Goal: Transaction & Acquisition: Book appointment/travel/reservation

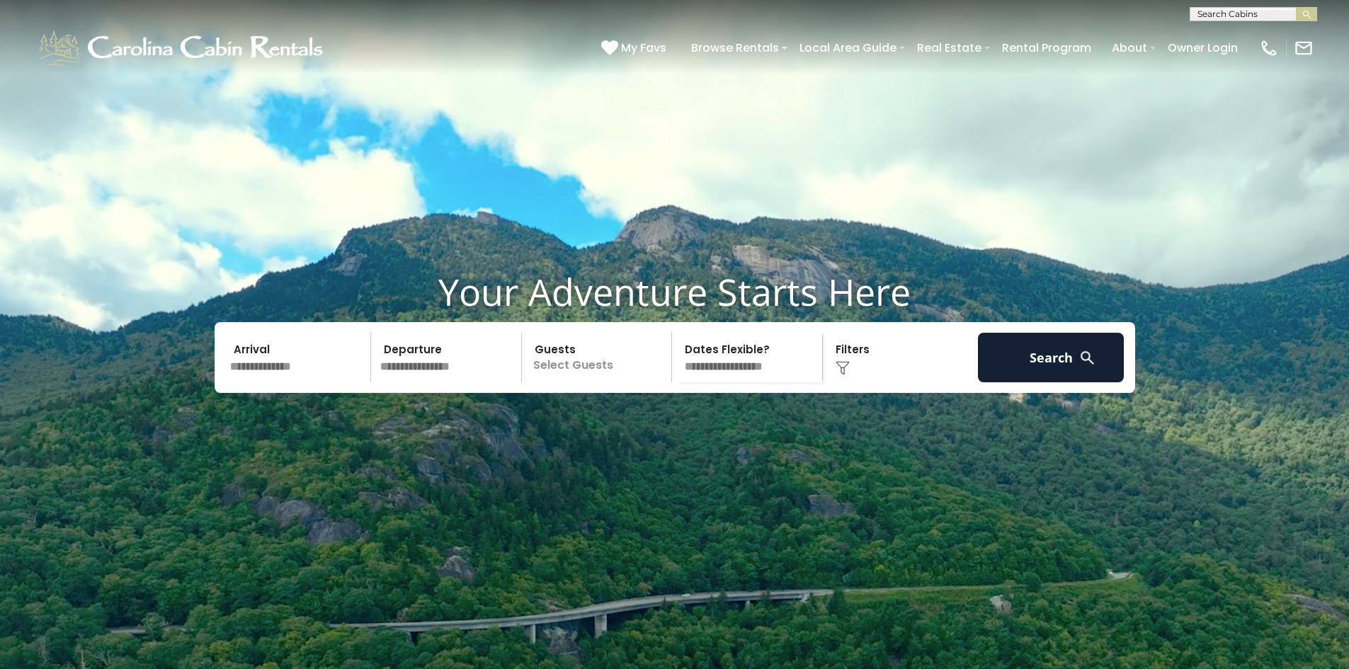
click at [307, 382] on input "text" at bounding box center [298, 358] width 147 height 50
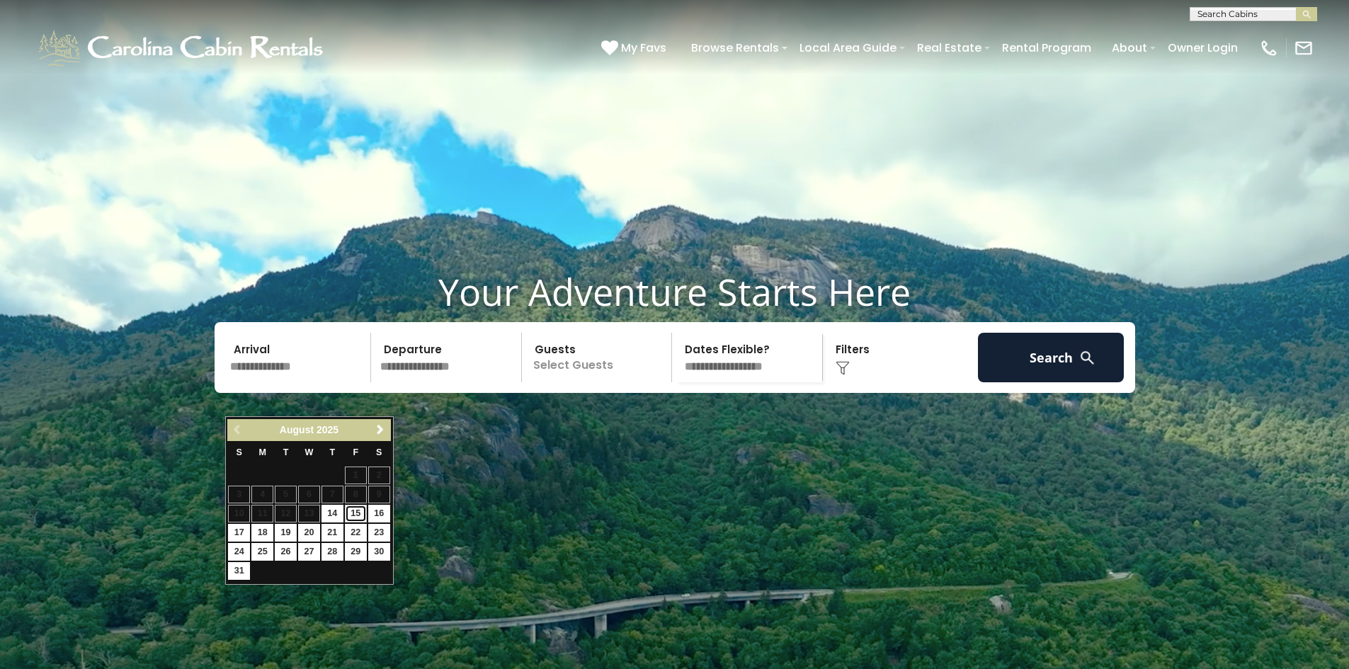
click at [353, 511] on link "15" at bounding box center [356, 514] width 22 height 18
type input "*******"
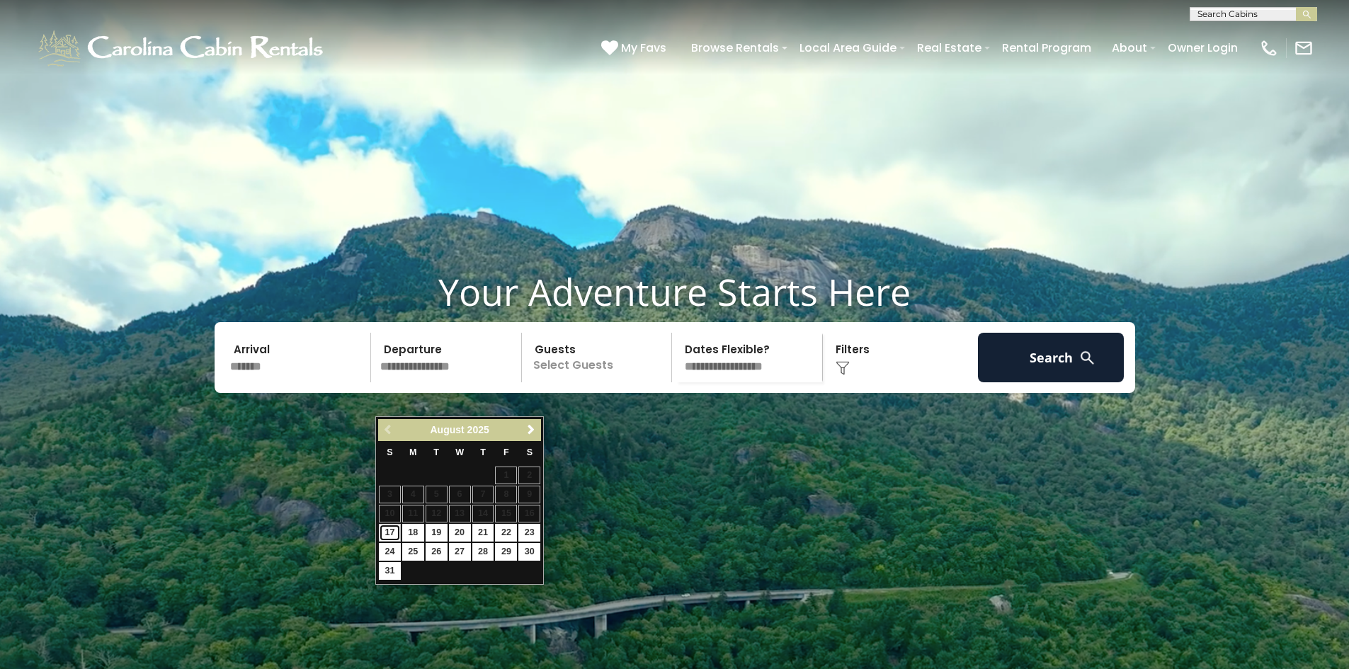
click at [394, 530] on link "17" at bounding box center [390, 533] width 22 height 18
type input "*******"
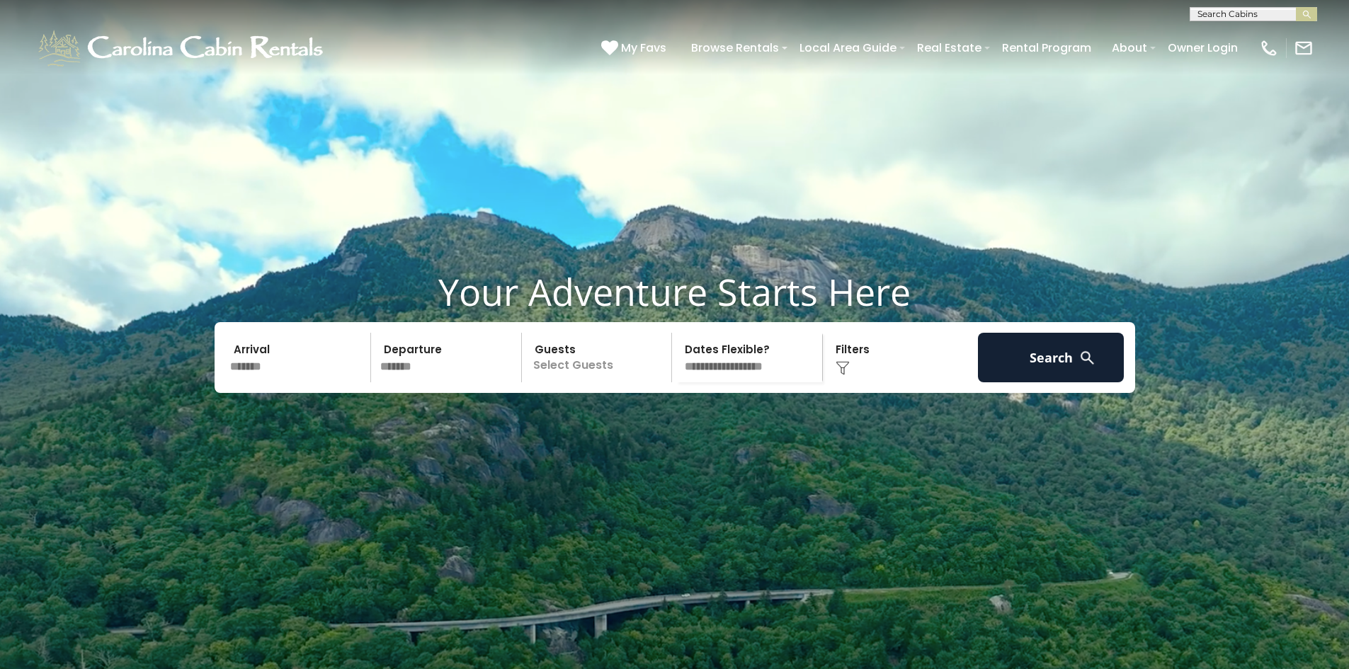
click at [581, 382] on p "Select Guests" at bounding box center [599, 358] width 146 height 50
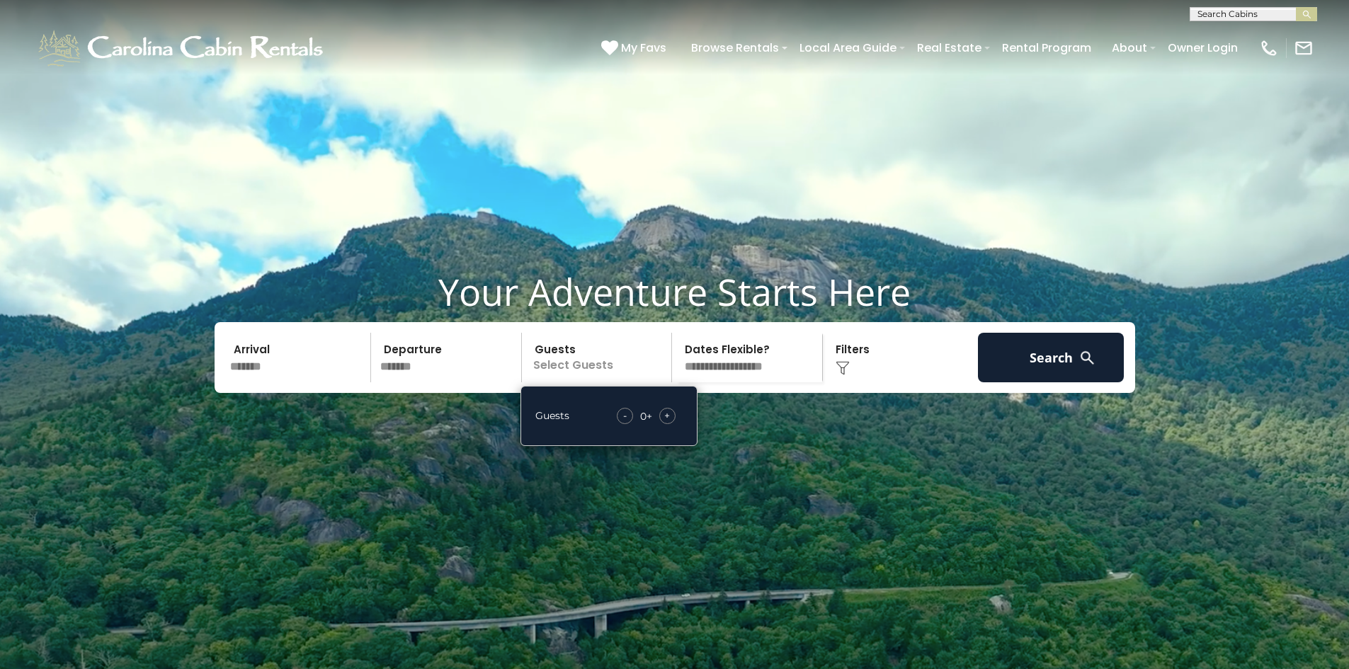
click at [667, 423] on span "+" at bounding box center [667, 416] width 6 height 14
click at [745, 382] on select "**********" at bounding box center [749, 358] width 146 height 50
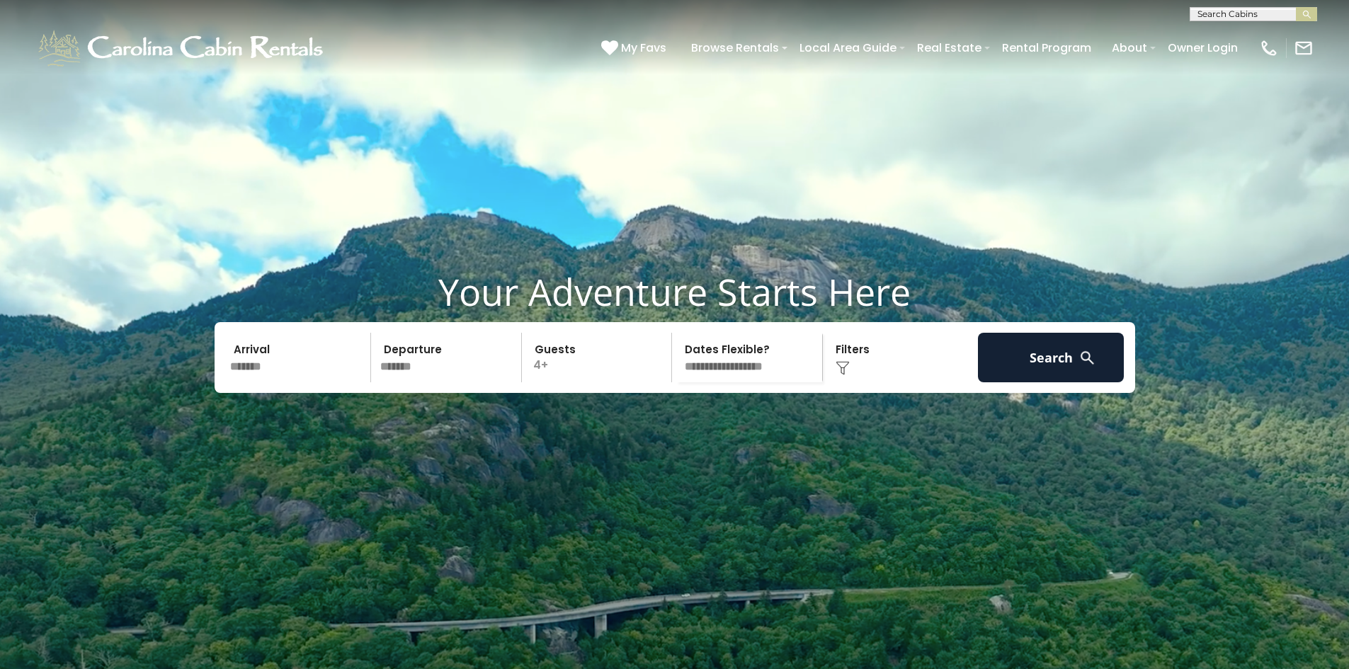
click at [745, 382] on select "**********" at bounding box center [749, 358] width 146 height 50
click at [863, 382] on div "Click to Choose" at bounding box center [900, 358] width 147 height 50
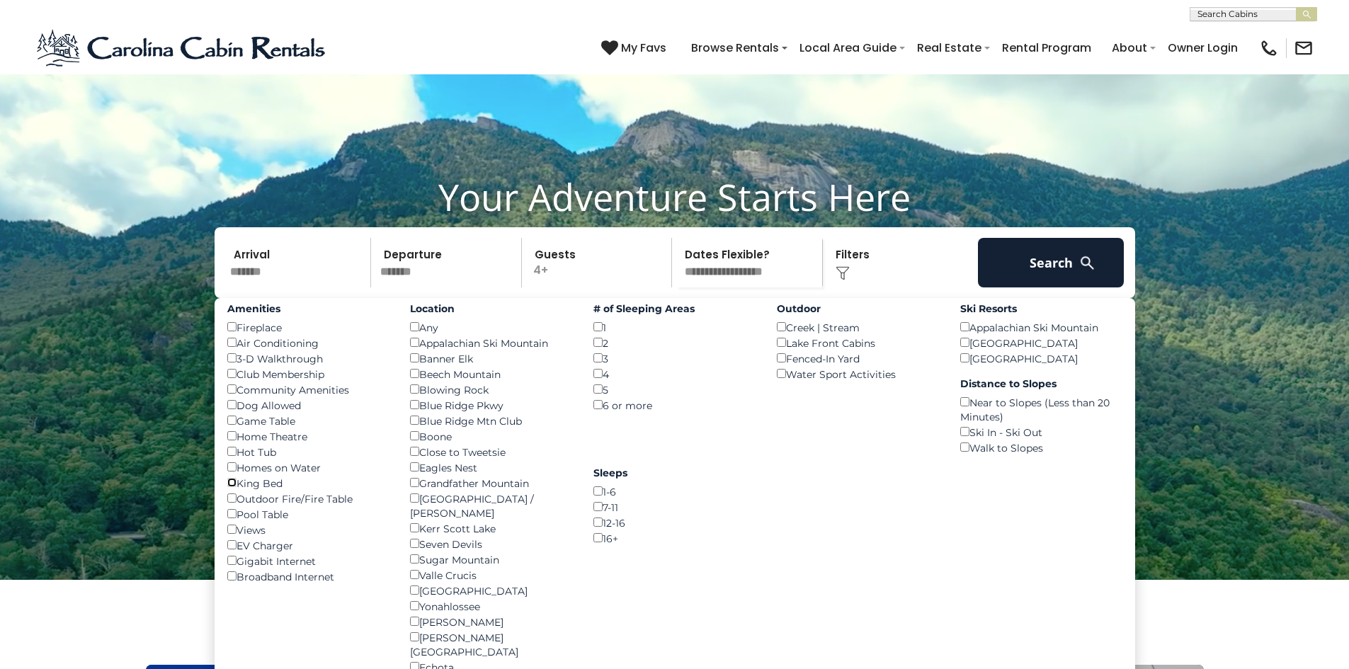
scroll to position [71, 0]
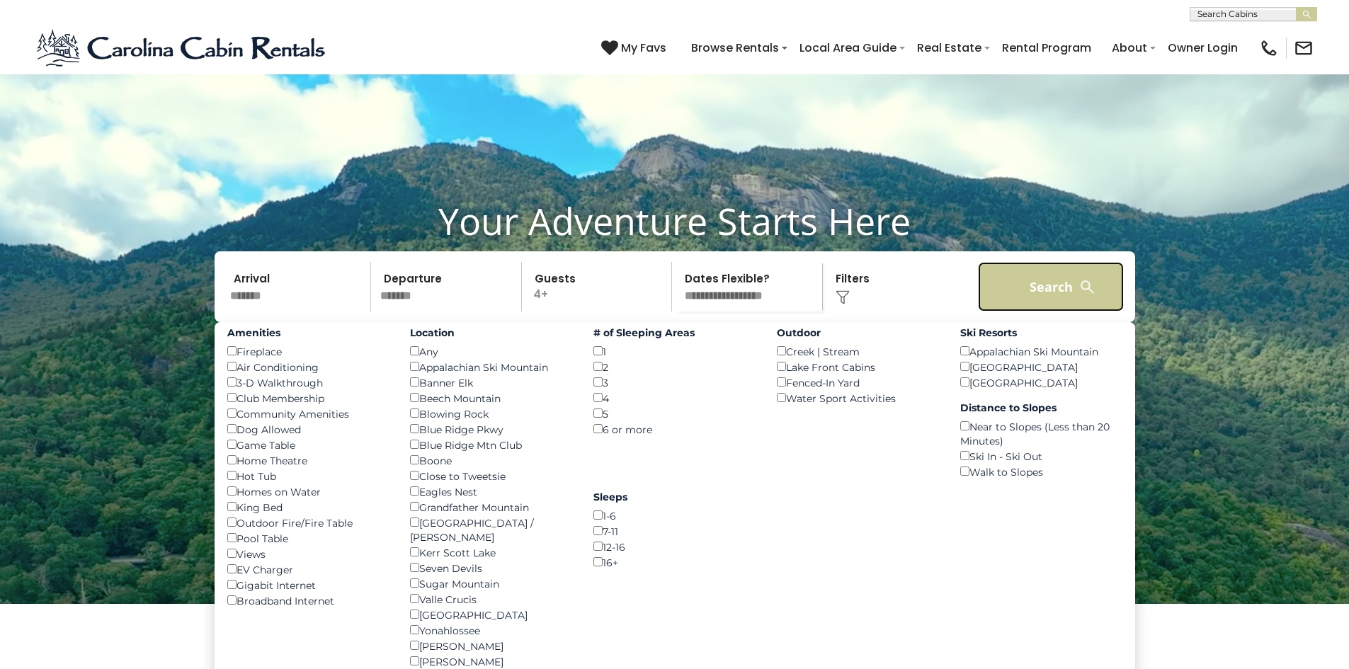
click at [1033, 312] on button "Search" at bounding box center [1051, 287] width 147 height 50
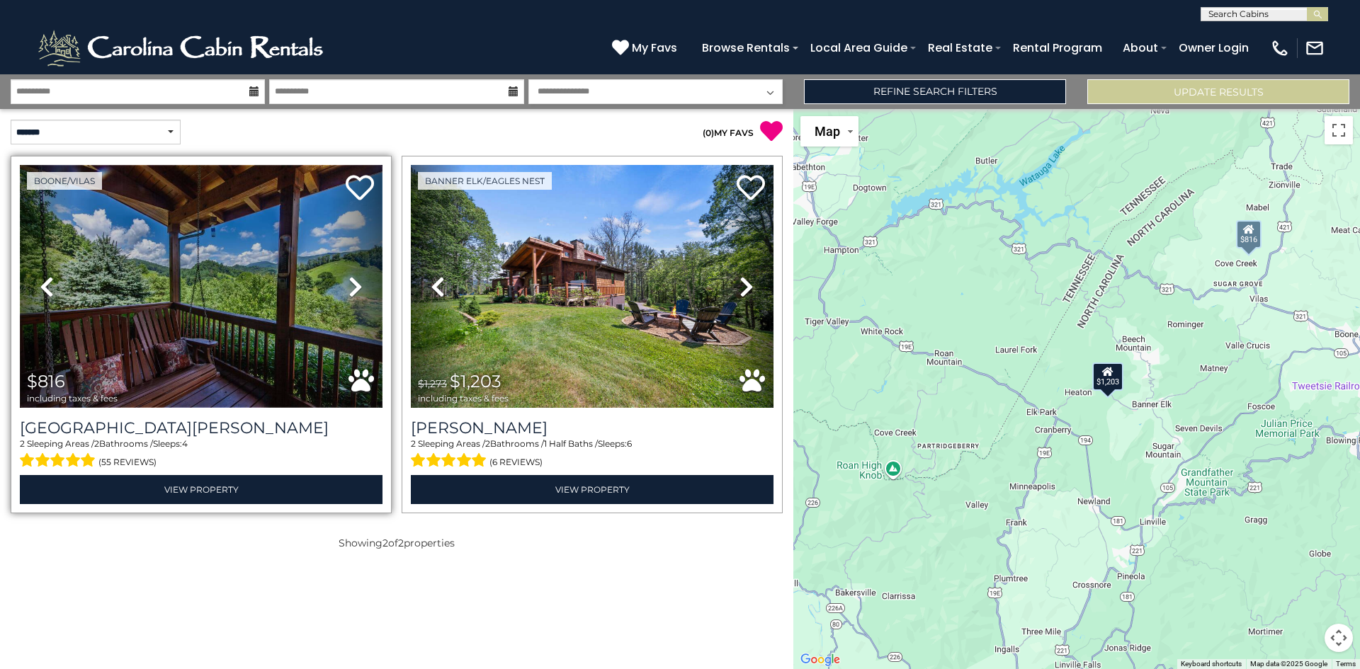
click at [198, 270] on img at bounding box center [201, 286] width 363 height 243
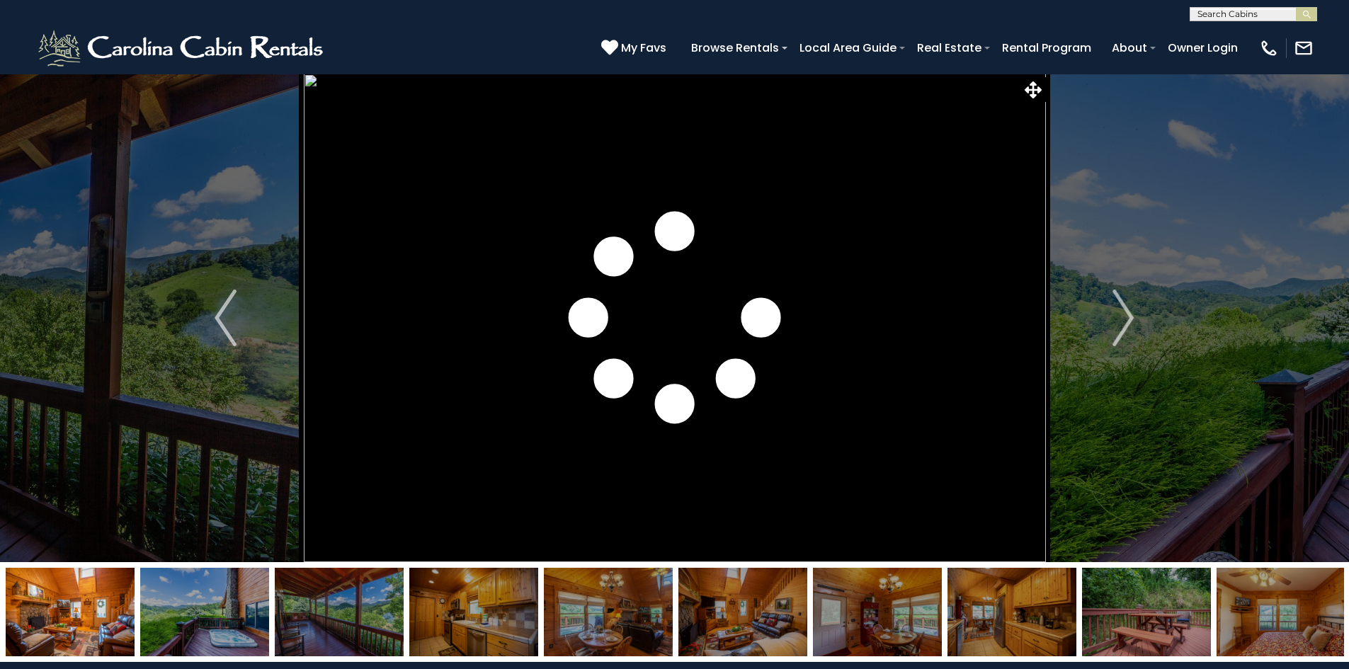
click at [1116, 303] on img "Next" at bounding box center [1123, 318] width 21 height 57
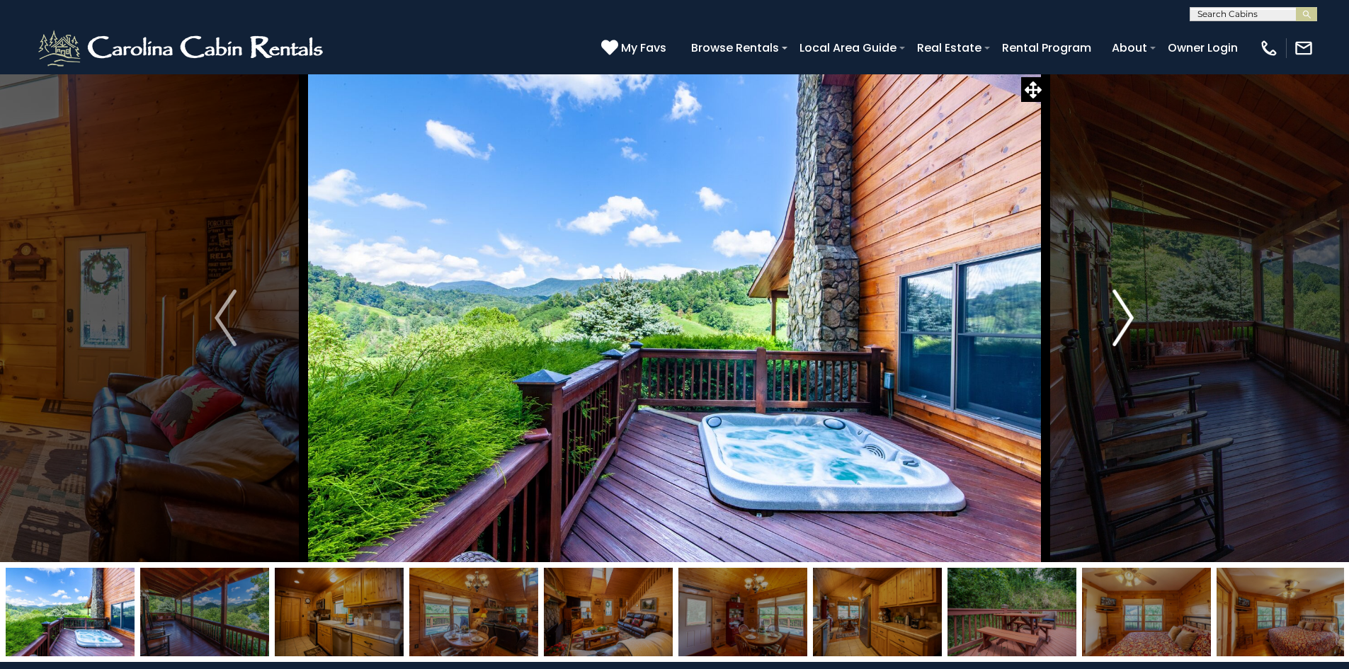
click at [1128, 305] on img "Next" at bounding box center [1123, 318] width 21 height 57
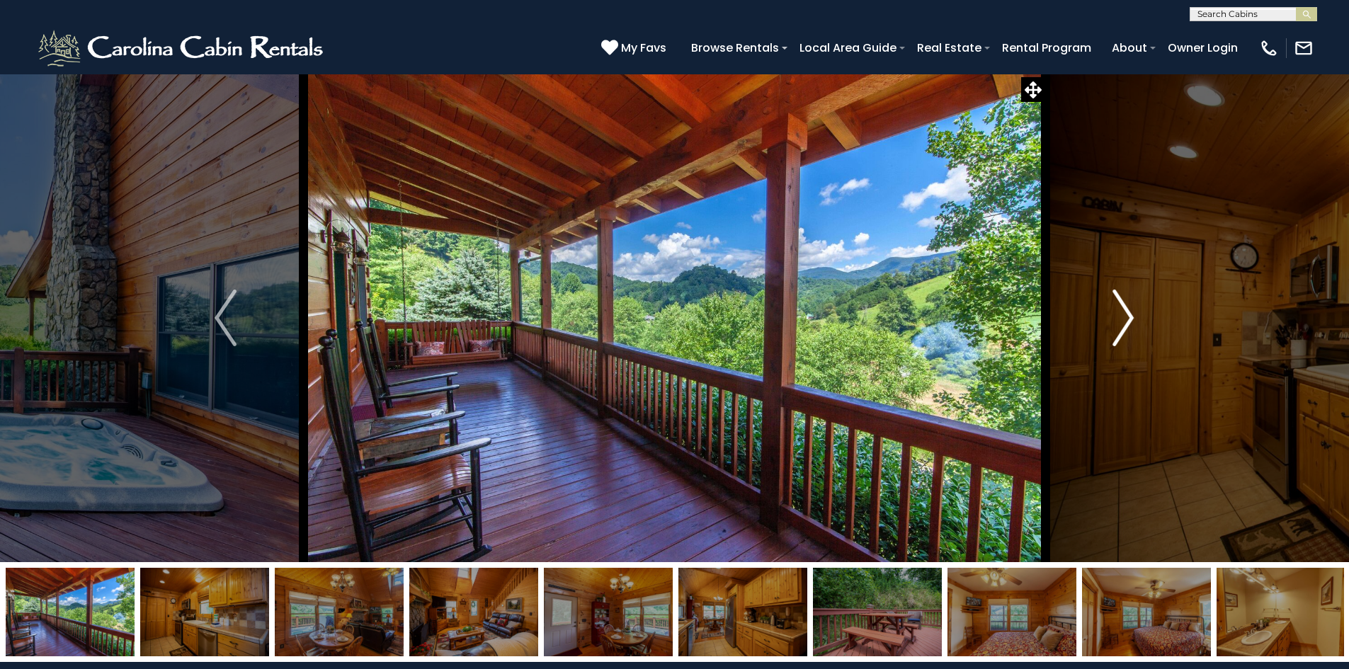
click at [1132, 310] on img "Next" at bounding box center [1123, 318] width 21 height 57
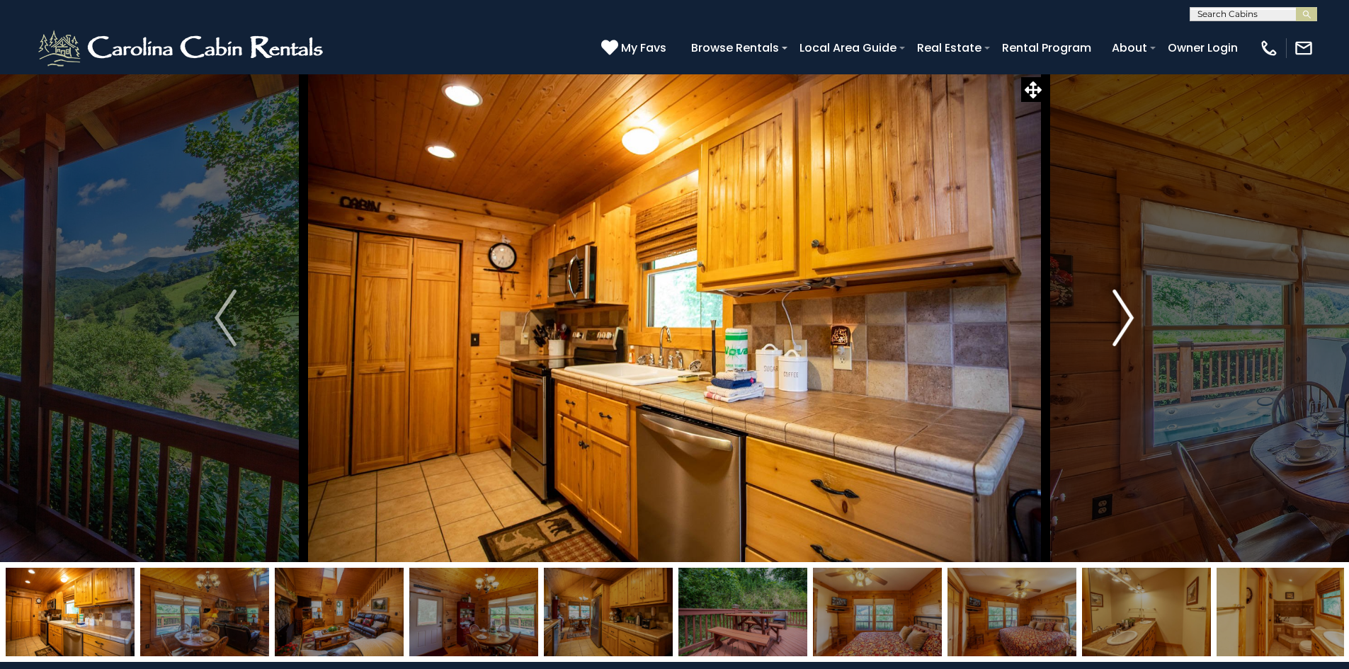
click at [1132, 310] on img "Next" at bounding box center [1123, 318] width 21 height 57
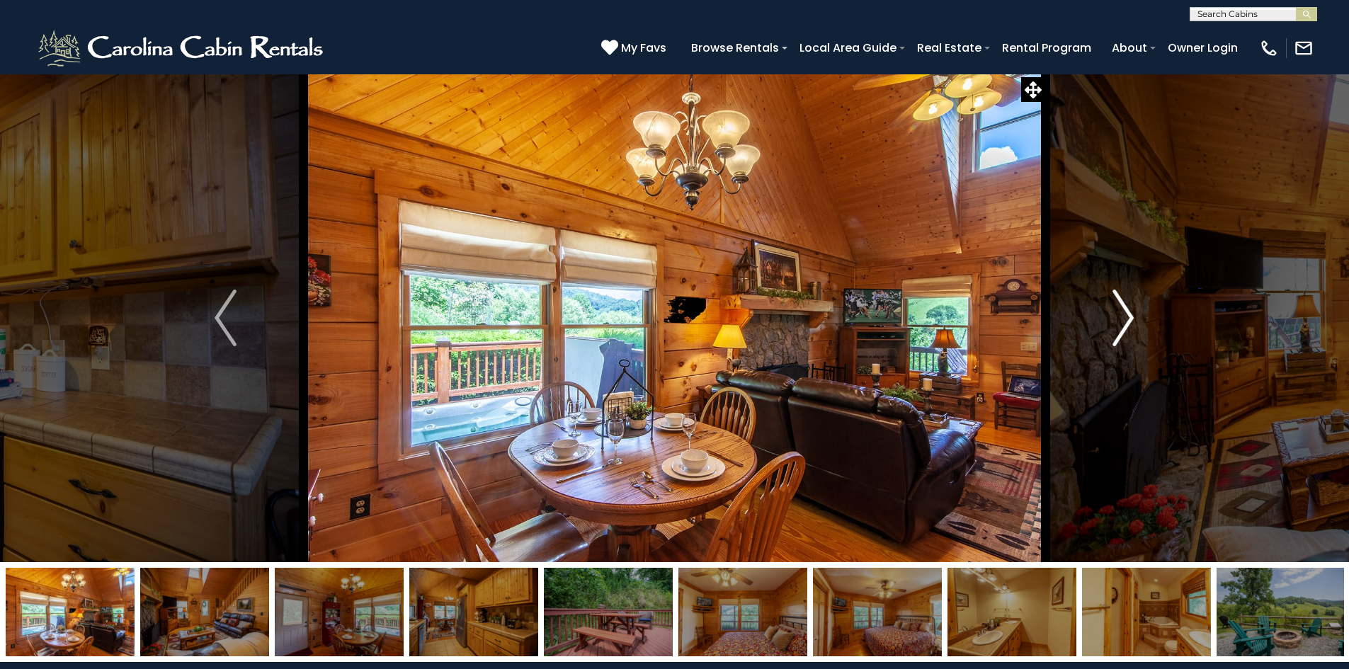
click at [1134, 311] on img "Next" at bounding box center [1123, 318] width 21 height 57
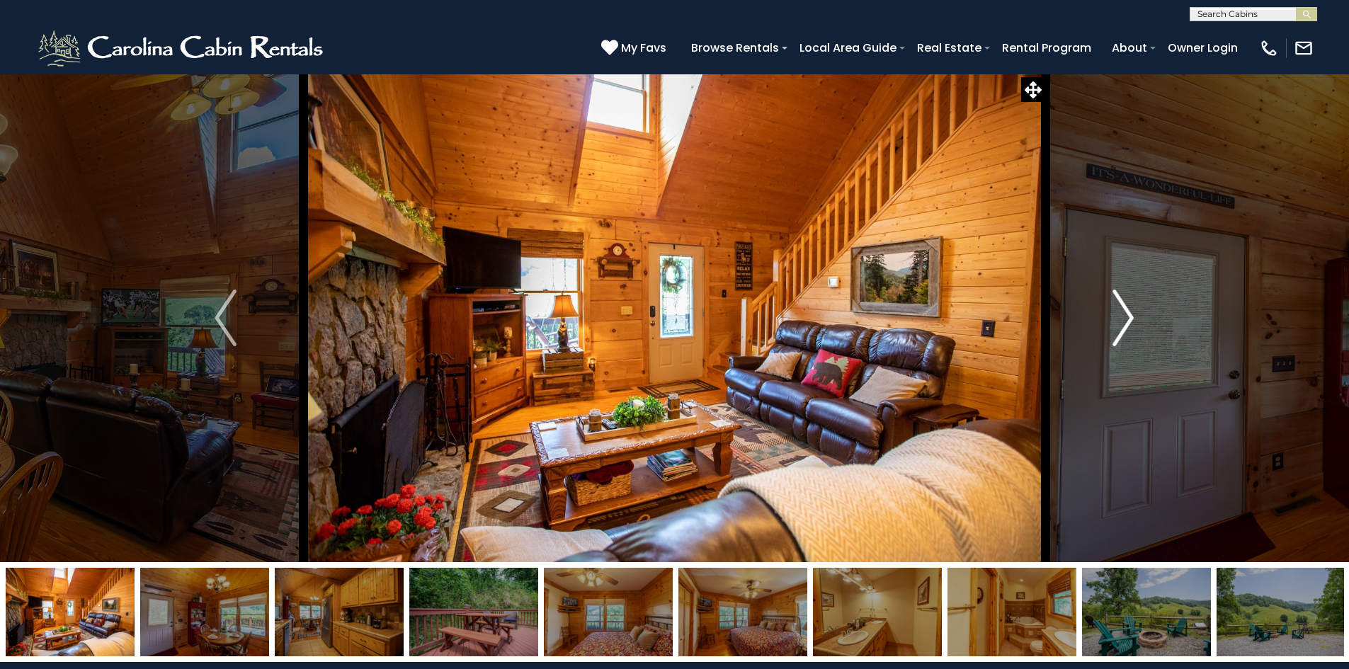
click at [1134, 311] on img "Next" at bounding box center [1123, 318] width 21 height 57
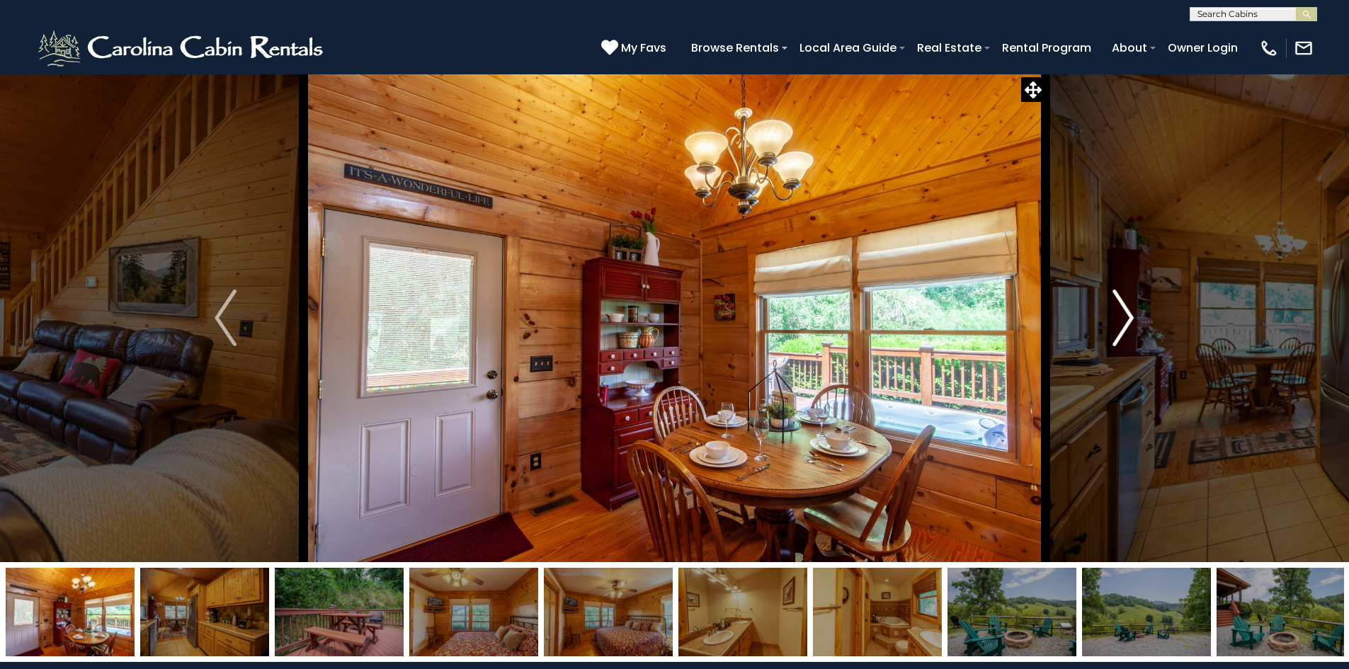
click at [1134, 311] on img "Next" at bounding box center [1123, 318] width 21 height 57
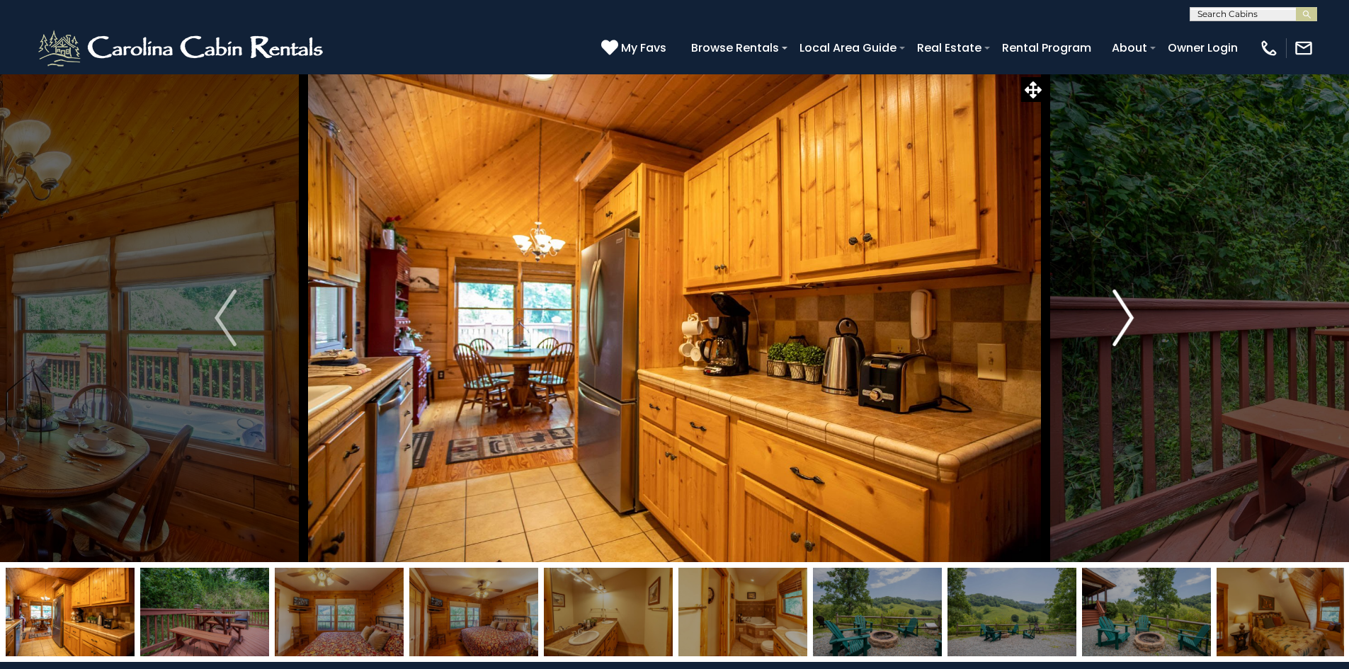
click at [1134, 311] on img "Next" at bounding box center [1123, 318] width 21 height 57
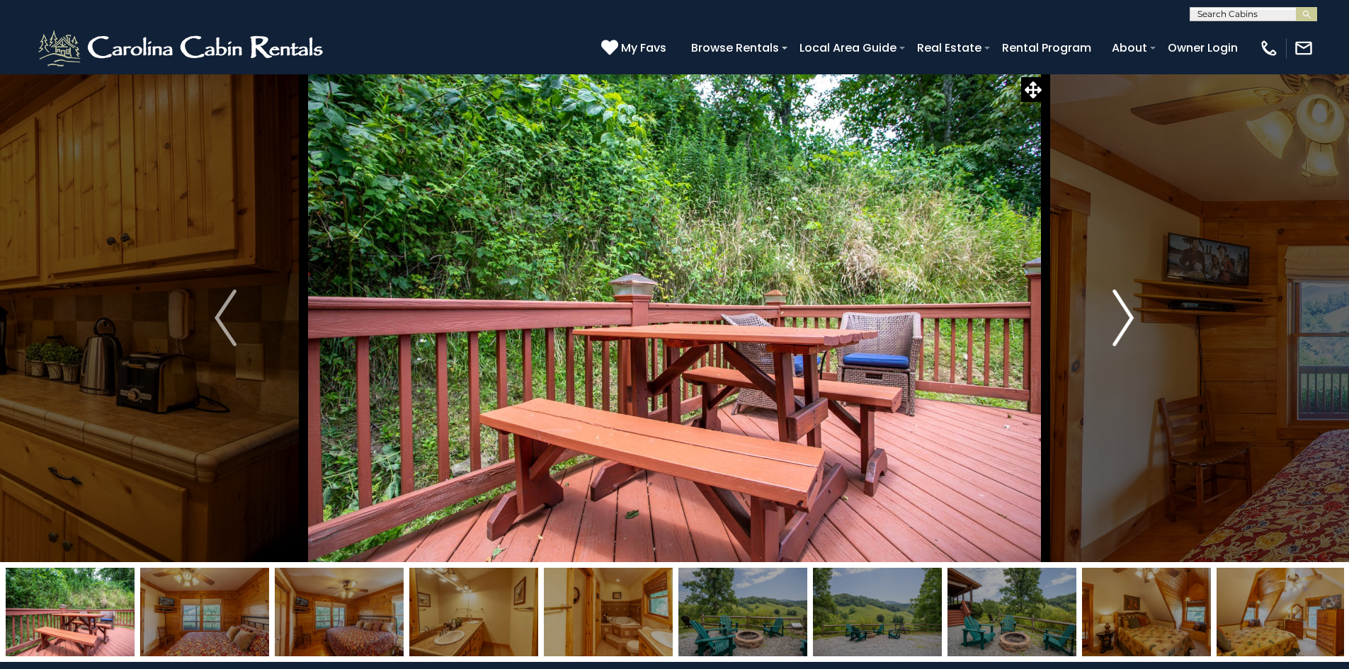
click at [1134, 312] on img "Next" at bounding box center [1123, 318] width 21 height 57
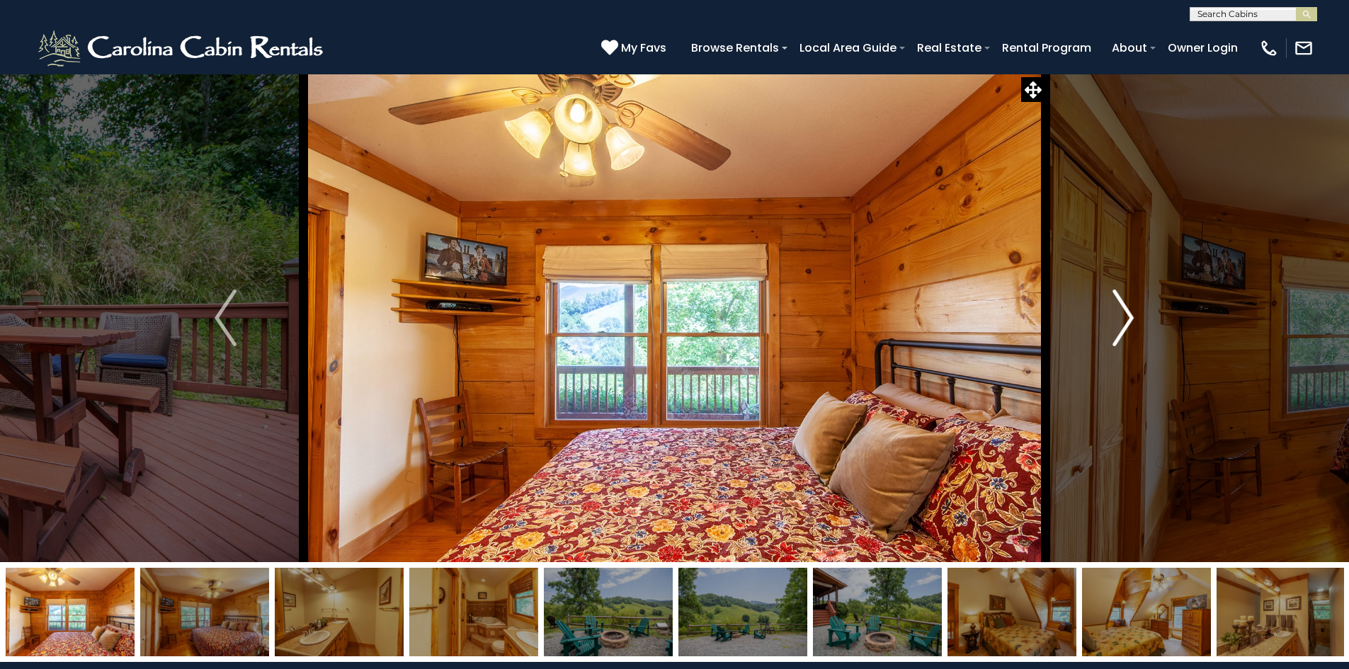
click at [1134, 312] on img "Next" at bounding box center [1123, 318] width 21 height 57
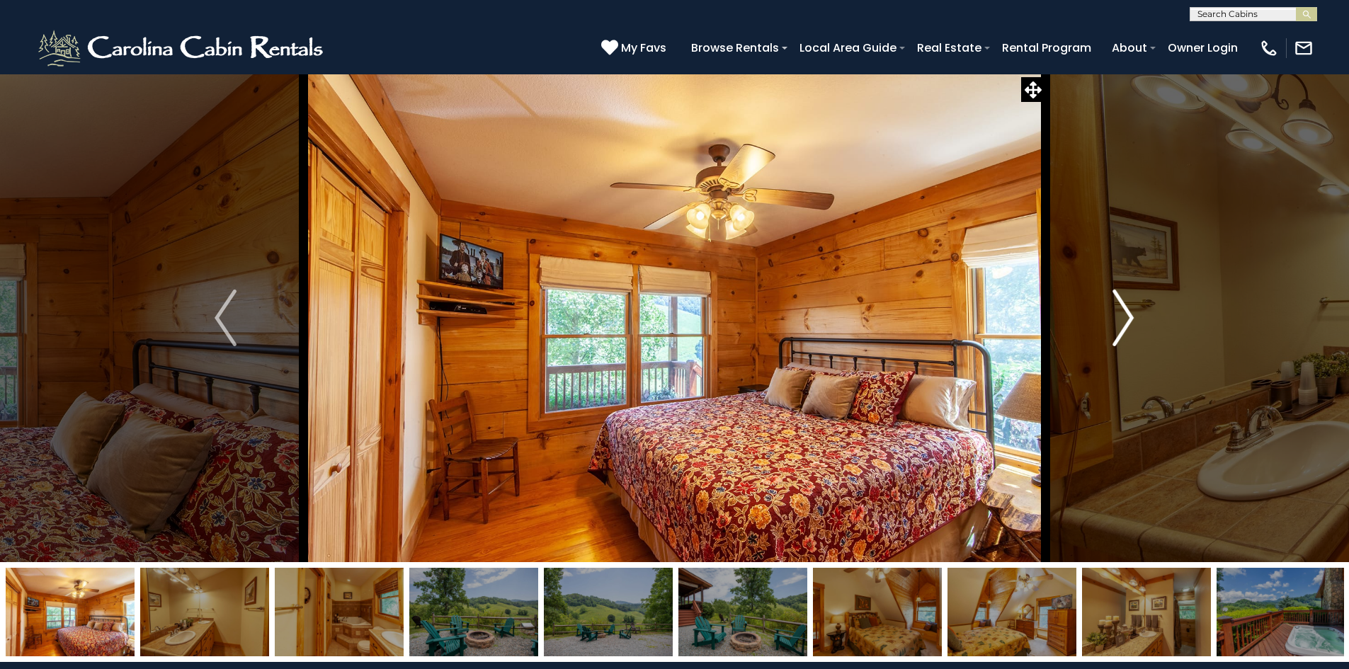
click at [1134, 312] on img "Next" at bounding box center [1123, 318] width 21 height 57
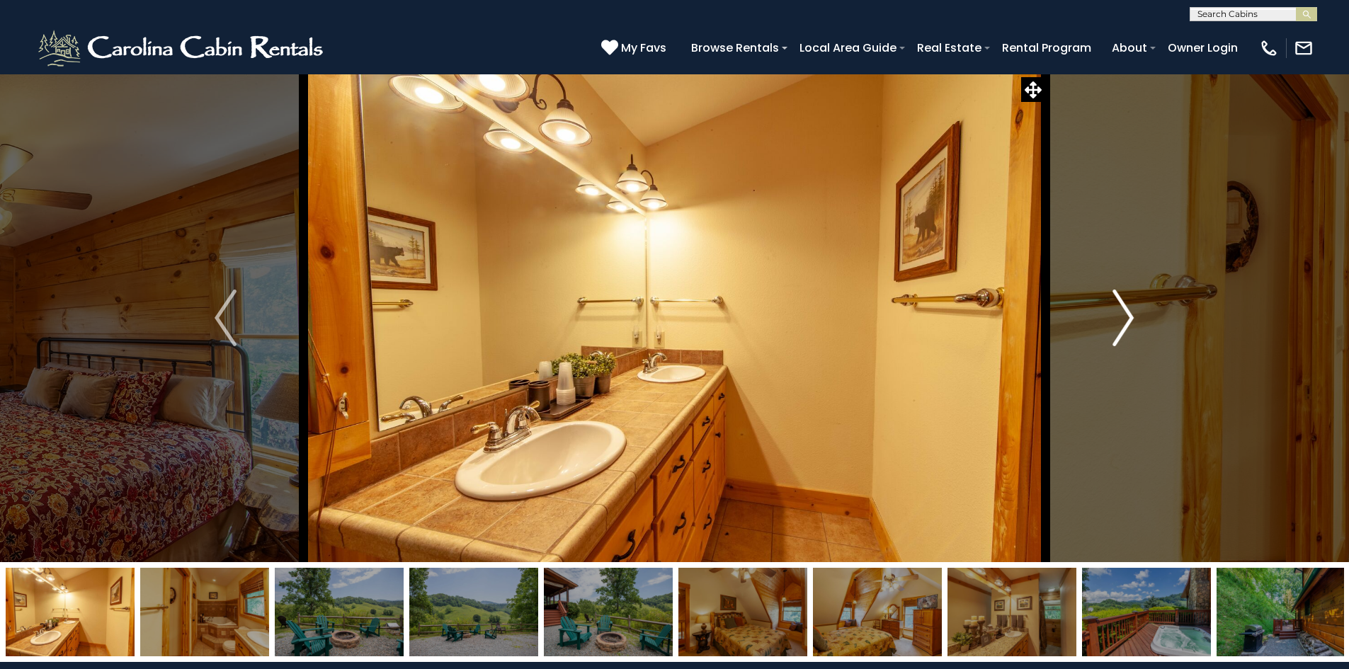
click at [1134, 312] on img "Next" at bounding box center [1123, 318] width 21 height 57
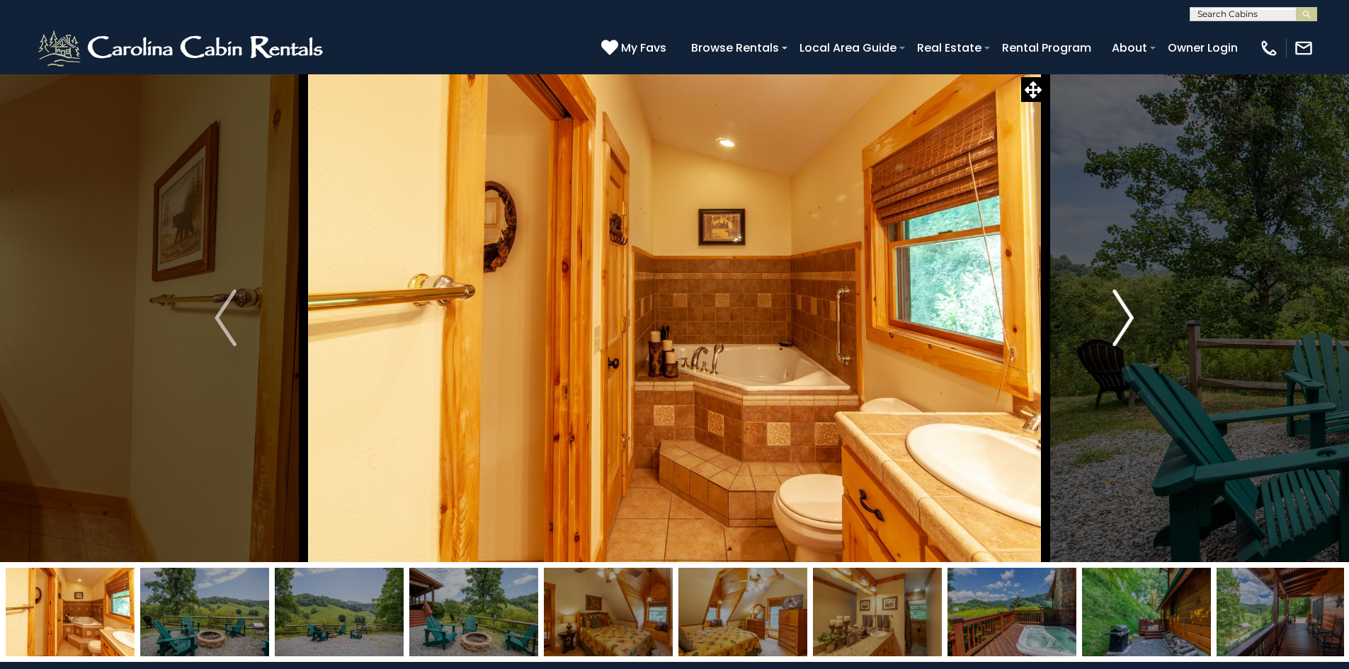
click at [1134, 312] on img "Next" at bounding box center [1123, 318] width 21 height 57
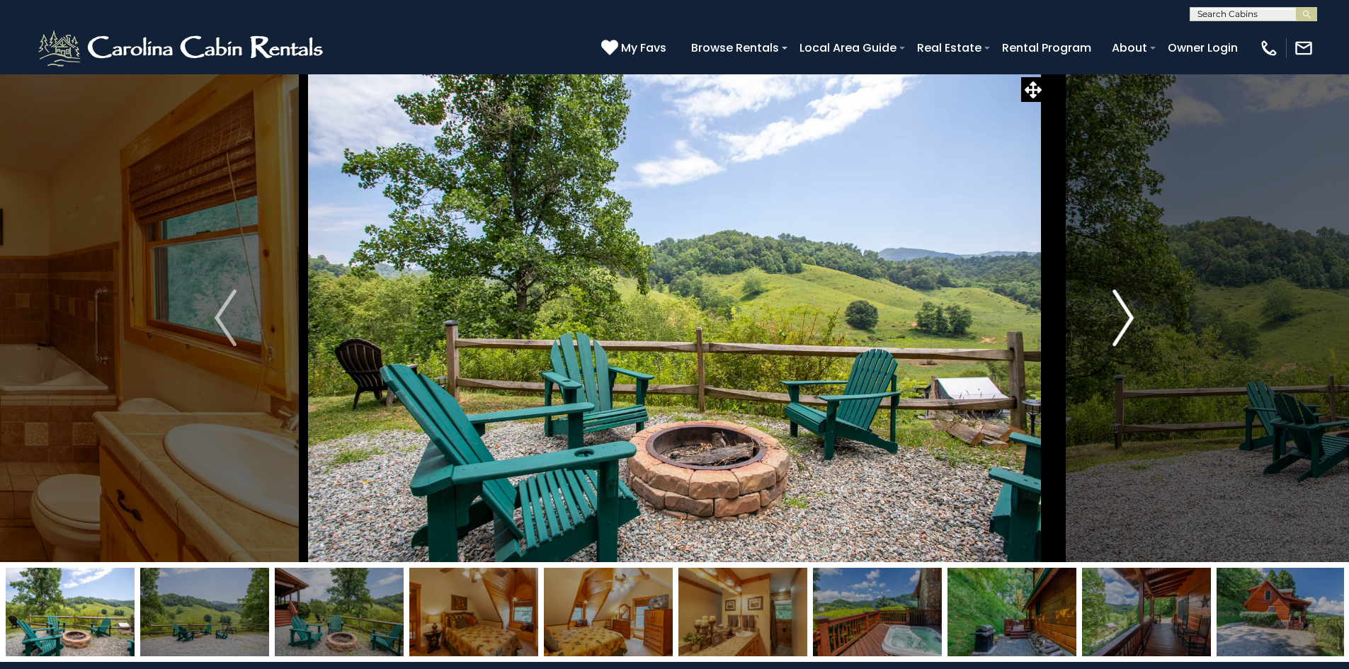
click at [1134, 312] on img "Next" at bounding box center [1123, 318] width 21 height 57
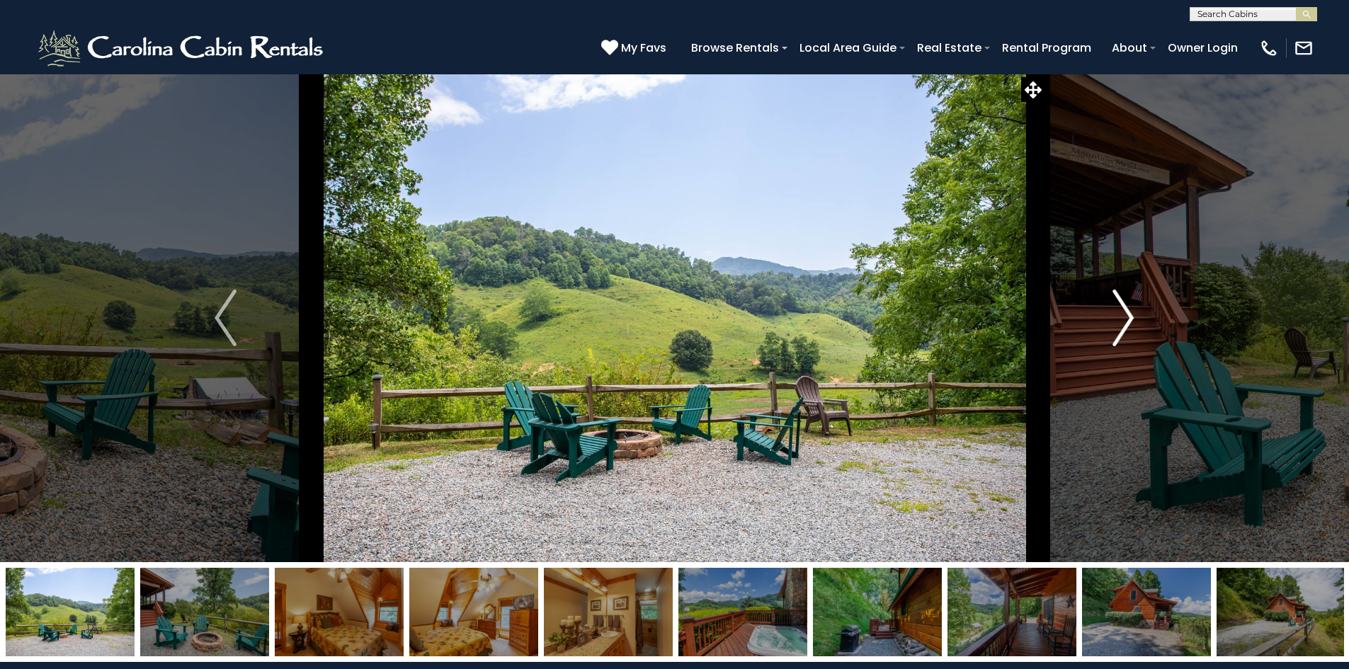
click at [1134, 312] on img "Next" at bounding box center [1123, 318] width 21 height 57
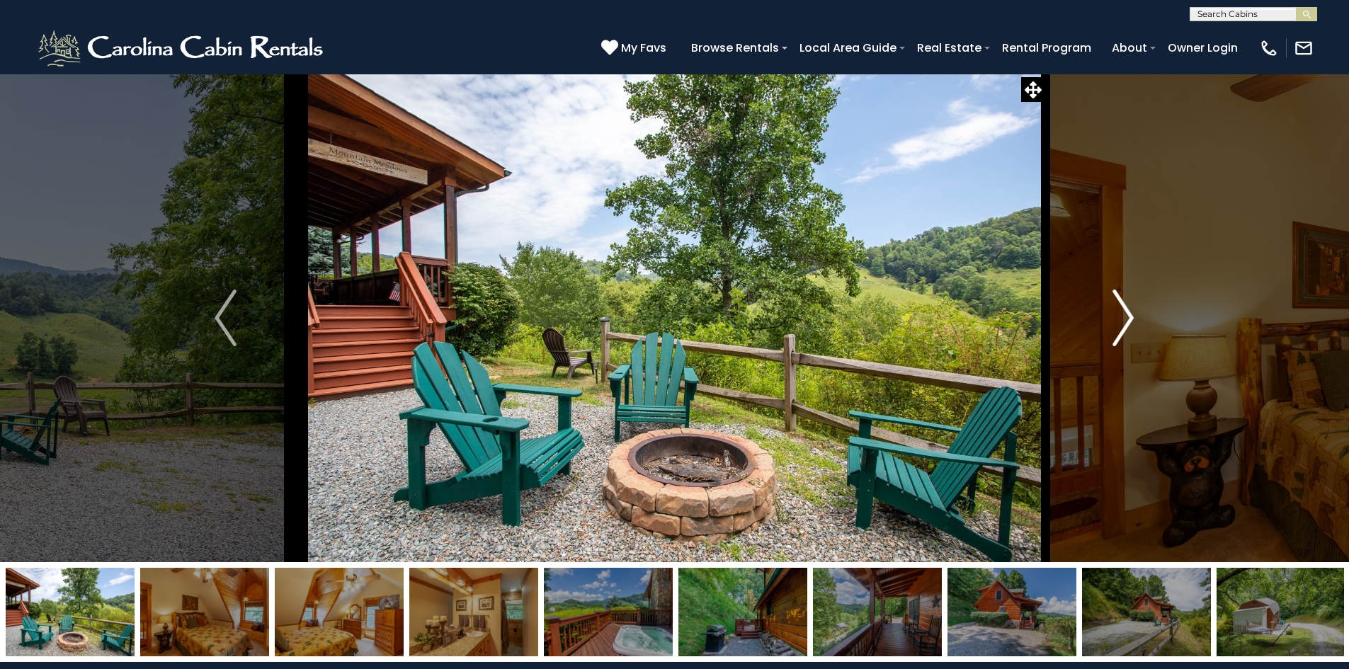
click at [1134, 312] on img "Next" at bounding box center [1123, 318] width 21 height 57
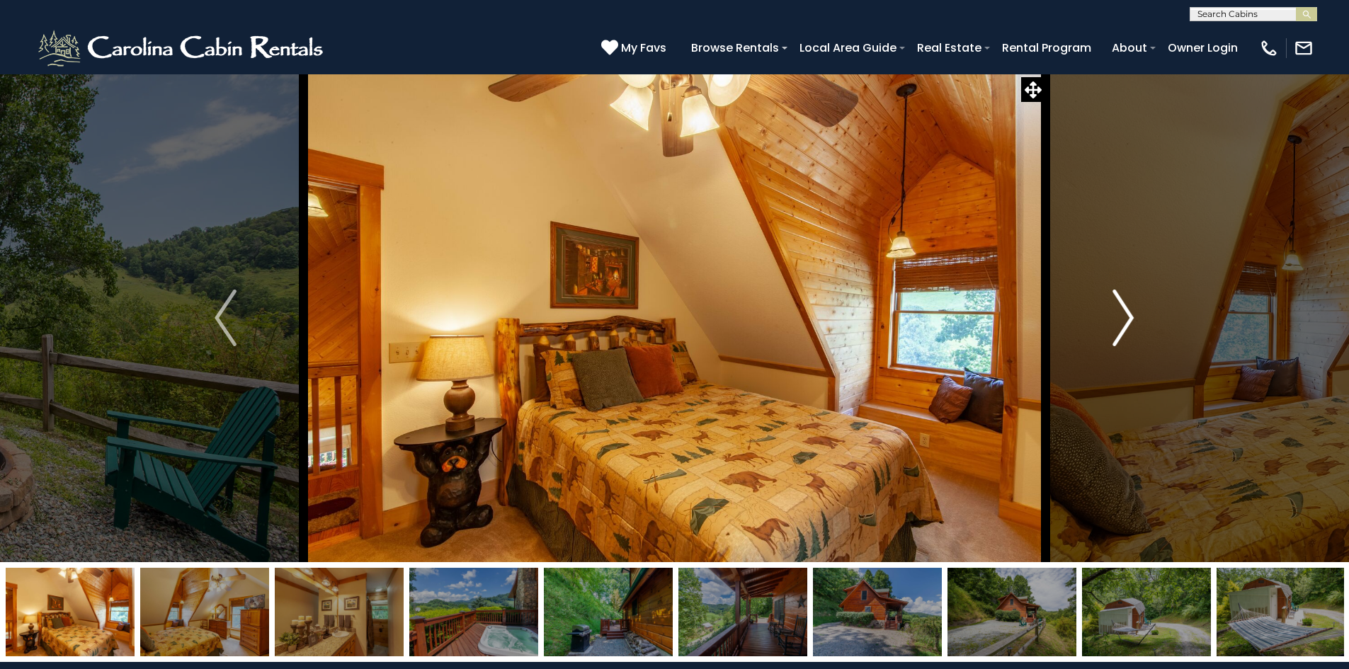
click at [1134, 312] on img "Next" at bounding box center [1123, 318] width 21 height 57
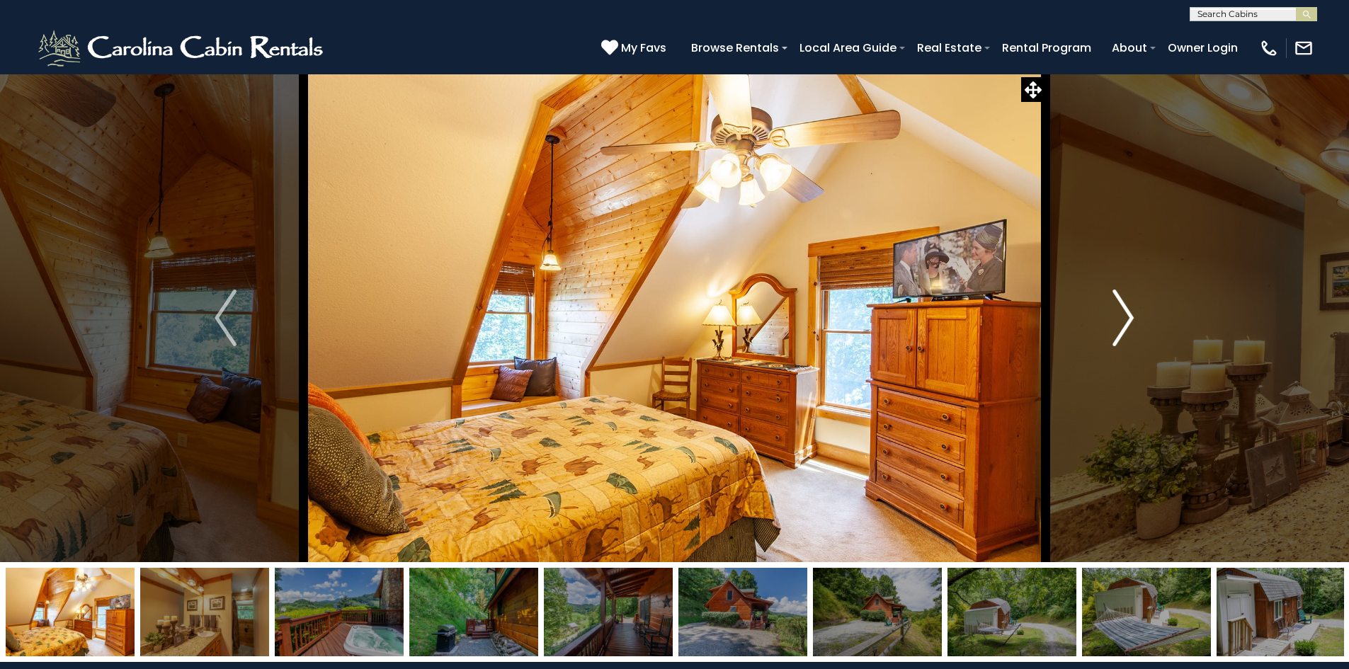
click at [1134, 312] on img "Next" at bounding box center [1123, 318] width 21 height 57
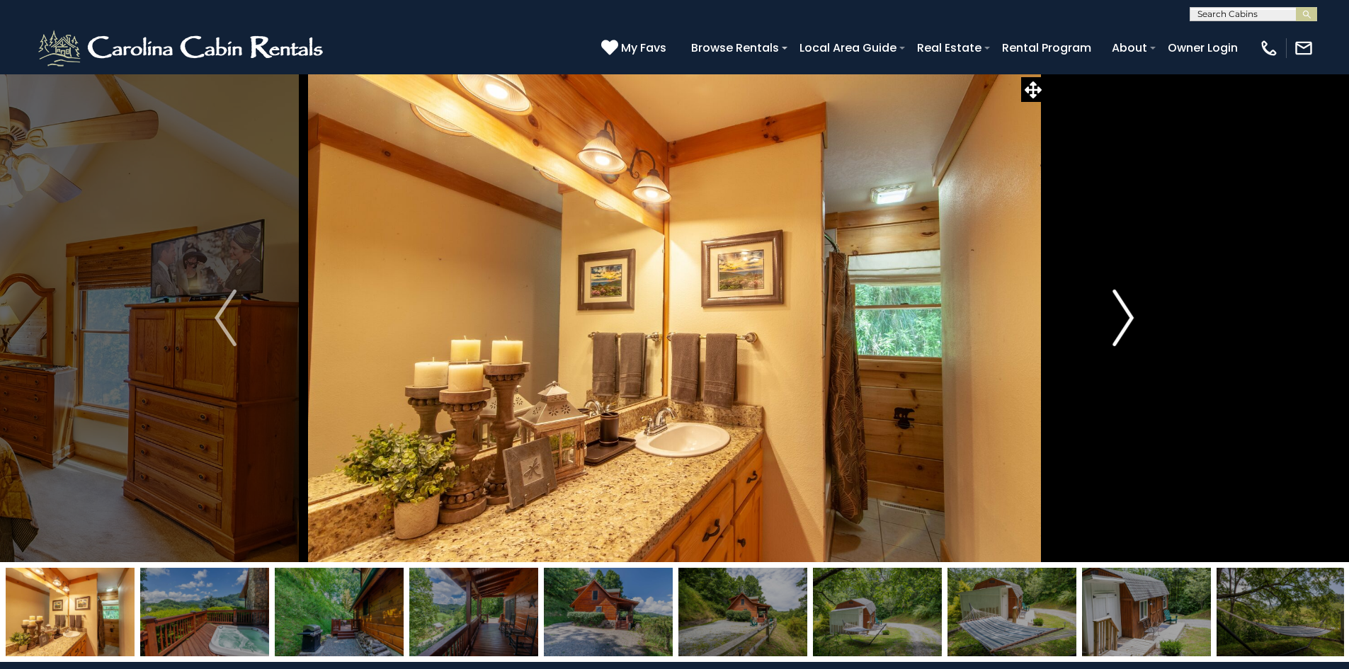
click at [1134, 312] on img "Next" at bounding box center [1123, 318] width 21 height 57
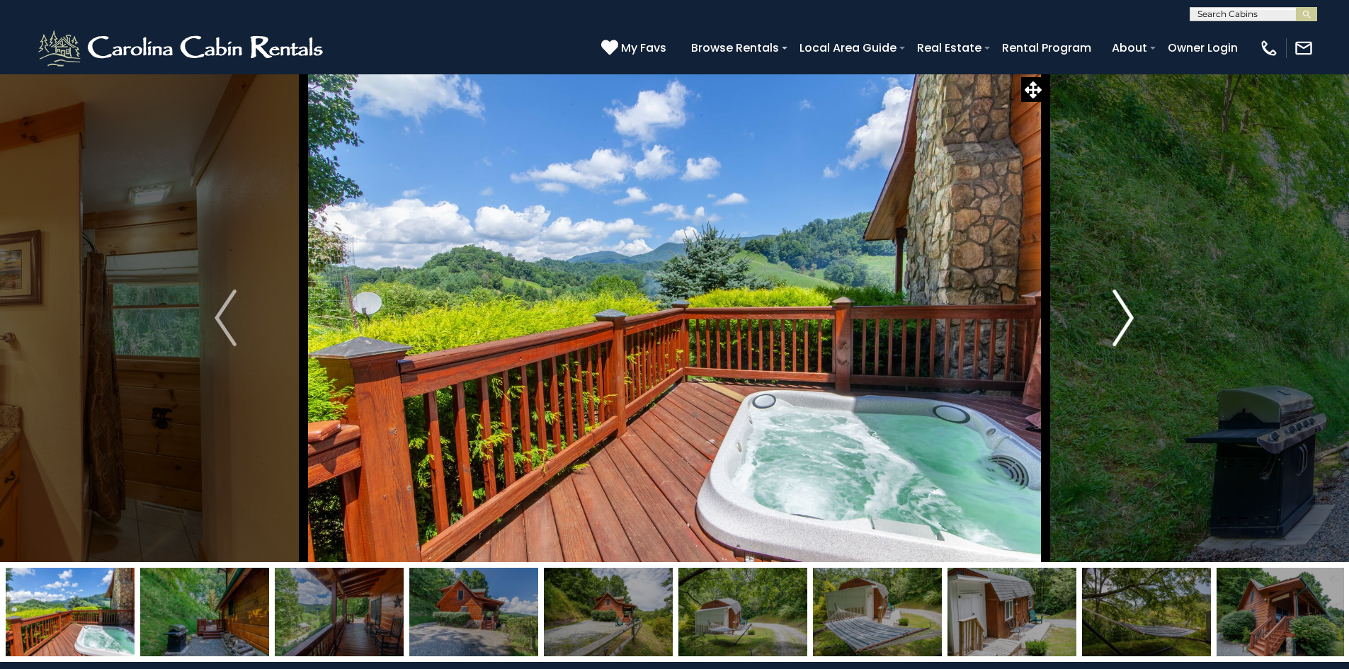
click at [1134, 312] on img "Next" at bounding box center [1123, 318] width 21 height 57
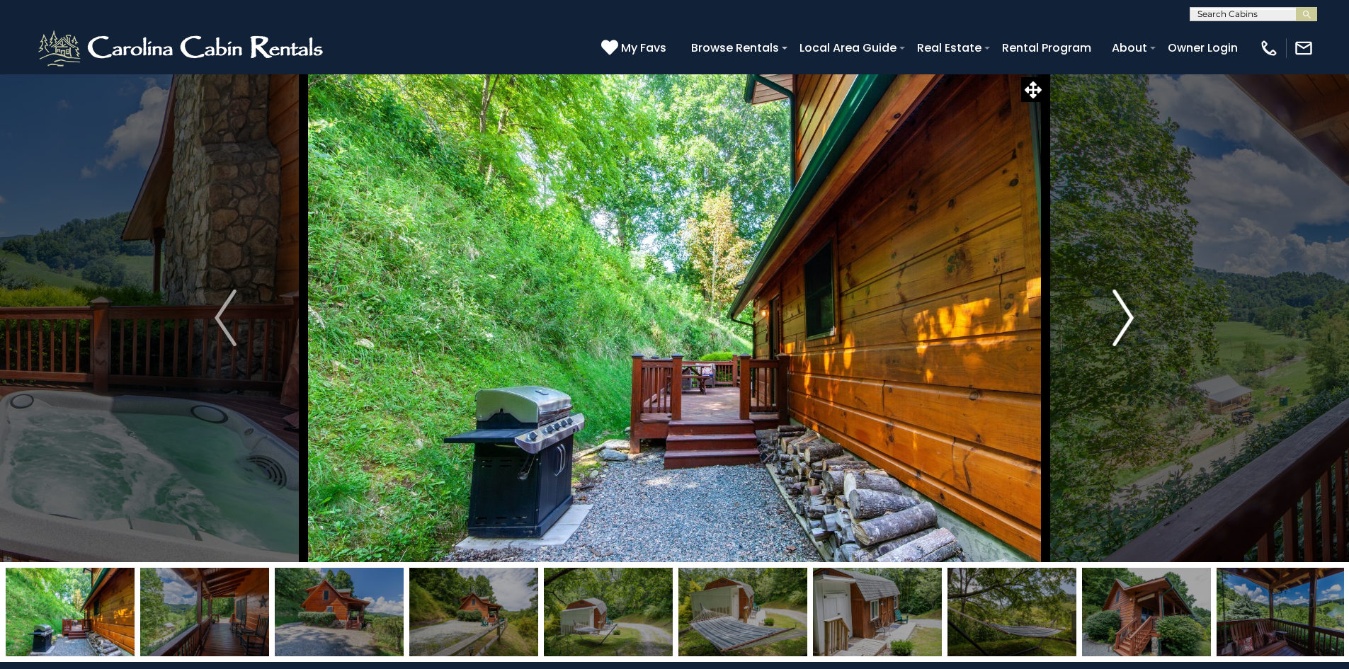
click at [1134, 312] on img "Next" at bounding box center [1123, 318] width 21 height 57
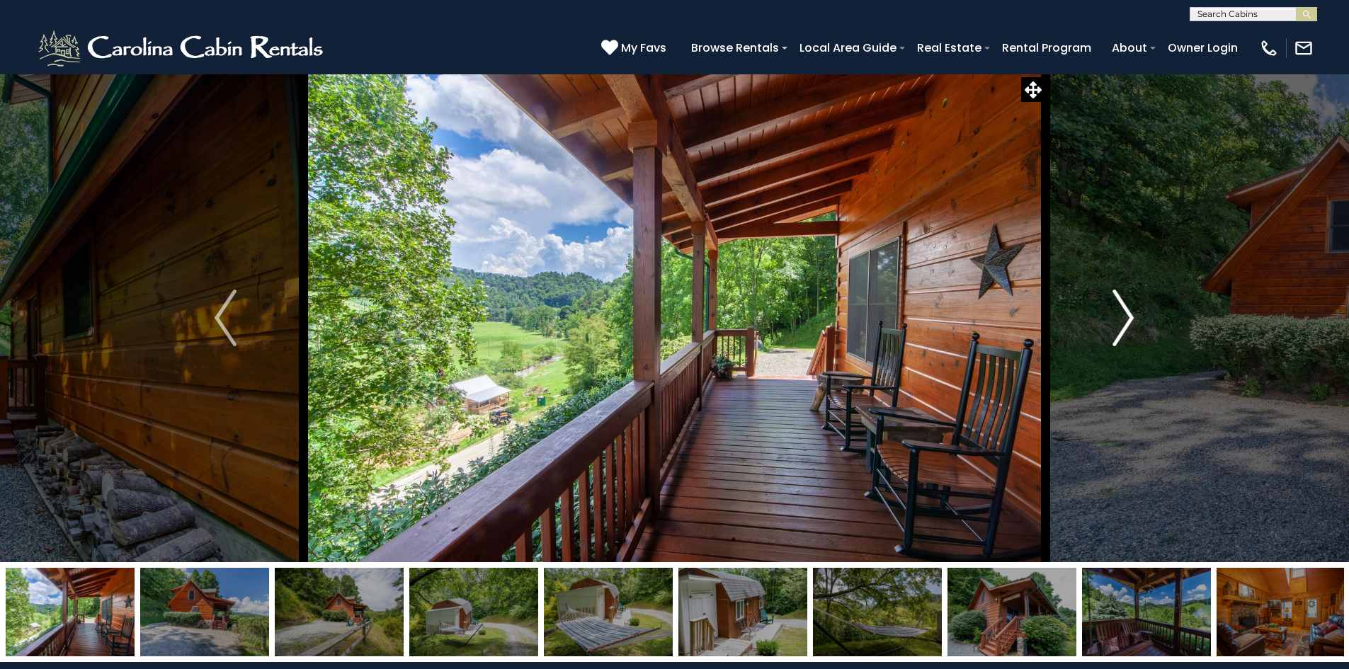
click at [1134, 312] on img "Next" at bounding box center [1123, 318] width 21 height 57
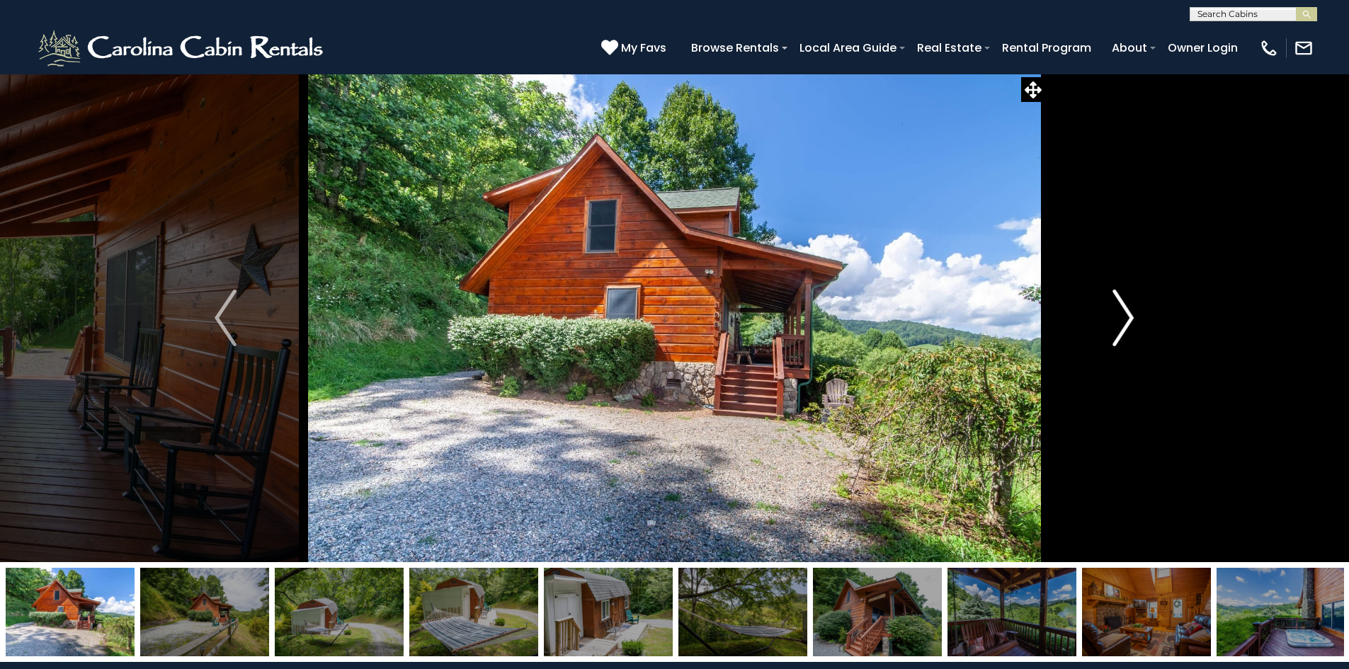
click at [1134, 312] on img "Next" at bounding box center [1123, 318] width 21 height 57
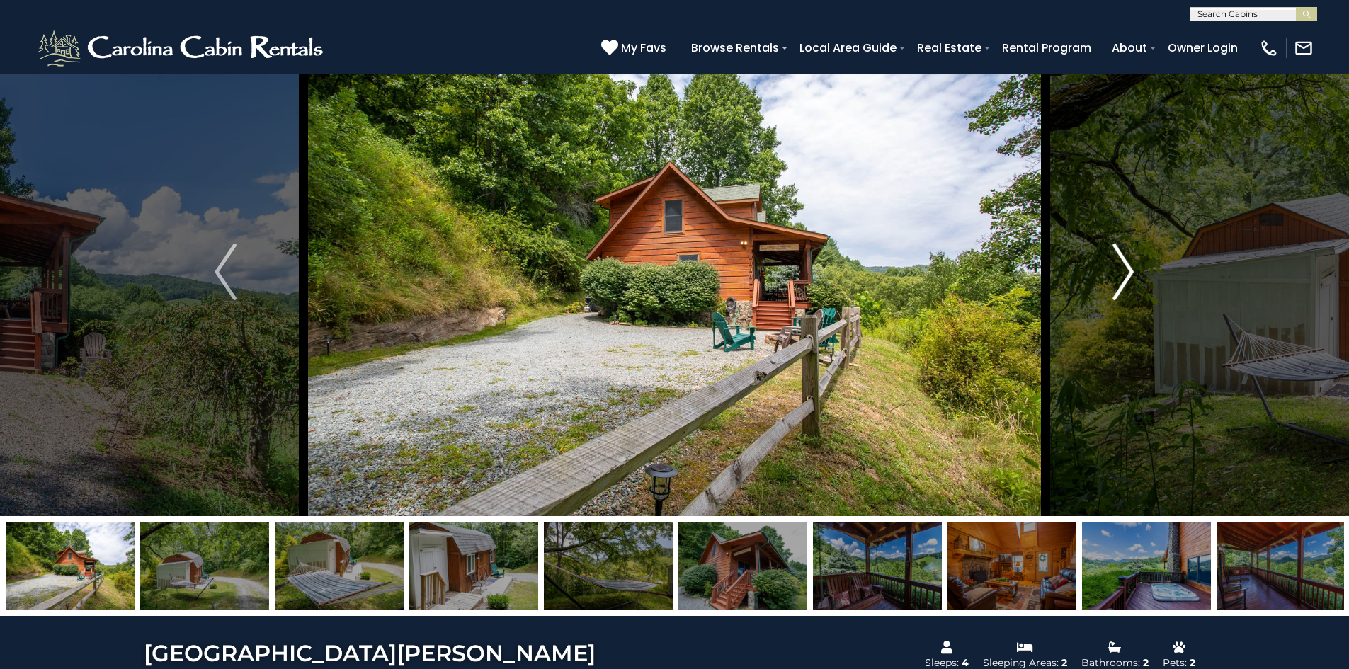
scroll to position [71, 0]
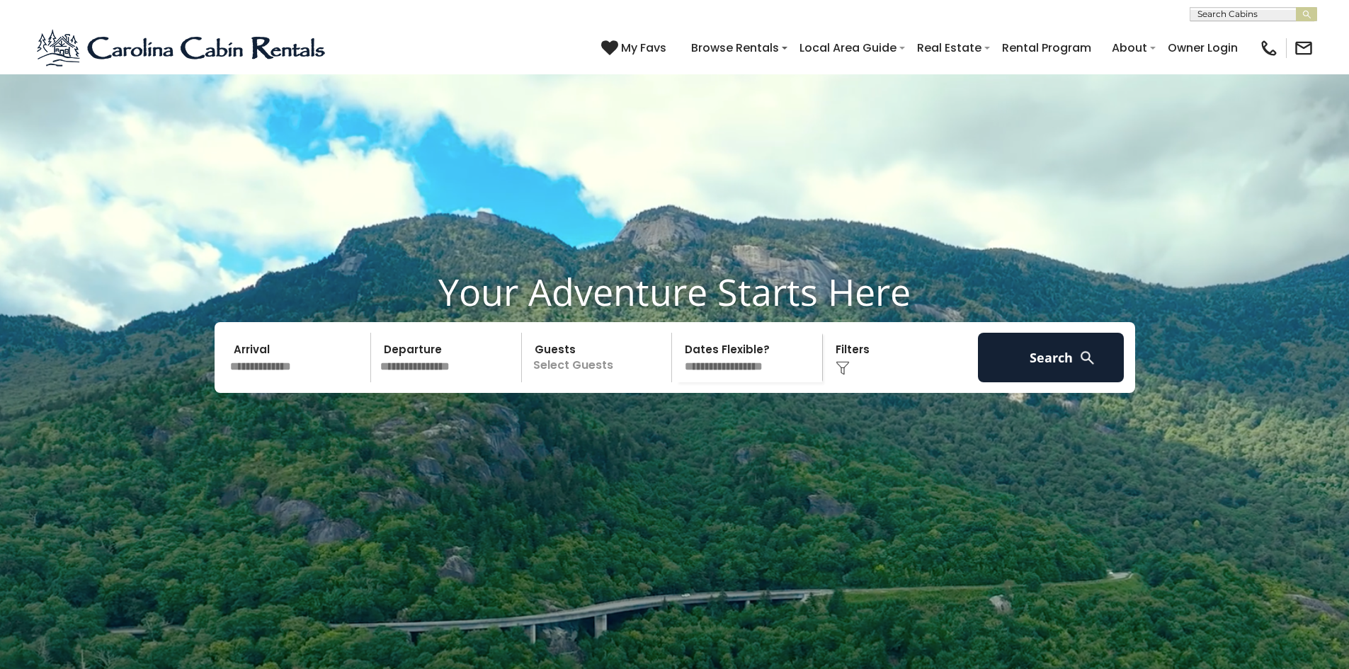
scroll to position [71, 0]
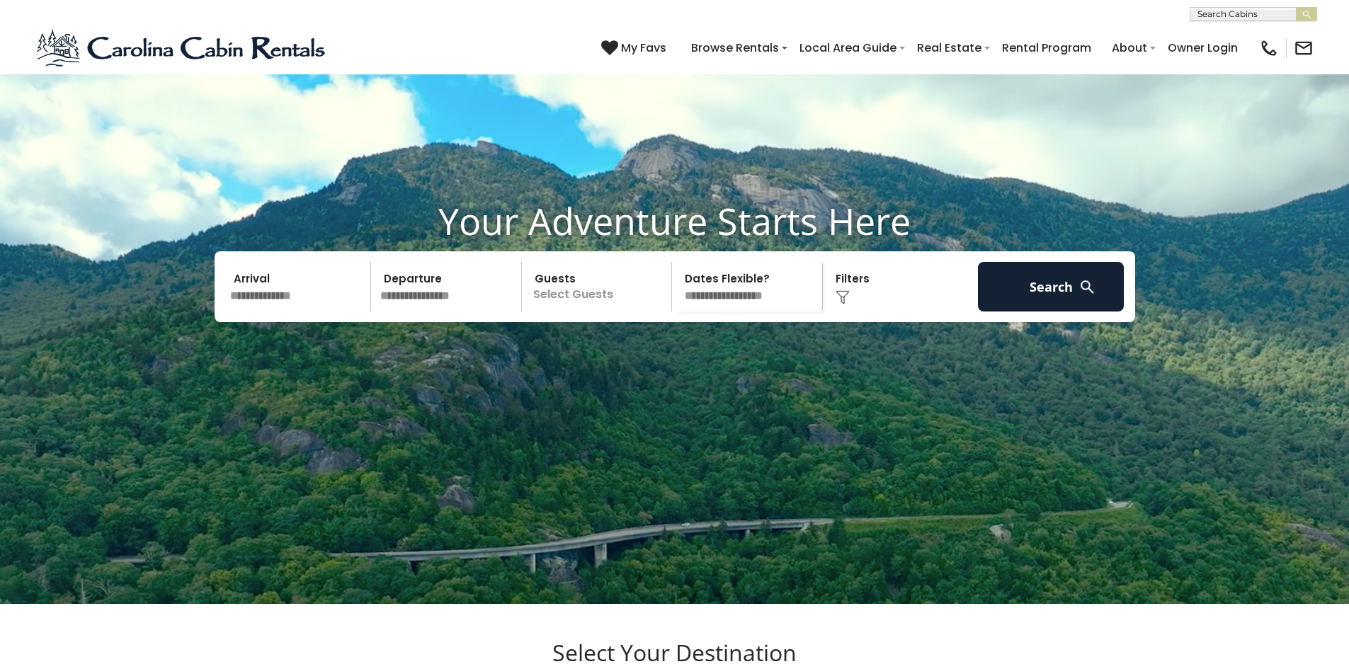
click at [296, 312] on input "text" at bounding box center [298, 287] width 147 height 50
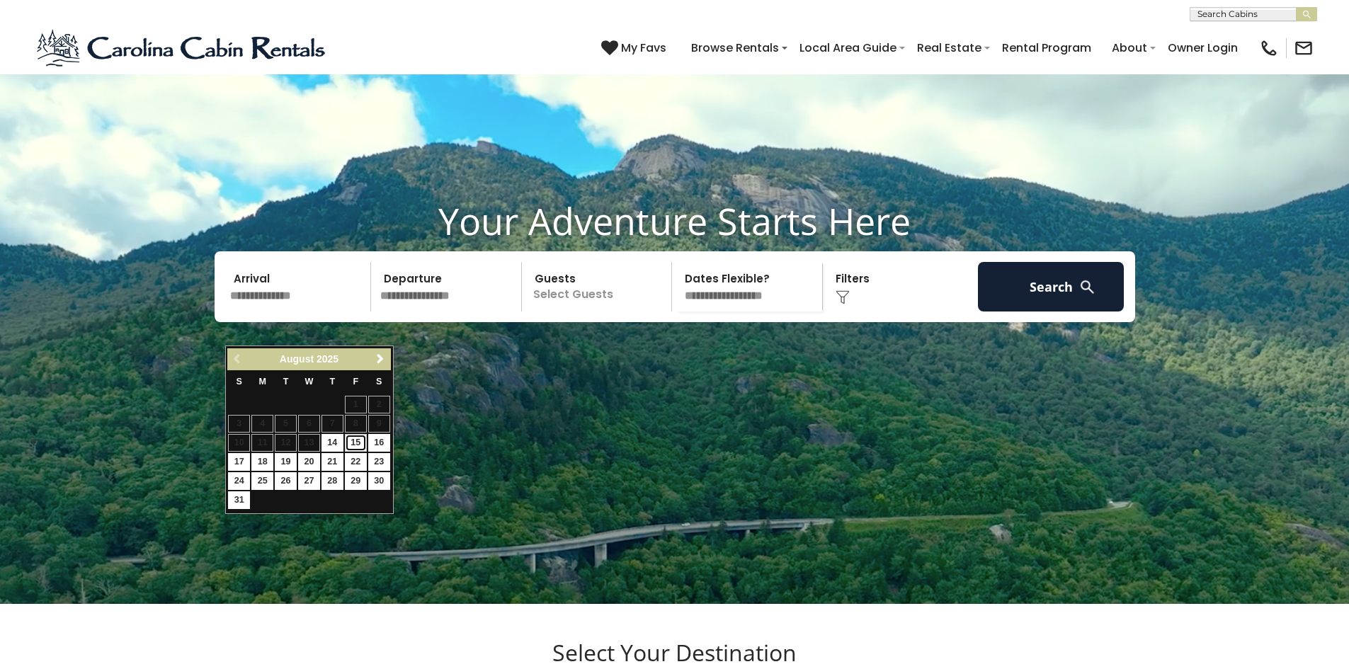
click at [356, 444] on link "15" at bounding box center [356, 443] width 22 height 18
type input "*******"
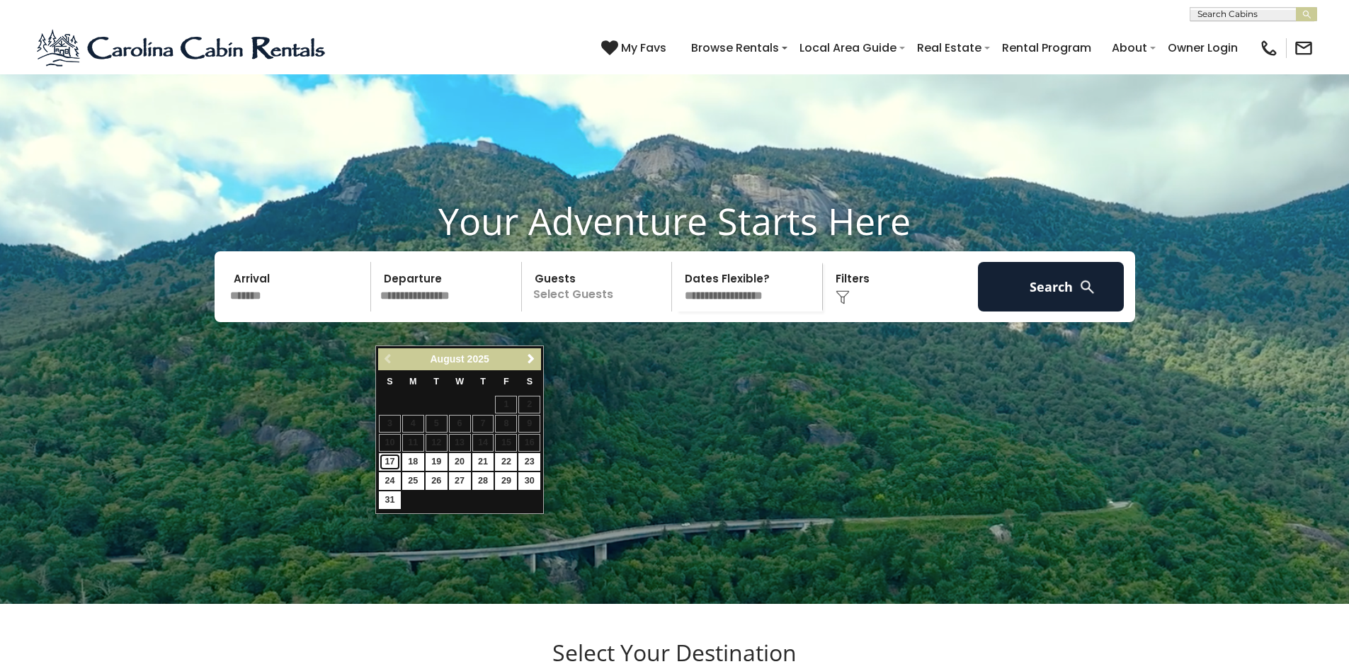
click at [391, 460] on link "17" at bounding box center [390, 462] width 22 height 18
type input "*******"
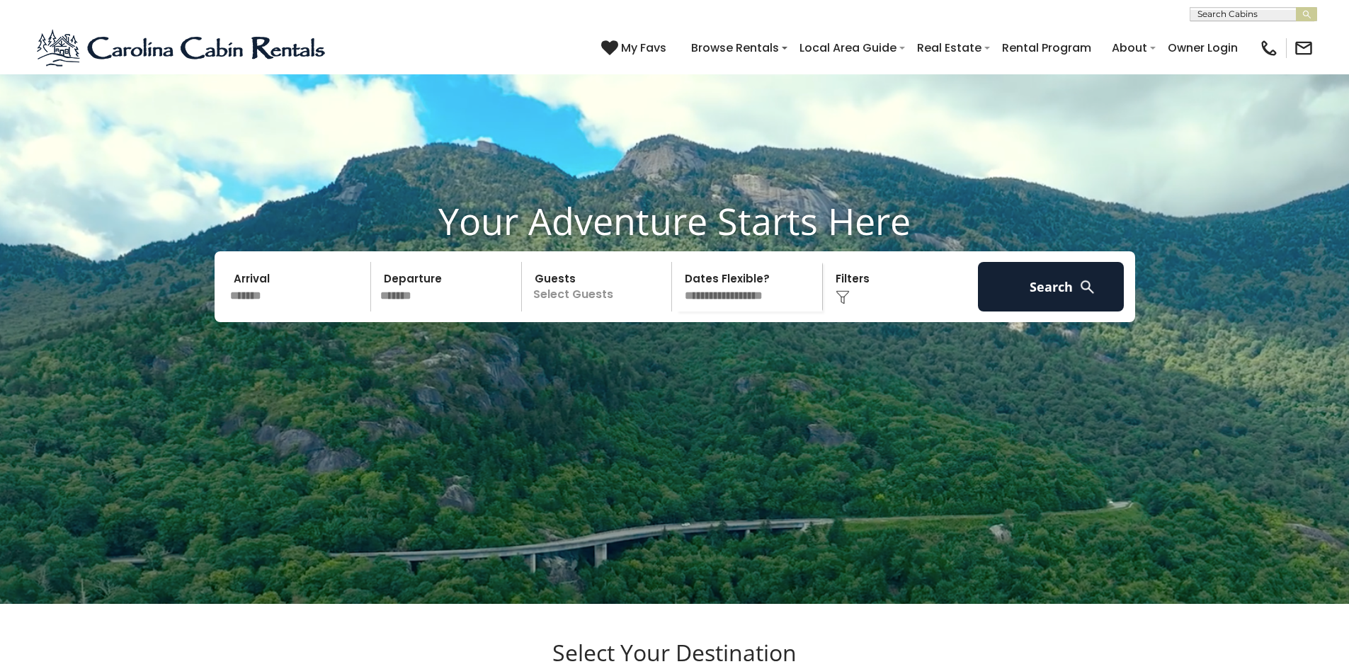
click at [564, 312] on p "Select Guests" at bounding box center [599, 287] width 146 height 50
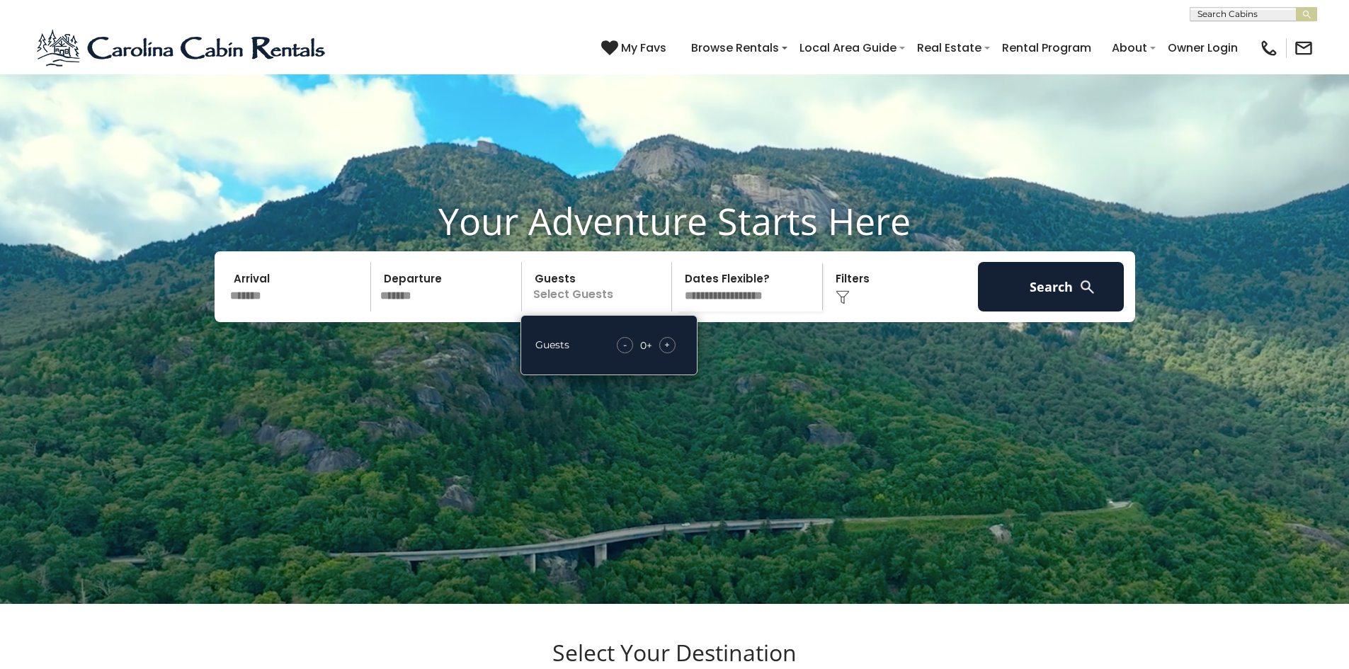
click at [673, 353] on div "+" at bounding box center [667, 345] width 16 height 16
click at [668, 352] on span "+" at bounding box center [667, 345] width 6 height 14
click at [778, 312] on select "**********" at bounding box center [749, 287] width 146 height 50
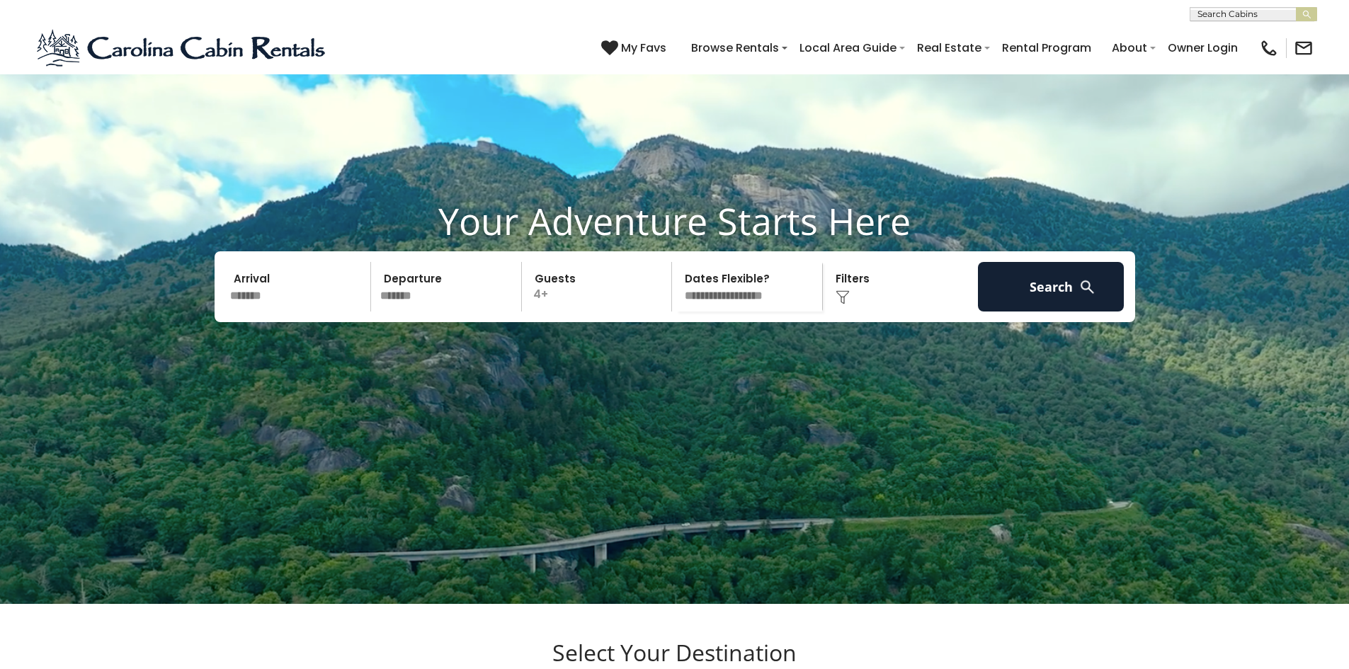
click at [906, 312] on div "Click to Choose" at bounding box center [900, 287] width 147 height 50
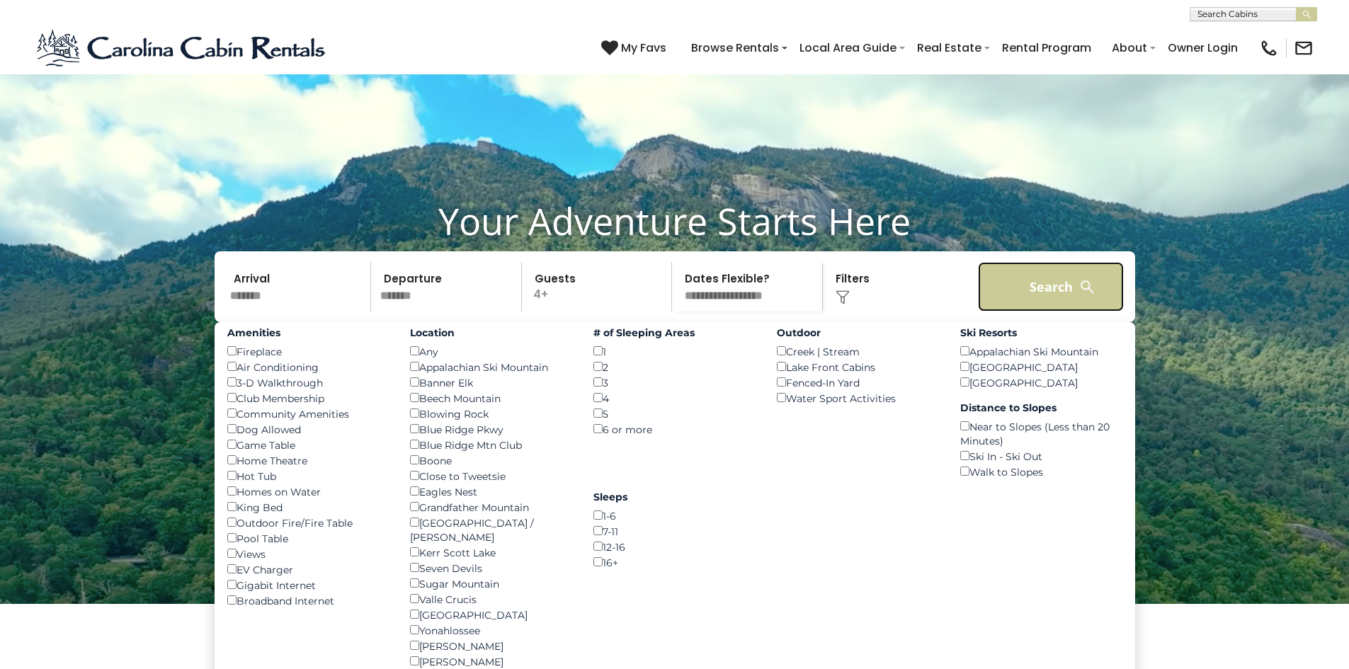
click at [1054, 312] on button "Search" at bounding box center [1051, 287] width 147 height 50
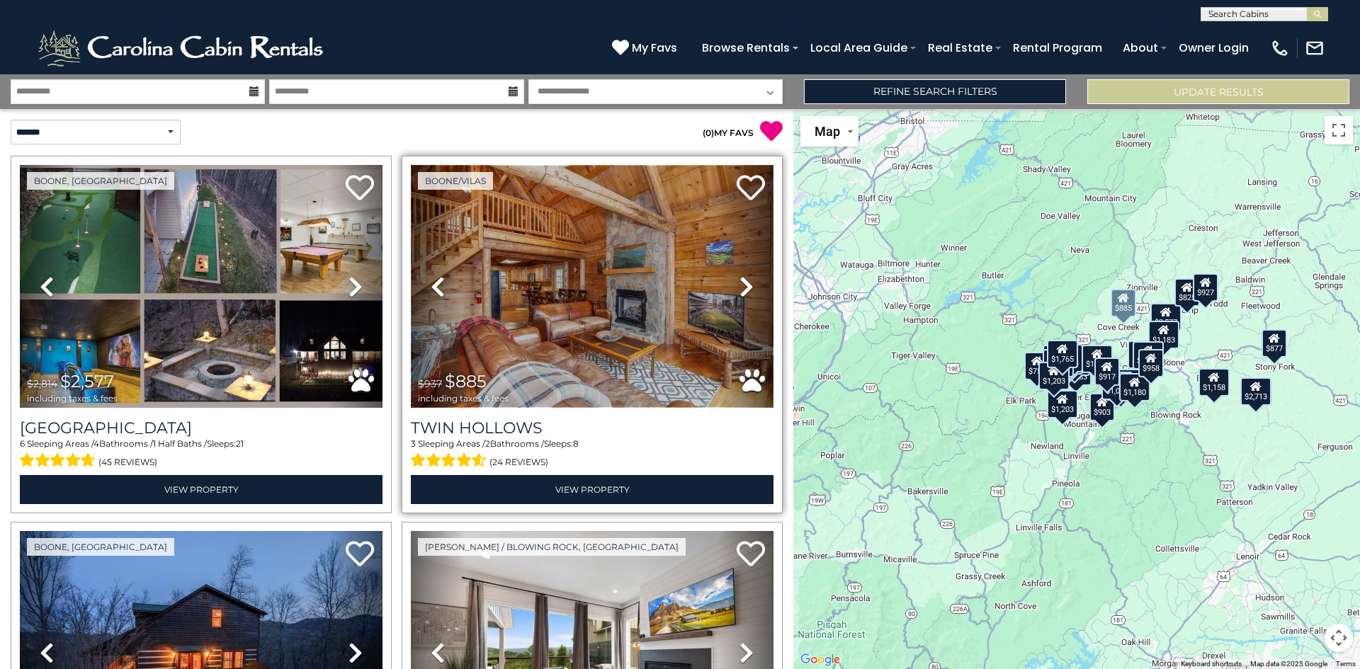
click at [643, 308] on img at bounding box center [592, 286] width 363 height 243
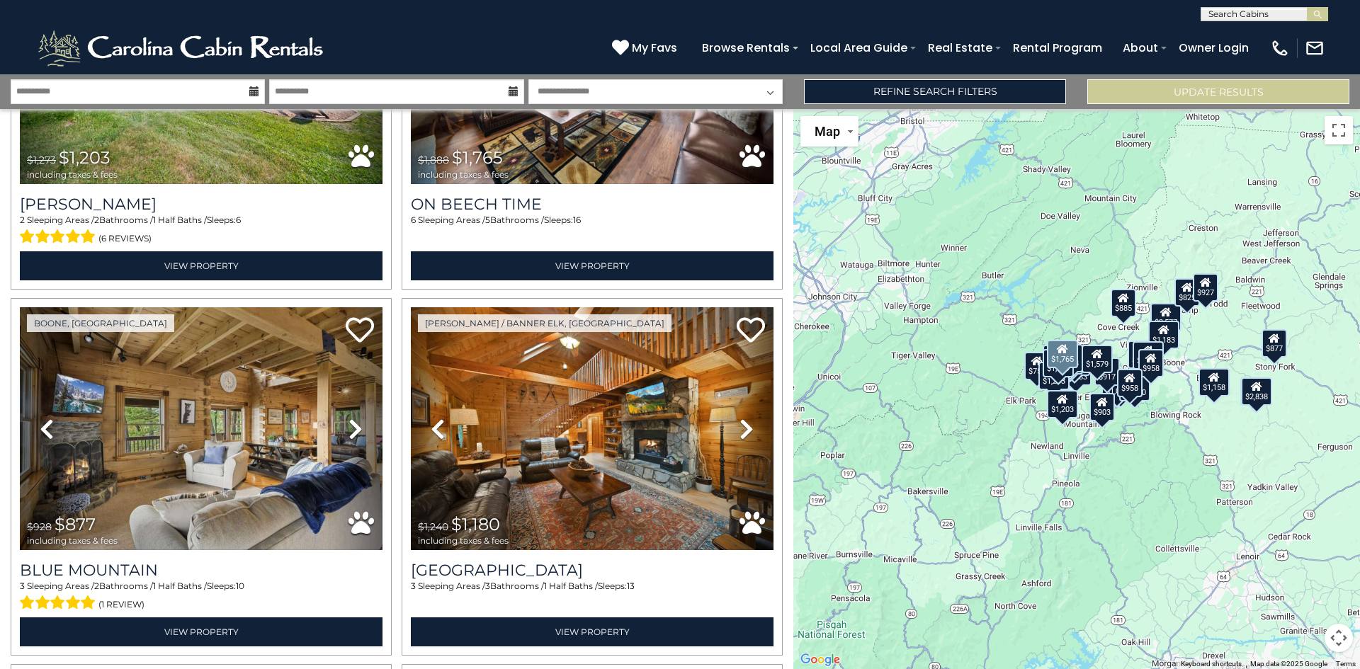
scroll to position [4674, 0]
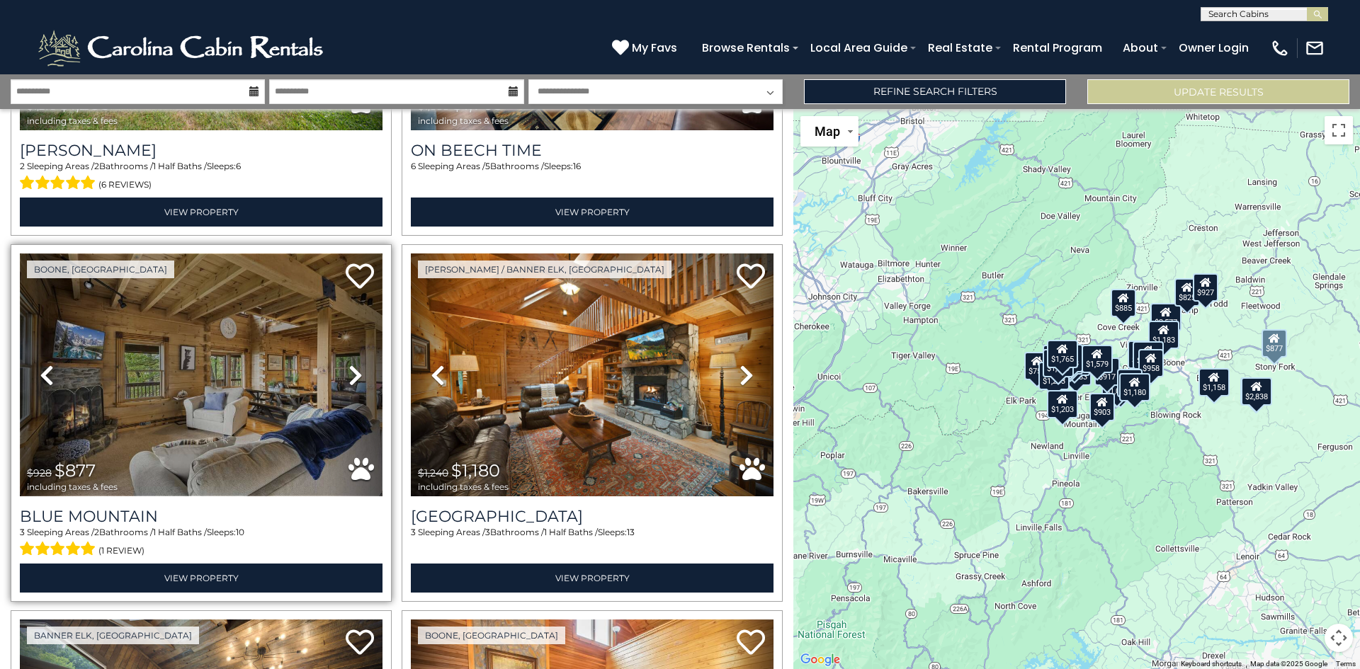
click at [293, 346] on img at bounding box center [201, 375] width 363 height 243
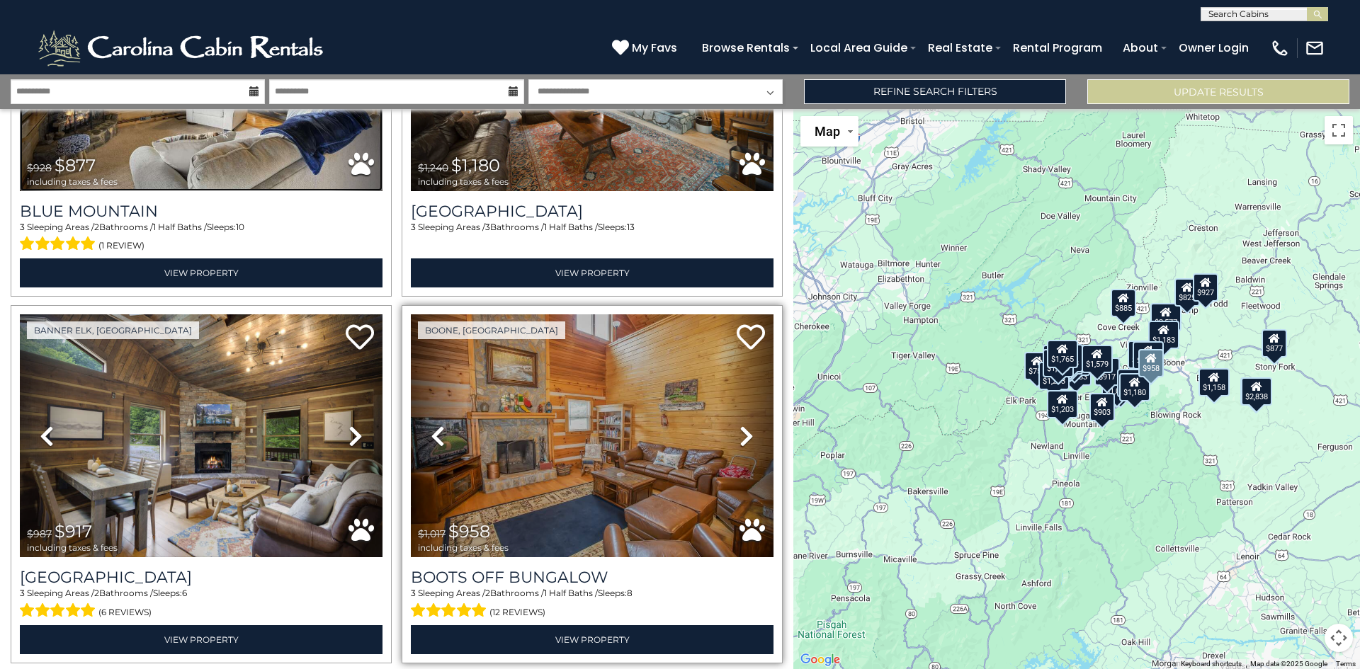
scroll to position [5025, 0]
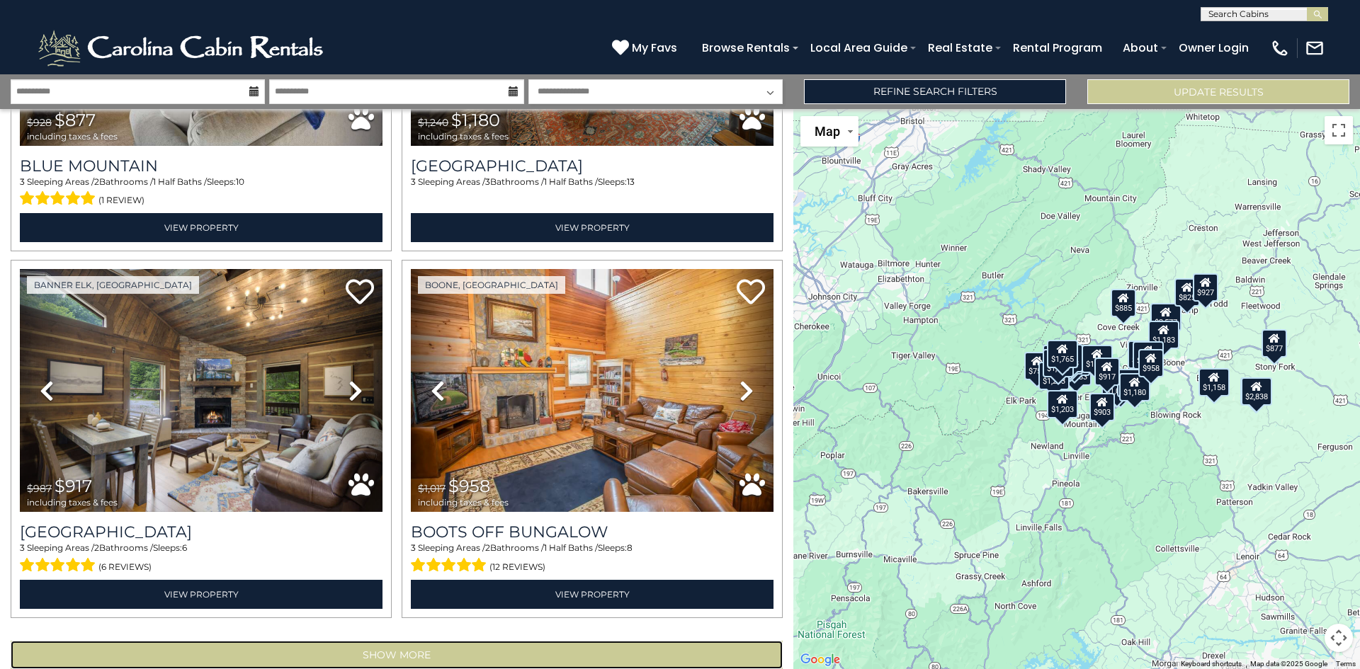
click at [450, 641] on button "Show More" at bounding box center [397, 655] width 772 height 28
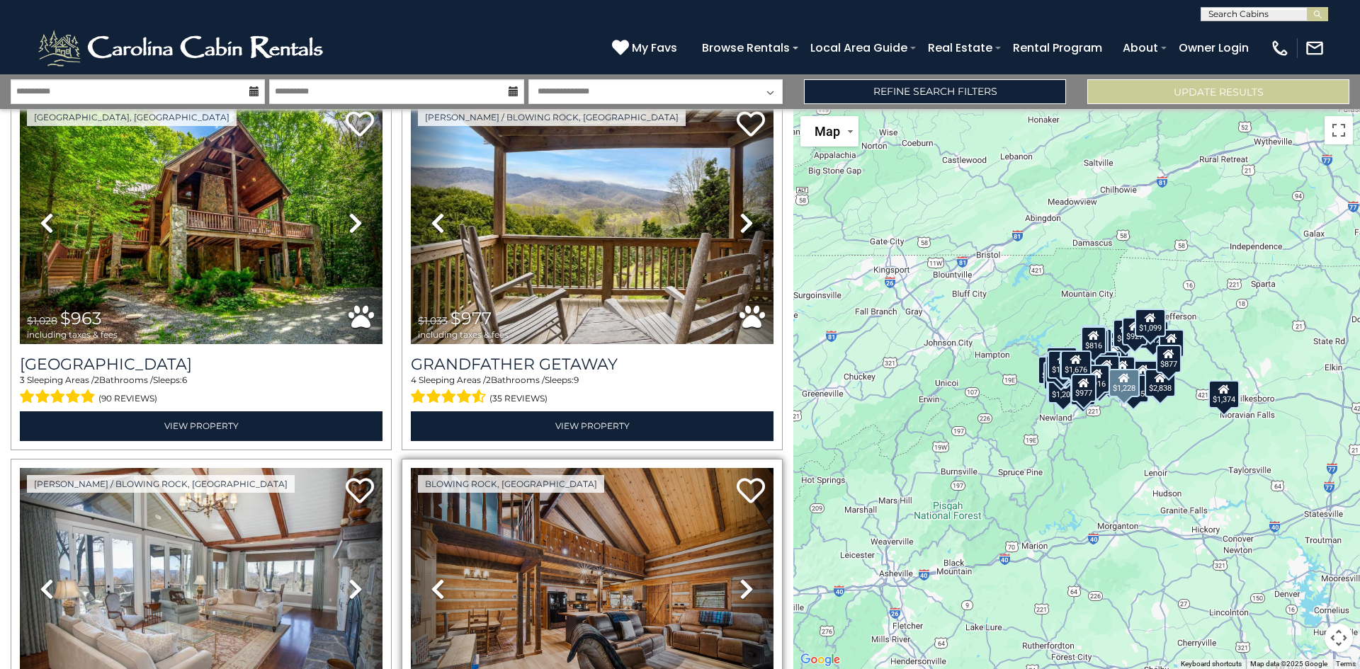
scroll to position [7341, 0]
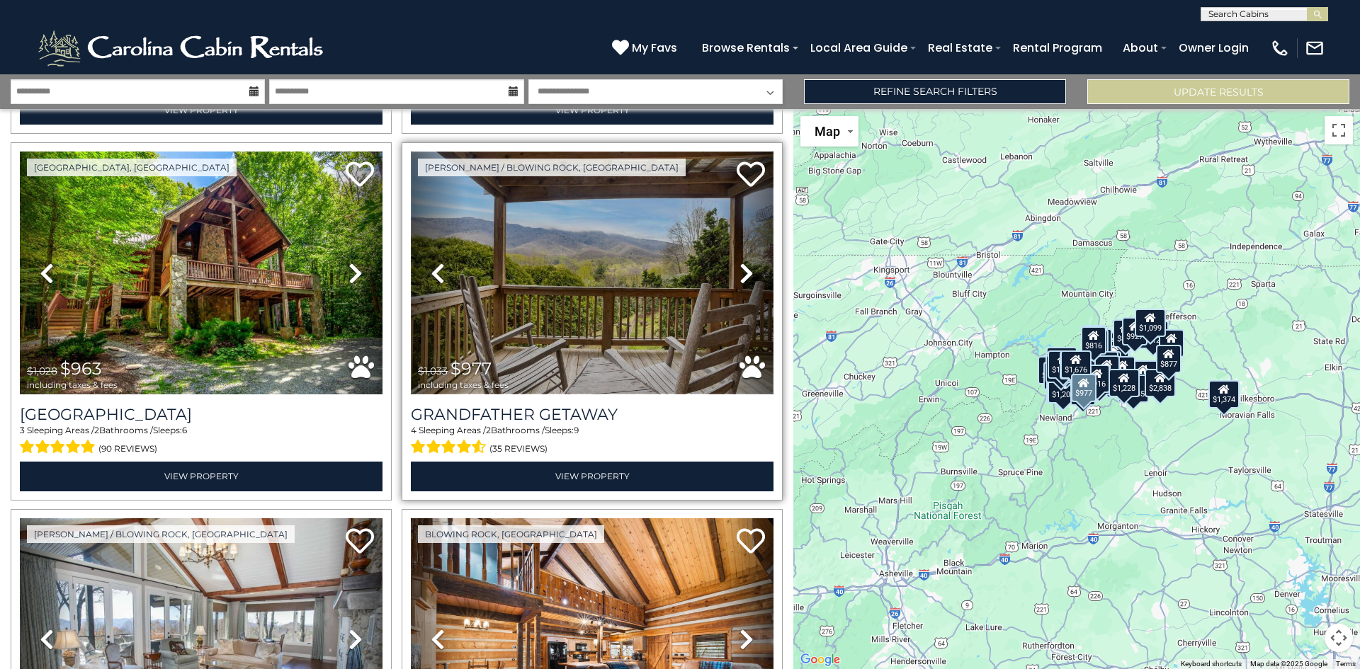
click at [579, 286] on img at bounding box center [592, 273] width 363 height 243
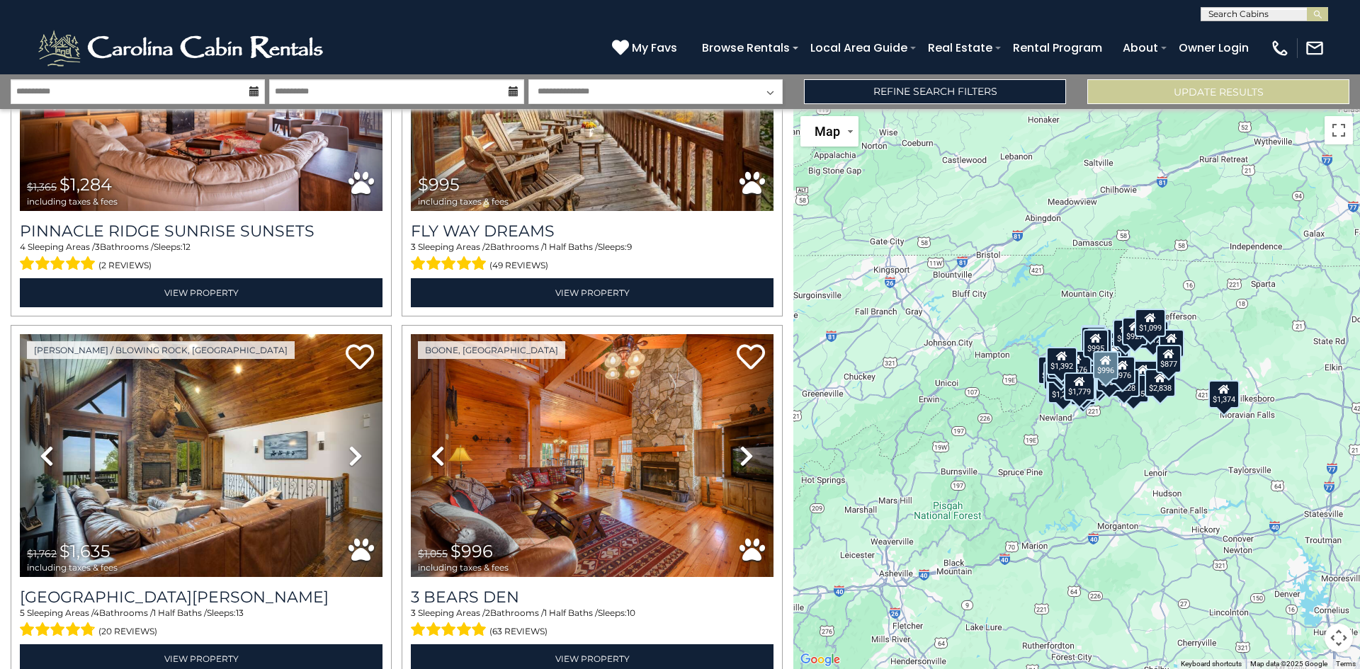
scroll to position [10457, 0]
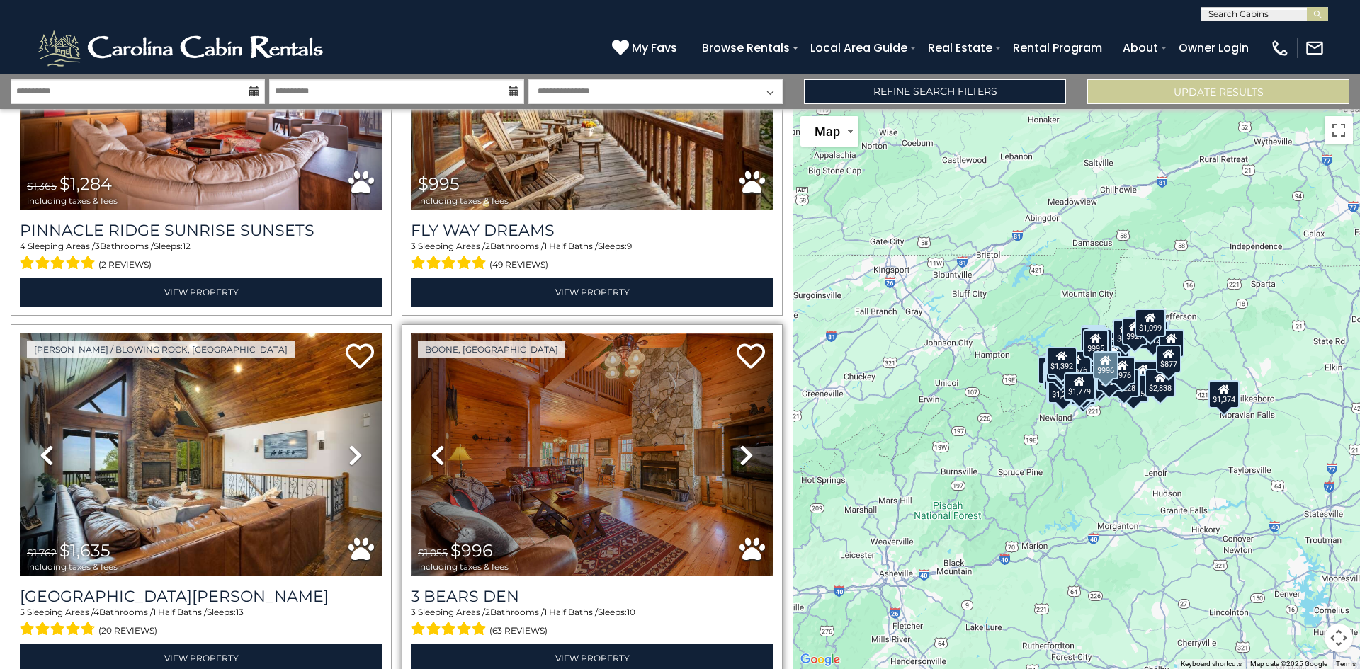
click at [615, 361] on img at bounding box center [592, 455] width 363 height 243
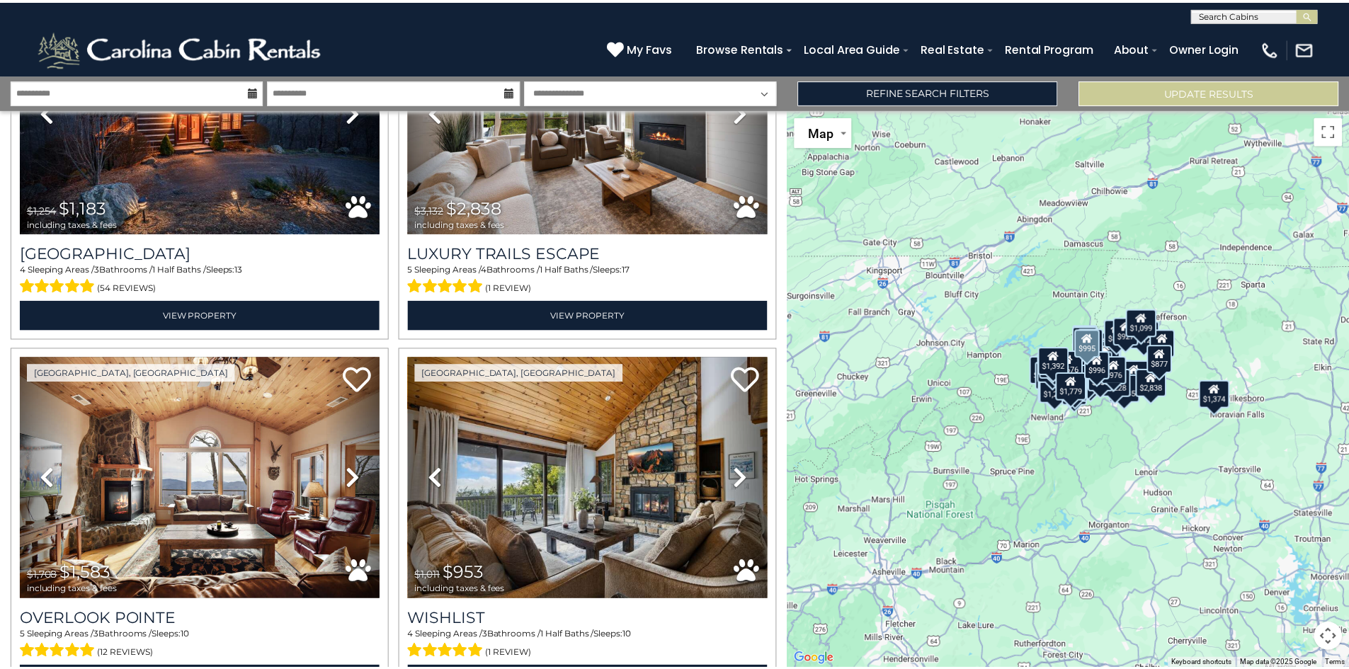
scroll to position [0, 0]
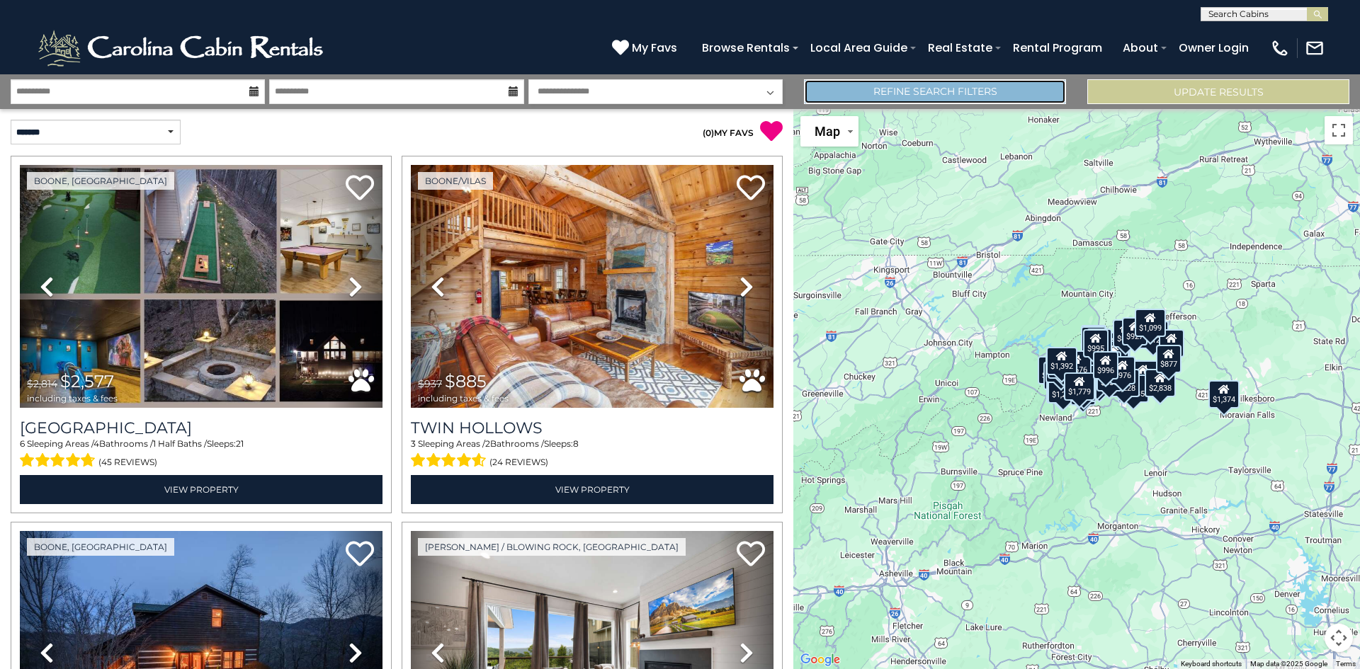
click at [942, 89] on link "Refine Search Filters" at bounding box center [935, 91] width 262 height 25
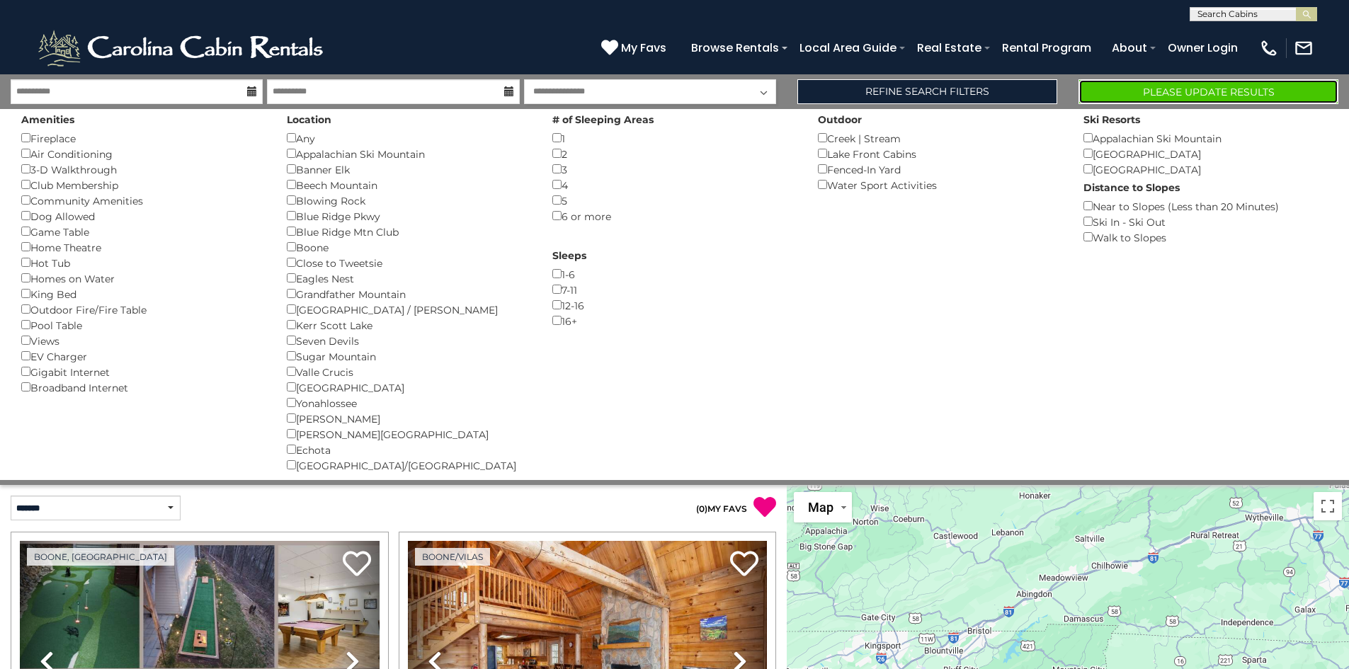
click at [1179, 99] on button "Please Update Results" at bounding box center [1209, 91] width 260 height 25
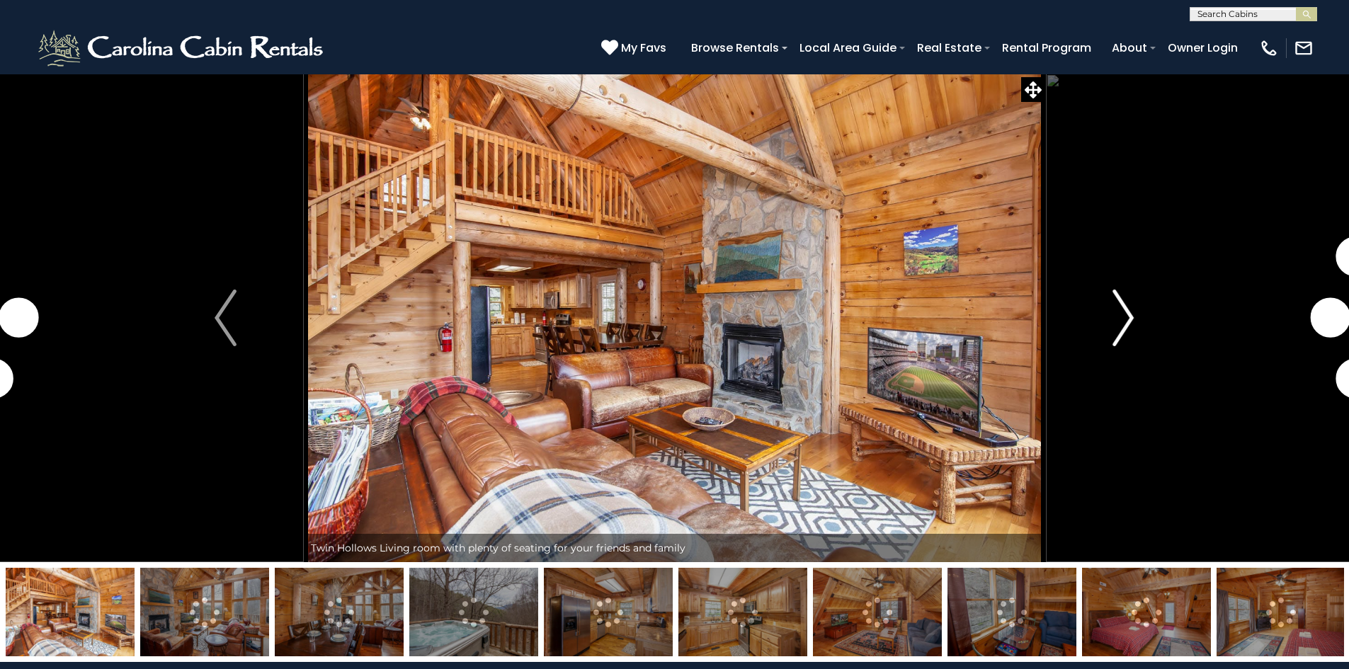
click at [1120, 323] on img "Next" at bounding box center [1123, 318] width 21 height 57
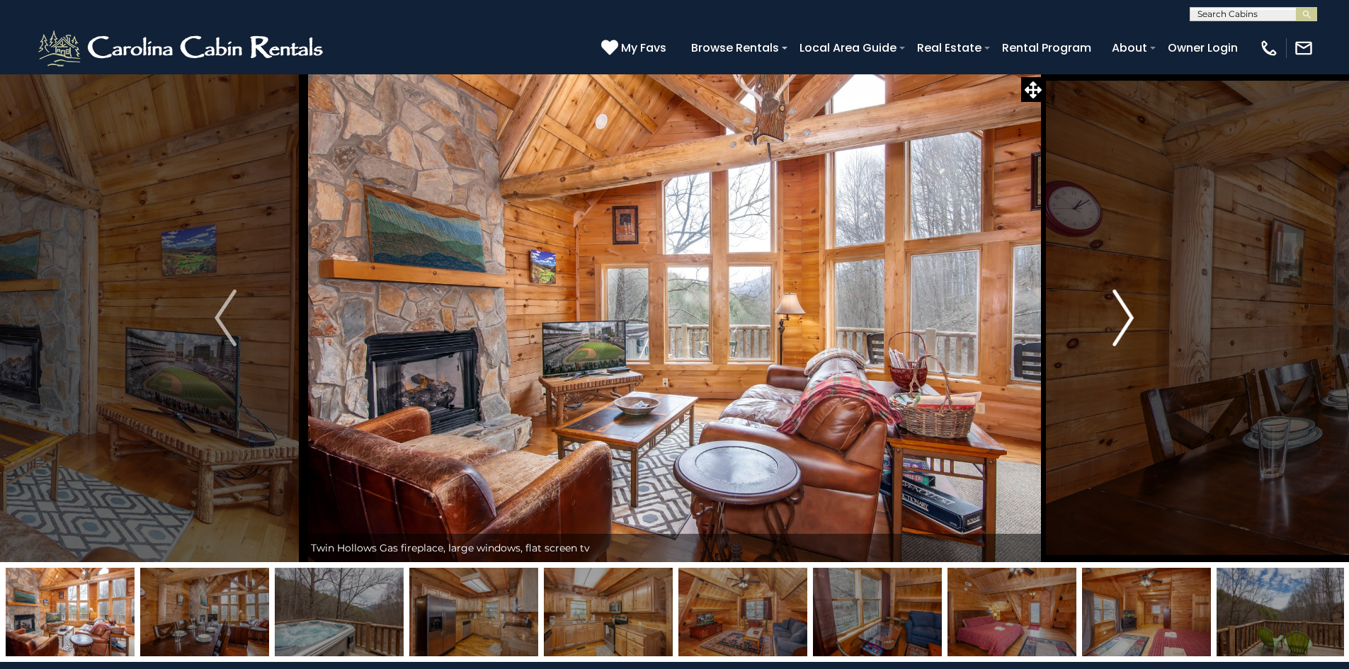
click at [1119, 324] on img "Next" at bounding box center [1123, 318] width 21 height 57
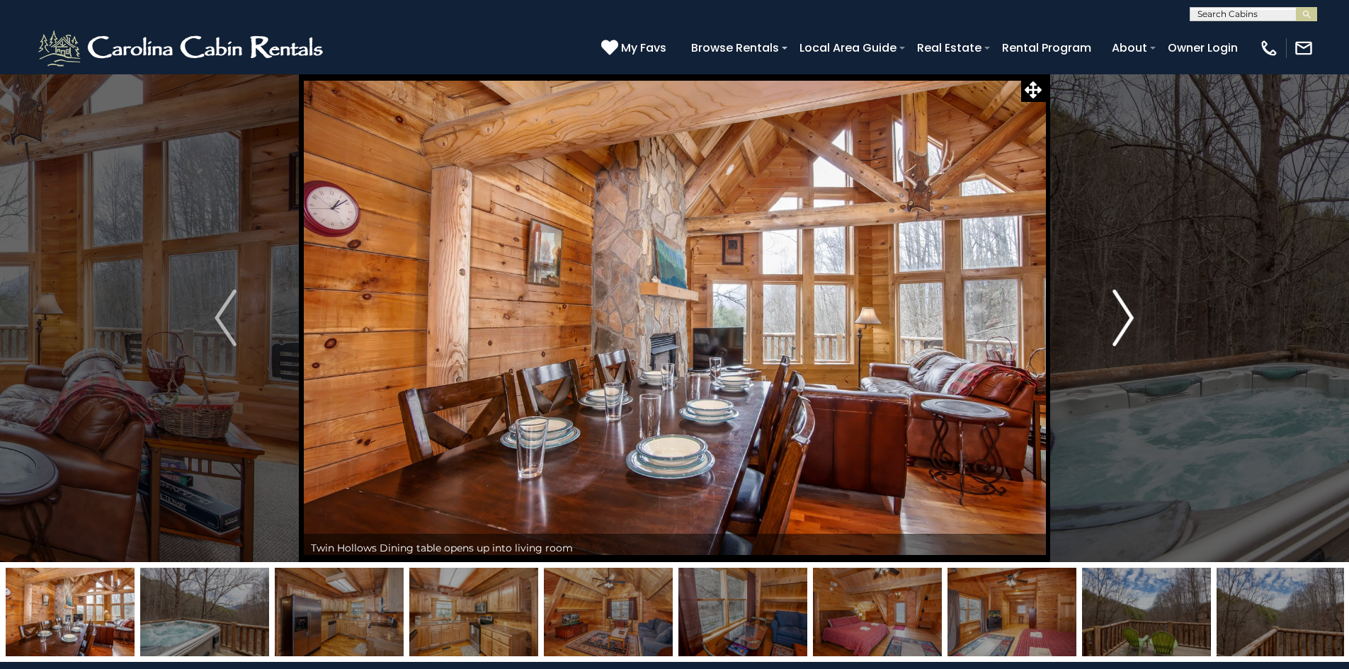
click at [1119, 324] on img "Next" at bounding box center [1123, 318] width 21 height 57
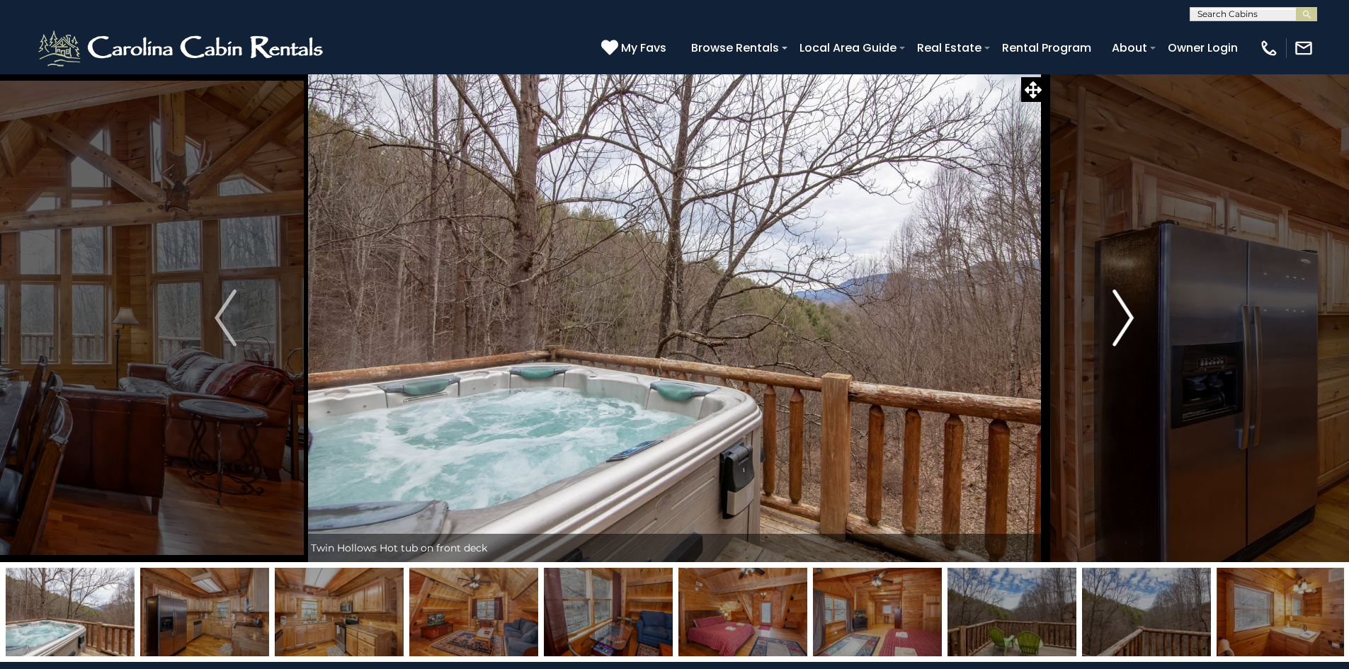
click at [1119, 324] on img "Next" at bounding box center [1123, 318] width 21 height 57
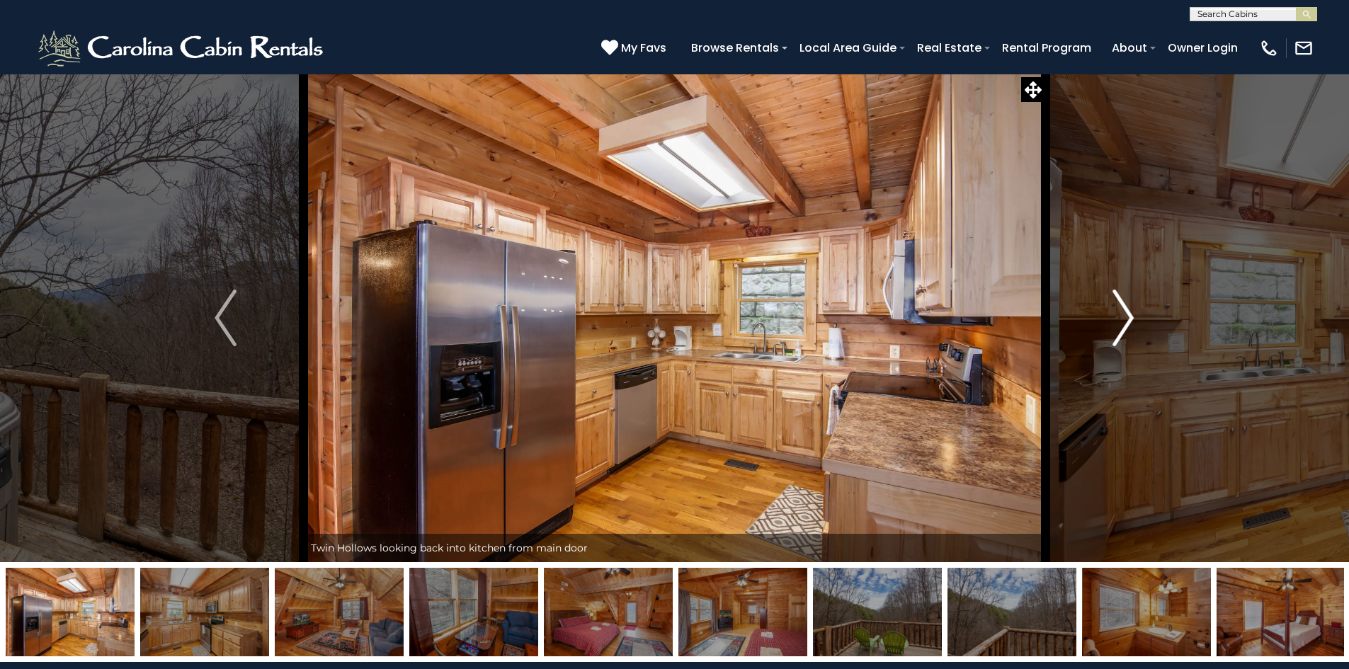
click at [1119, 324] on img "Next" at bounding box center [1123, 318] width 21 height 57
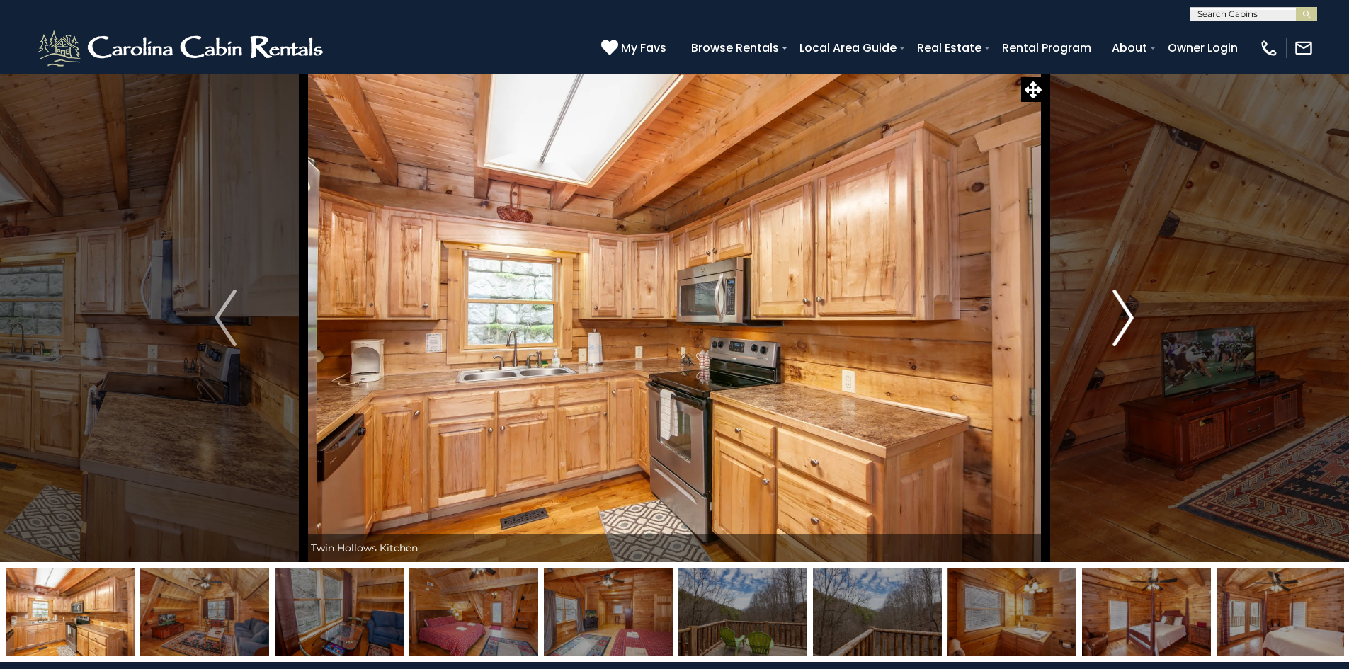
click at [1119, 324] on img "Next" at bounding box center [1123, 318] width 21 height 57
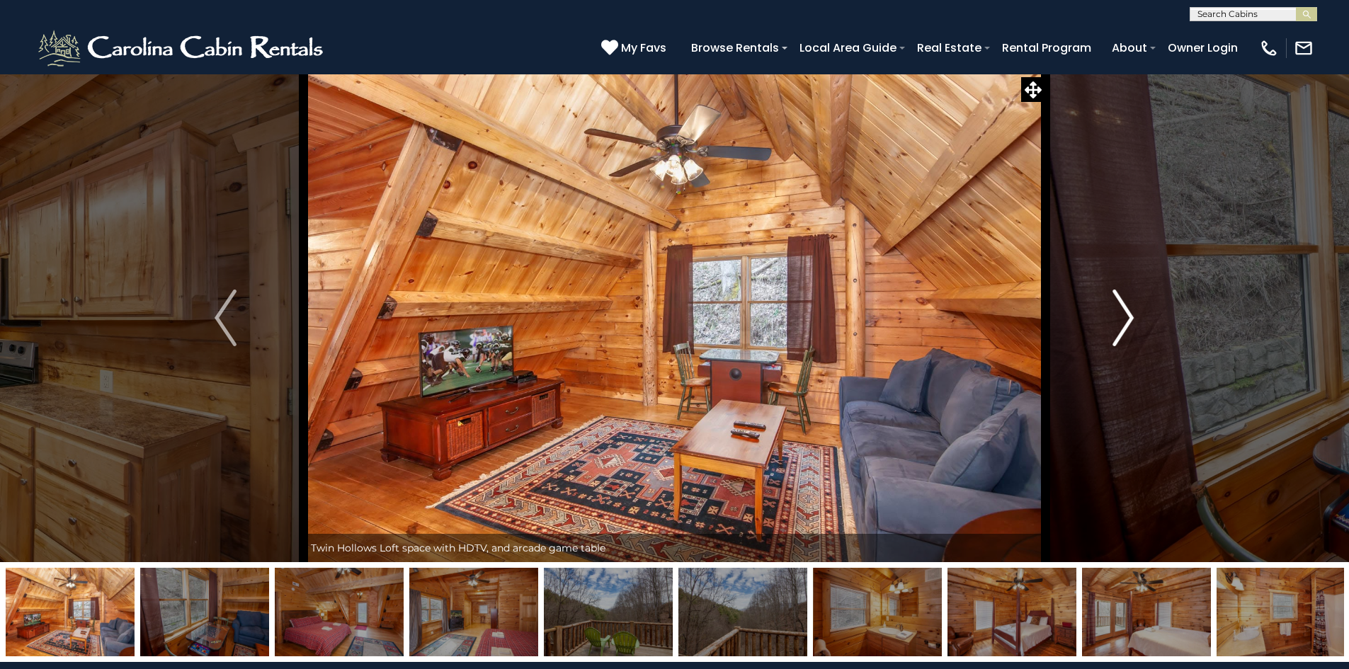
click at [1119, 324] on img "Next" at bounding box center [1123, 318] width 21 height 57
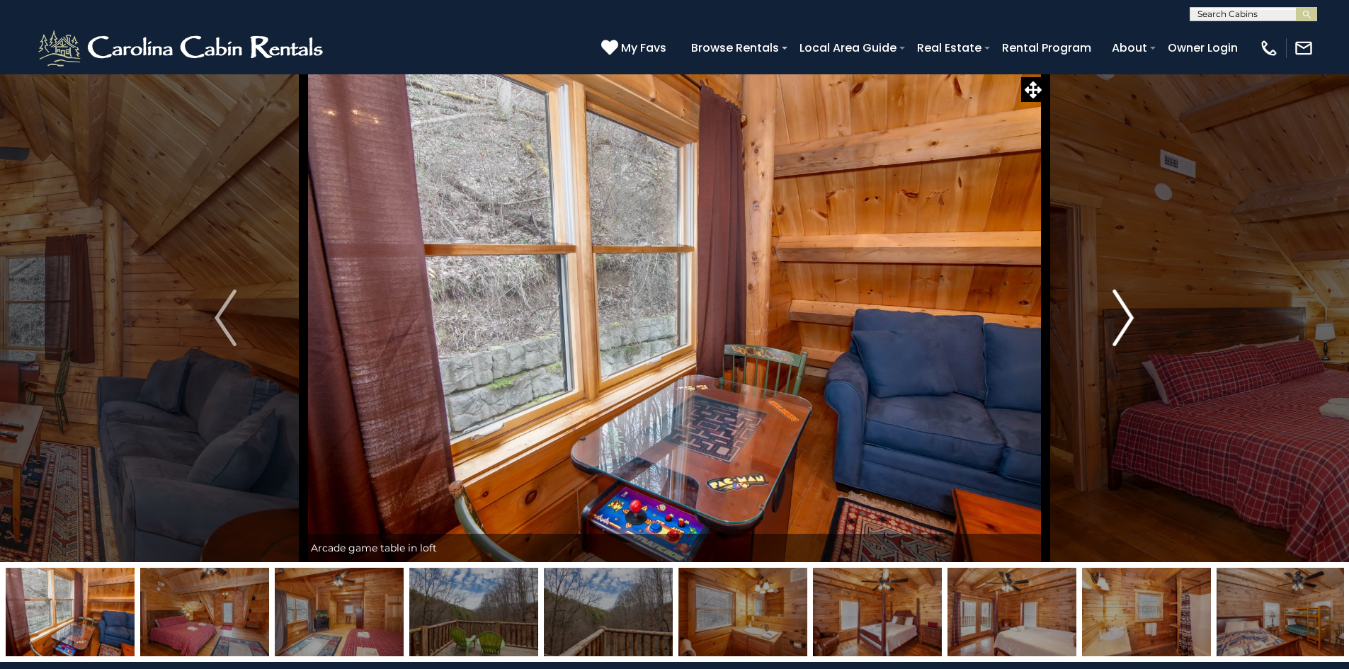
click at [1119, 324] on img "Next" at bounding box center [1123, 318] width 21 height 57
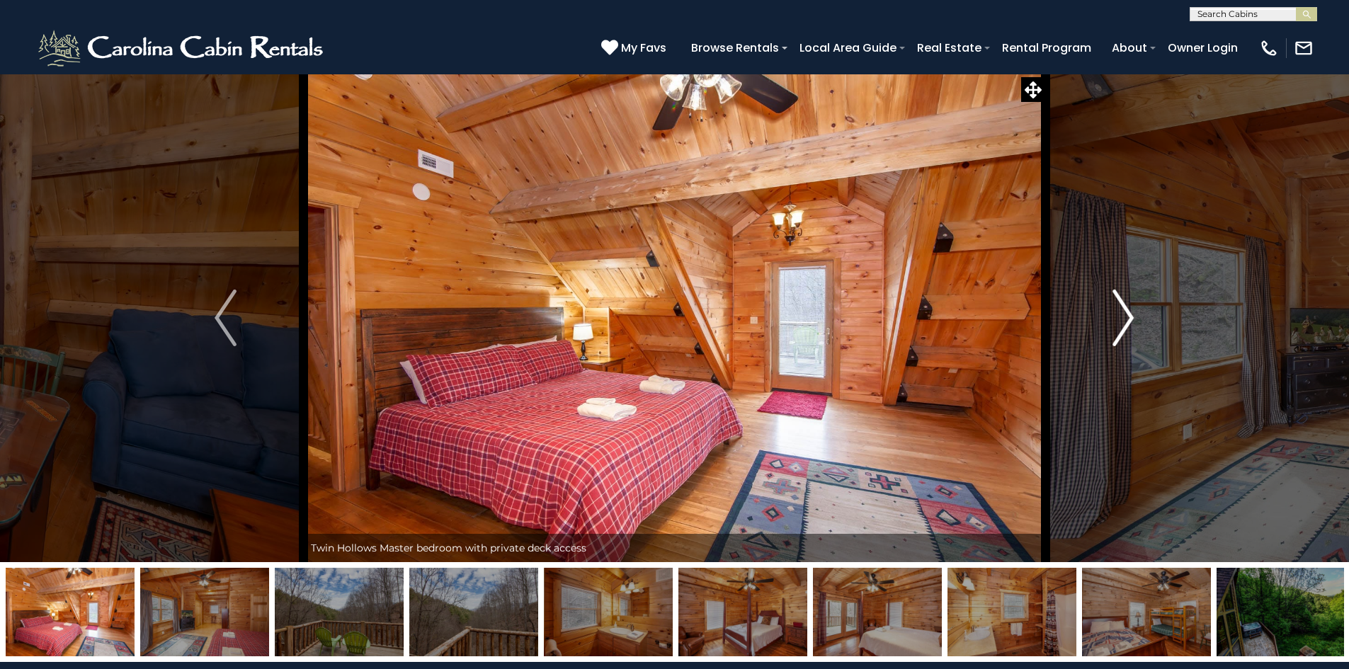
click at [1119, 324] on img "Next" at bounding box center [1123, 318] width 21 height 57
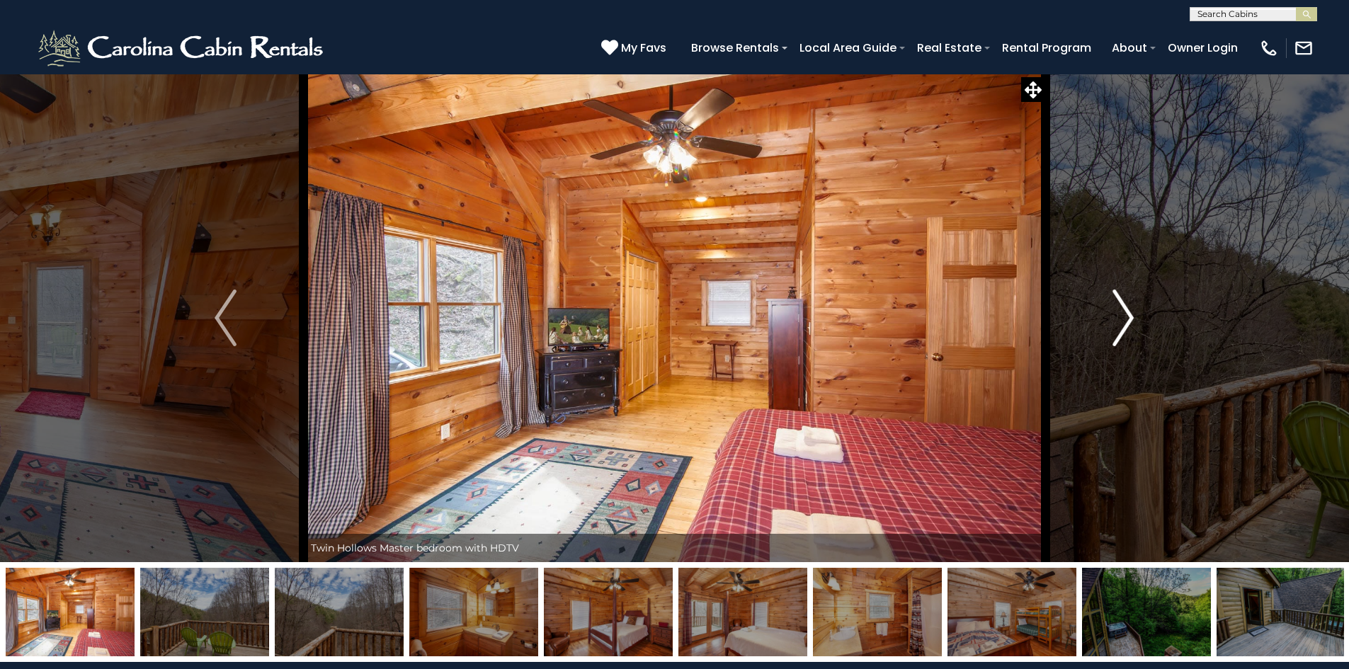
click at [1119, 324] on img "Next" at bounding box center [1123, 318] width 21 height 57
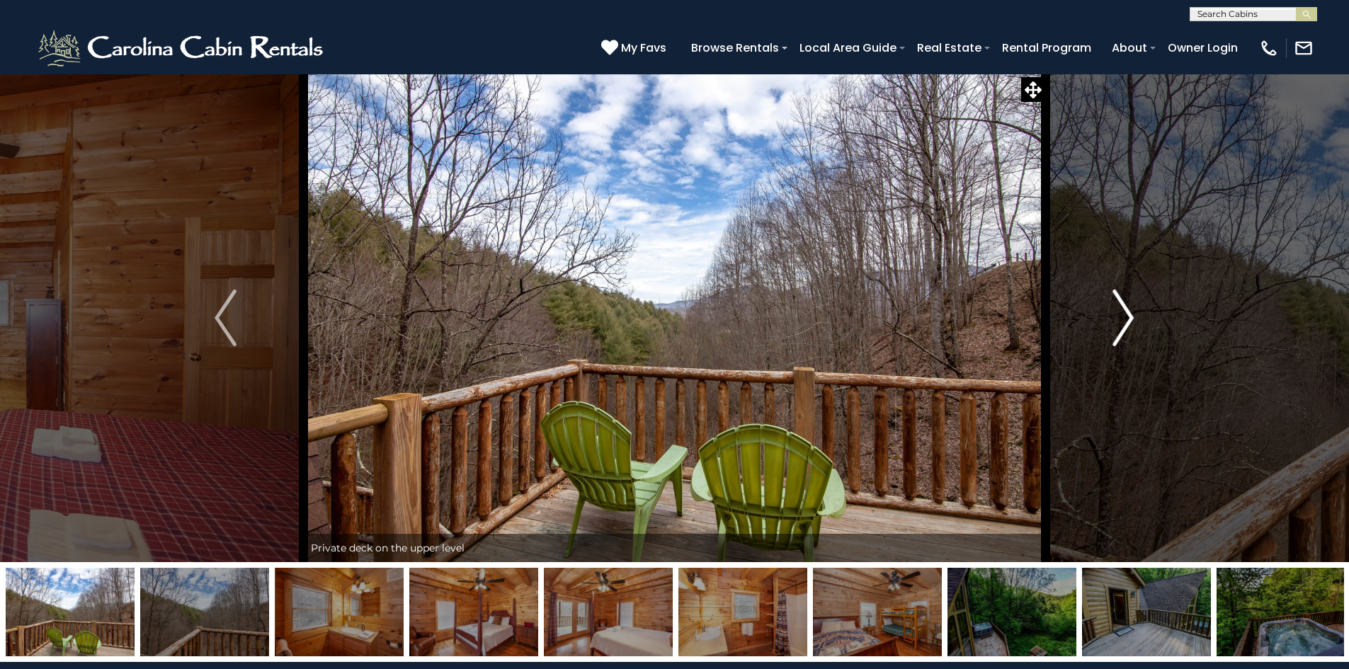
click at [1119, 324] on img "Next" at bounding box center [1123, 318] width 21 height 57
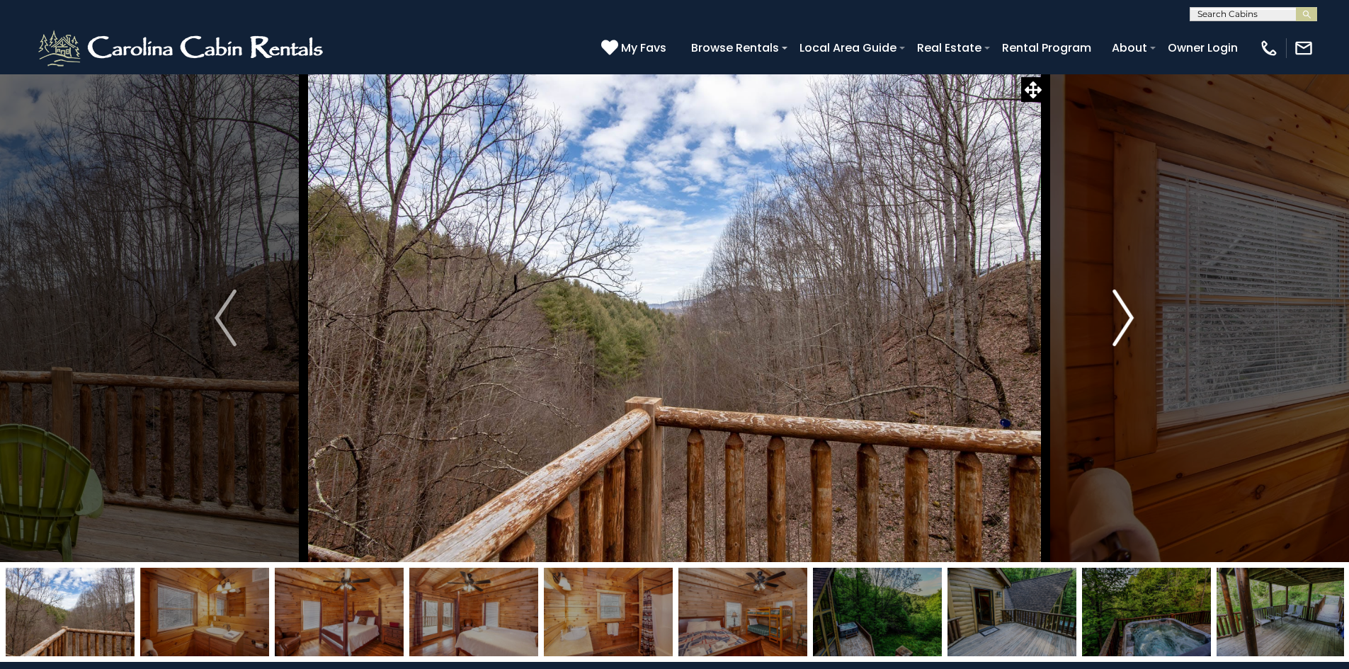
click at [1119, 324] on img "Next" at bounding box center [1123, 318] width 21 height 57
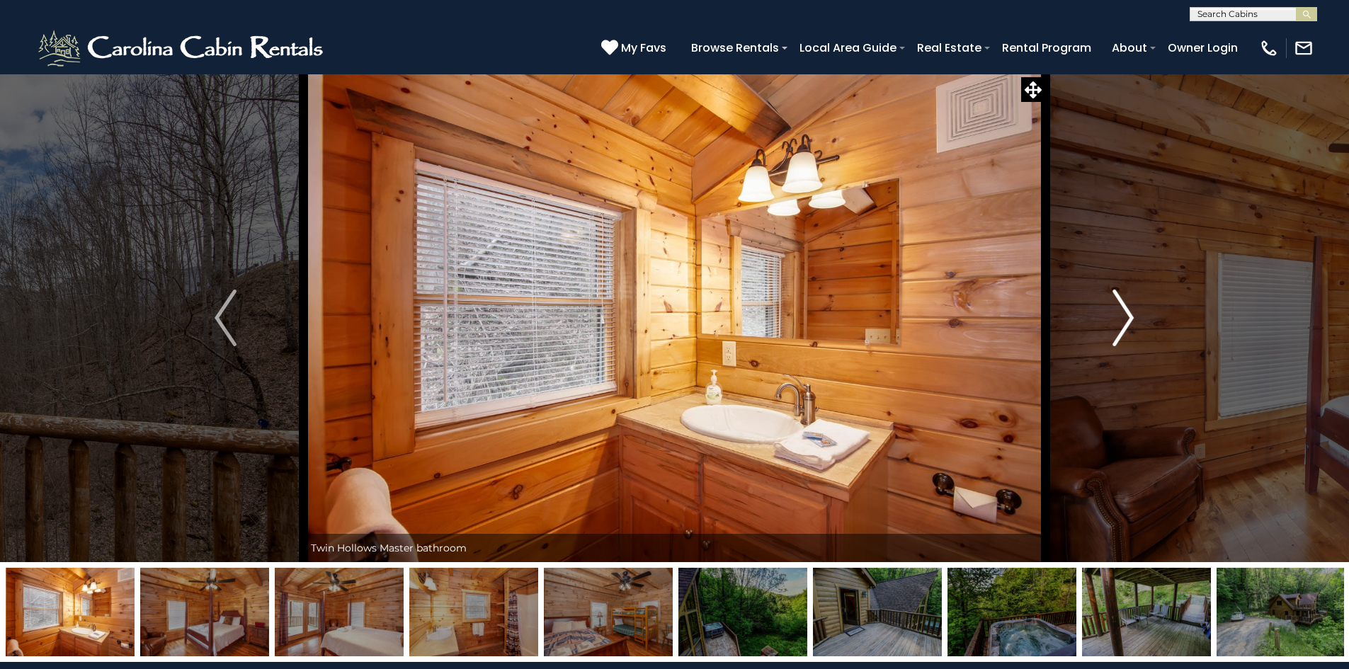
click at [1119, 324] on img "Next" at bounding box center [1123, 318] width 21 height 57
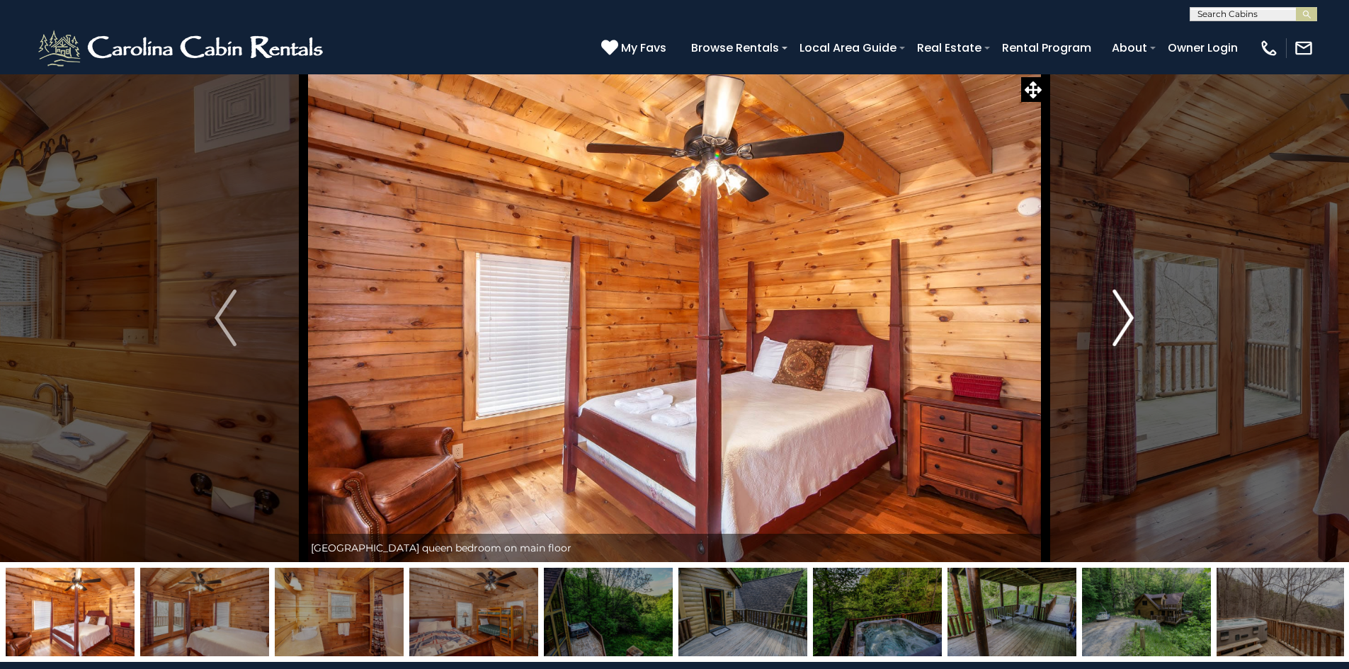
click at [1119, 324] on img "Next" at bounding box center [1123, 318] width 21 height 57
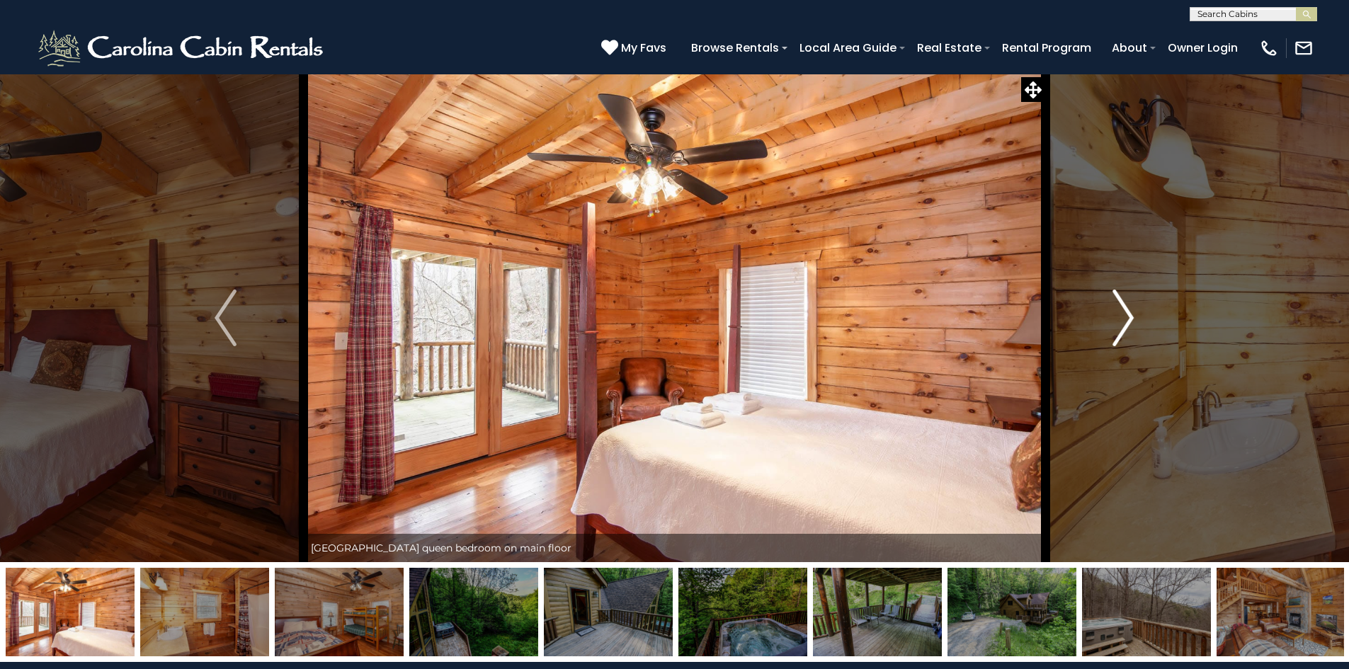
click at [1119, 324] on img "Next" at bounding box center [1123, 318] width 21 height 57
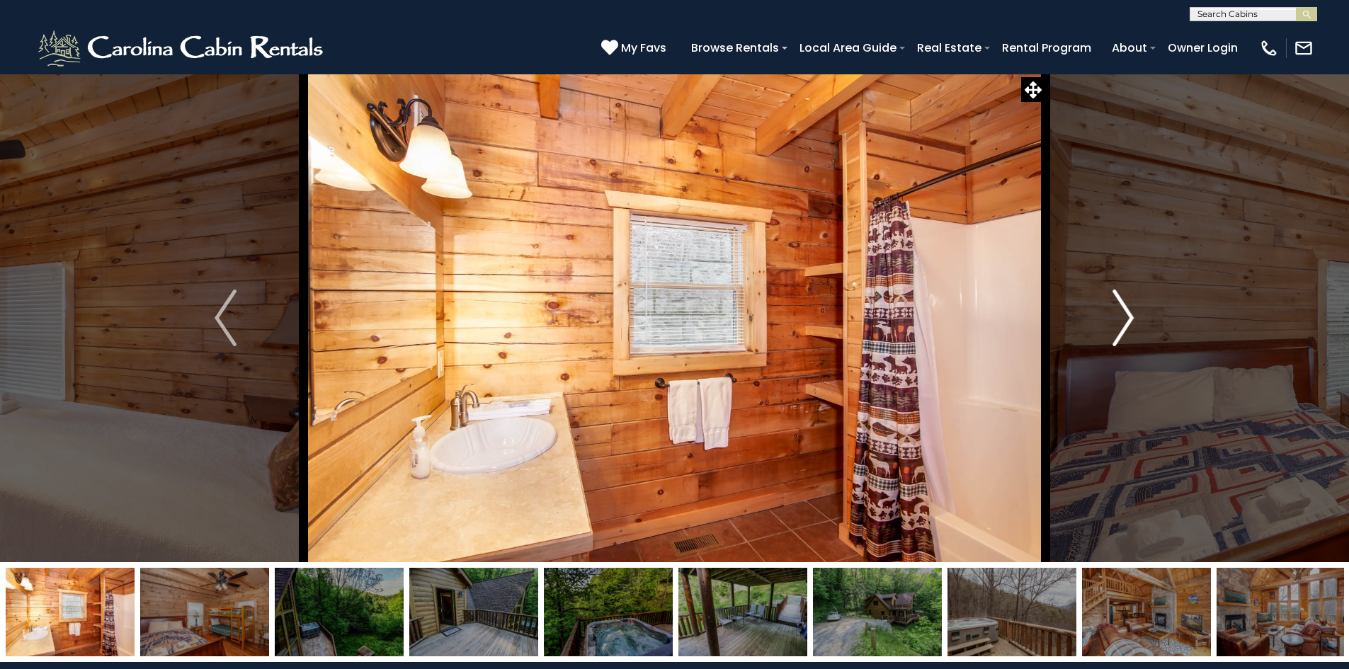
click at [1119, 324] on img "Next" at bounding box center [1123, 318] width 21 height 57
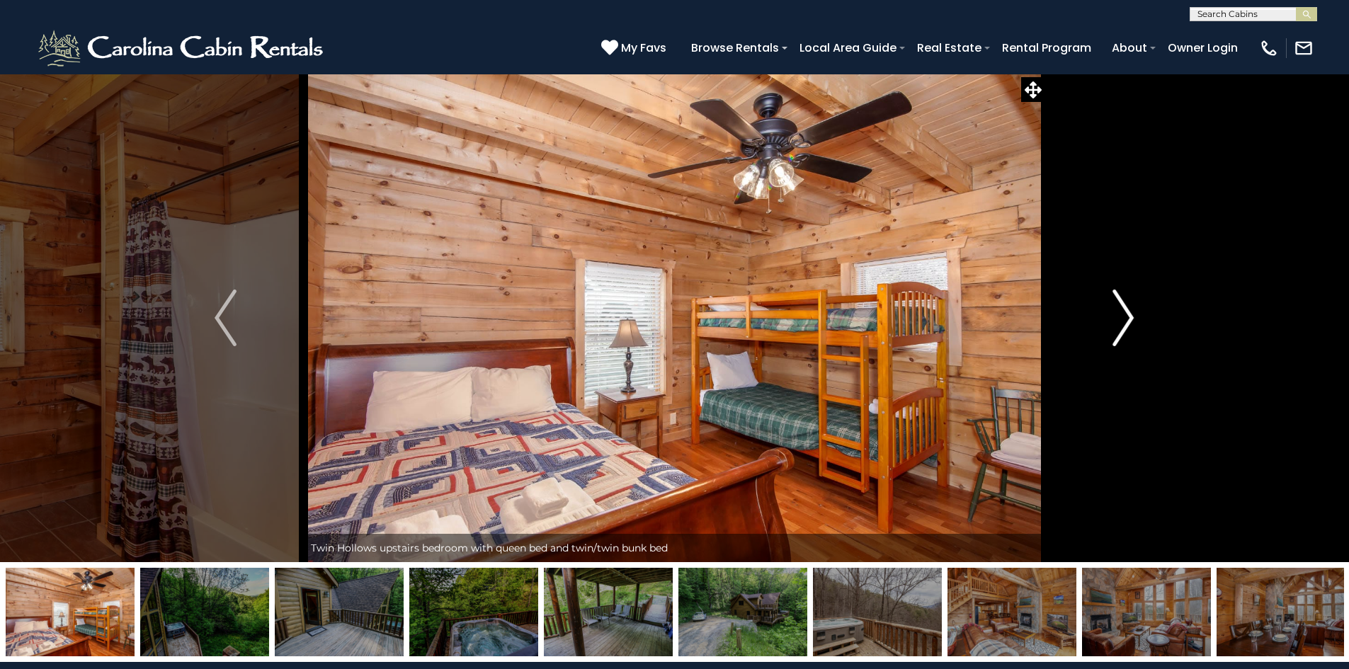
click at [1119, 324] on img "Next" at bounding box center [1123, 318] width 21 height 57
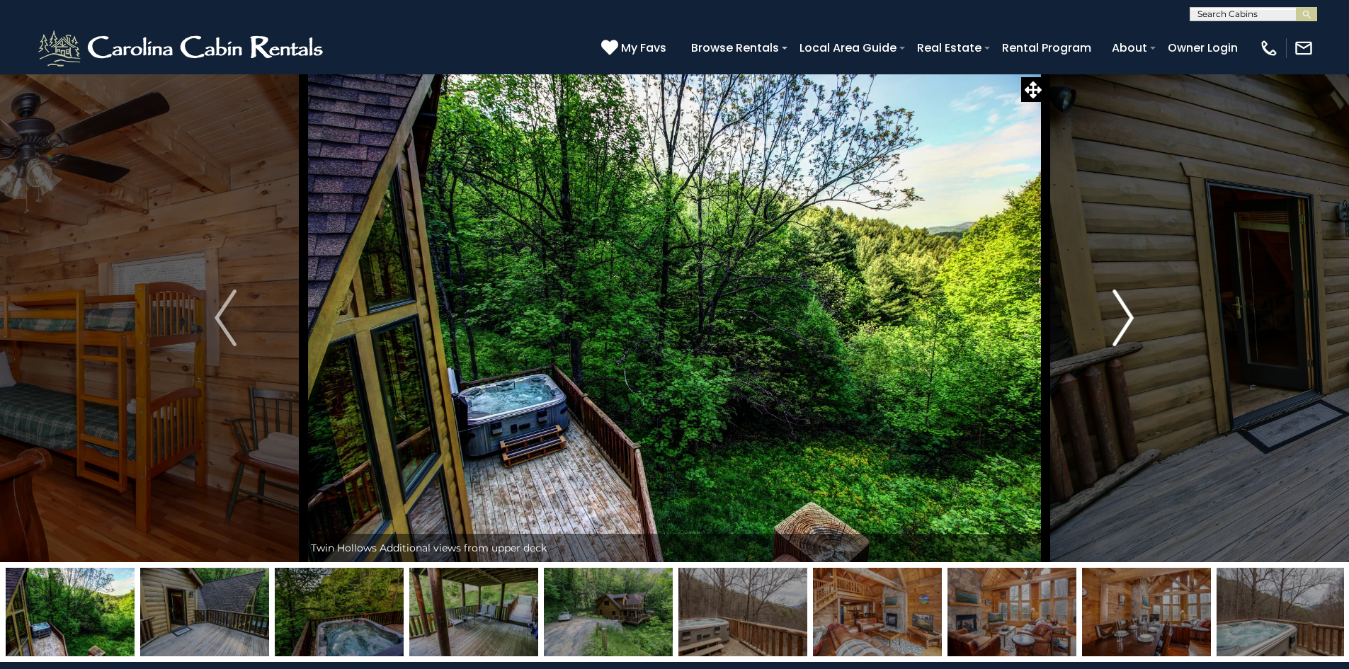
click at [1119, 324] on img "Next" at bounding box center [1123, 318] width 21 height 57
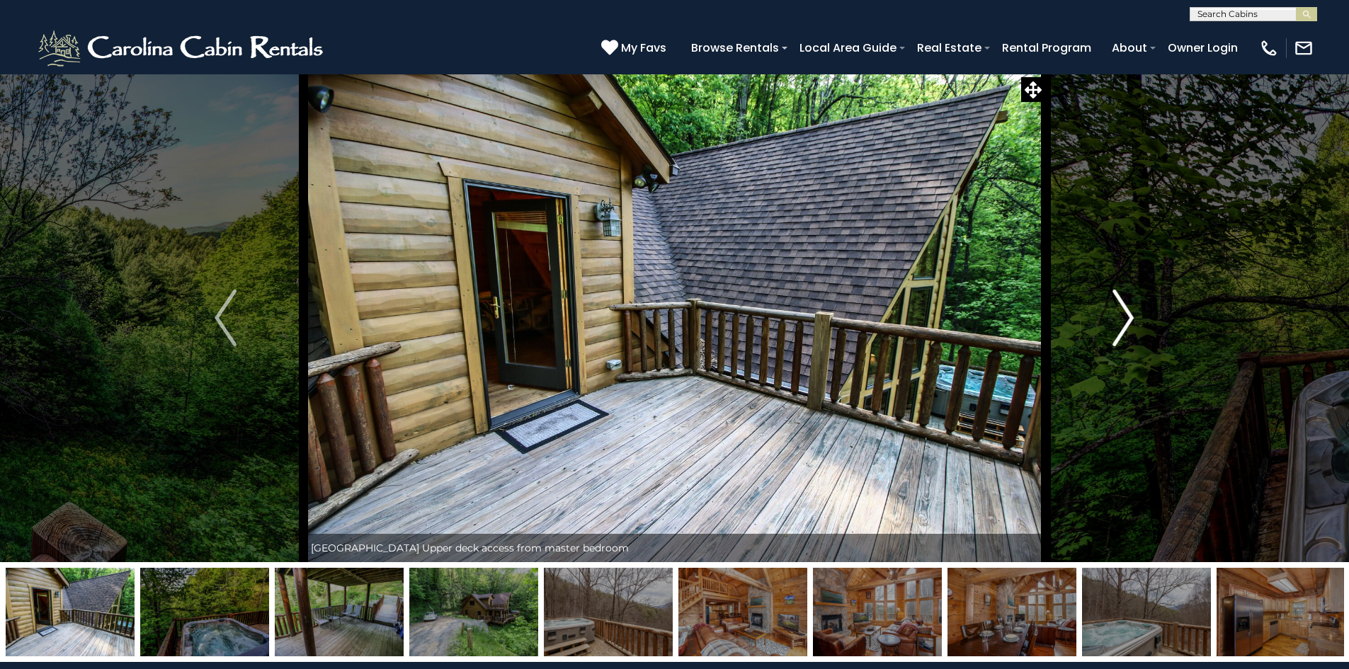
click at [1119, 324] on img "Next" at bounding box center [1123, 318] width 21 height 57
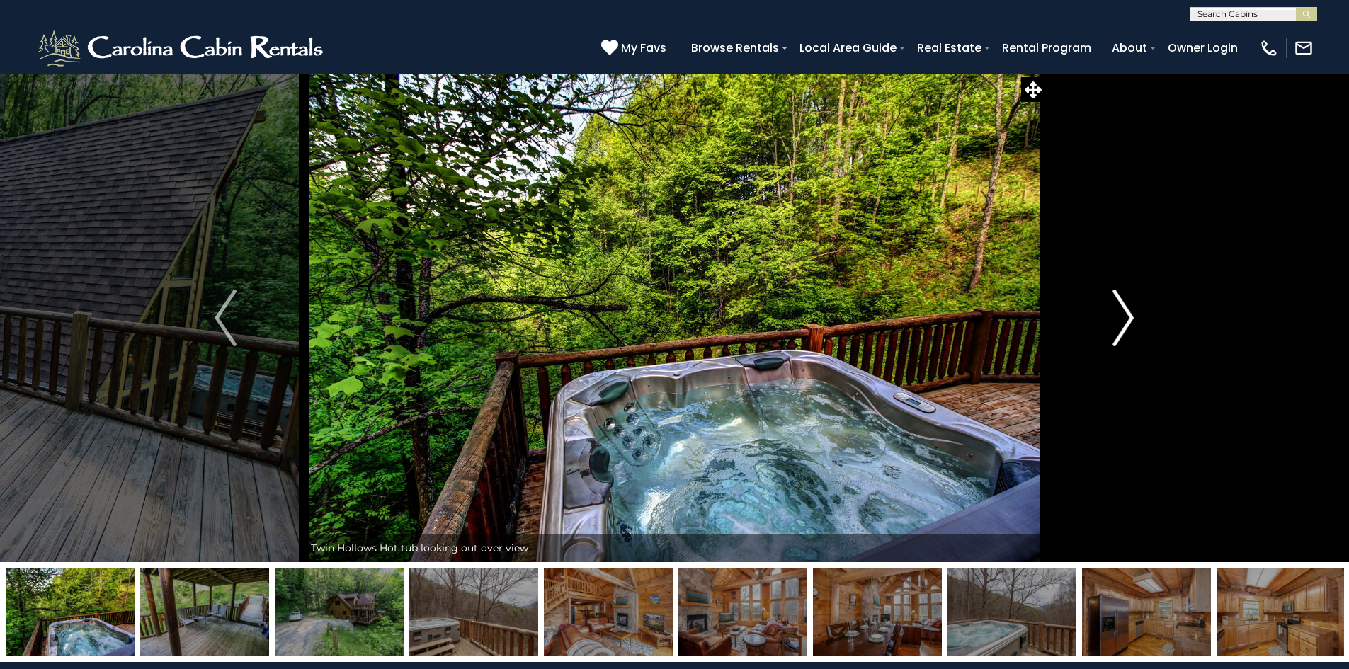
click at [1119, 324] on img "Next" at bounding box center [1123, 318] width 21 height 57
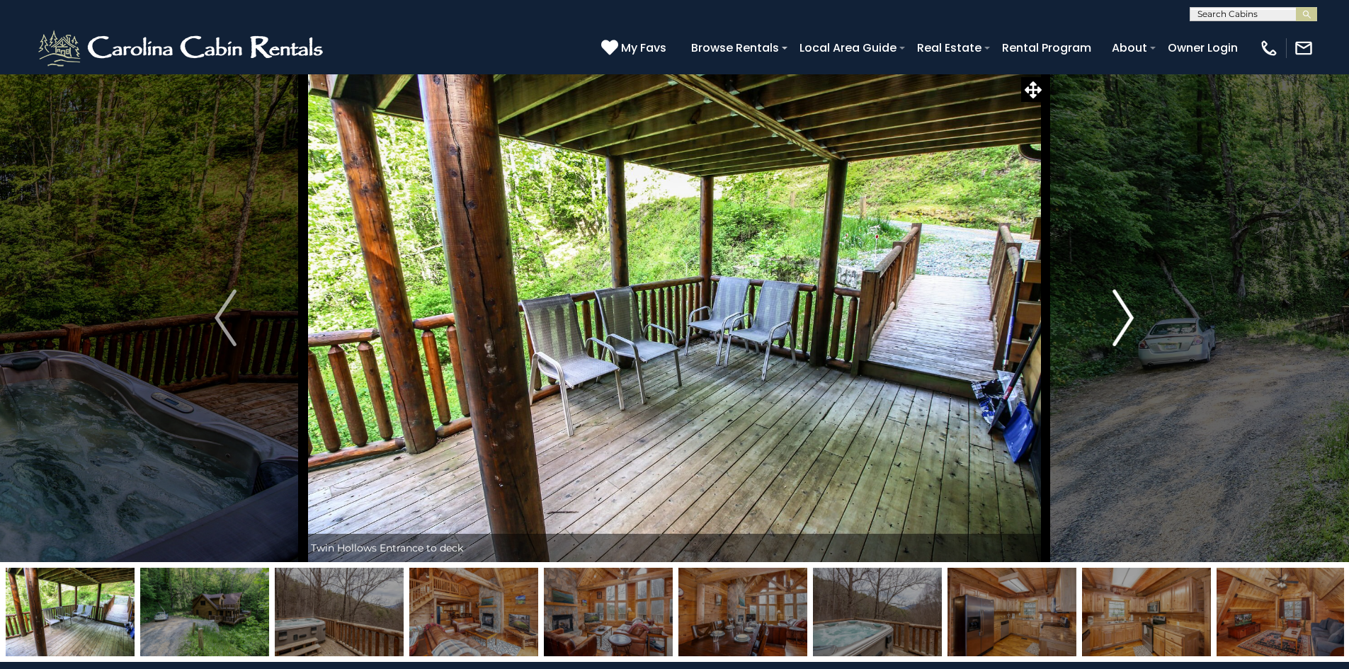
click at [1119, 324] on img "Next" at bounding box center [1123, 318] width 21 height 57
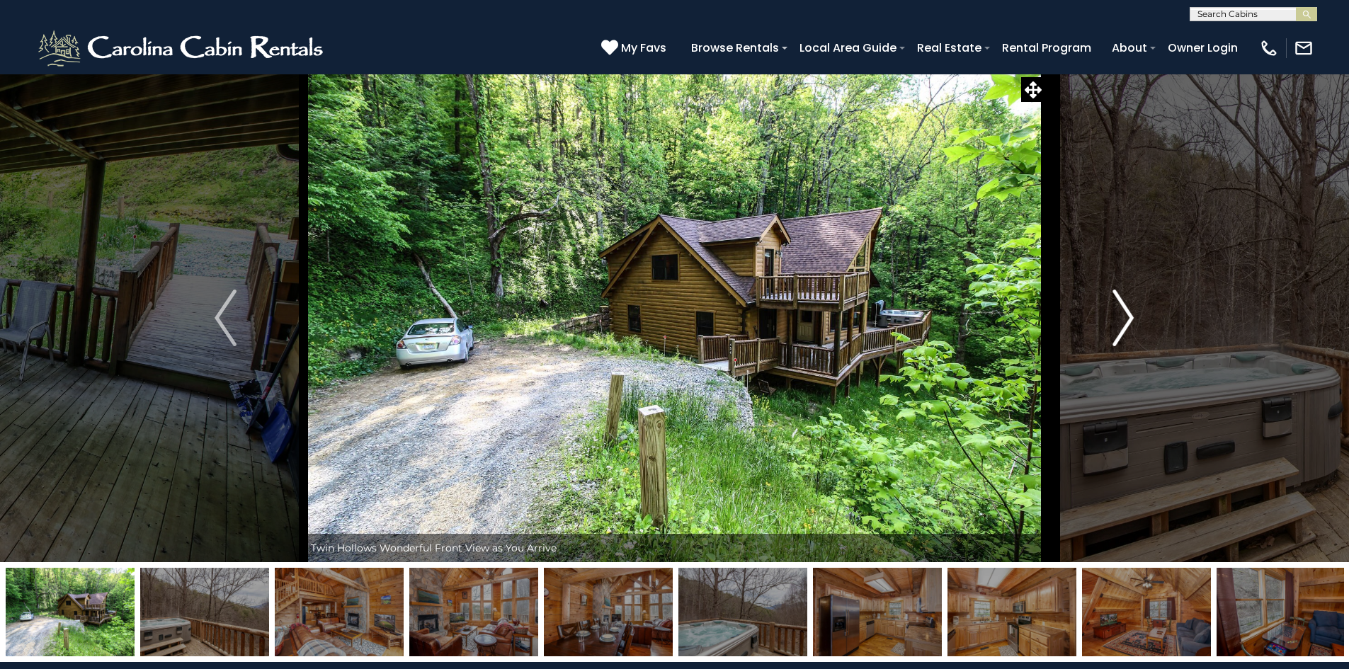
click at [1119, 324] on img "Next" at bounding box center [1123, 318] width 21 height 57
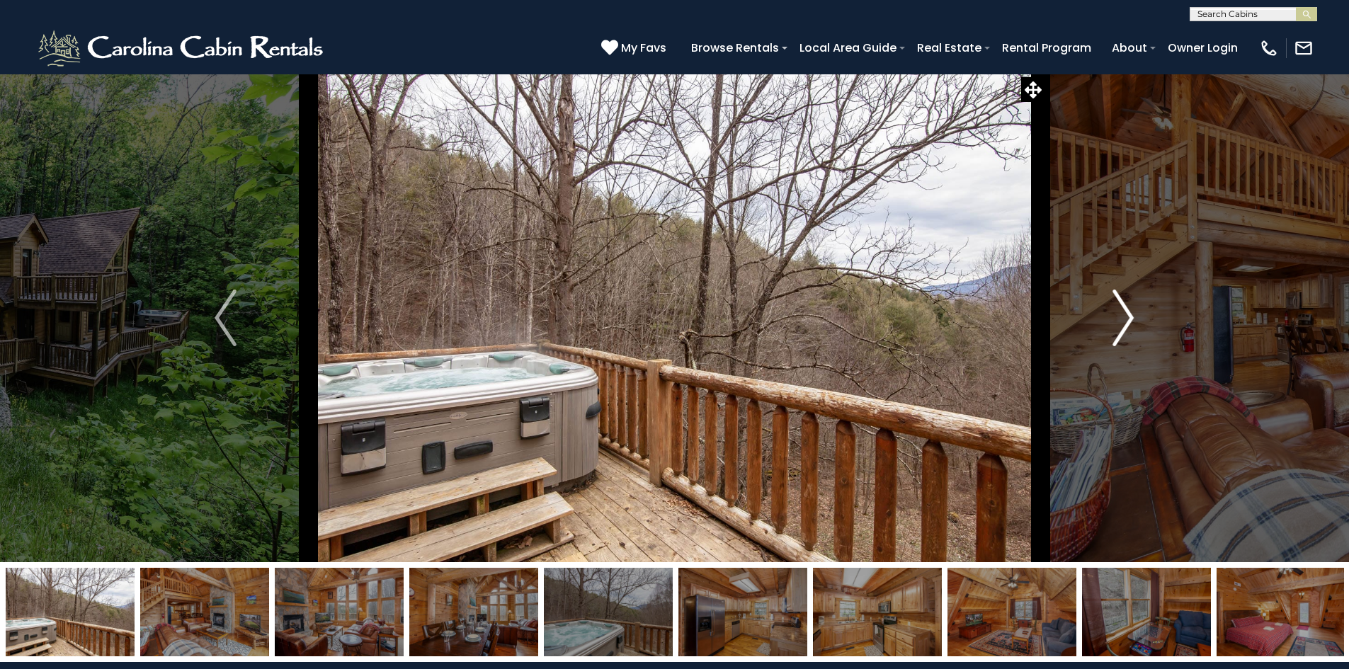
click at [1119, 324] on img "Next" at bounding box center [1123, 318] width 21 height 57
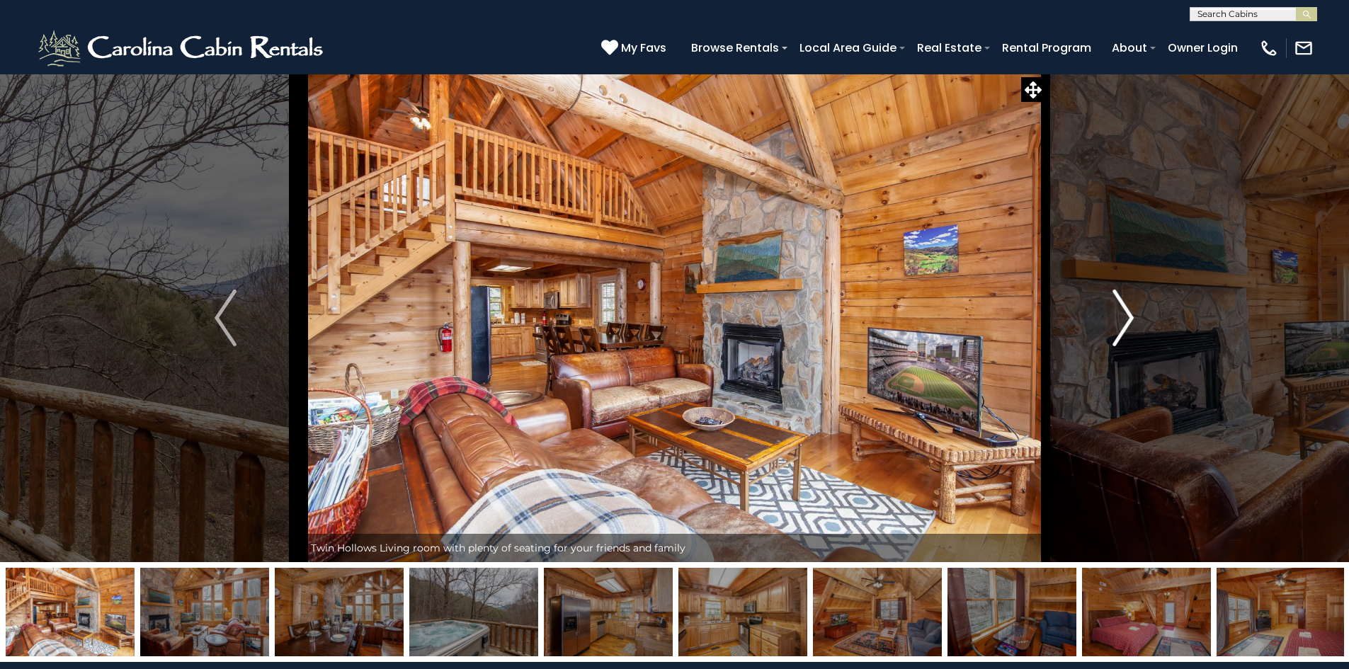
click at [1119, 324] on img "Next" at bounding box center [1123, 318] width 21 height 57
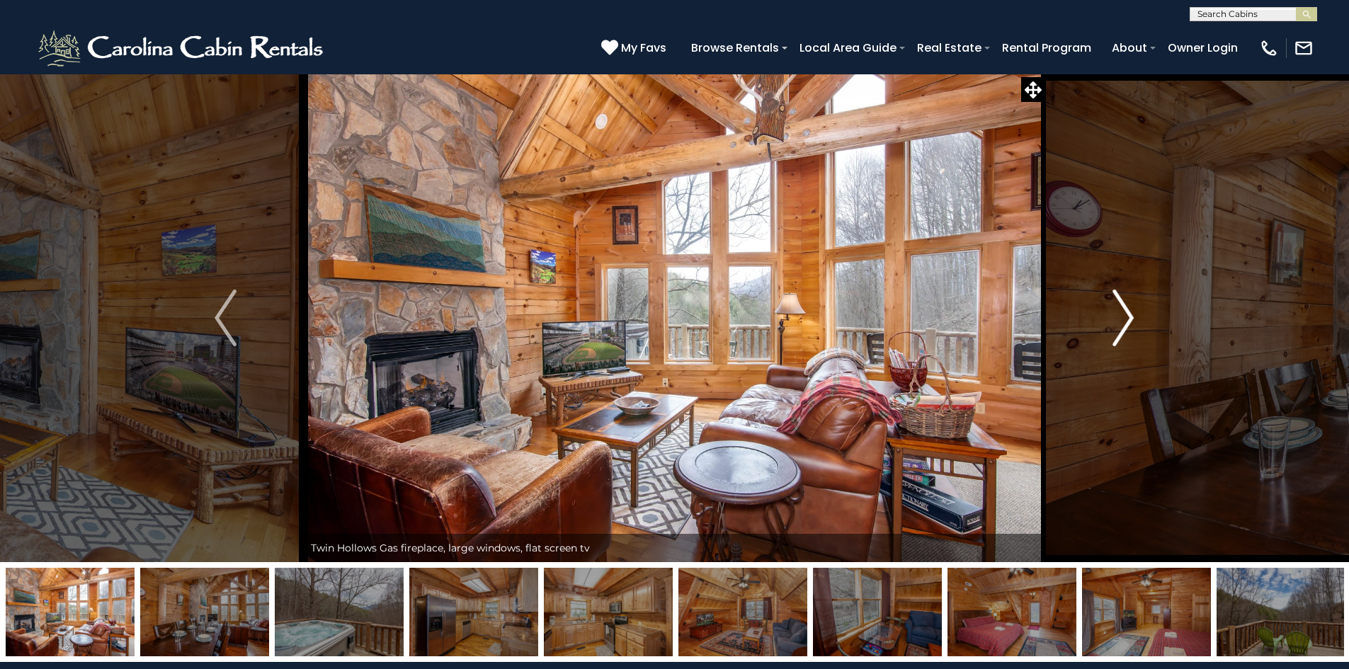
click at [1119, 324] on img "Next" at bounding box center [1123, 318] width 21 height 57
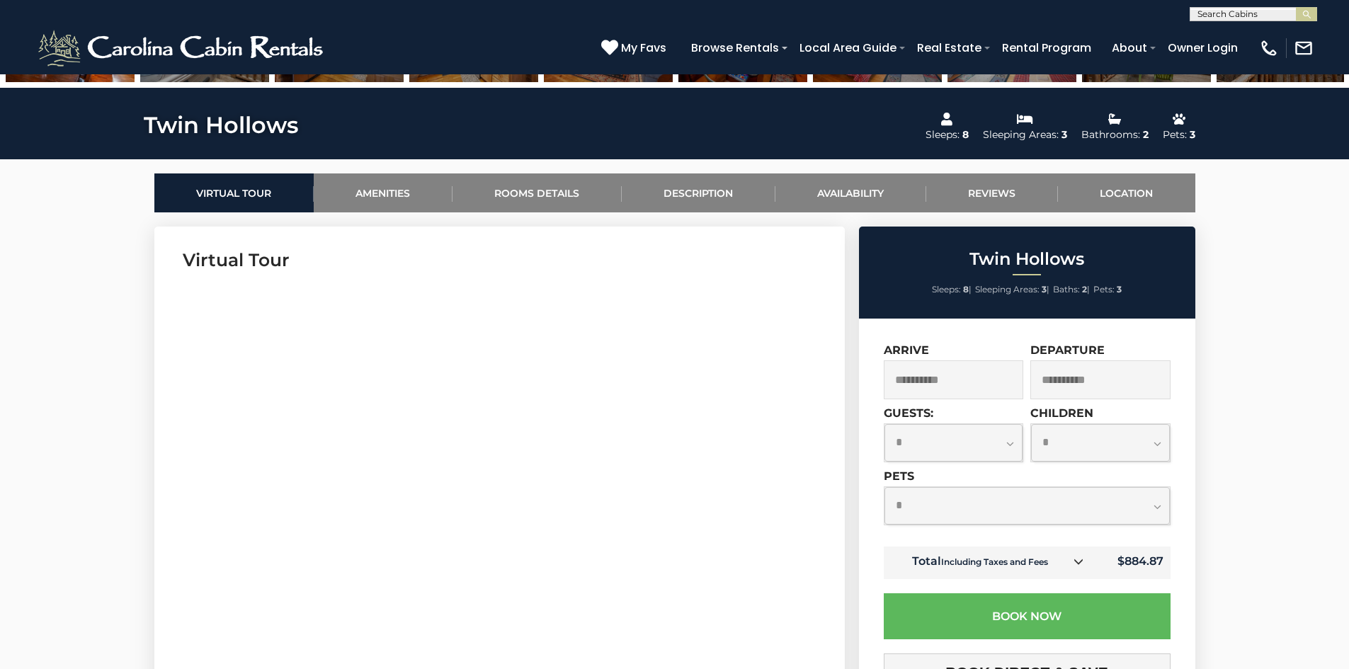
scroll to position [567, 0]
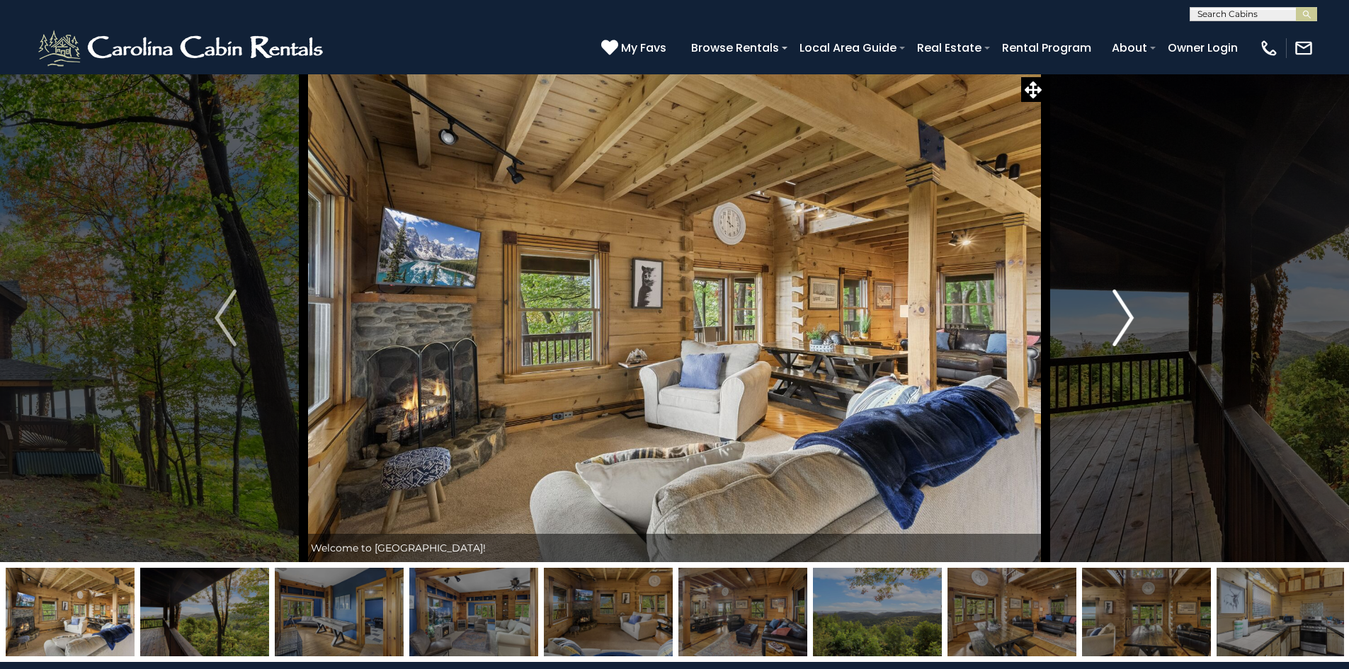
click at [1133, 317] on img "Next" at bounding box center [1123, 318] width 21 height 57
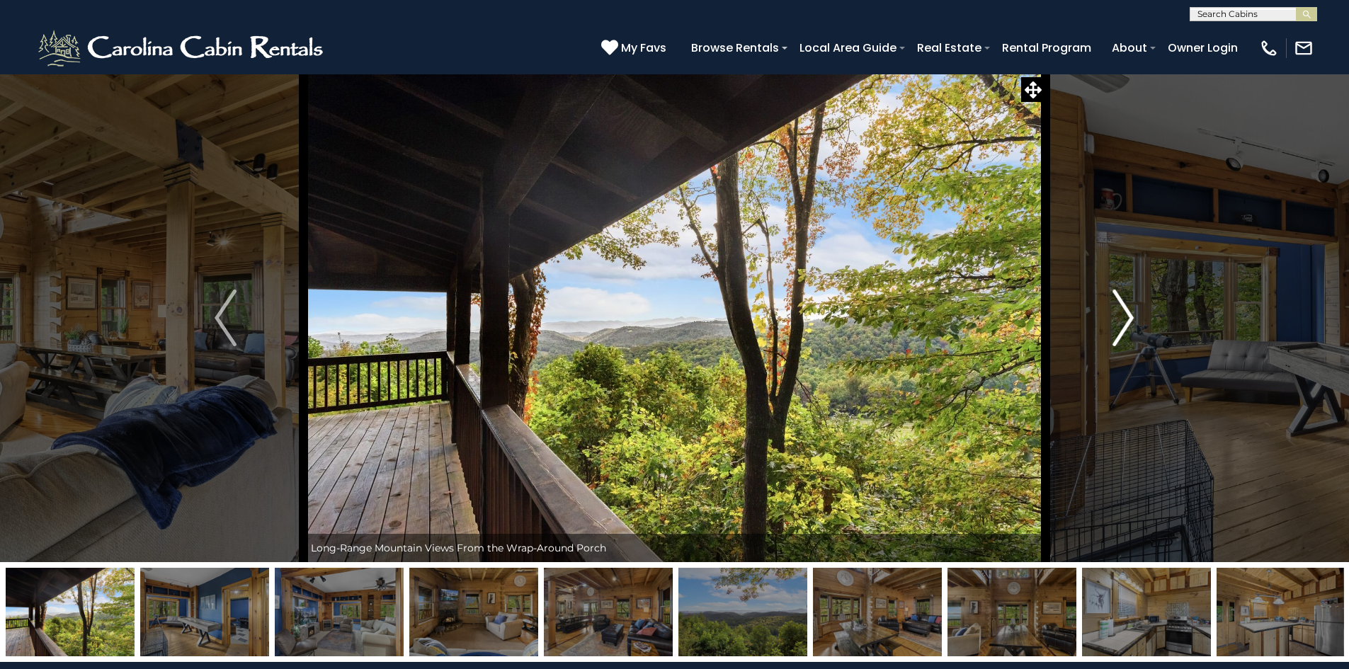
click at [1133, 317] on img "Next" at bounding box center [1123, 318] width 21 height 57
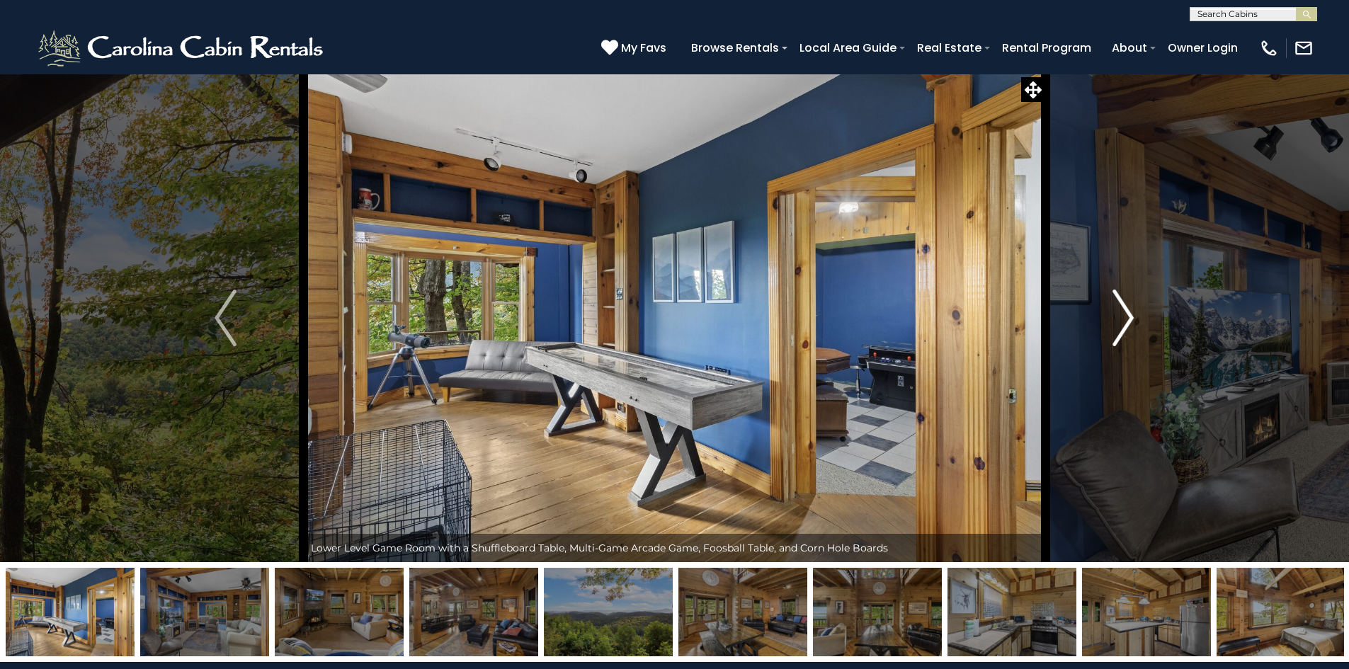
click at [1133, 317] on img "Next" at bounding box center [1123, 318] width 21 height 57
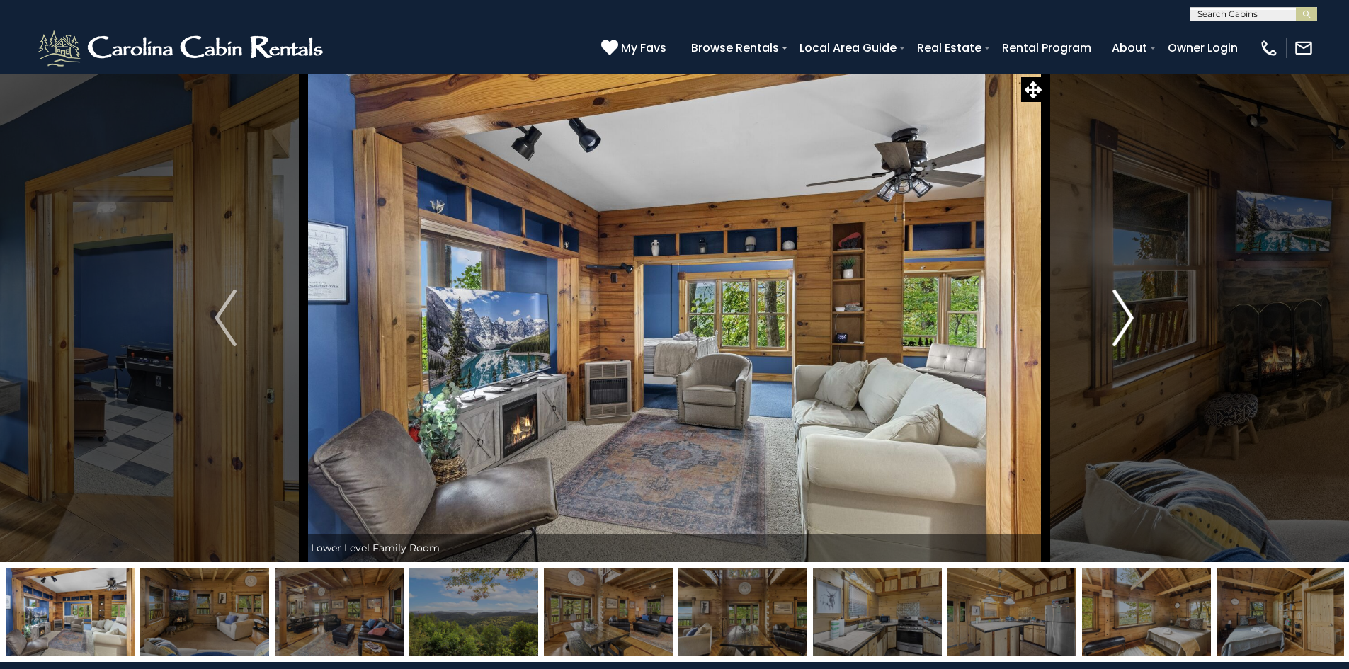
click at [1133, 317] on img "Next" at bounding box center [1123, 318] width 21 height 57
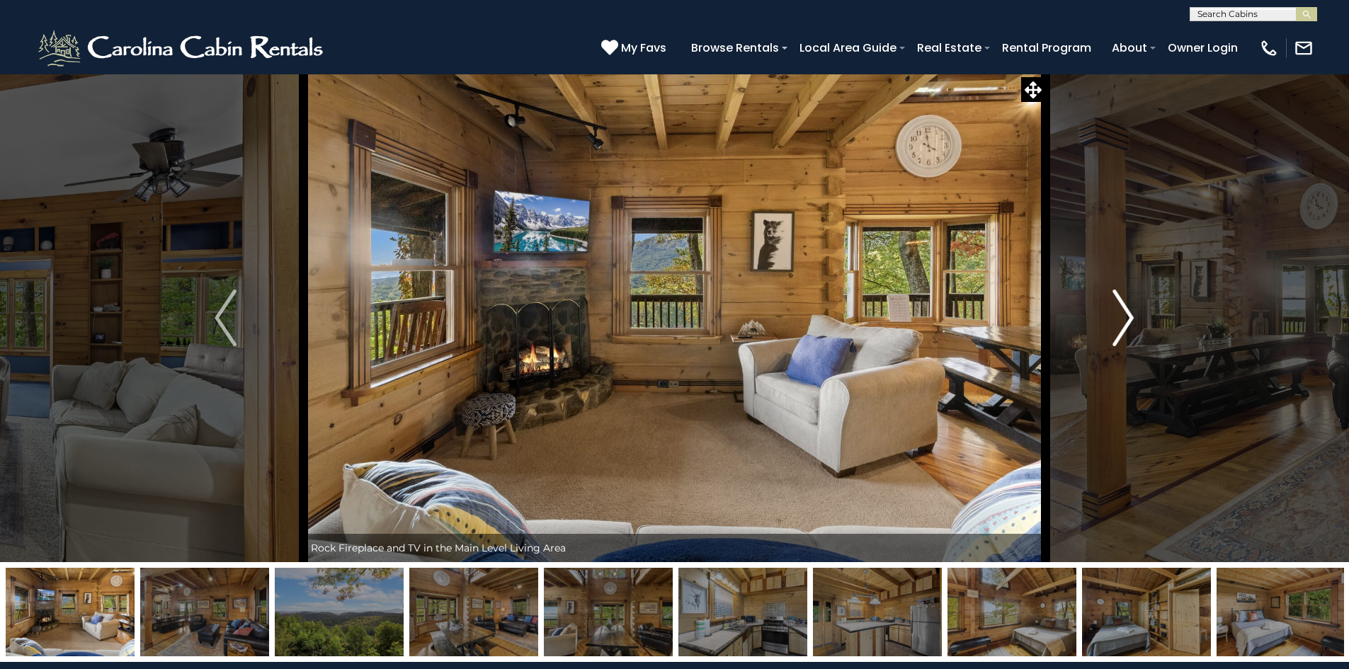
click at [1133, 317] on img "Next" at bounding box center [1123, 318] width 21 height 57
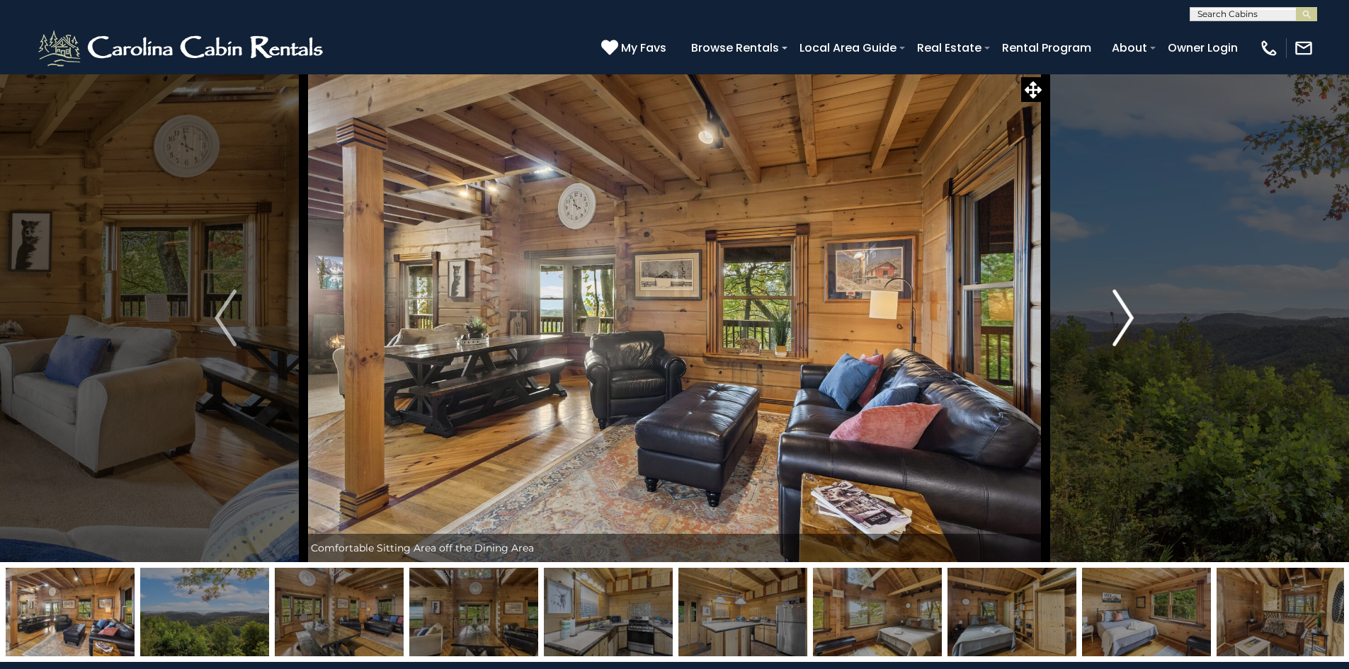
click at [1133, 317] on img "Next" at bounding box center [1123, 318] width 21 height 57
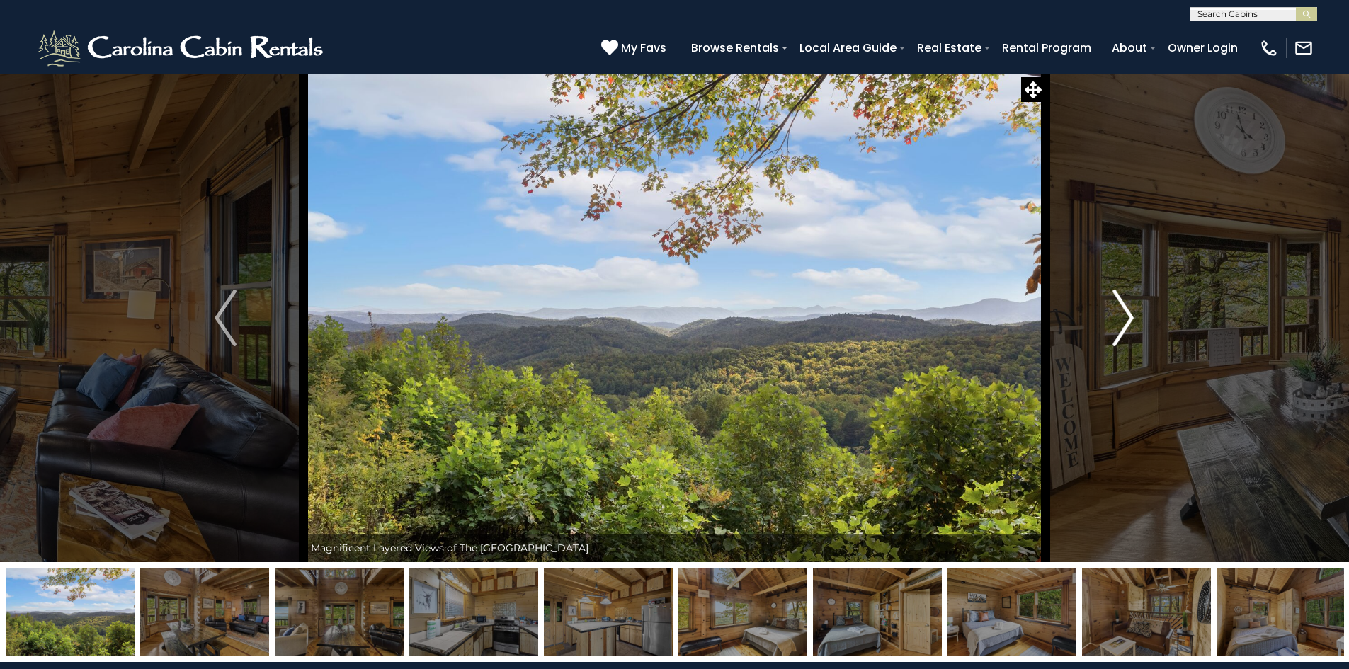
click at [1133, 317] on img "Next" at bounding box center [1123, 318] width 21 height 57
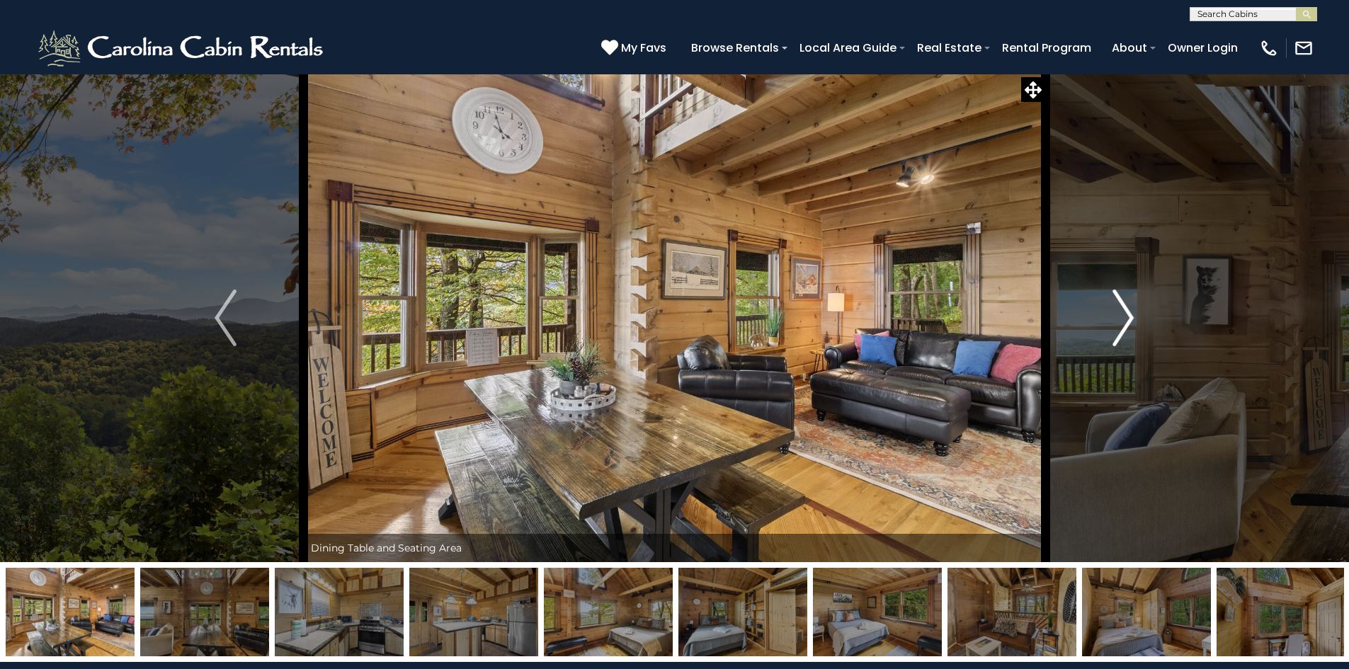
click at [1134, 318] on img "Next" at bounding box center [1123, 318] width 21 height 57
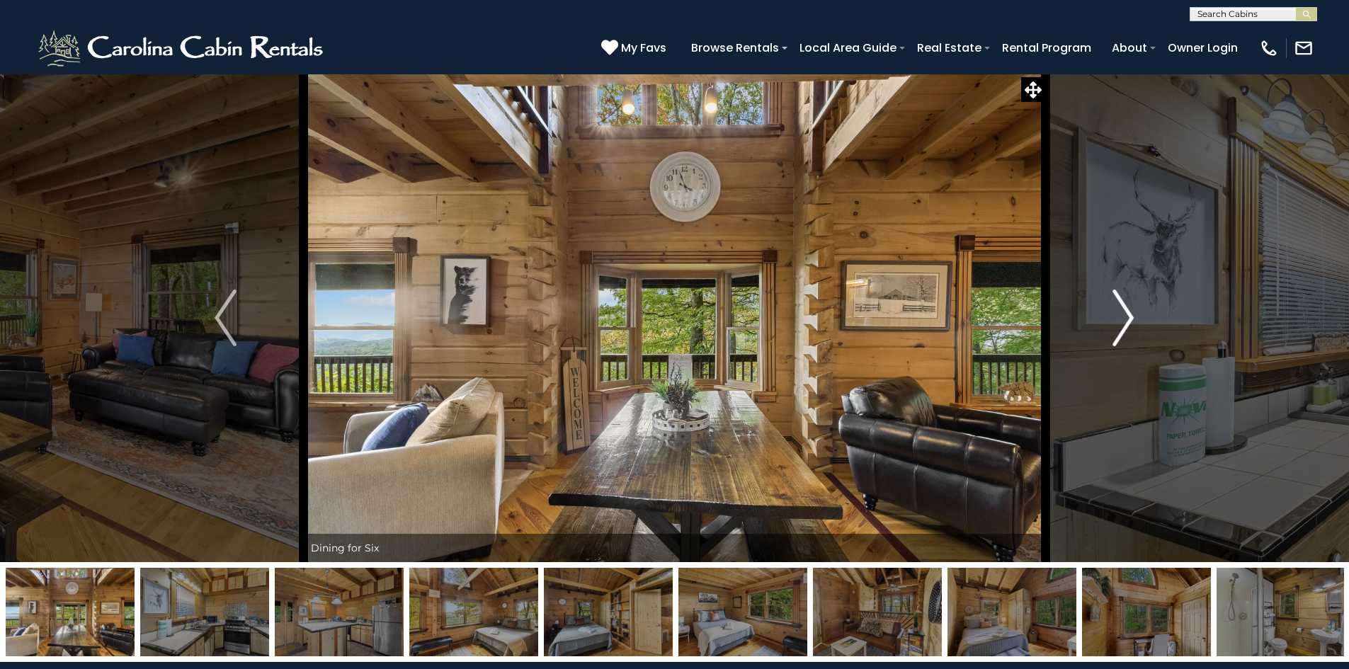
click at [1134, 318] on img "Next" at bounding box center [1123, 318] width 21 height 57
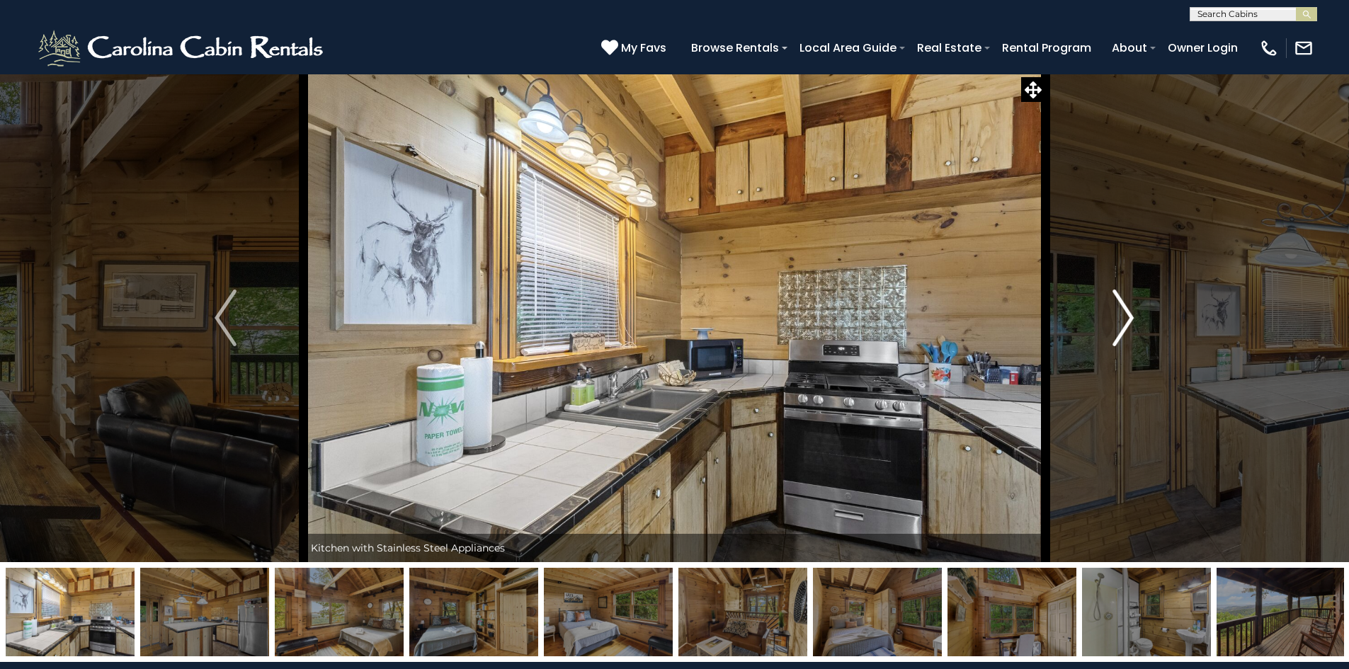
click at [1134, 318] on img "Next" at bounding box center [1123, 318] width 21 height 57
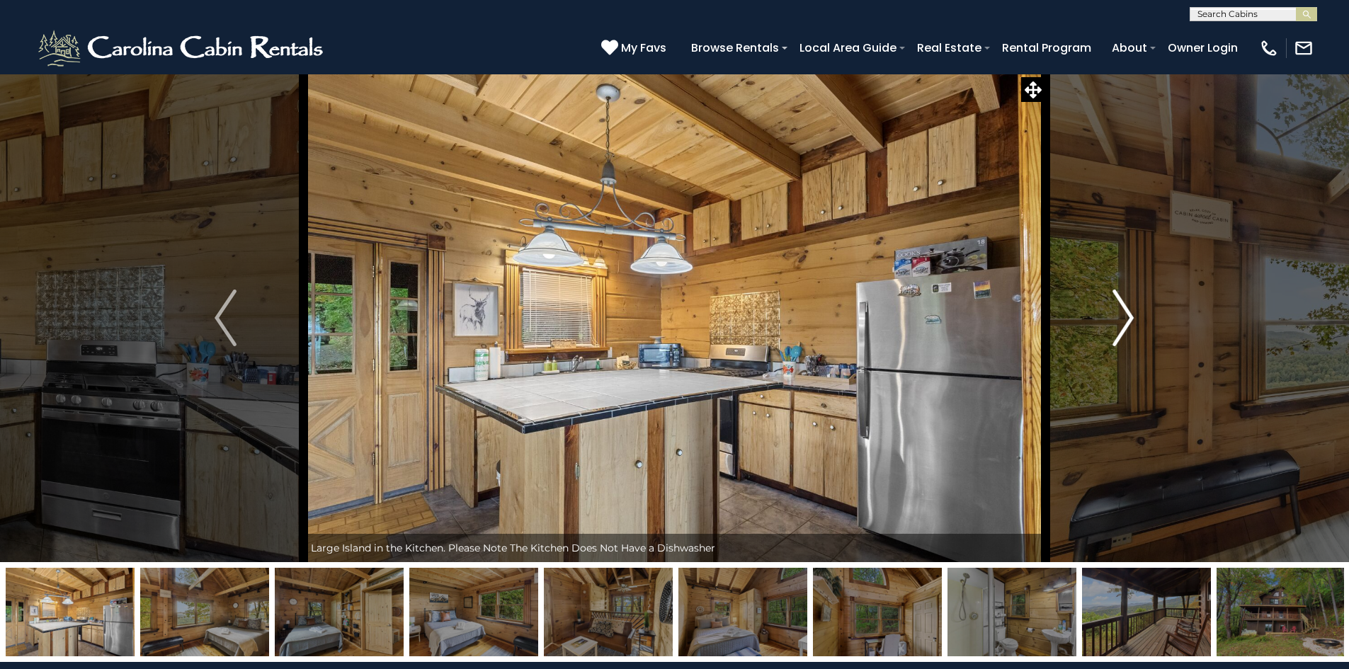
click at [1134, 318] on img "Next" at bounding box center [1123, 318] width 21 height 57
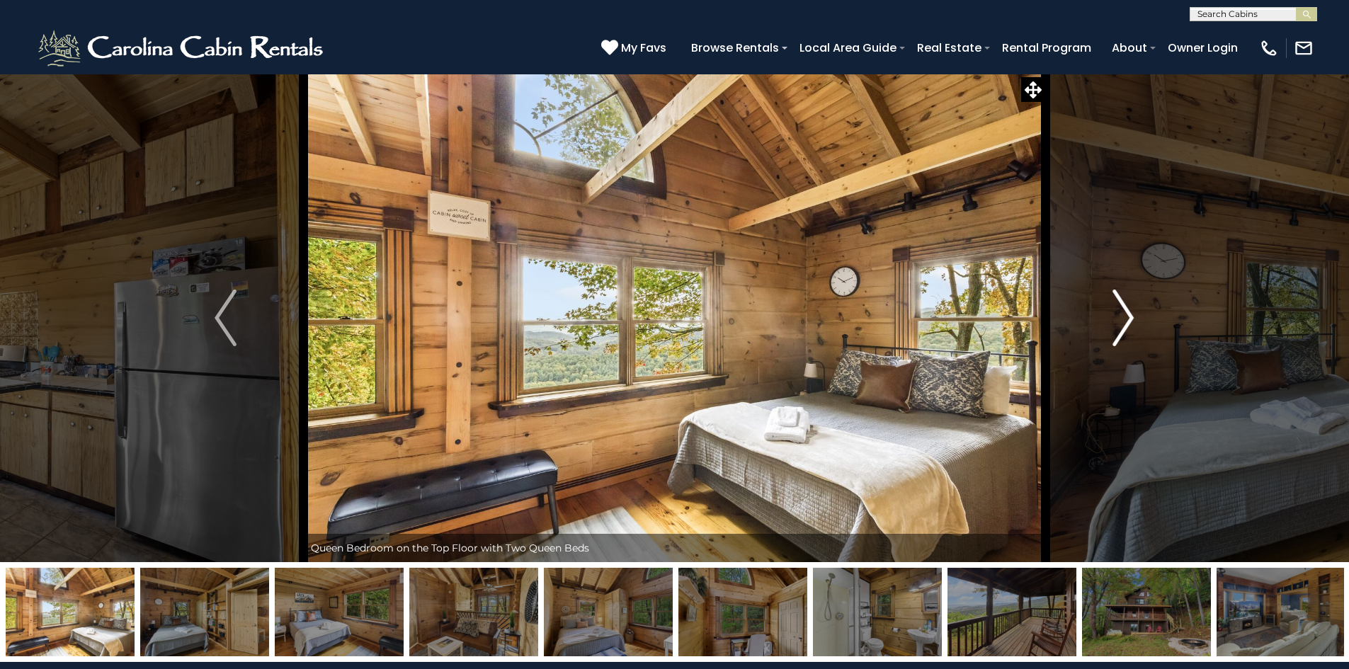
click at [1134, 318] on img "Next" at bounding box center [1123, 318] width 21 height 57
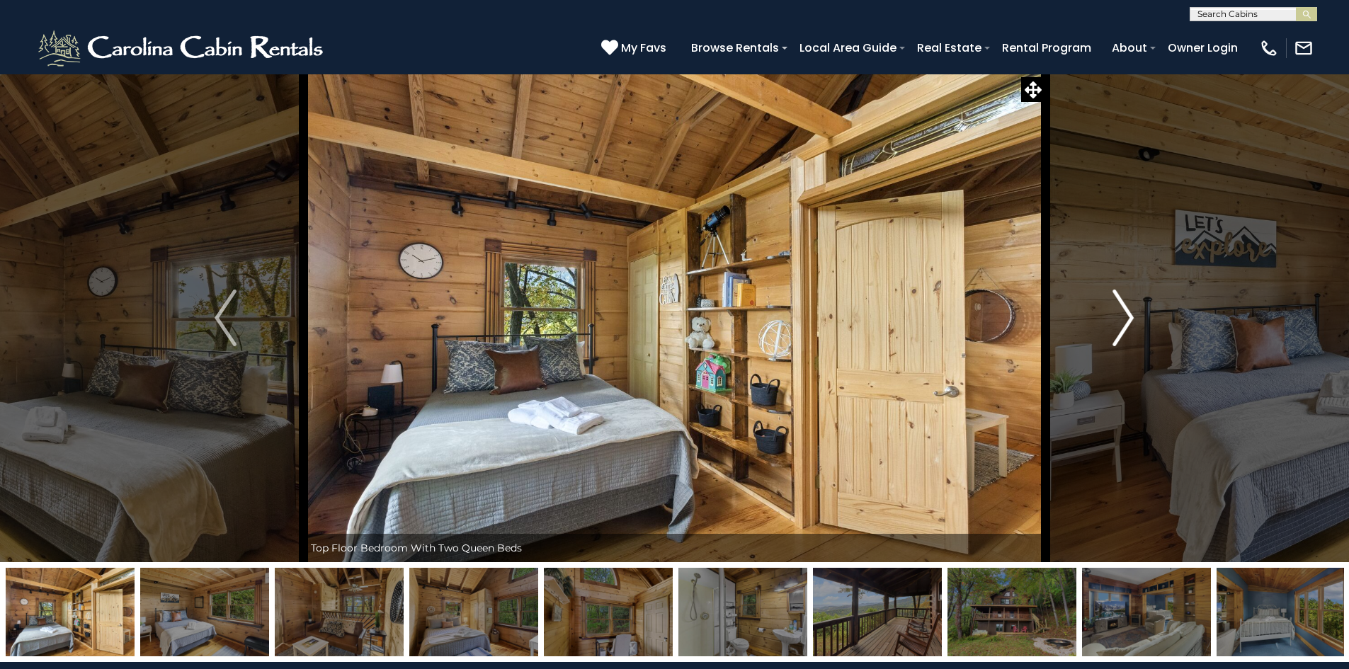
click at [1134, 318] on img "Next" at bounding box center [1123, 318] width 21 height 57
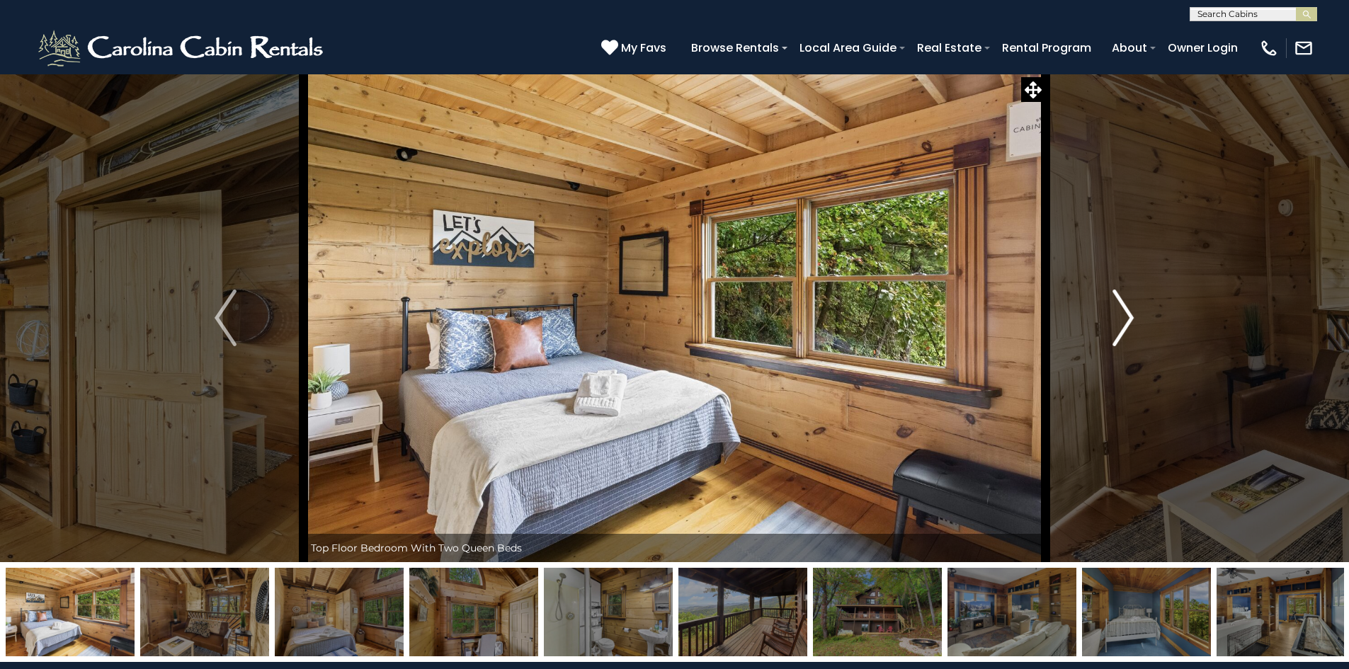
click at [1134, 318] on img "Next" at bounding box center [1123, 318] width 21 height 57
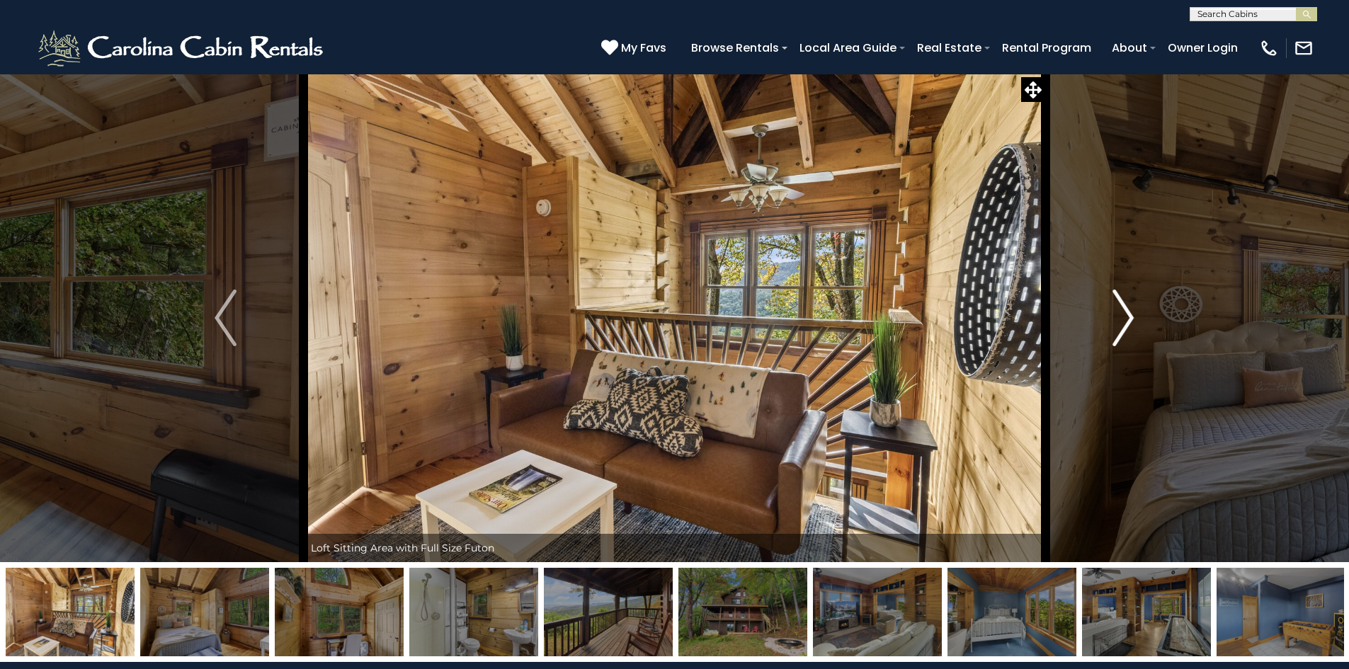
click at [1134, 318] on img "Next" at bounding box center [1123, 318] width 21 height 57
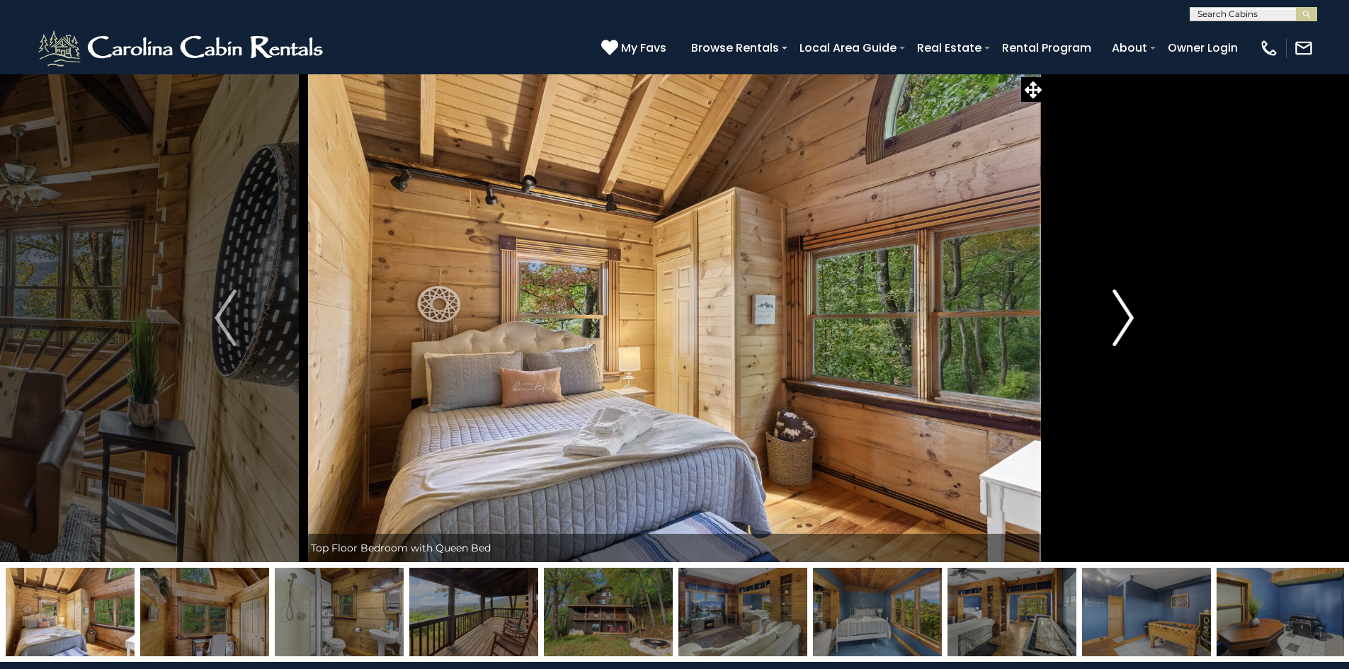
click at [1134, 318] on img "Next" at bounding box center [1123, 318] width 21 height 57
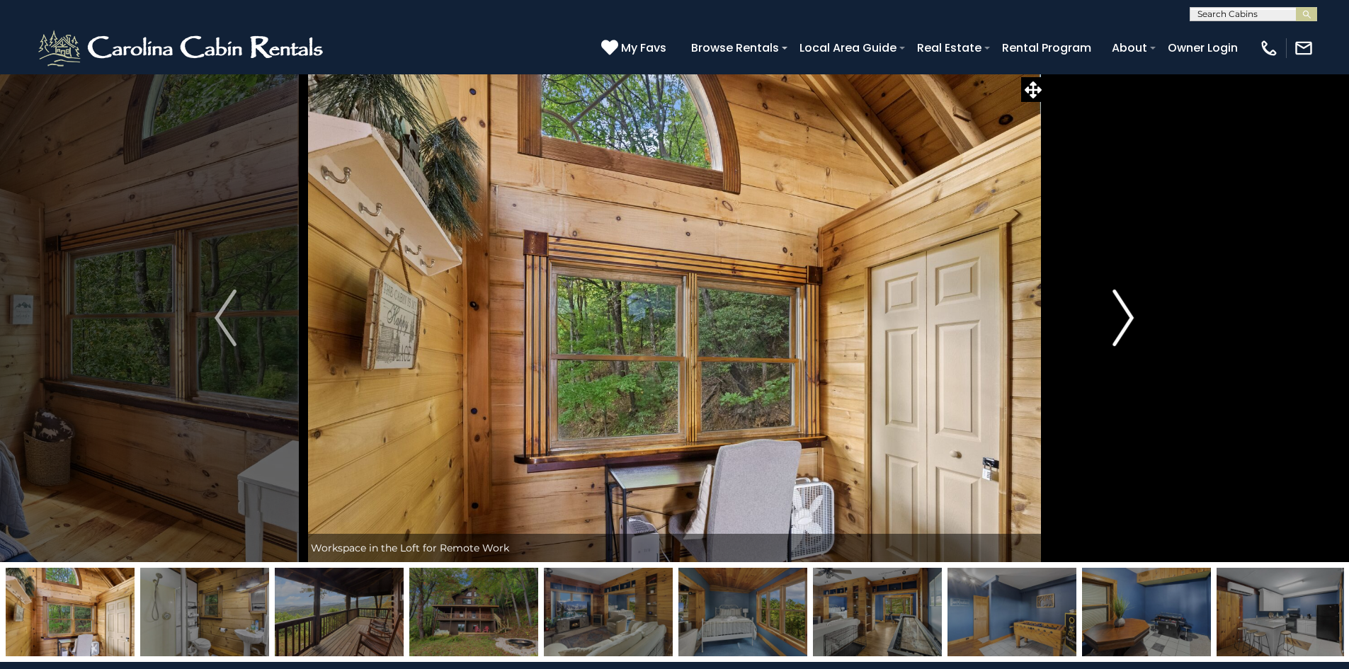
click at [1134, 318] on img "Next" at bounding box center [1123, 318] width 21 height 57
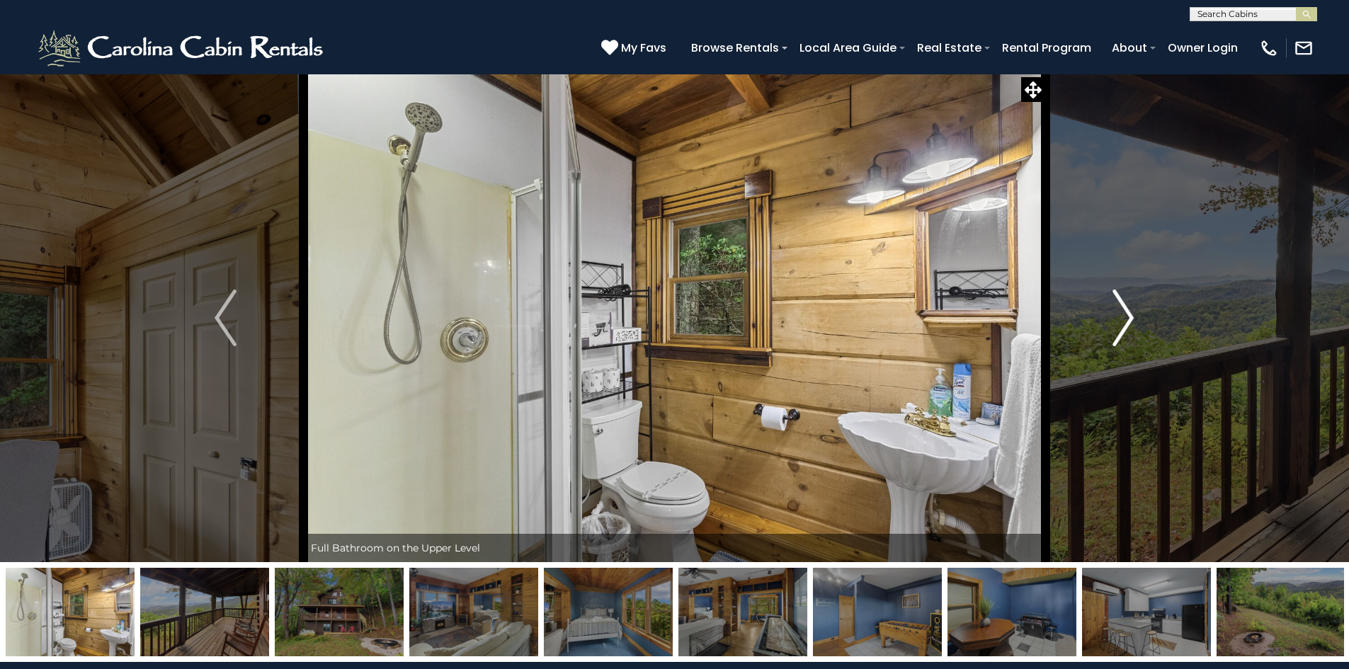
click at [1134, 318] on img "Next" at bounding box center [1123, 318] width 21 height 57
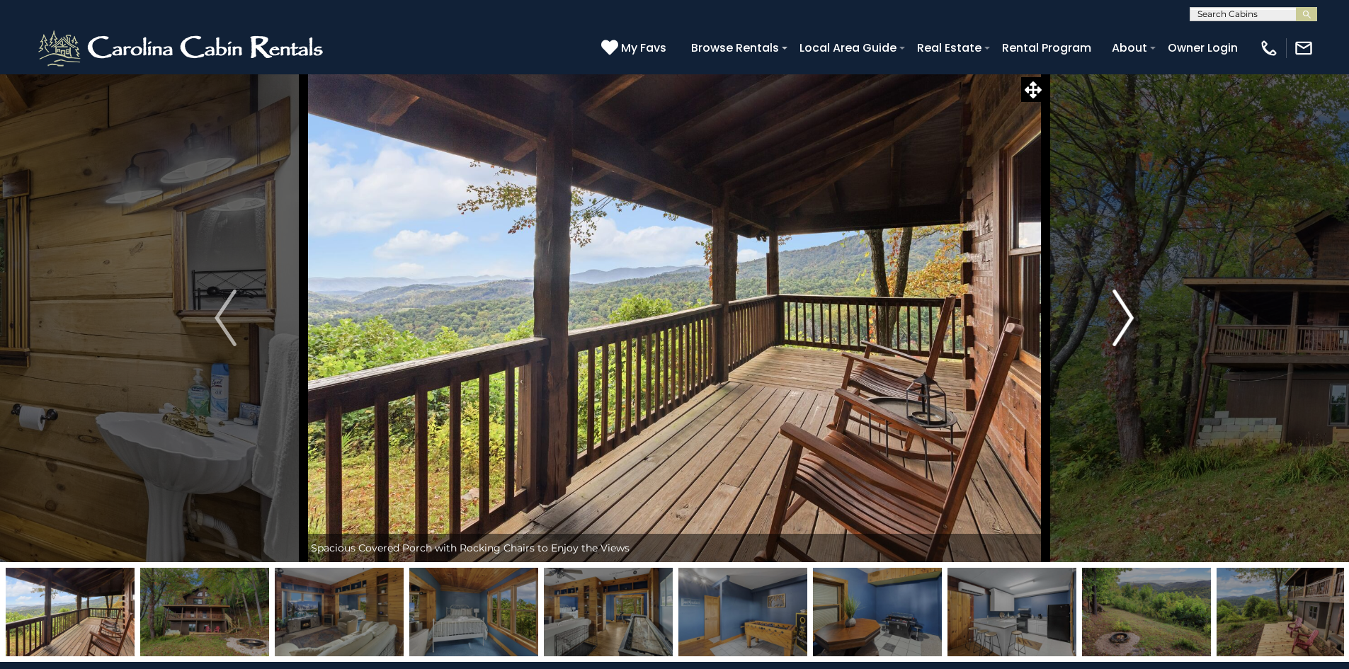
click at [1133, 317] on img "Next" at bounding box center [1123, 318] width 21 height 57
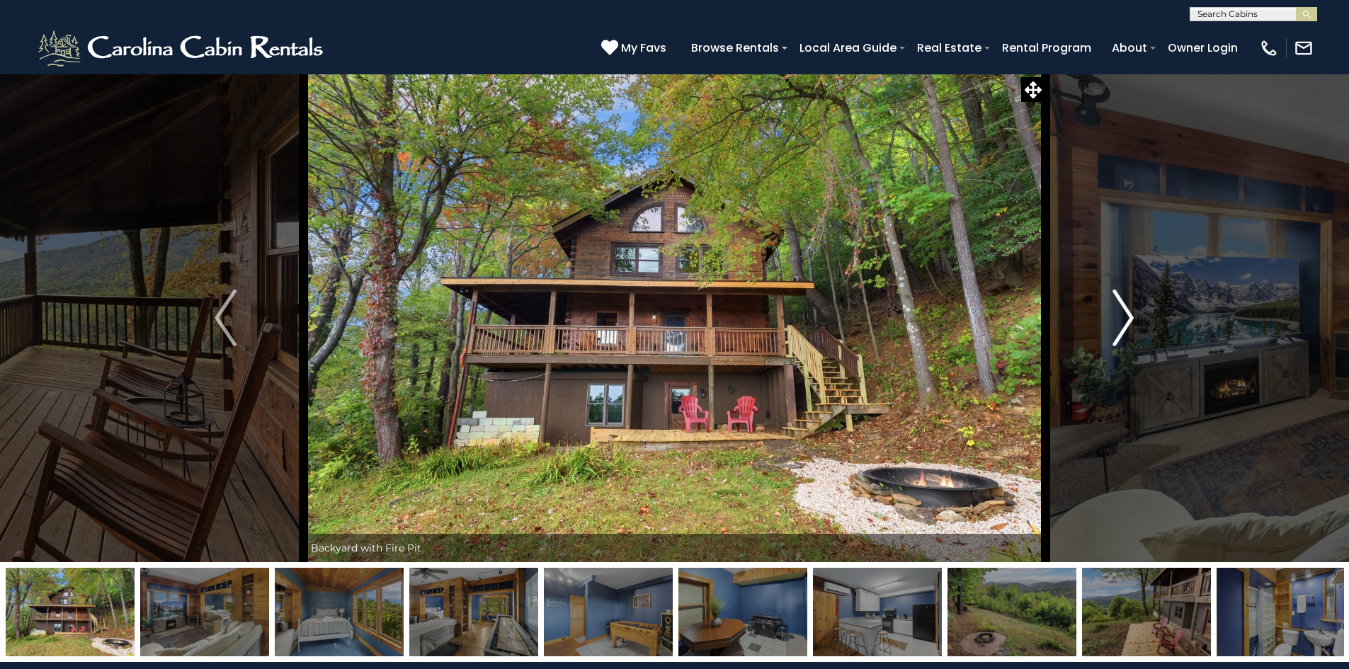
click at [1133, 317] on img "Next" at bounding box center [1123, 318] width 21 height 57
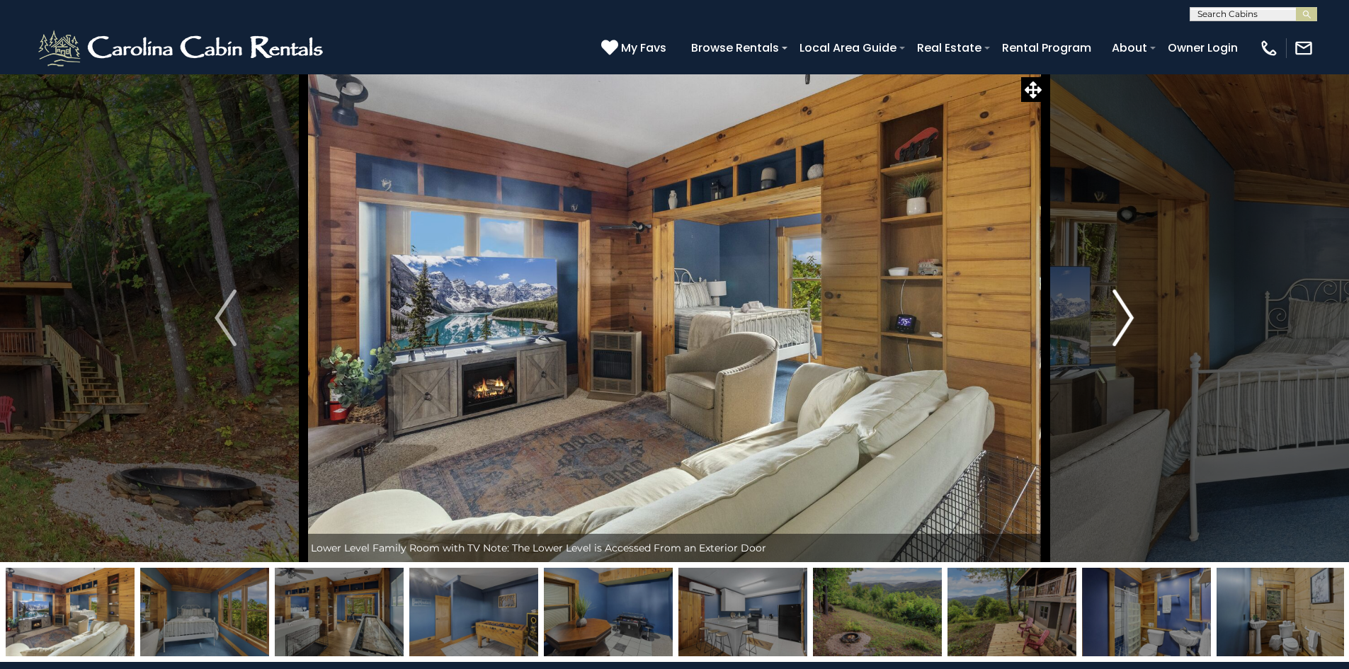
click at [1133, 317] on img "Next" at bounding box center [1123, 318] width 21 height 57
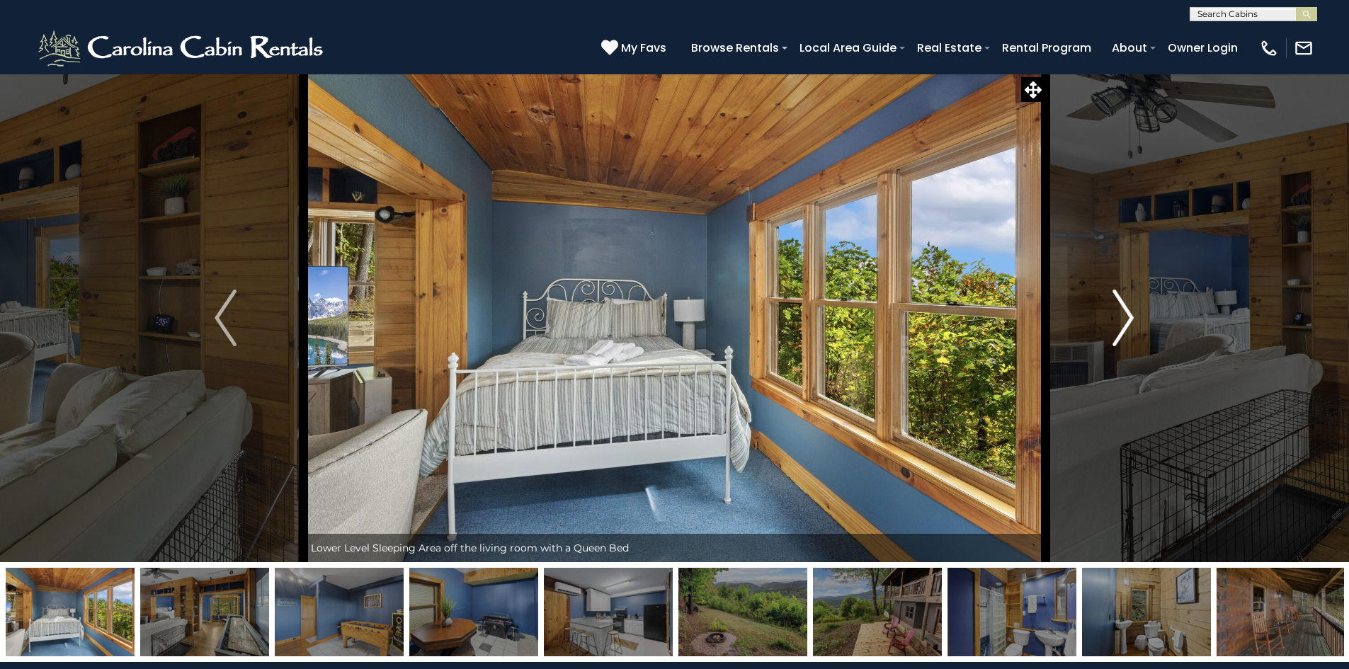
click at [1133, 317] on img "Next" at bounding box center [1123, 318] width 21 height 57
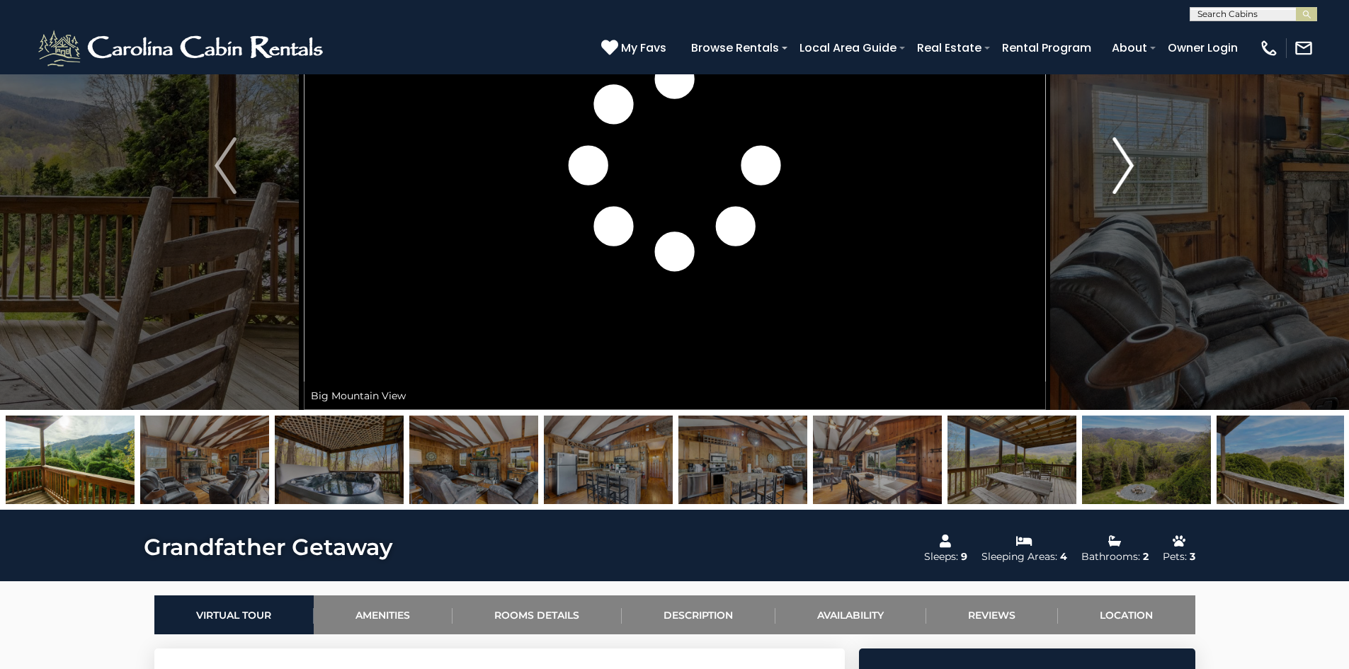
scroll to position [212, 0]
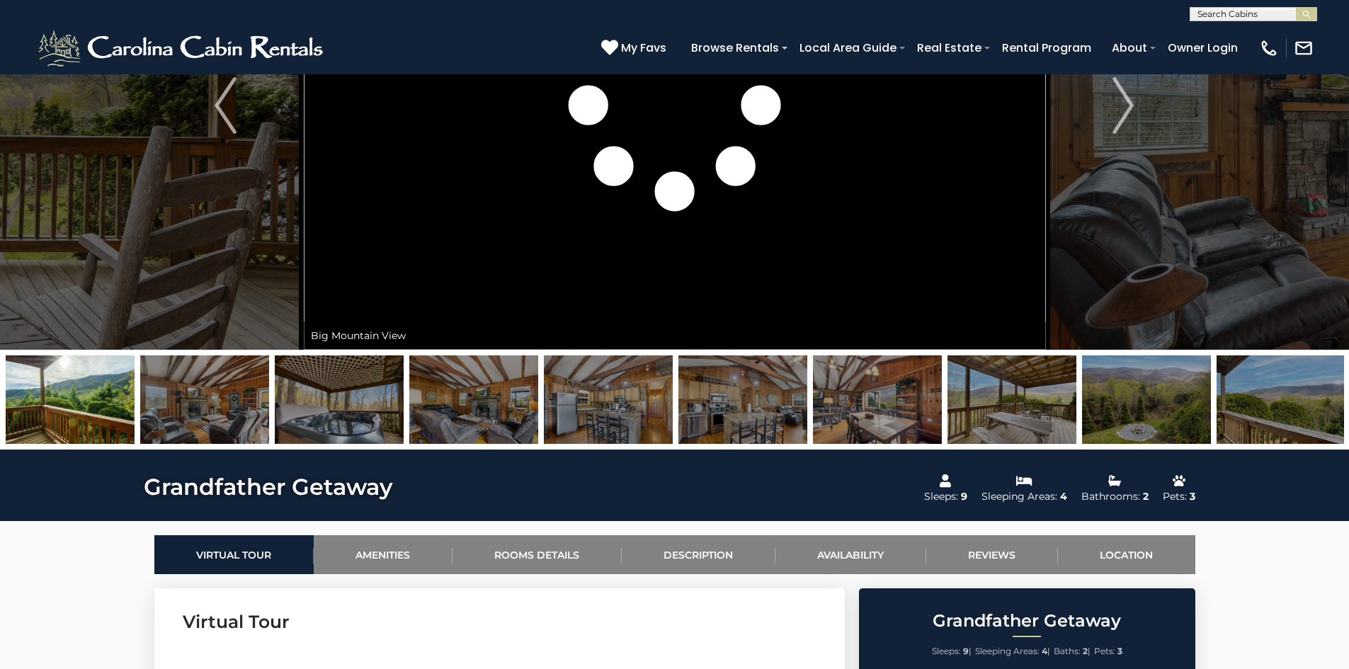
click at [211, 388] on img at bounding box center [204, 400] width 129 height 89
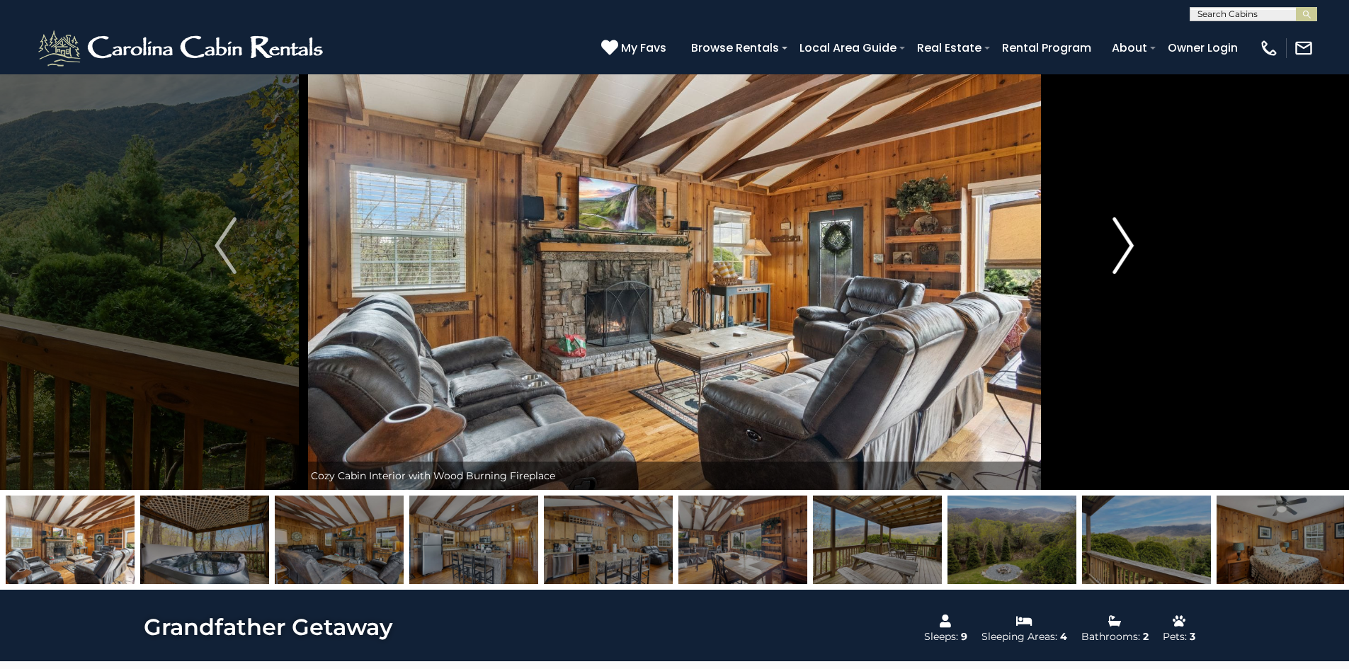
scroll to position [71, 0]
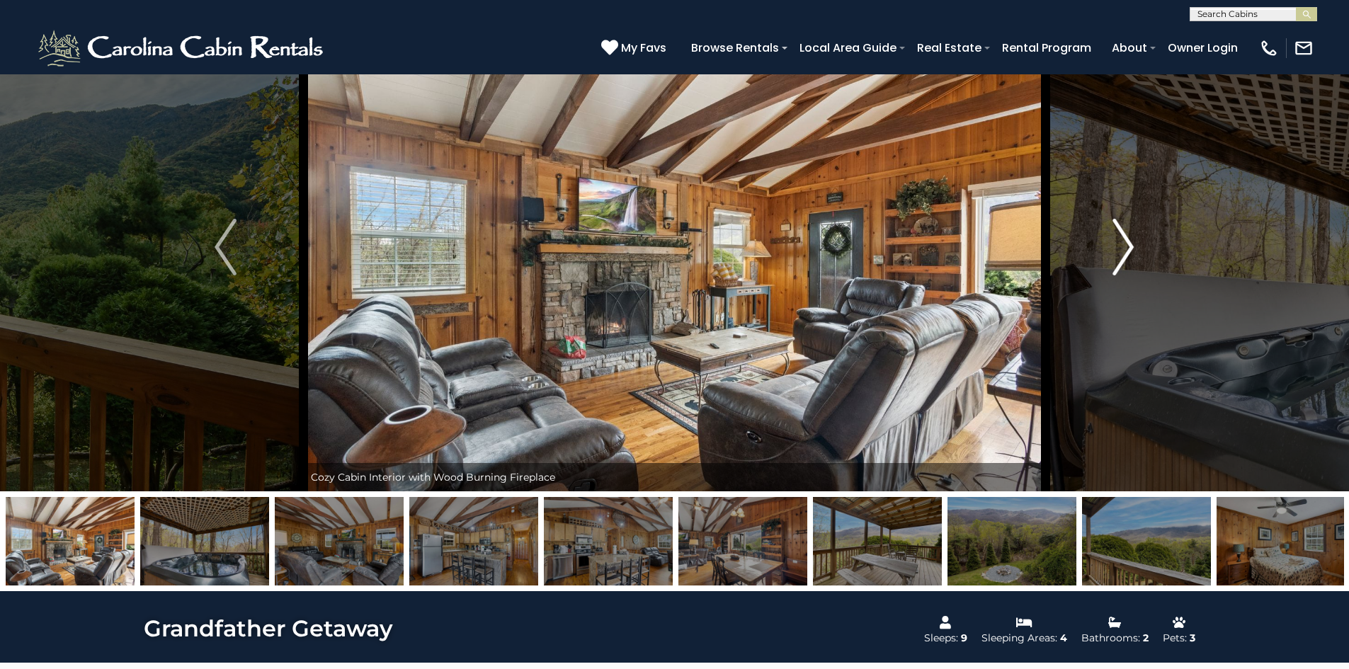
click at [1118, 241] on img "Next" at bounding box center [1123, 247] width 21 height 57
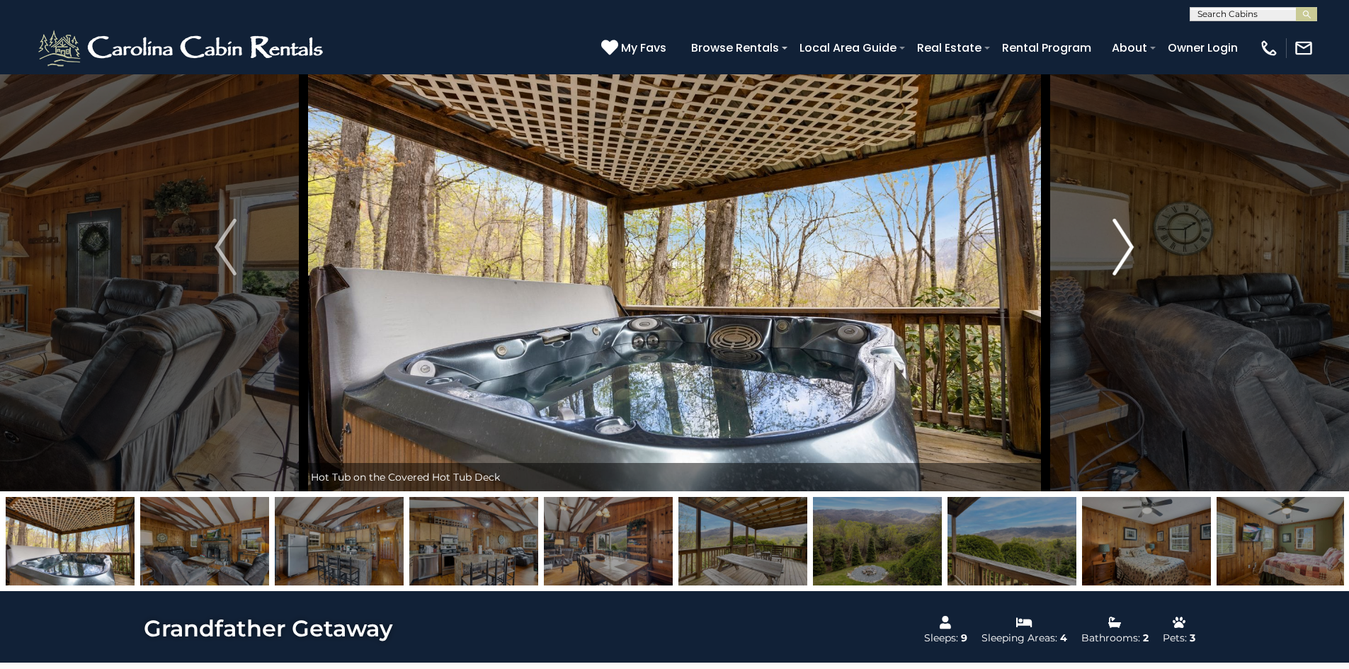
click at [1118, 241] on img "Next" at bounding box center [1123, 247] width 21 height 57
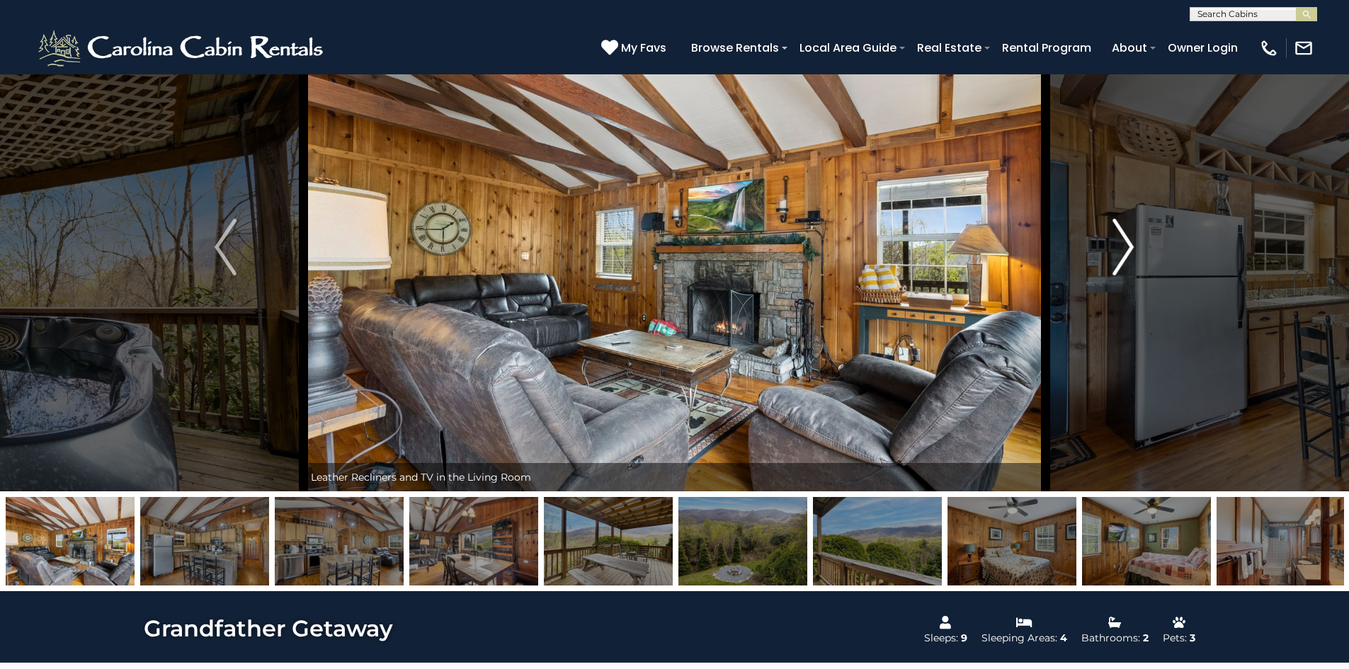
click at [1118, 241] on img "Next" at bounding box center [1123, 247] width 21 height 57
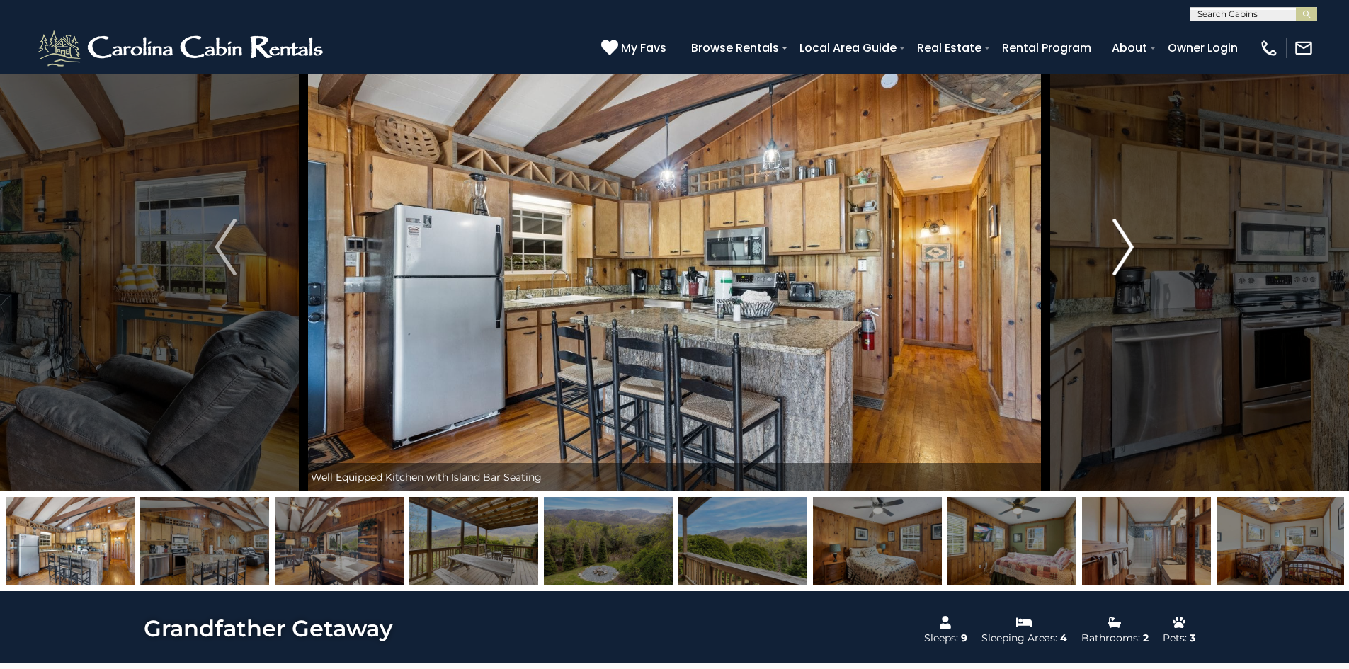
click at [1118, 241] on img "Next" at bounding box center [1123, 247] width 21 height 57
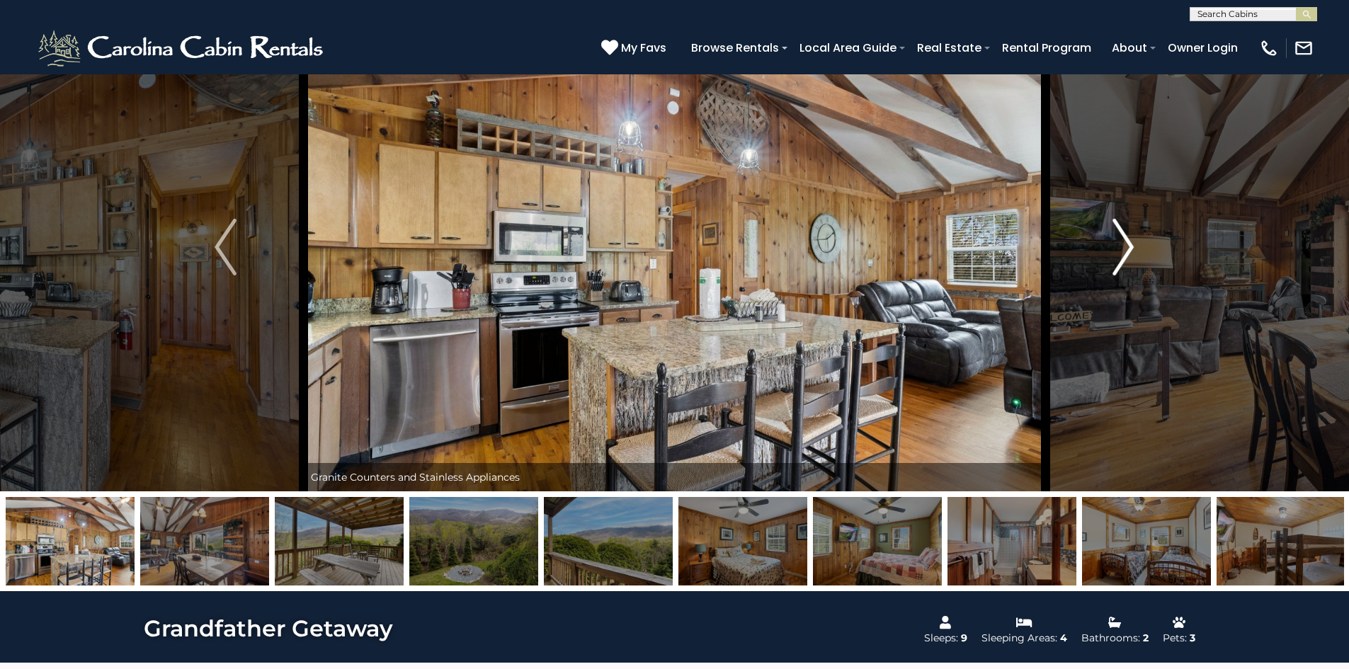
click at [1118, 241] on img "Next" at bounding box center [1123, 247] width 21 height 57
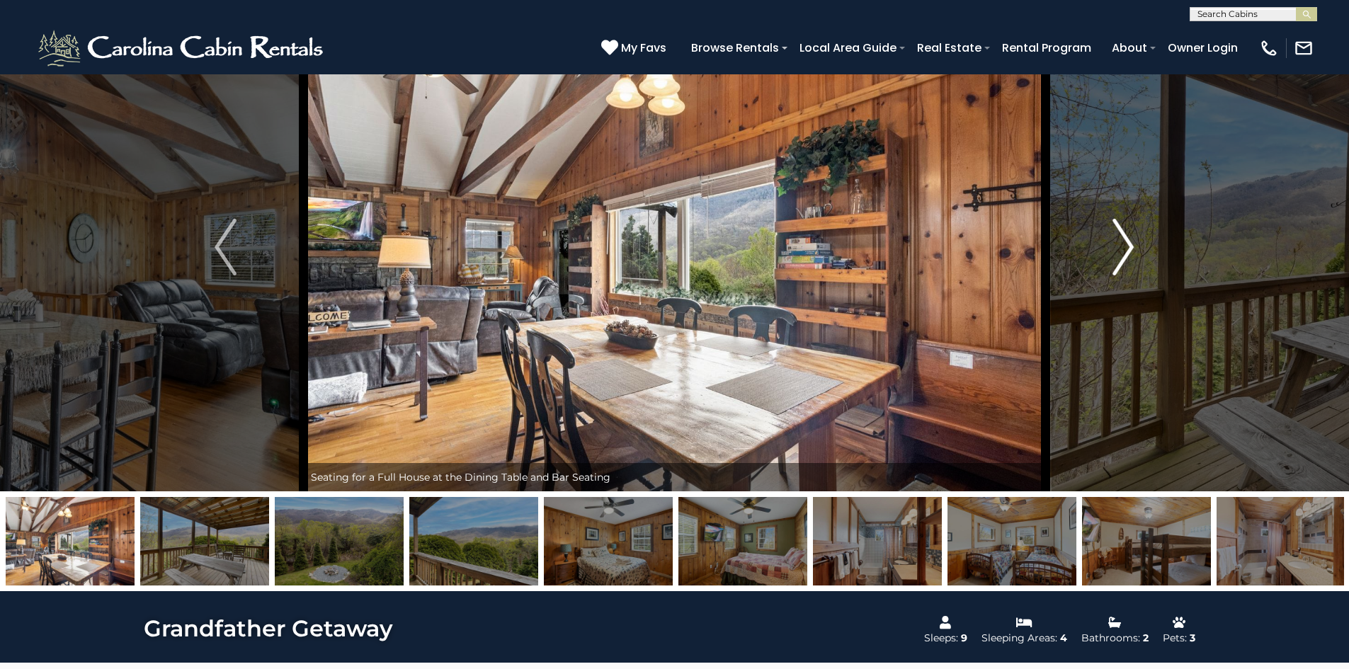
click at [1118, 241] on img "Next" at bounding box center [1123, 247] width 21 height 57
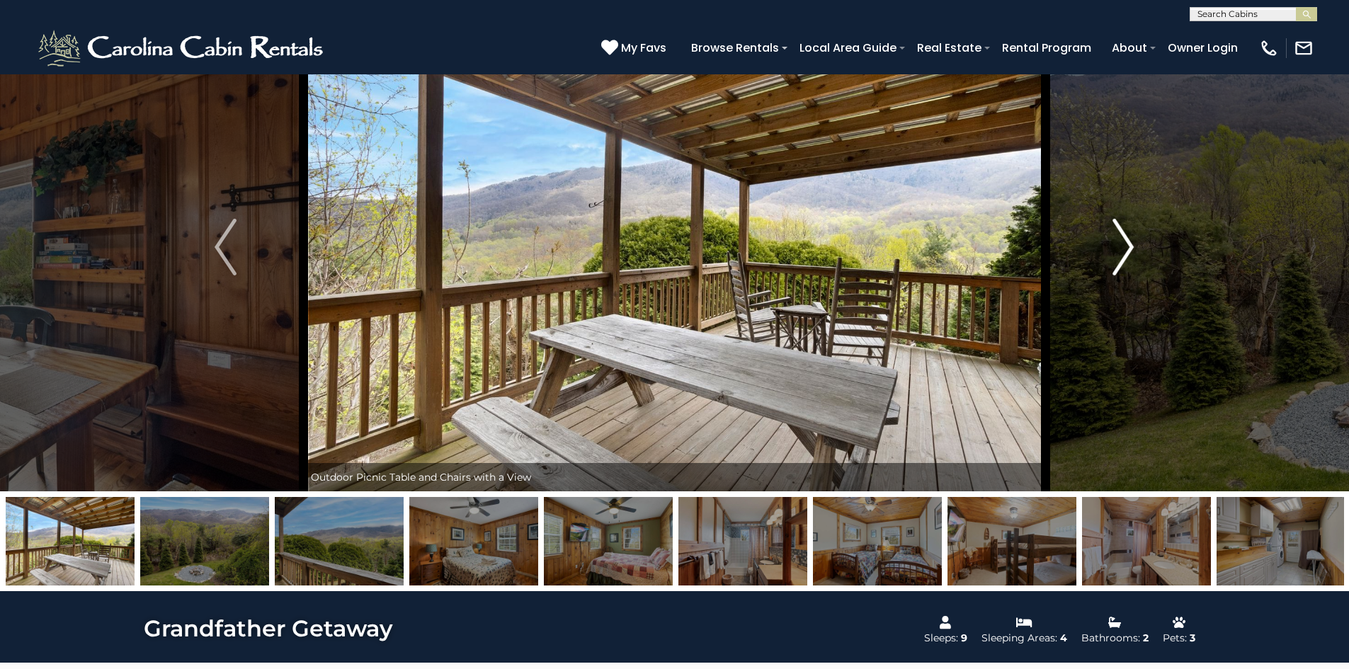
click at [1118, 241] on img "Next" at bounding box center [1123, 247] width 21 height 57
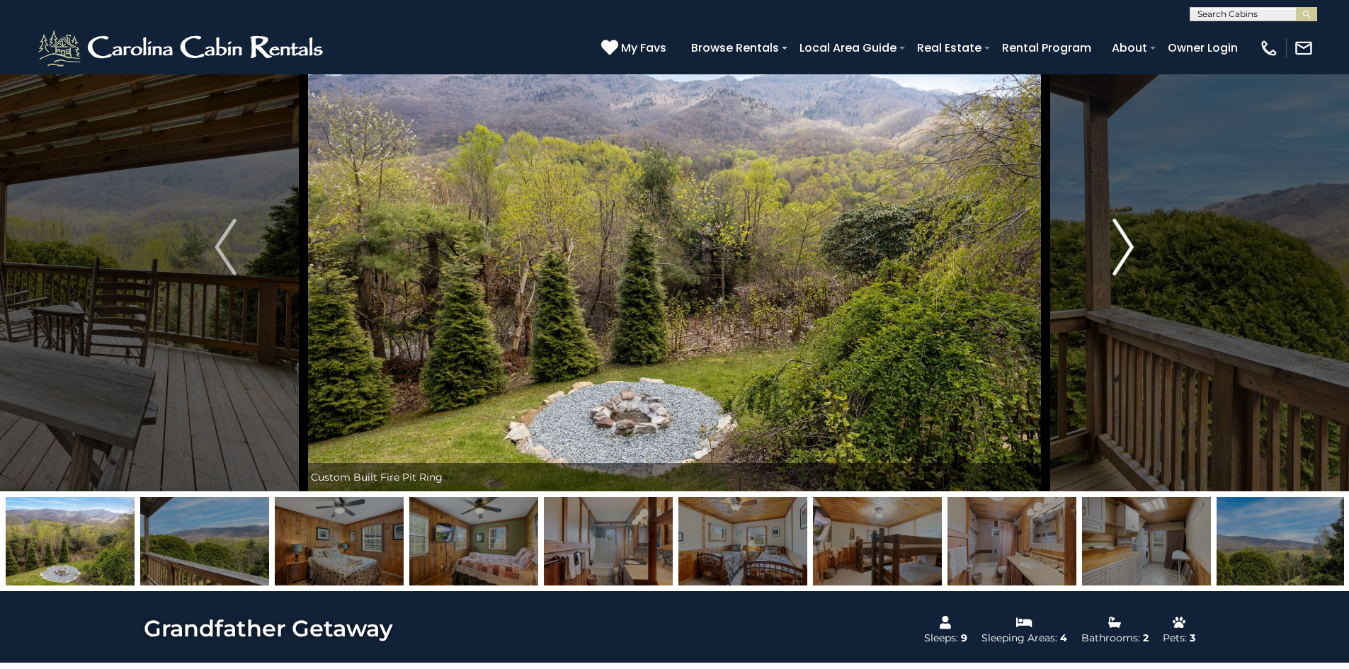
click at [1118, 241] on img "Next" at bounding box center [1123, 247] width 21 height 57
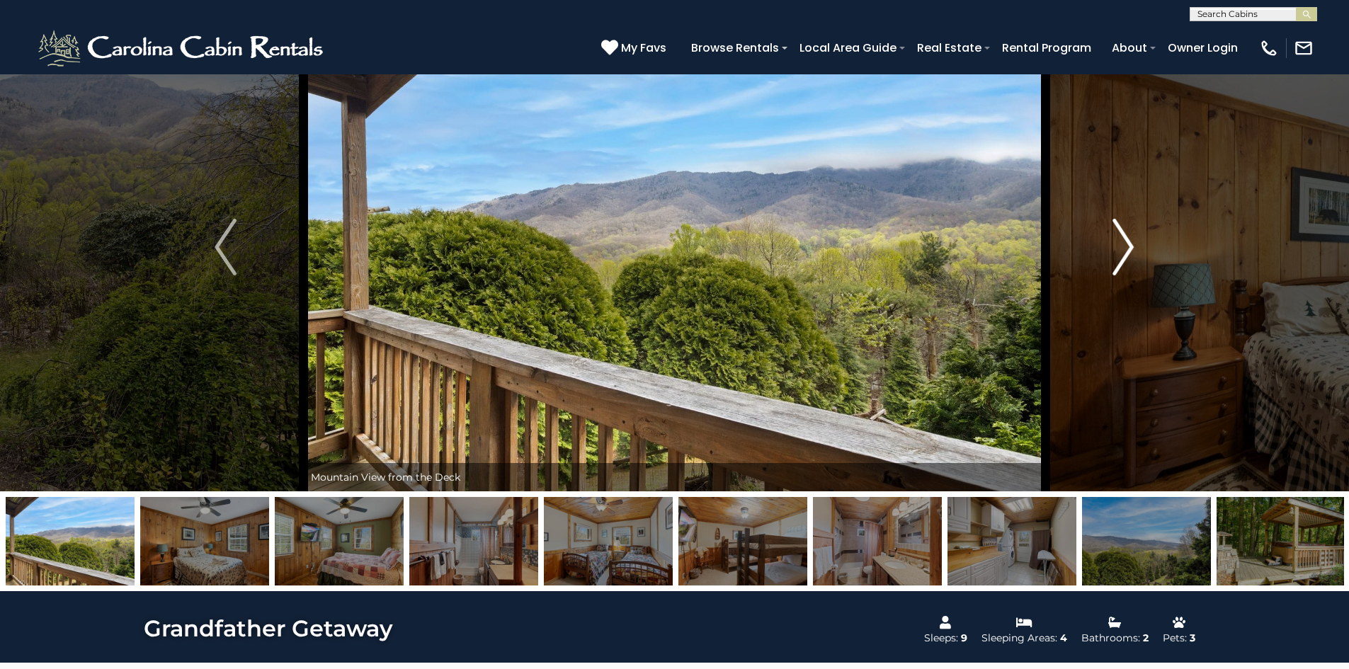
click at [1118, 241] on img "Next" at bounding box center [1123, 247] width 21 height 57
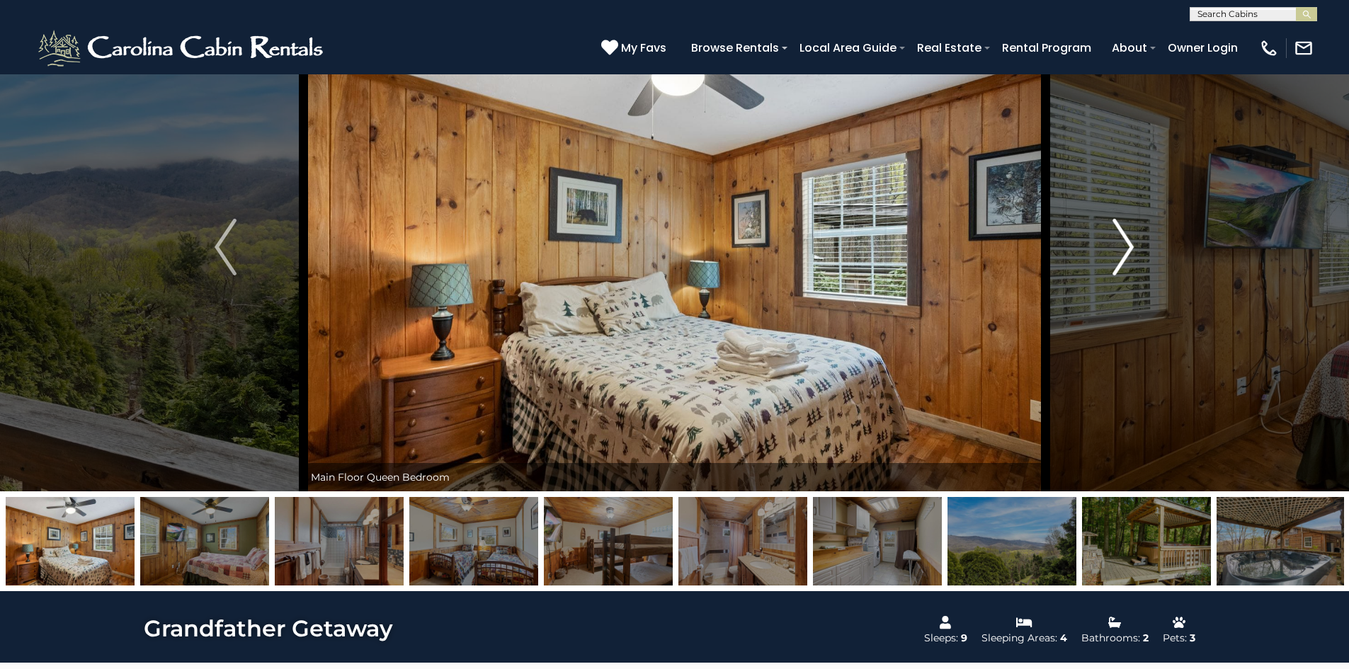
click at [1118, 241] on img "Next" at bounding box center [1123, 247] width 21 height 57
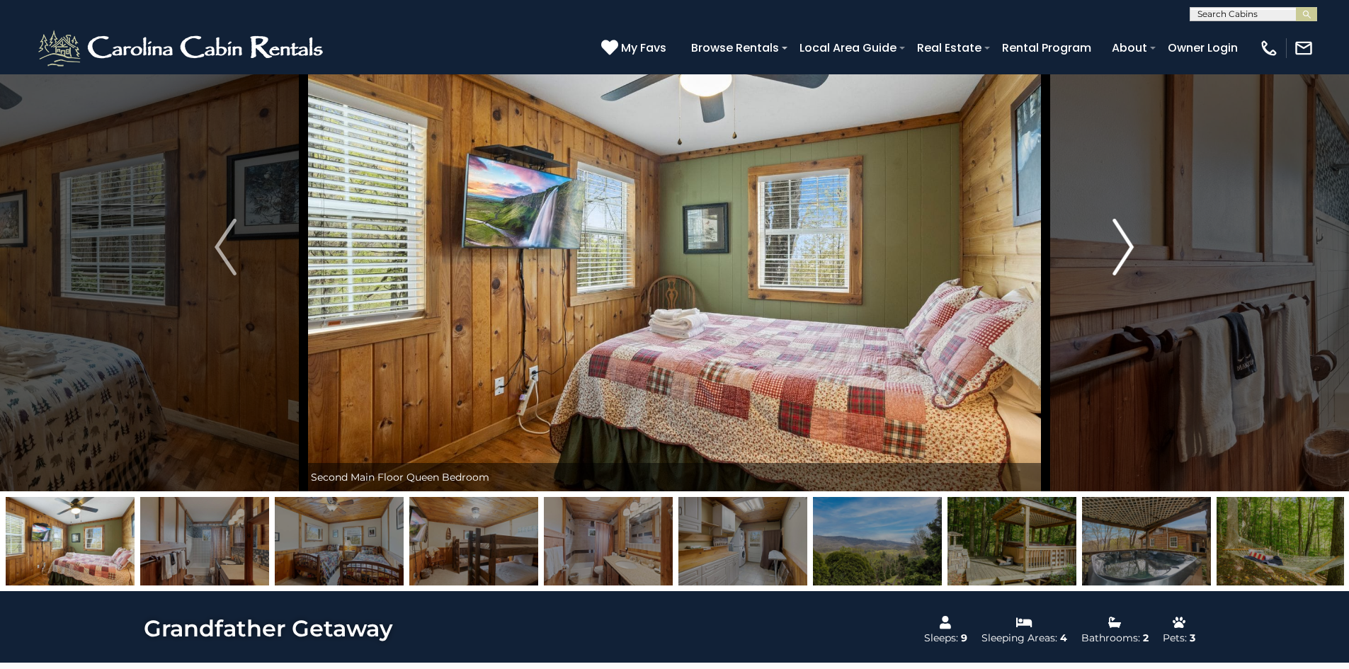
click at [1118, 241] on img "Next" at bounding box center [1123, 247] width 21 height 57
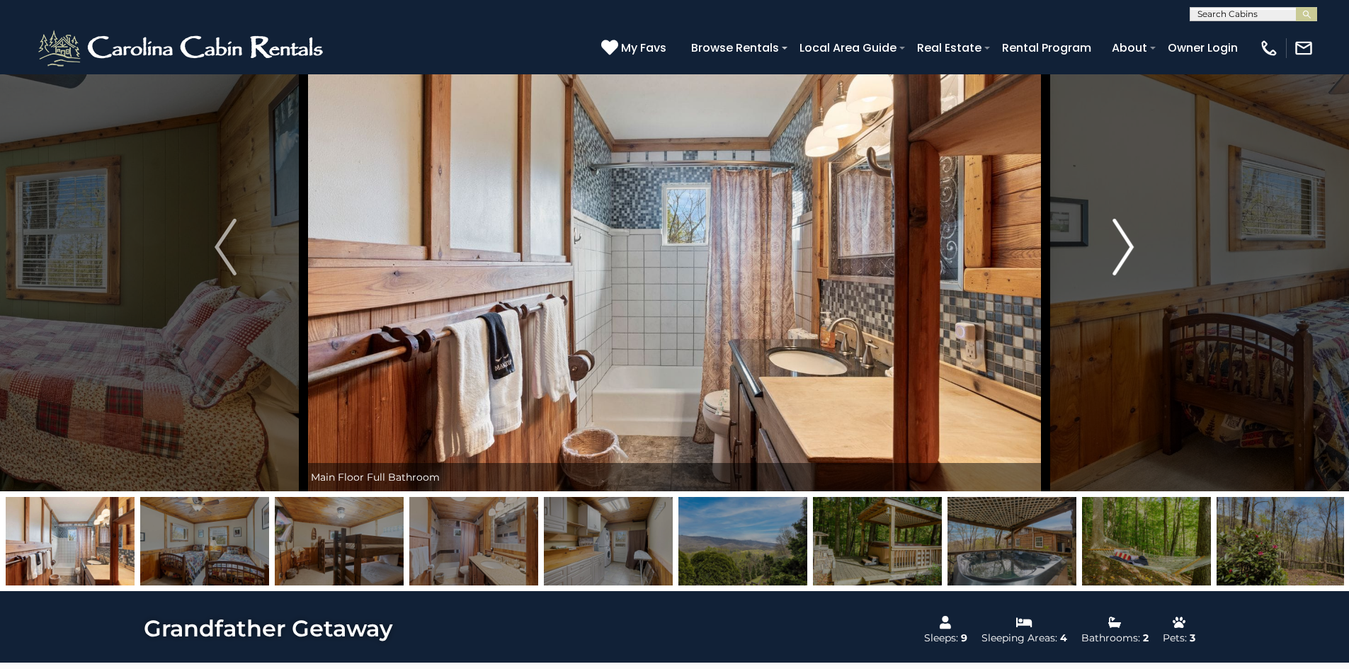
click at [1118, 241] on img "Next" at bounding box center [1123, 247] width 21 height 57
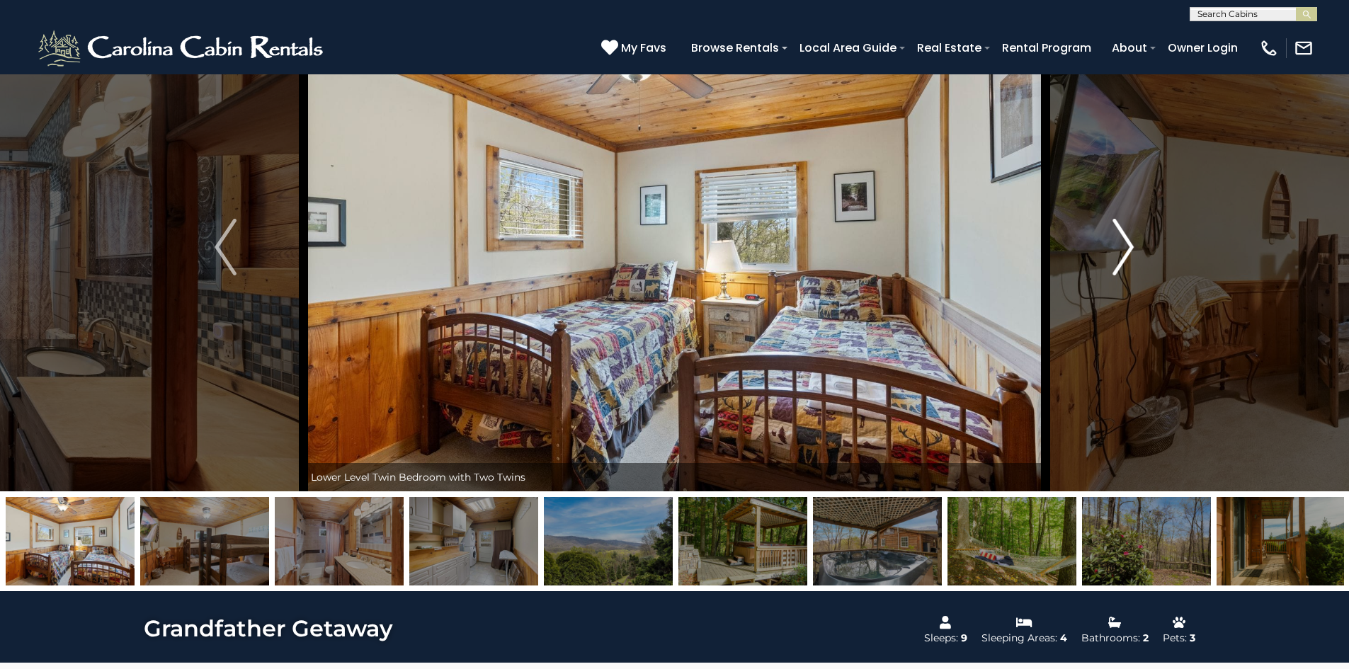
click at [1118, 241] on img "Next" at bounding box center [1123, 247] width 21 height 57
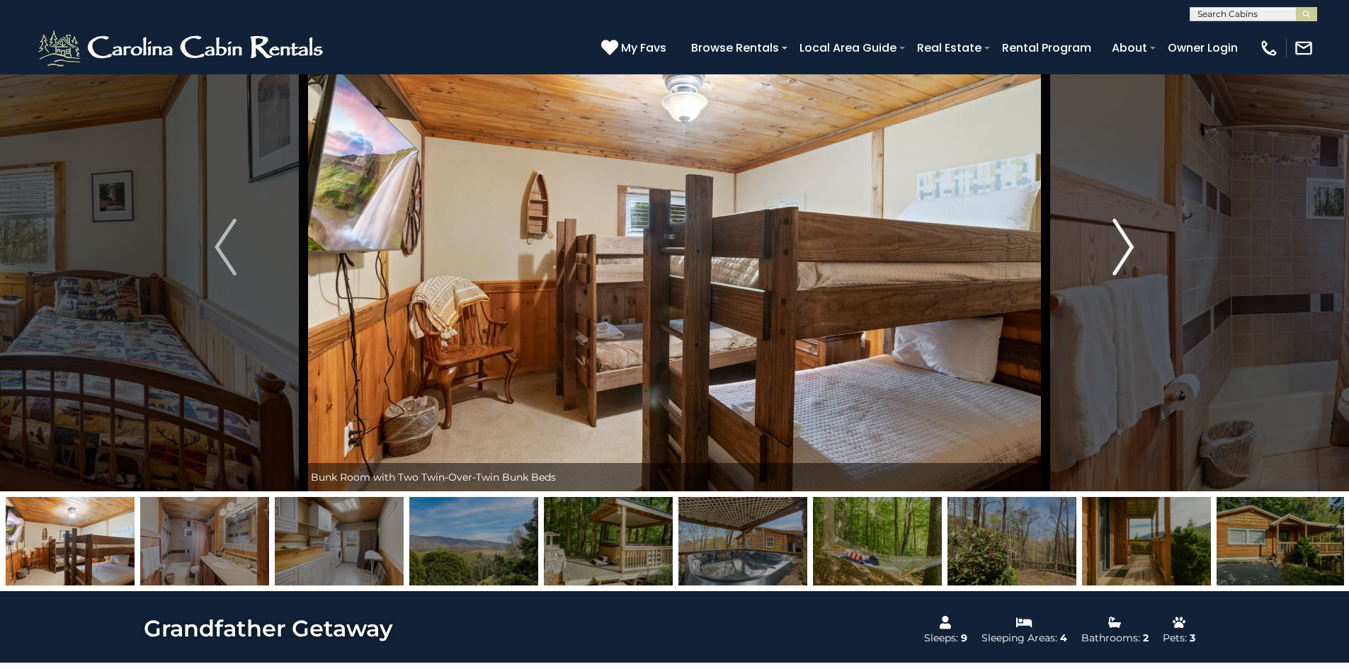
click at [1118, 241] on img "Next" at bounding box center [1123, 247] width 21 height 57
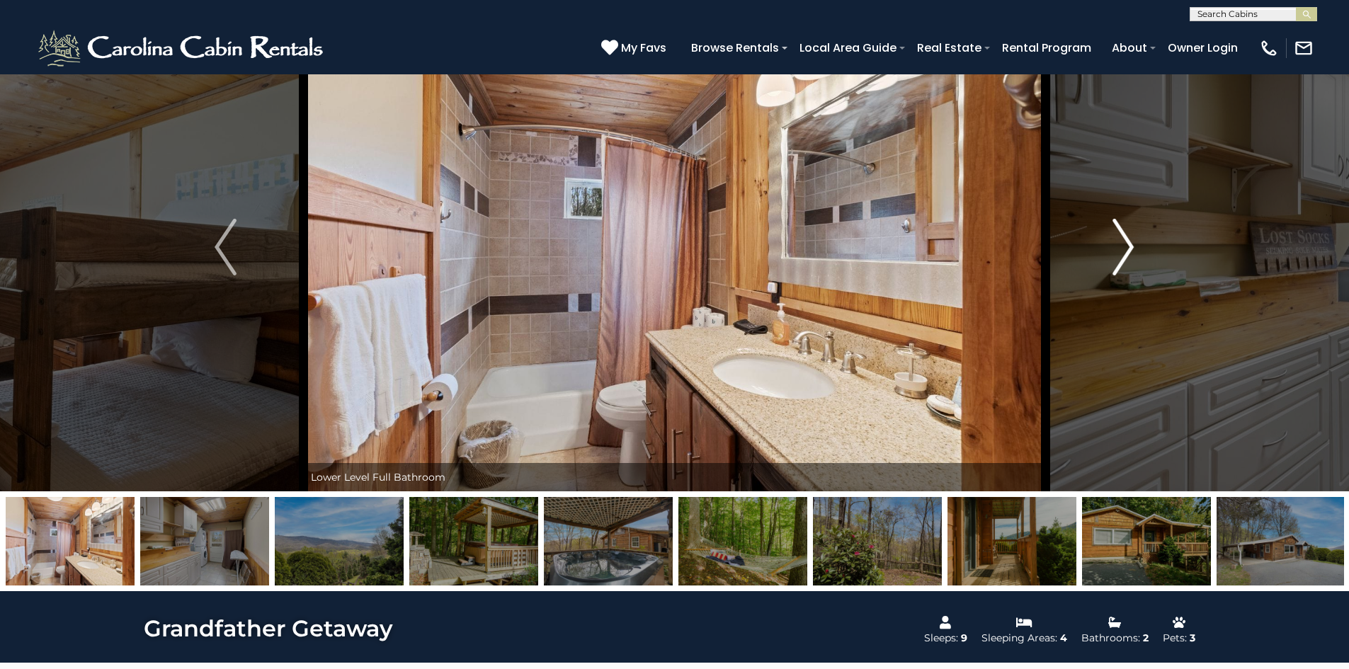
click at [1118, 241] on img "Next" at bounding box center [1123, 247] width 21 height 57
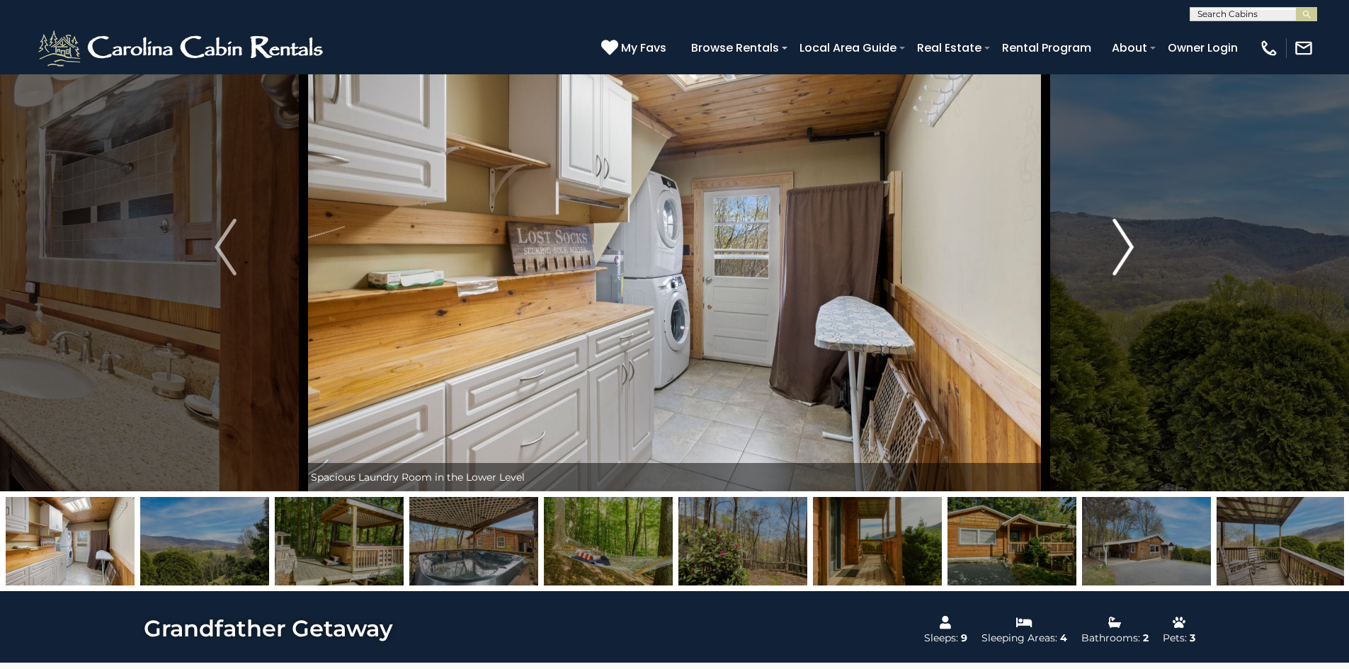
click at [1118, 241] on img "Next" at bounding box center [1123, 247] width 21 height 57
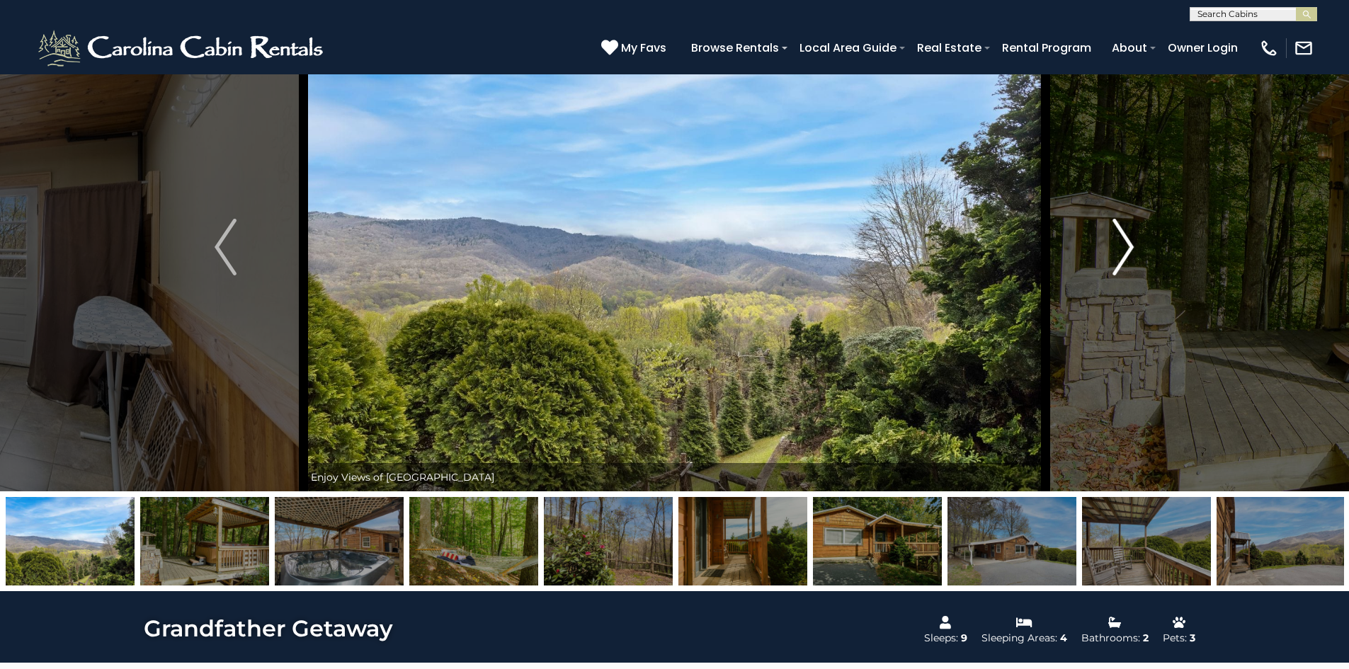
click at [1118, 241] on img "Next" at bounding box center [1123, 247] width 21 height 57
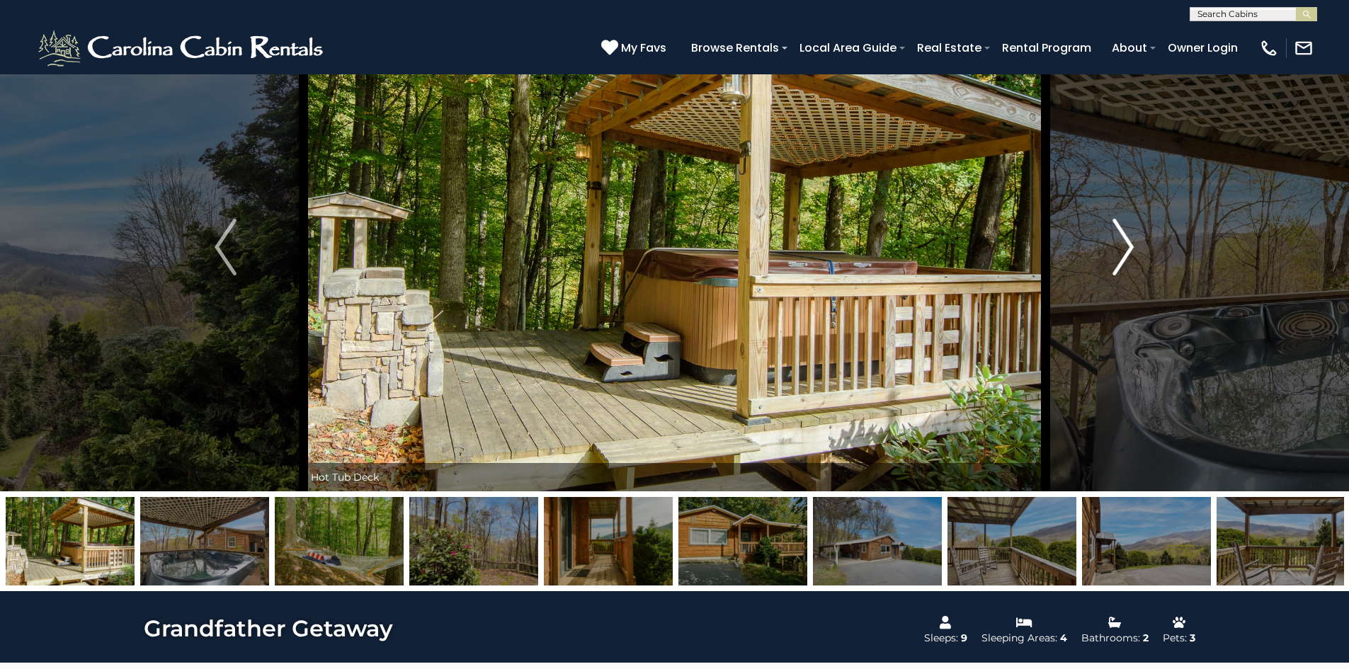
click at [1118, 241] on img "Next" at bounding box center [1123, 247] width 21 height 57
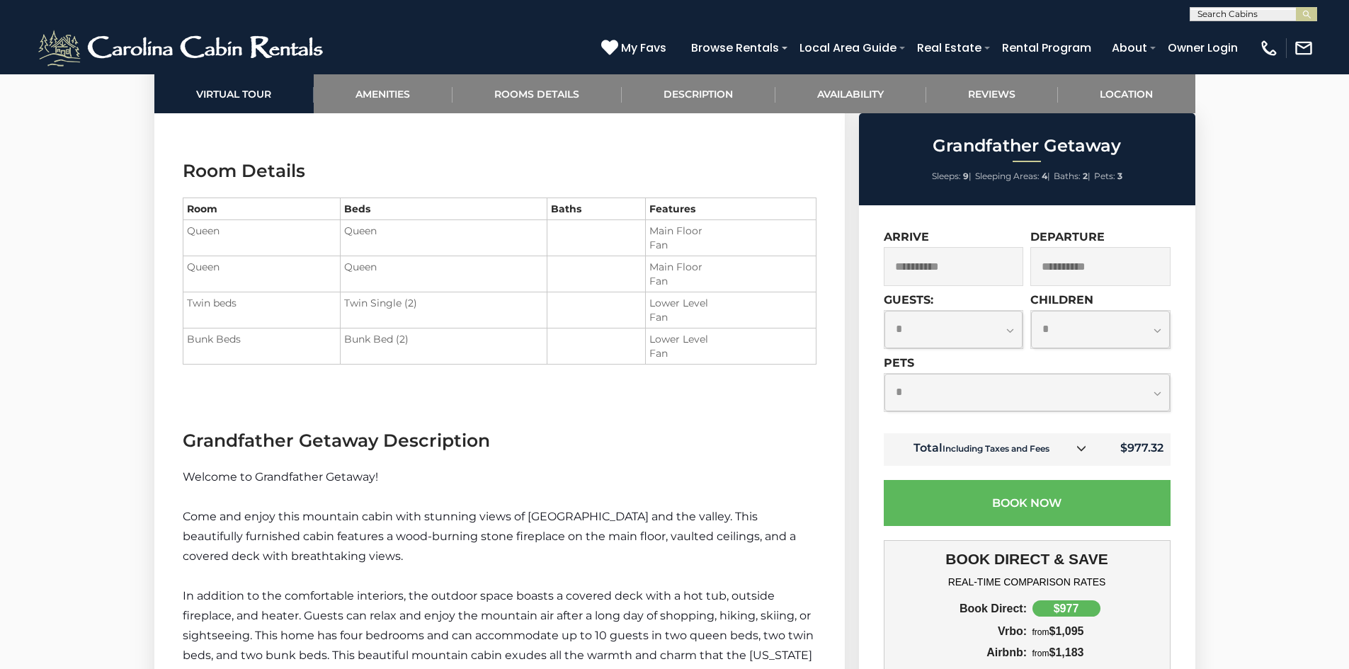
scroll to position [1629, 0]
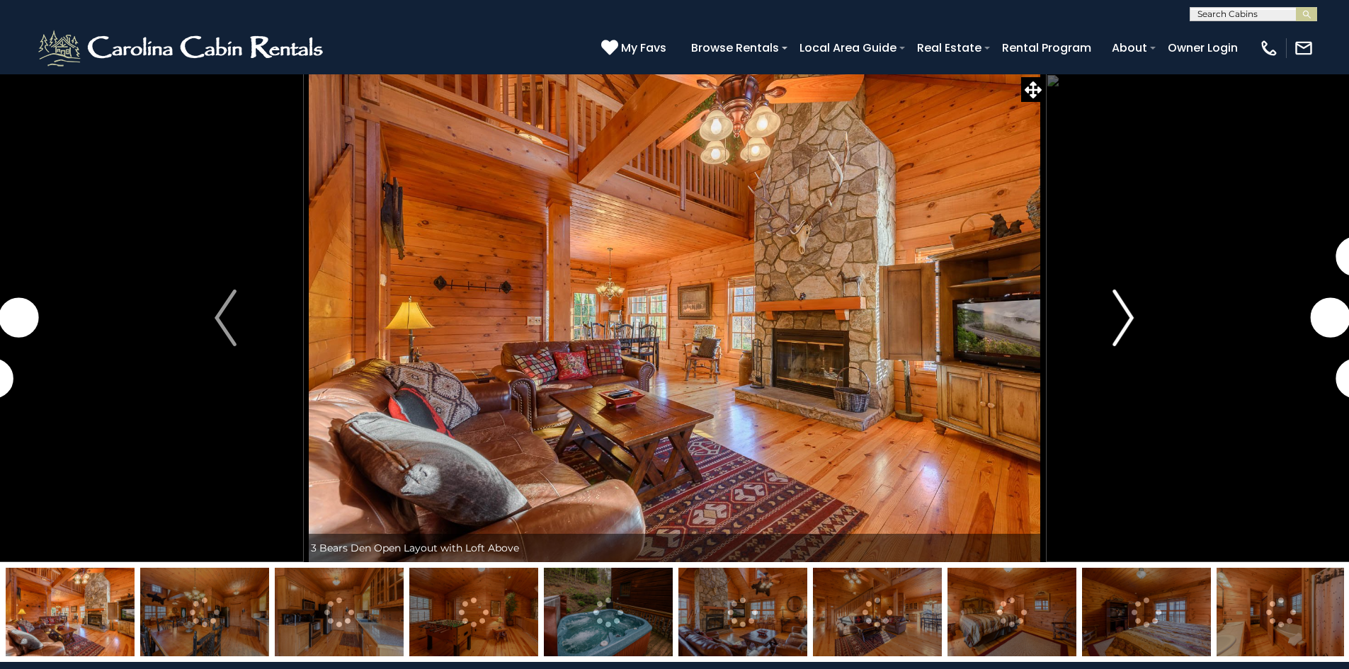
click at [1120, 319] on img "Next" at bounding box center [1123, 318] width 21 height 57
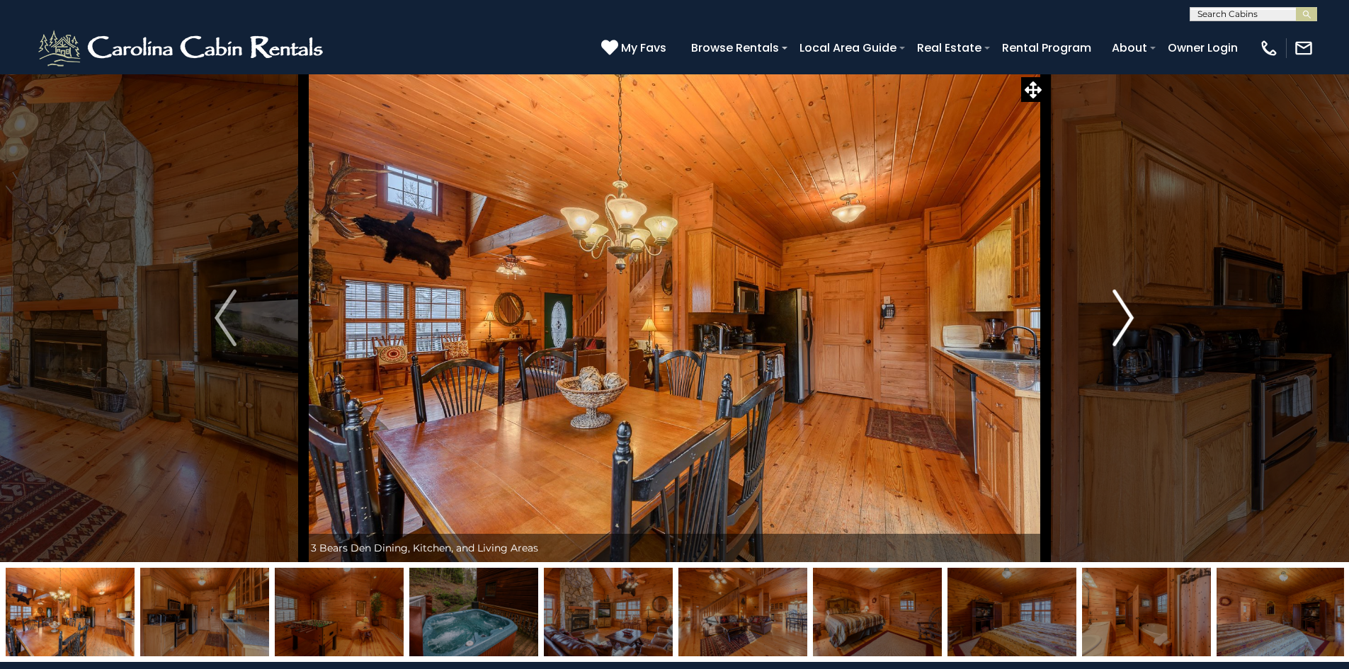
click at [1120, 319] on img "Next" at bounding box center [1123, 318] width 21 height 57
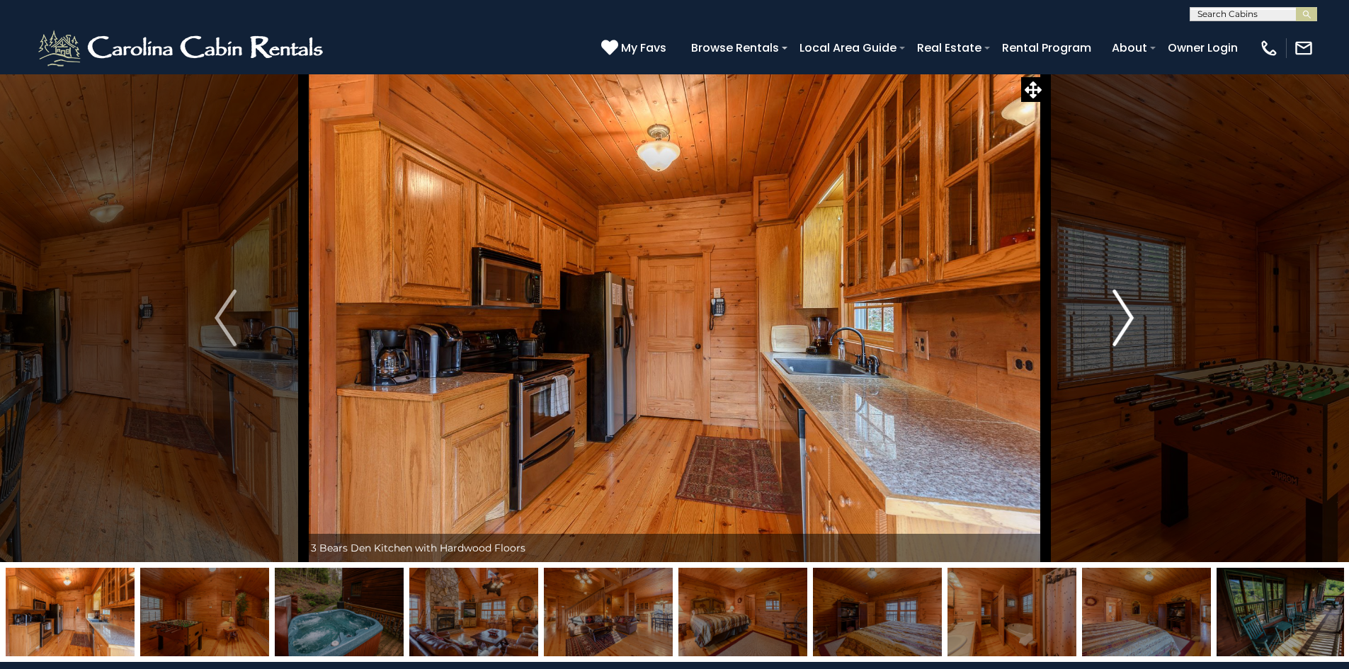
click at [1120, 319] on img "Next" at bounding box center [1123, 318] width 21 height 57
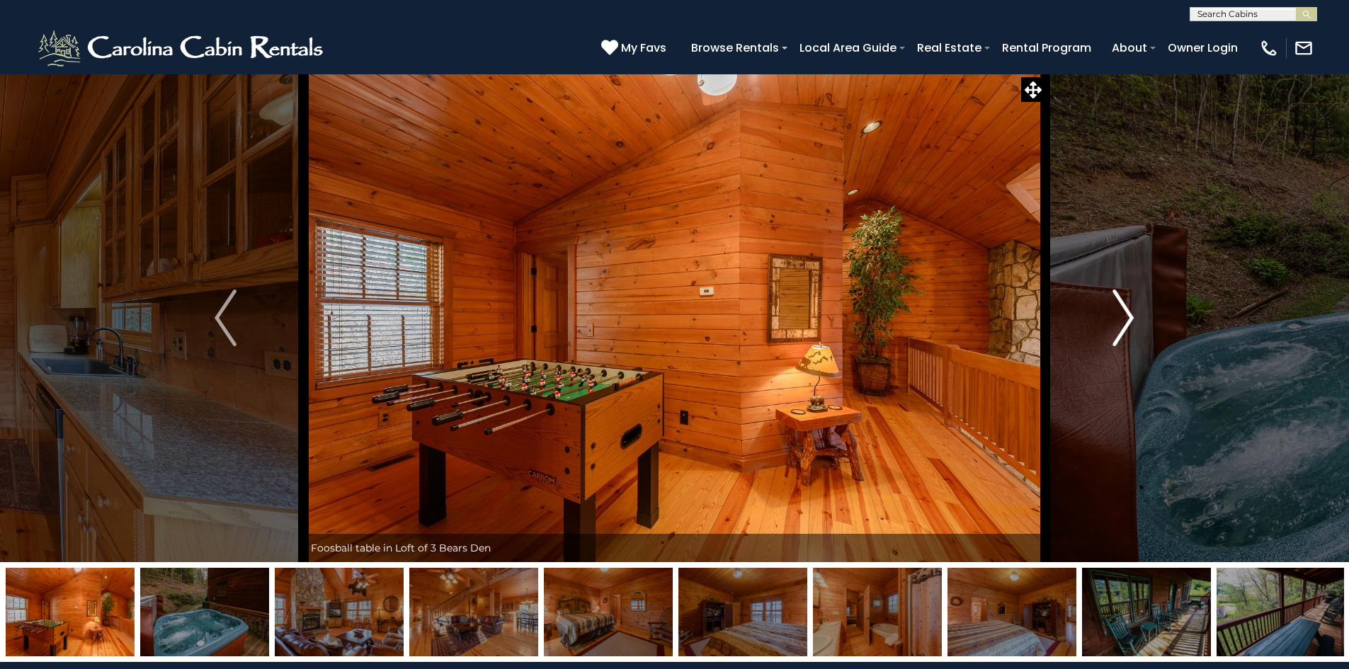
click at [1120, 319] on img "Next" at bounding box center [1123, 318] width 21 height 57
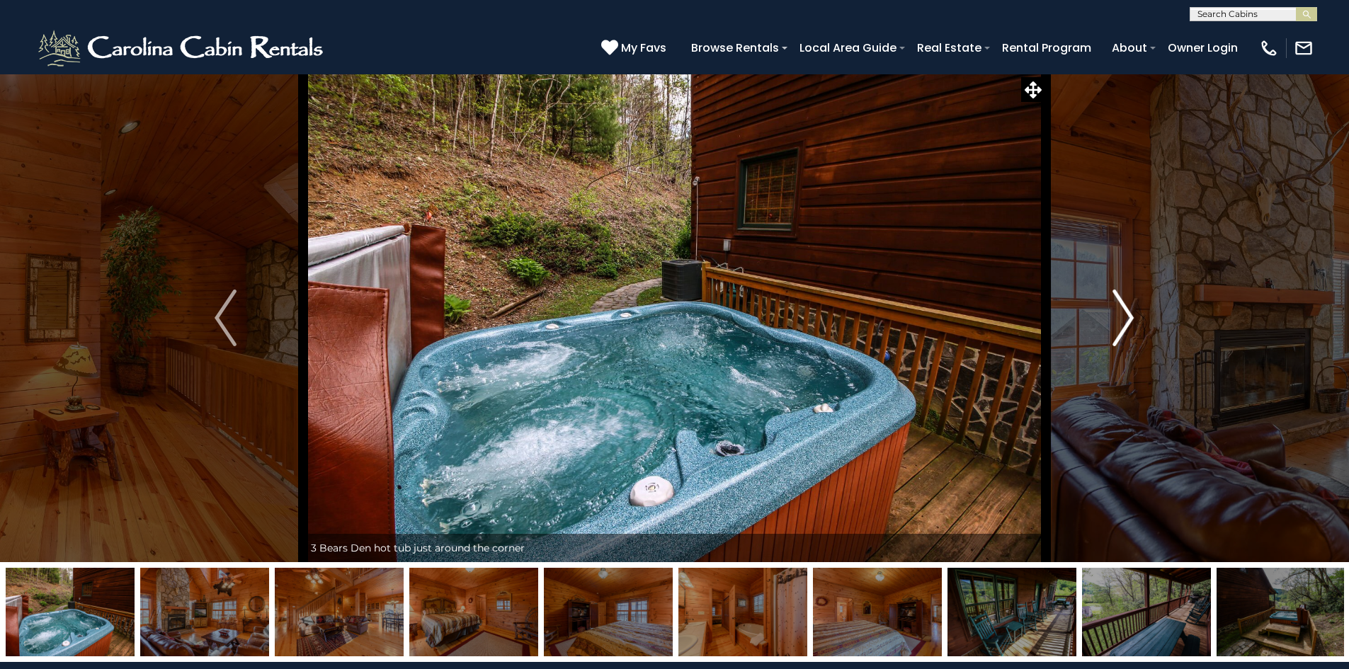
click at [1120, 319] on img "Next" at bounding box center [1123, 318] width 21 height 57
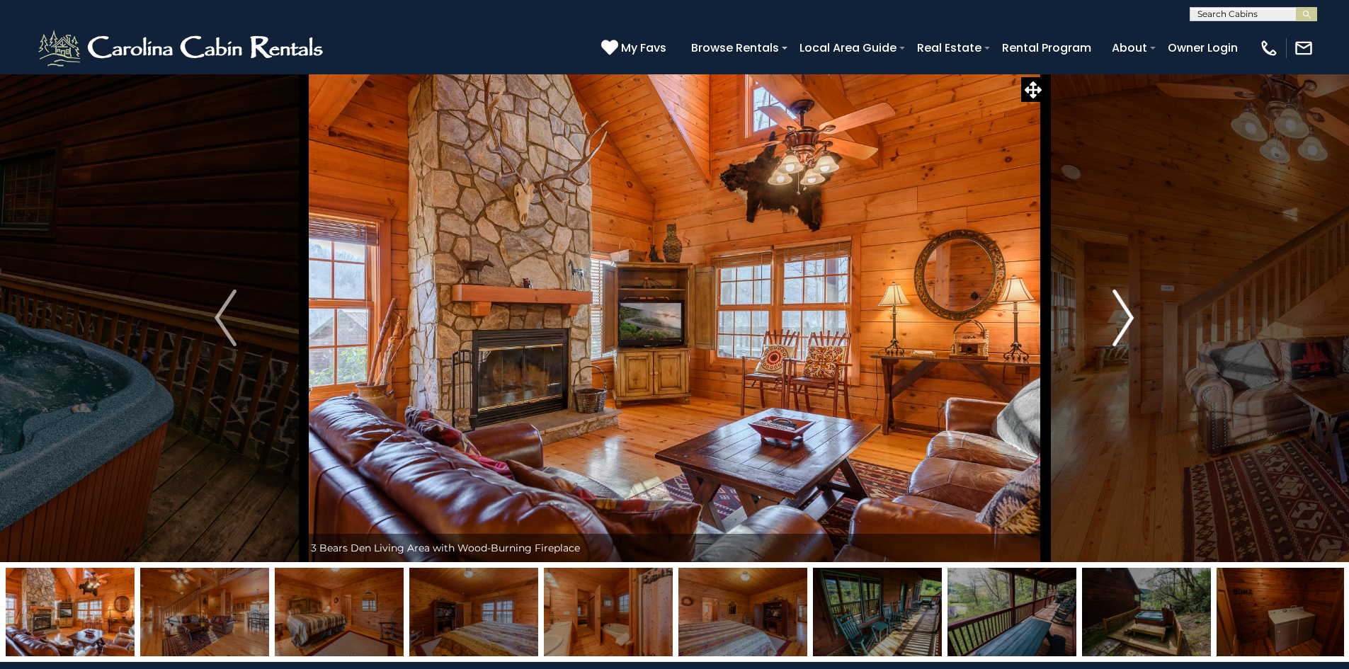
click at [1120, 319] on img "Next" at bounding box center [1123, 318] width 21 height 57
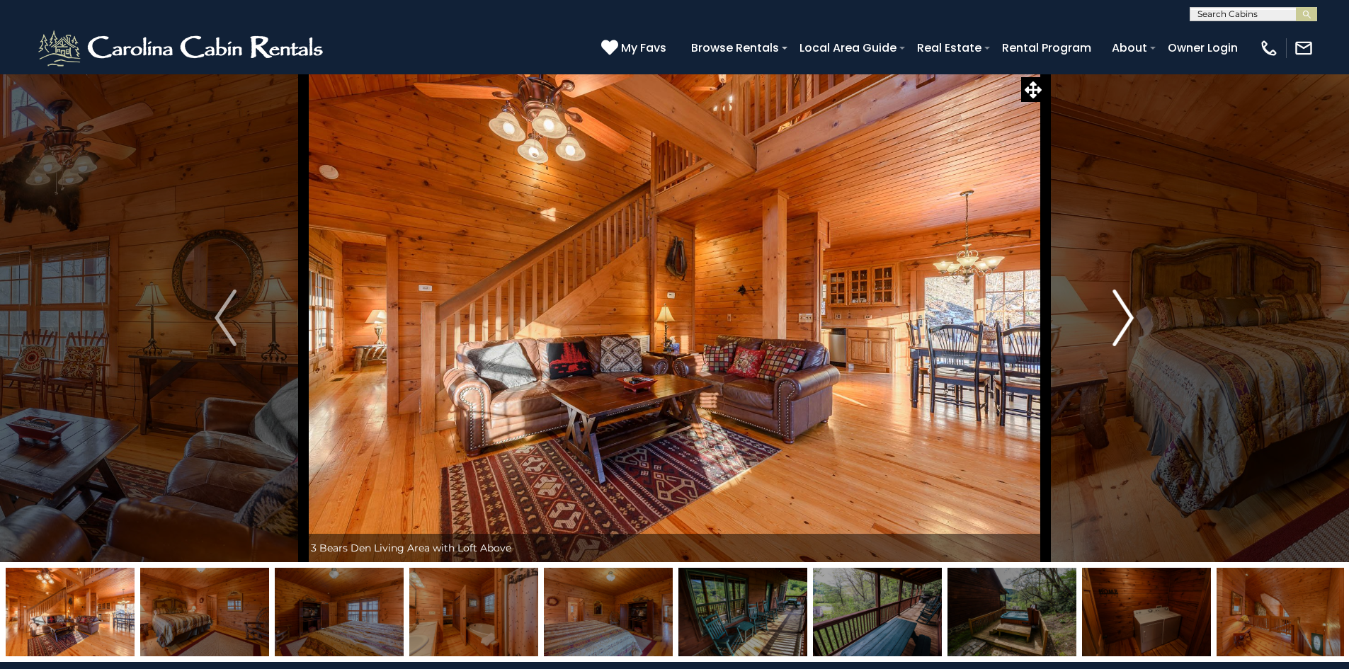
click at [1120, 319] on img "Next" at bounding box center [1123, 318] width 21 height 57
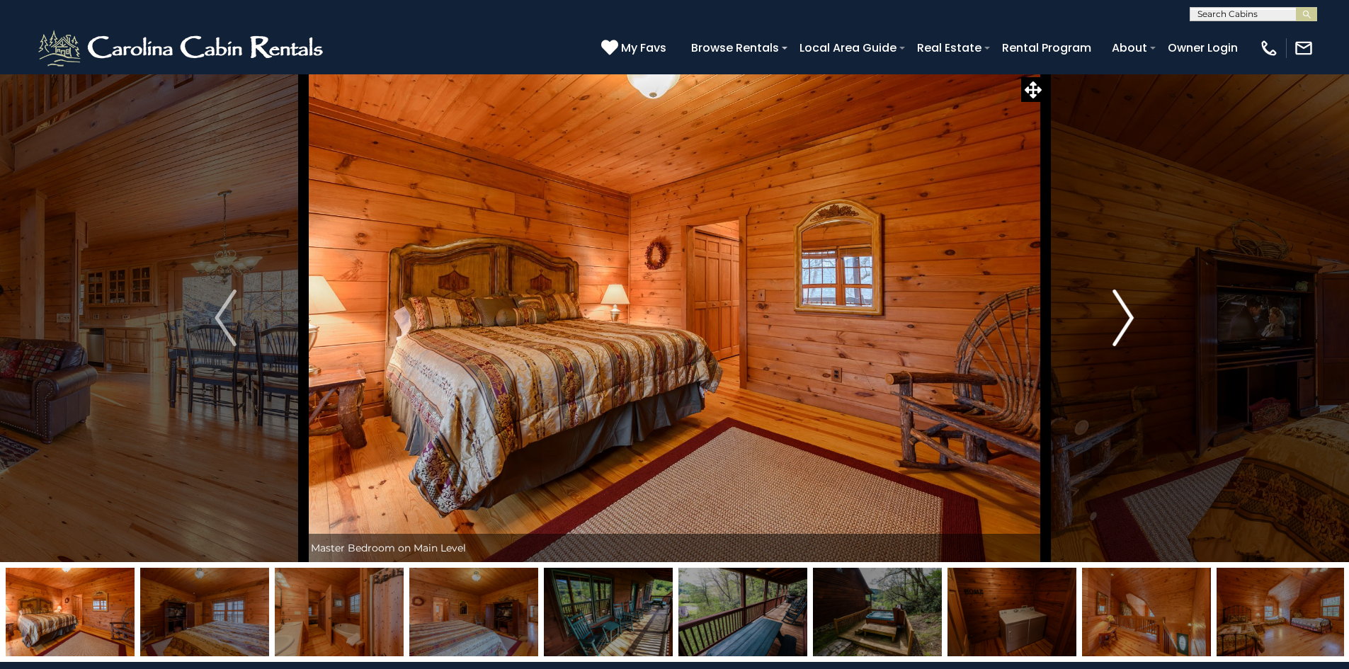
click at [1120, 319] on img "Next" at bounding box center [1123, 318] width 21 height 57
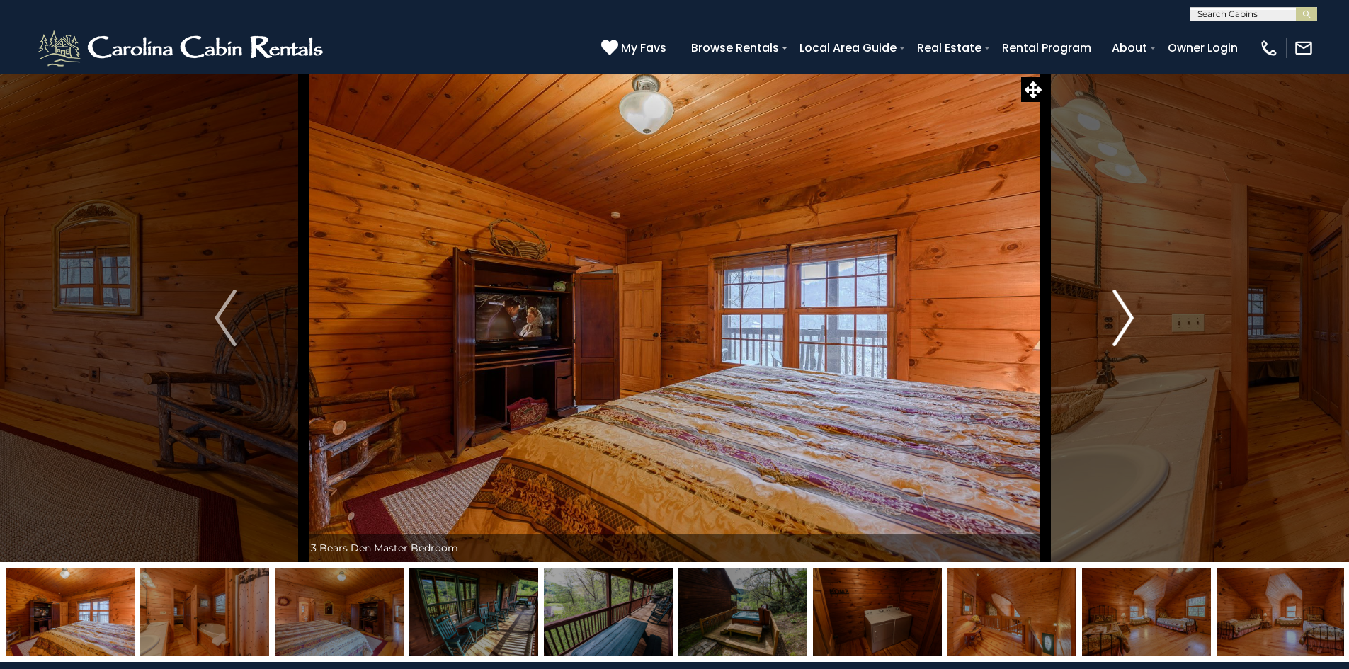
click at [1120, 319] on img "Next" at bounding box center [1123, 318] width 21 height 57
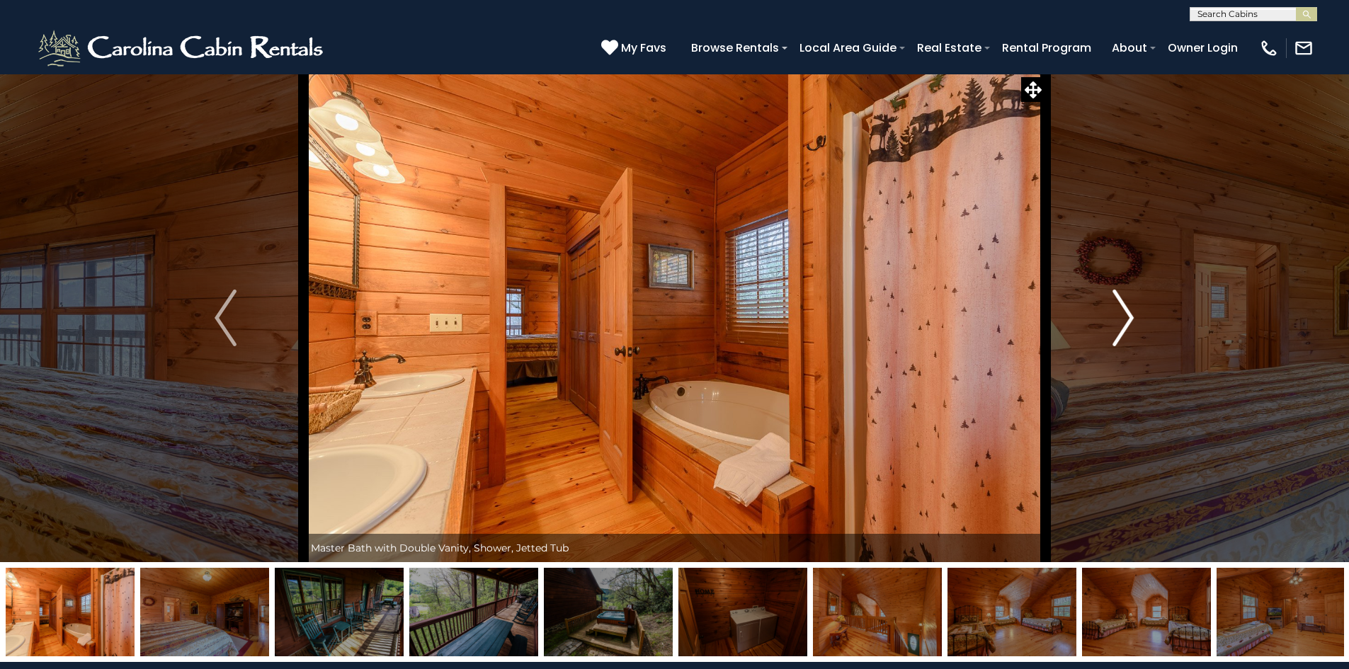
click at [1120, 319] on img "Next" at bounding box center [1123, 318] width 21 height 57
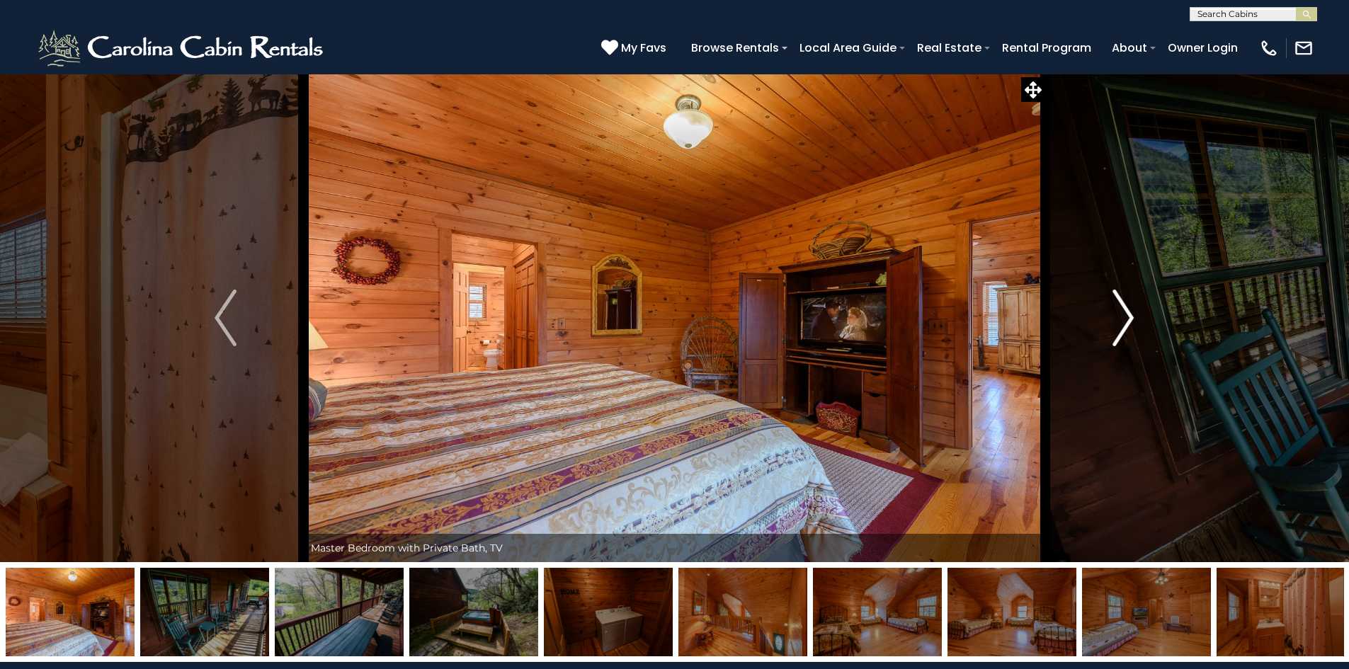
click at [1120, 319] on img "Next" at bounding box center [1123, 318] width 21 height 57
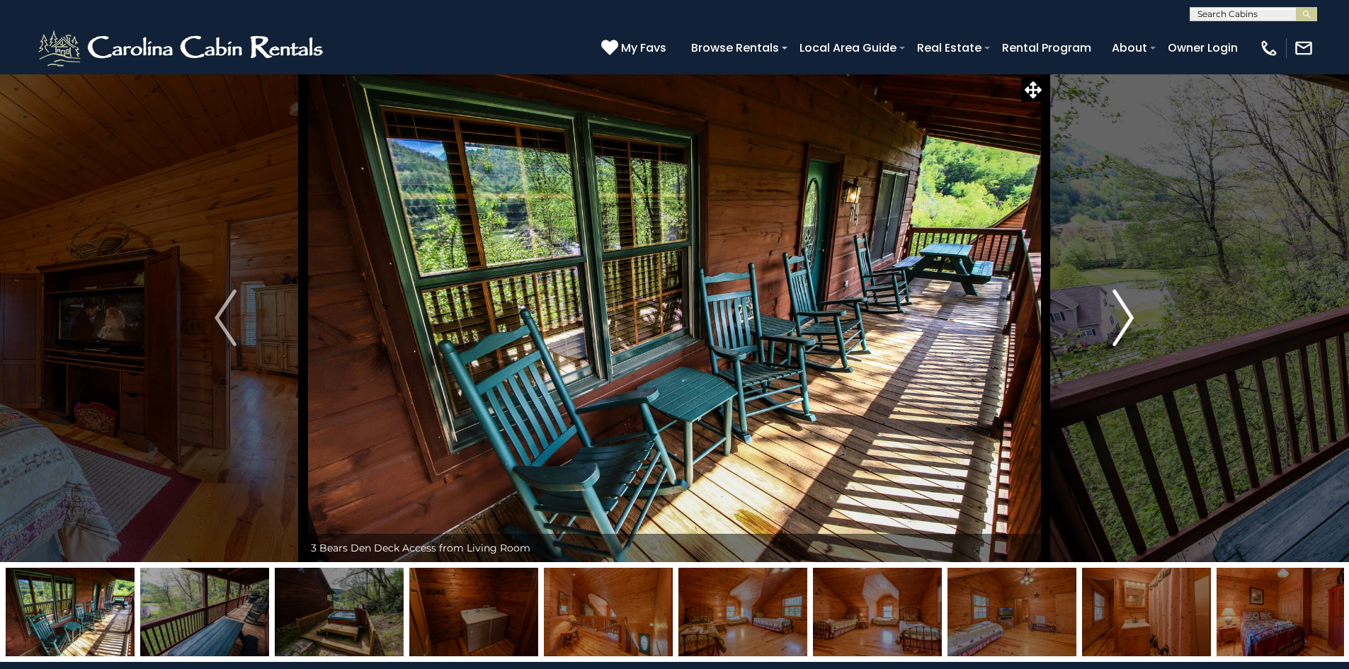
click at [1120, 319] on img "Next" at bounding box center [1123, 318] width 21 height 57
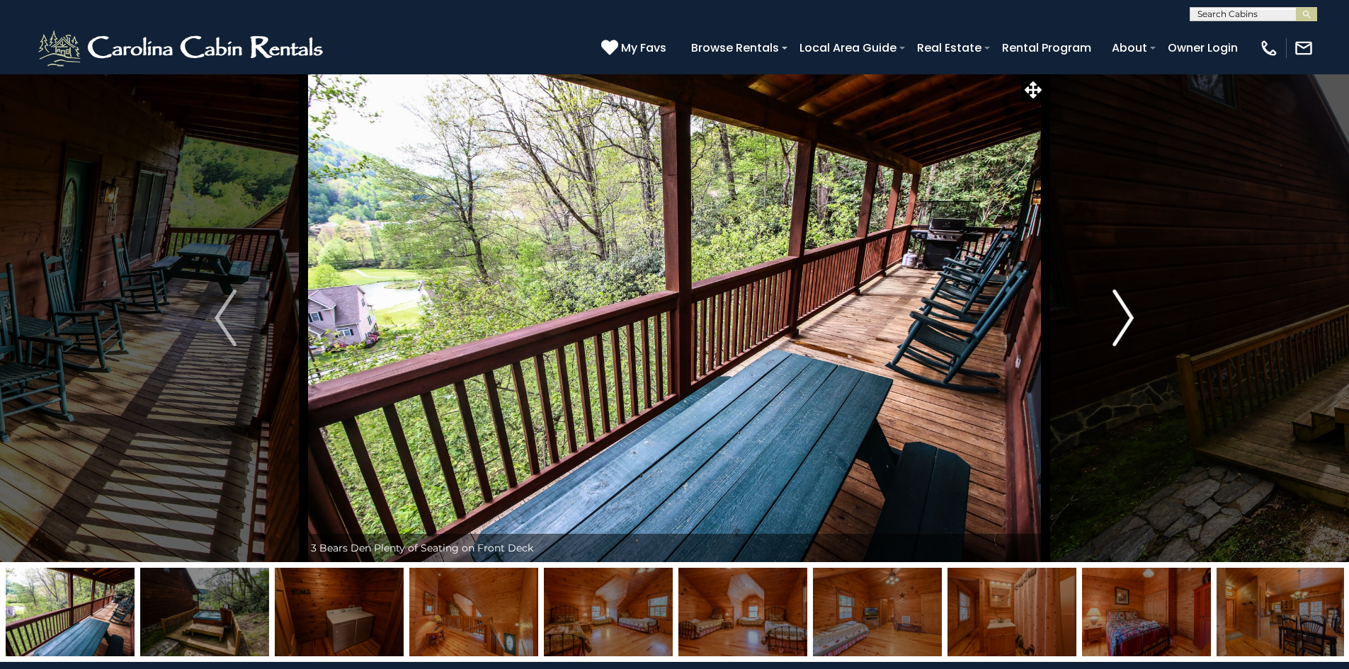
click at [1120, 319] on img "Next" at bounding box center [1123, 318] width 21 height 57
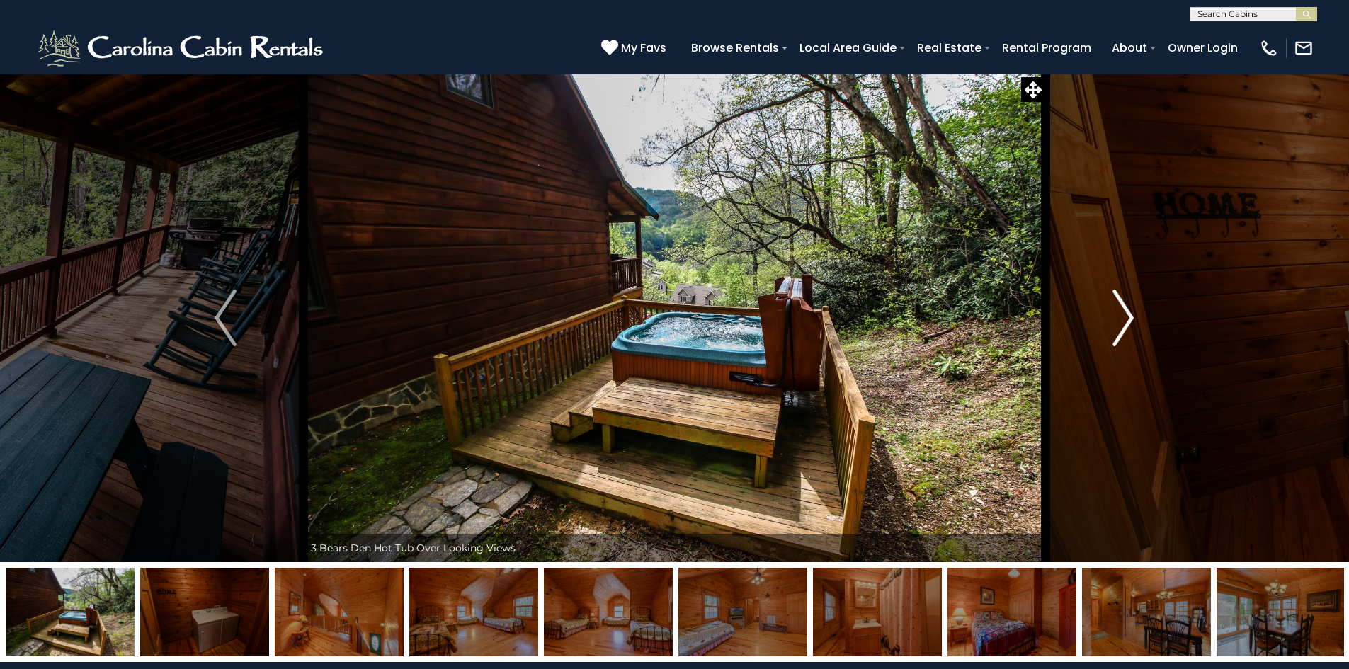
click at [1120, 319] on img "Next" at bounding box center [1123, 318] width 21 height 57
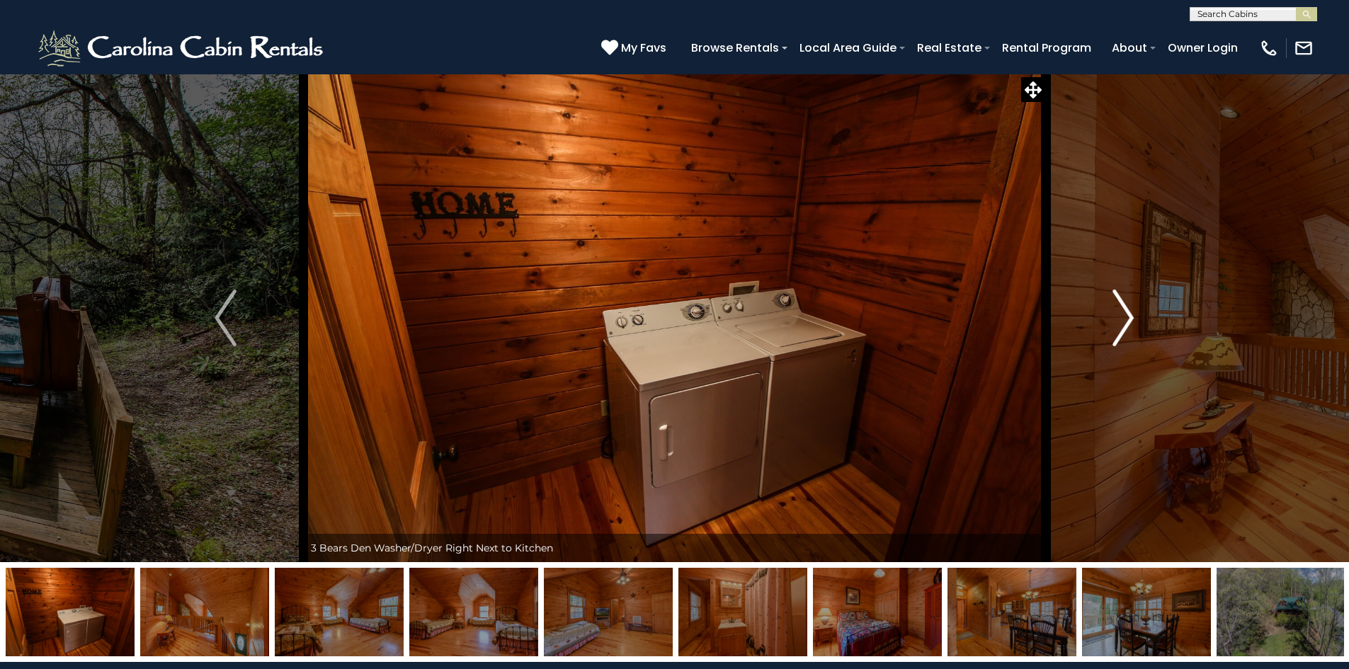
click at [1120, 319] on img "Next" at bounding box center [1123, 318] width 21 height 57
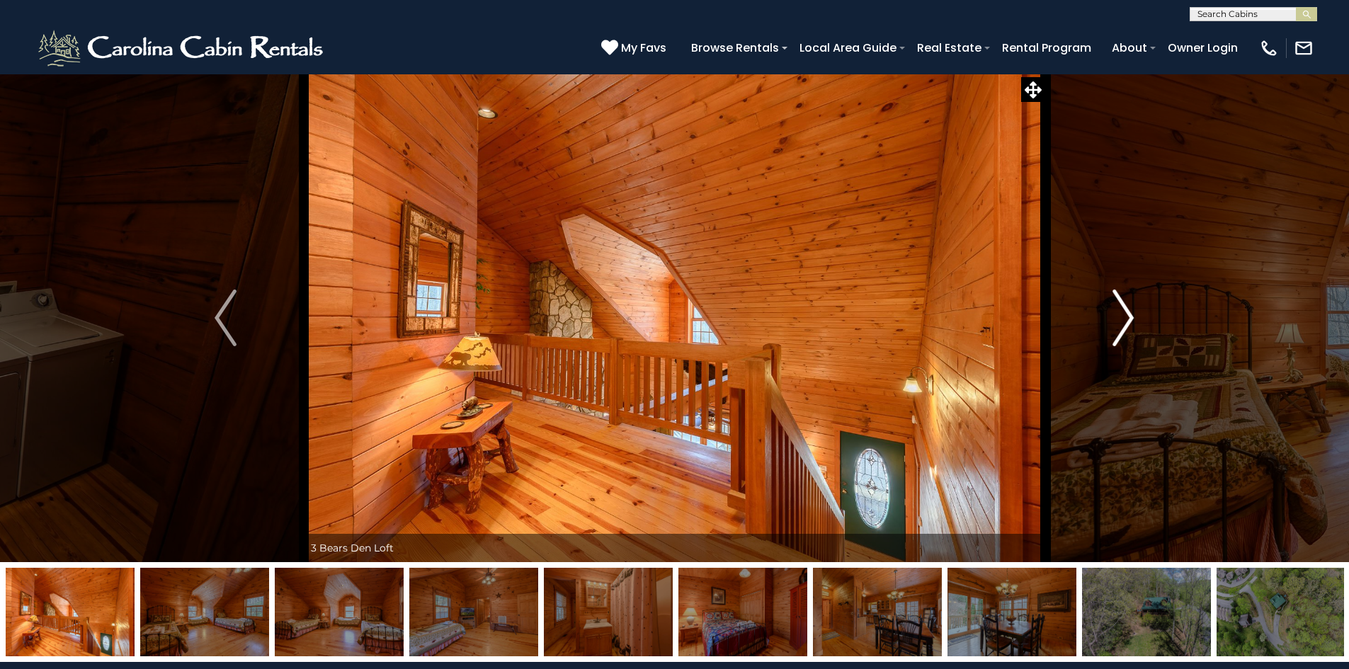
click at [1120, 319] on img "Next" at bounding box center [1123, 318] width 21 height 57
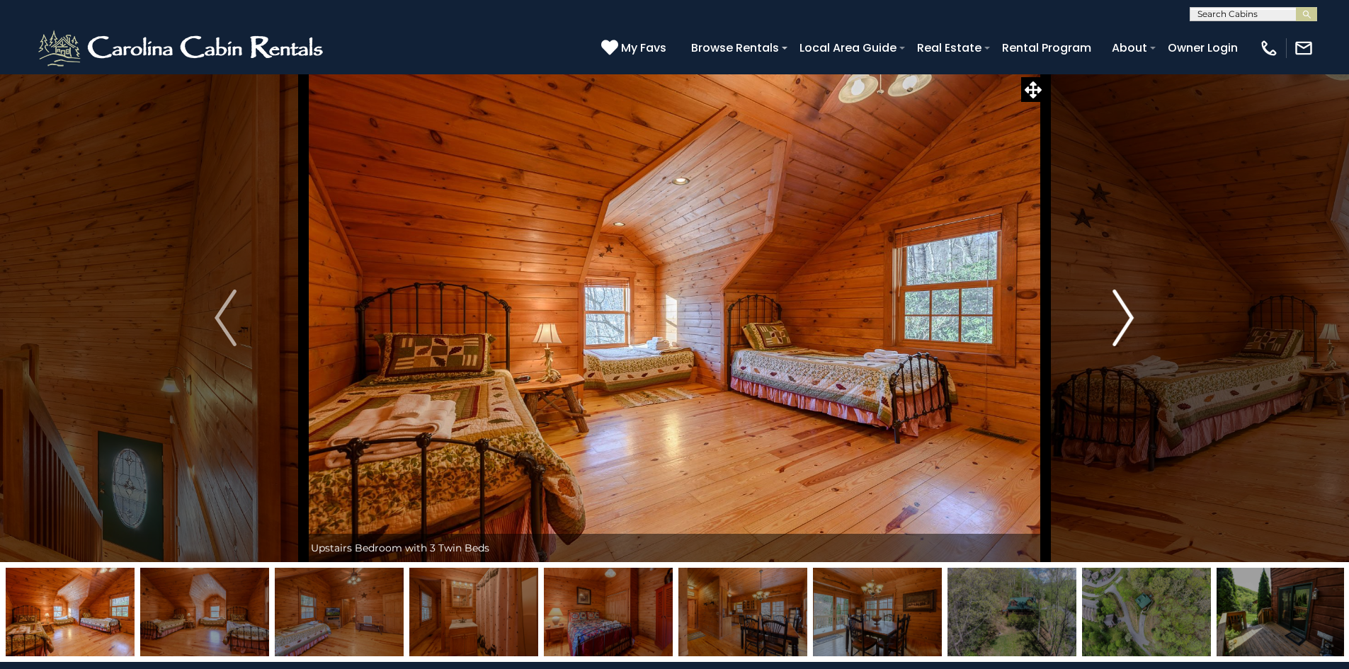
click at [1120, 319] on img "Next" at bounding box center [1123, 318] width 21 height 57
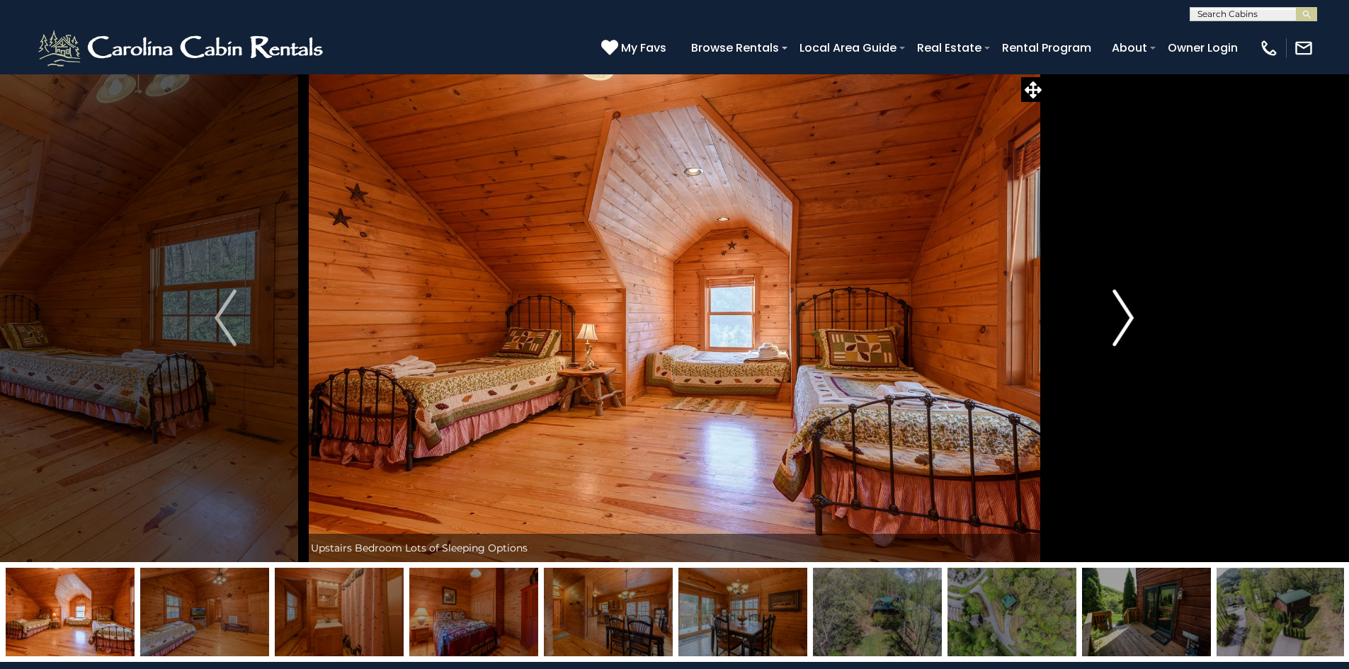
click at [1120, 319] on img "Next" at bounding box center [1123, 318] width 21 height 57
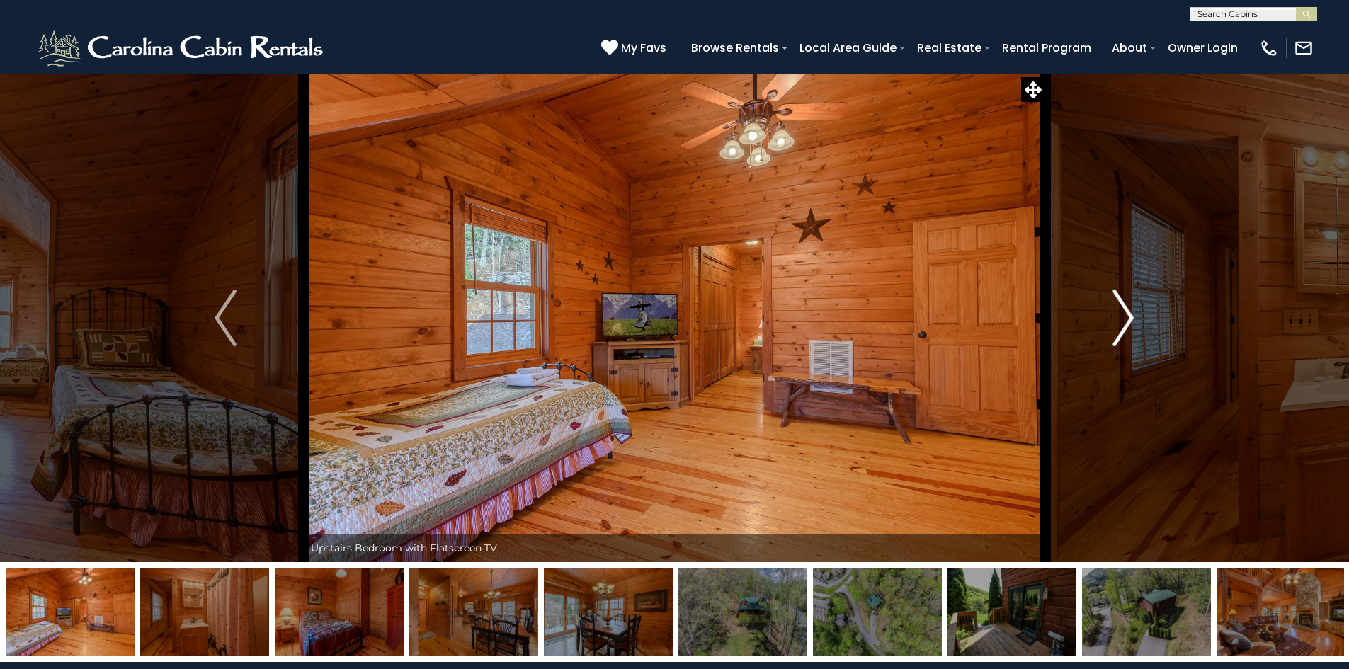
click at [1120, 319] on img "Next" at bounding box center [1123, 318] width 21 height 57
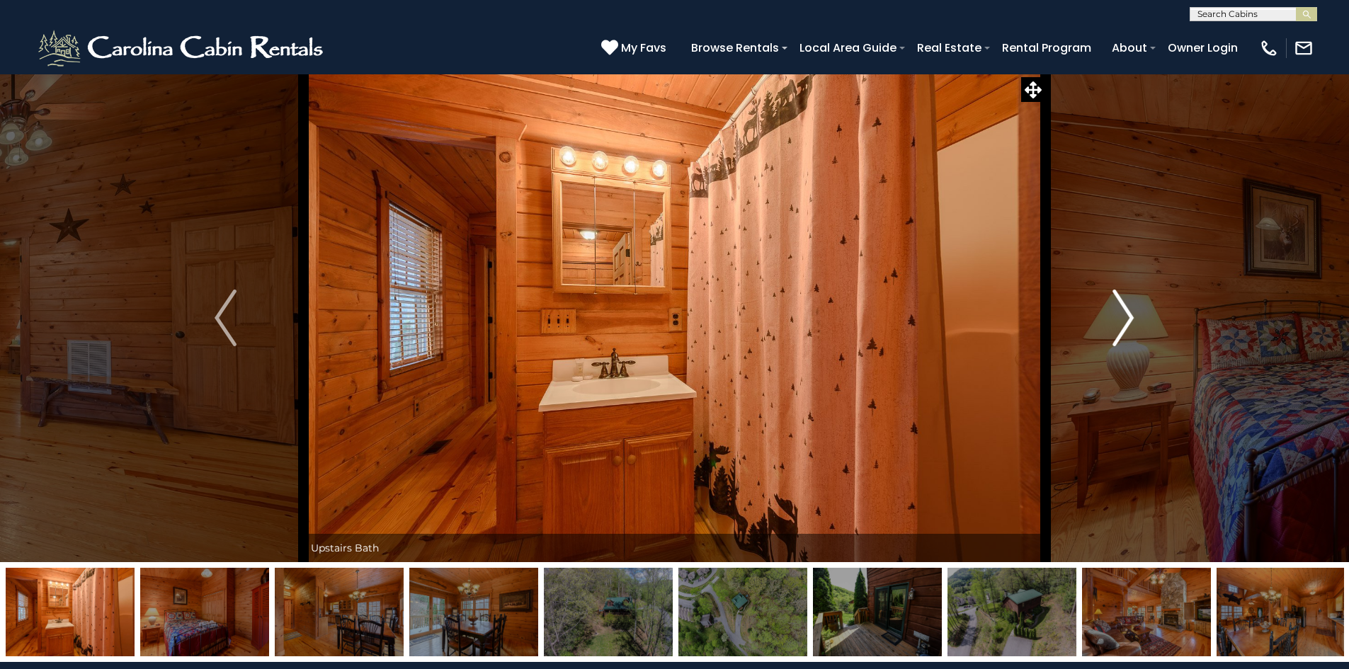
click at [1120, 319] on img "Next" at bounding box center [1123, 318] width 21 height 57
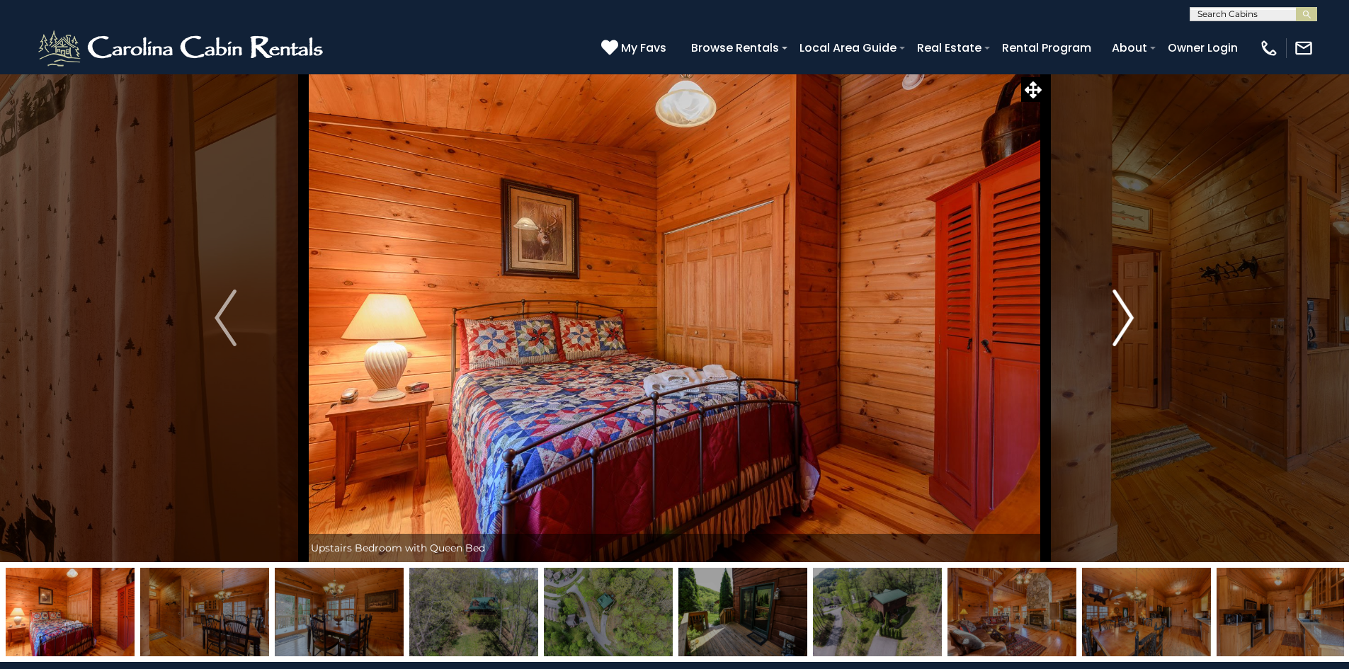
click at [1120, 319] on img "Next" at bounding box center [1123, 318] width 21 height 57
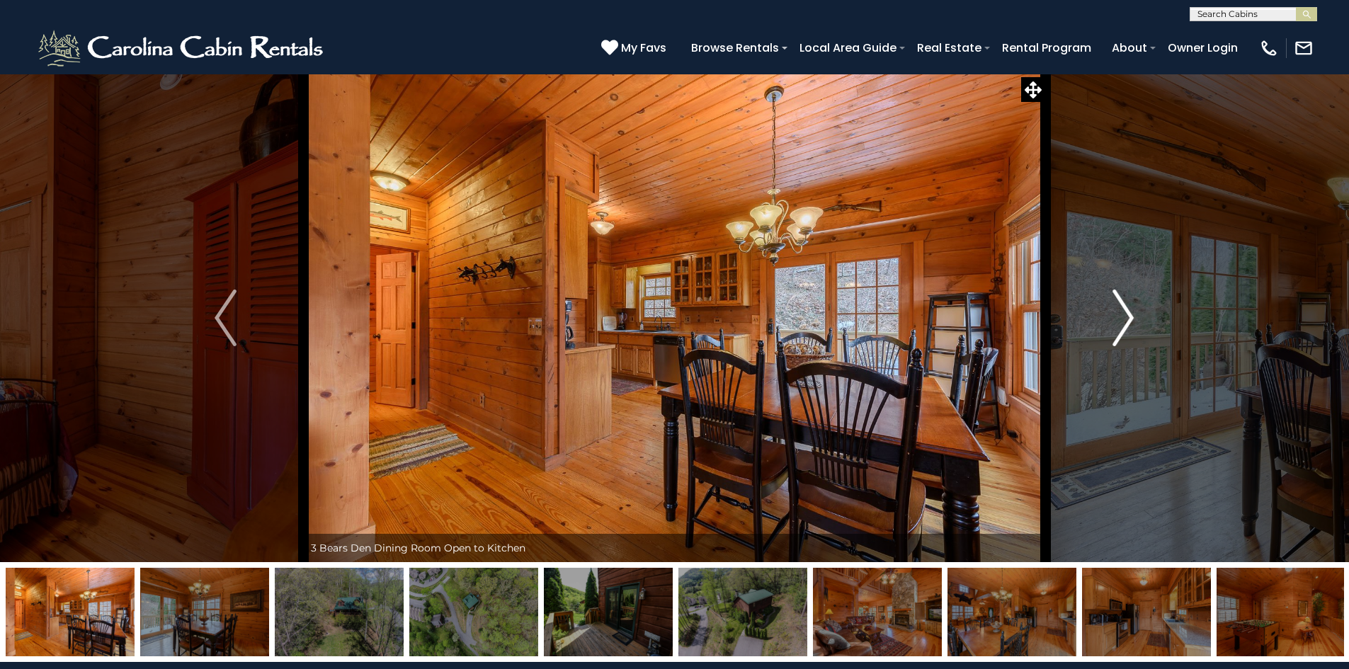
click at [1120, 319] on img "Next" at bounding box center [1123, 318] width 21 height 57
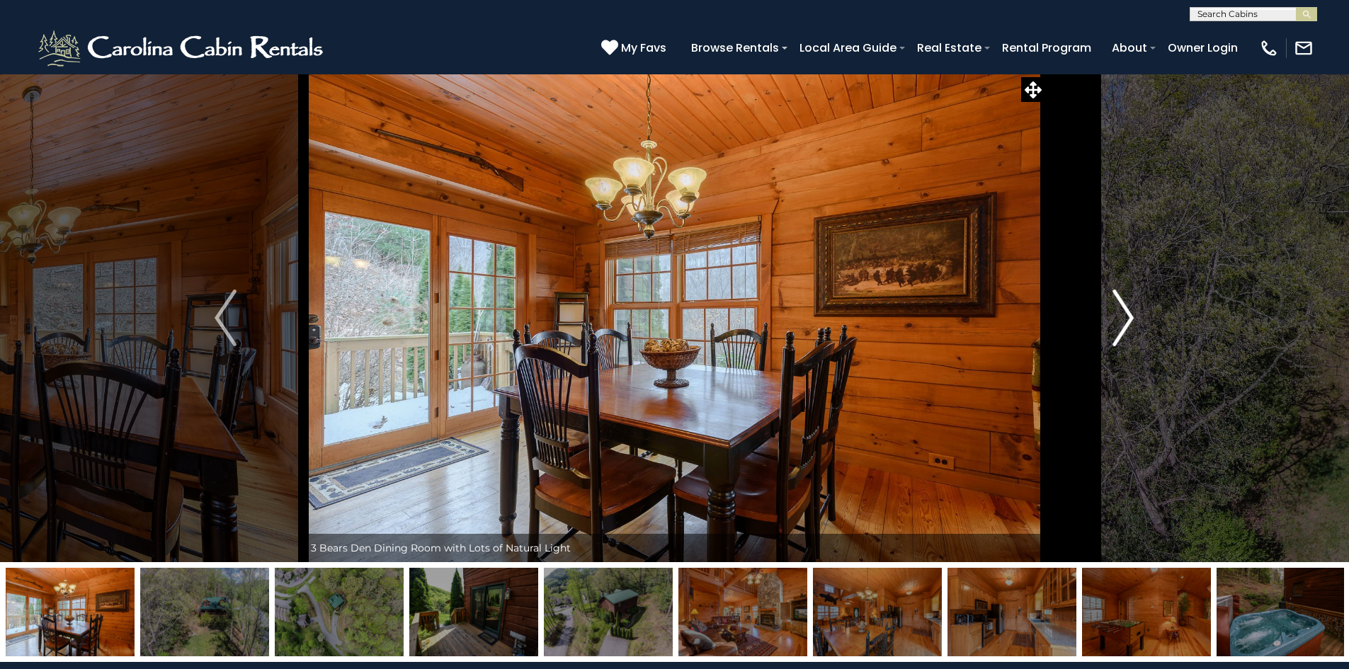
click at [1120, 319] on img "Next" at bounding box center [1123, 318] width 21 height 57
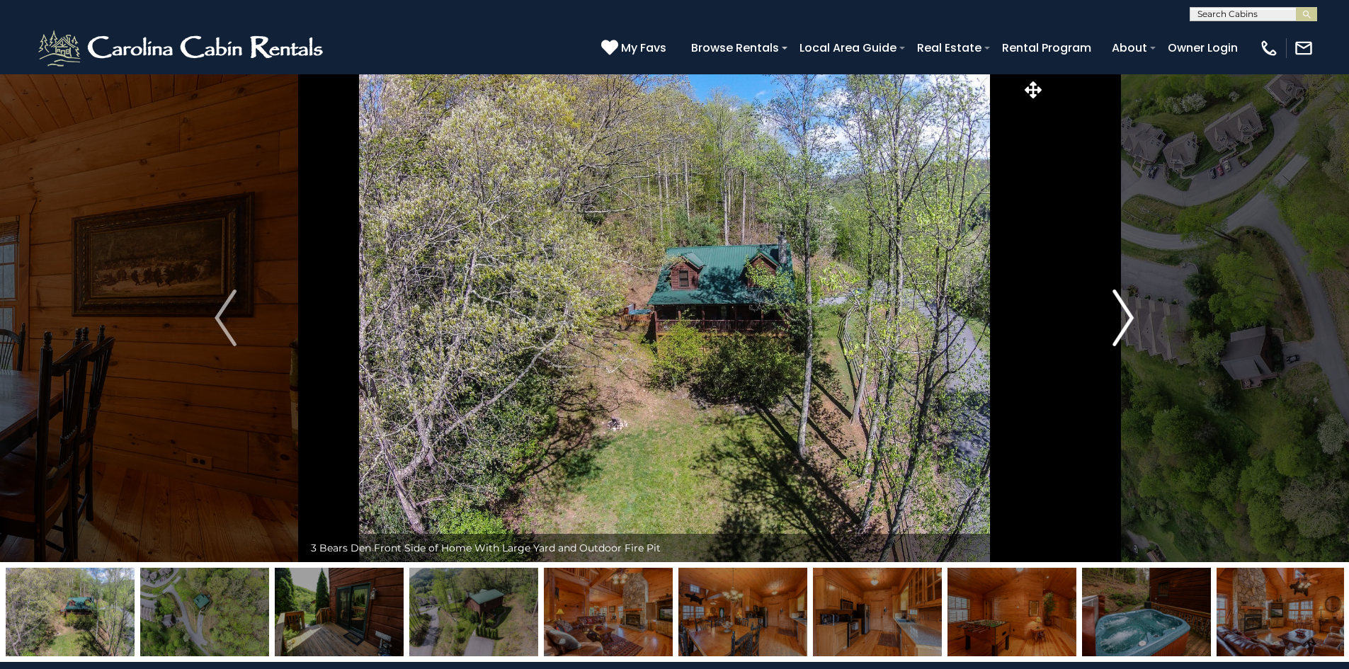
click at [1119, 319] on img "Next" at bounding box center [1123, 318] width 21 height 57
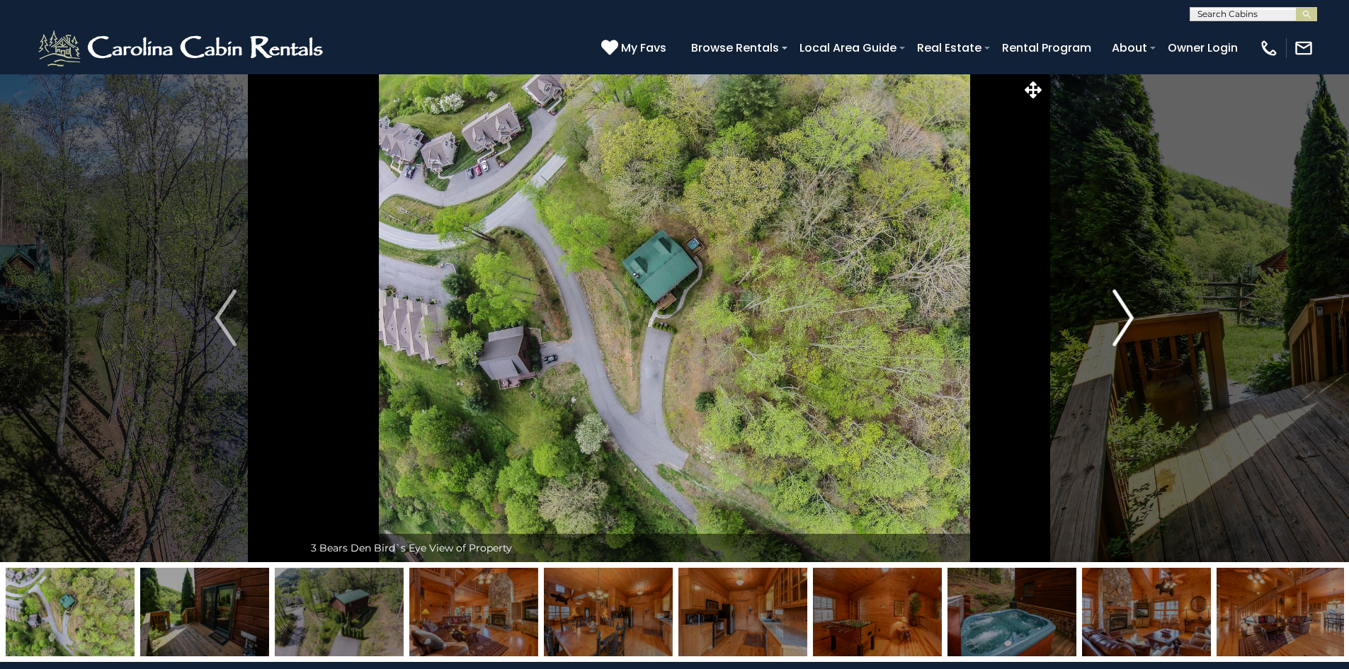
click at [1119, 319] on img "Next" at bounding box center [1123, 318] width 21 height 57
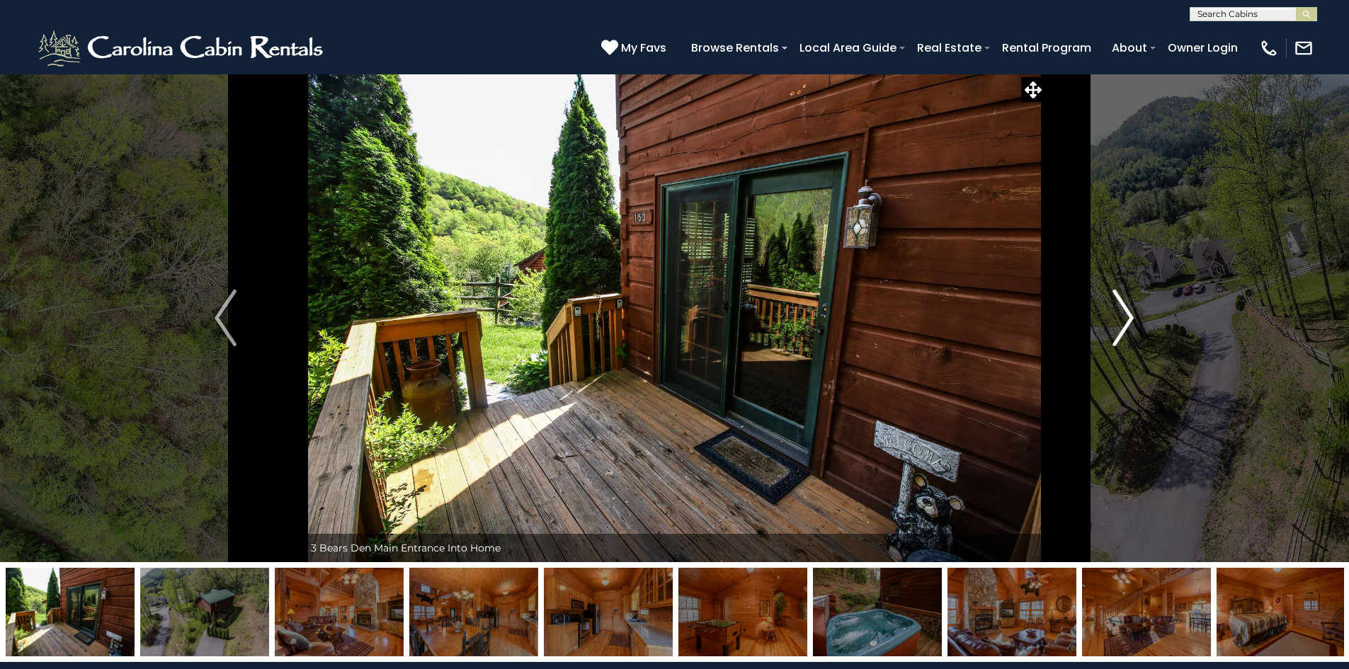
click at [1119, 319] on img "Next" at bounding box center [1123, 318] width 21 height 57
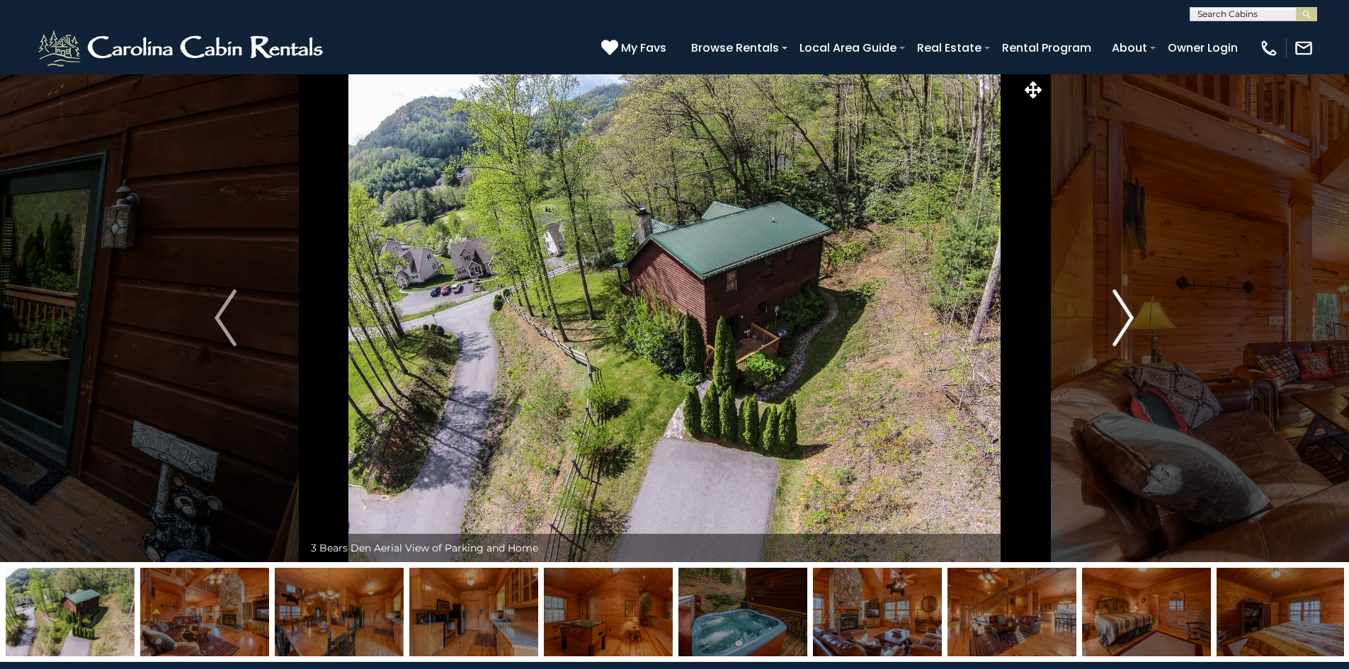
click at [1119, 319] on img "Next" at bounding box center [1123, 318] width 21 height 57
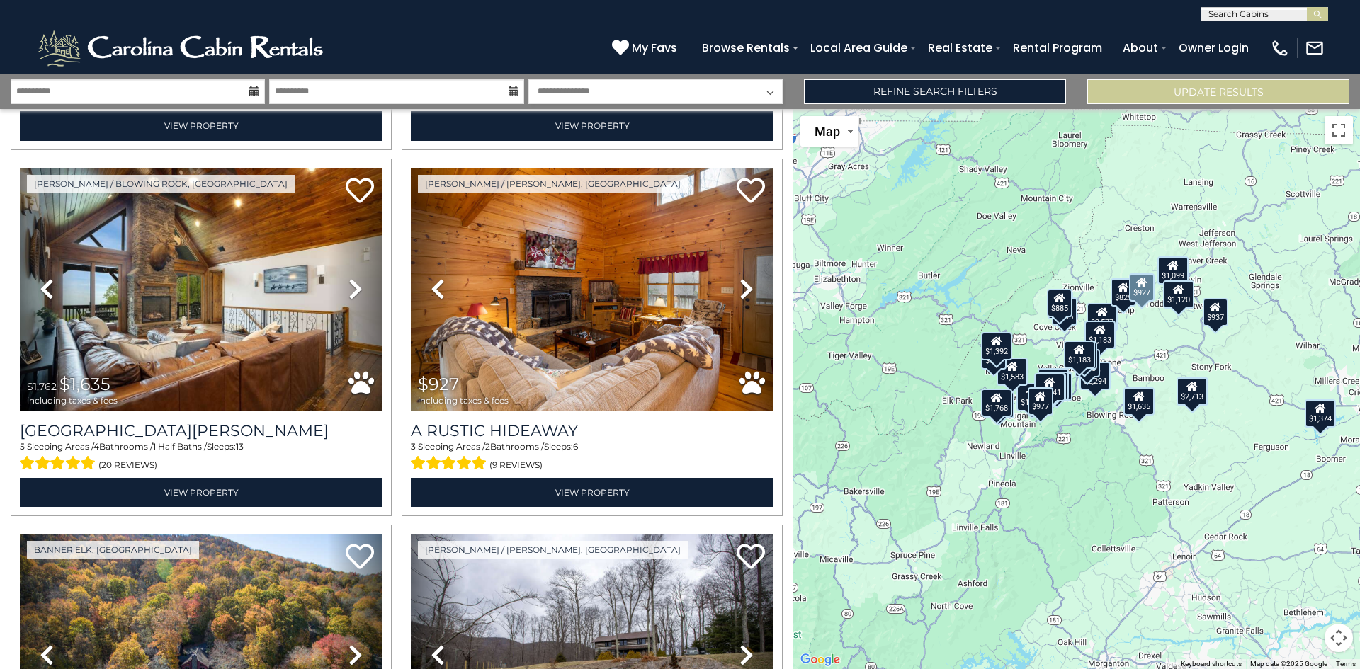
scroll to position [1841, 0]
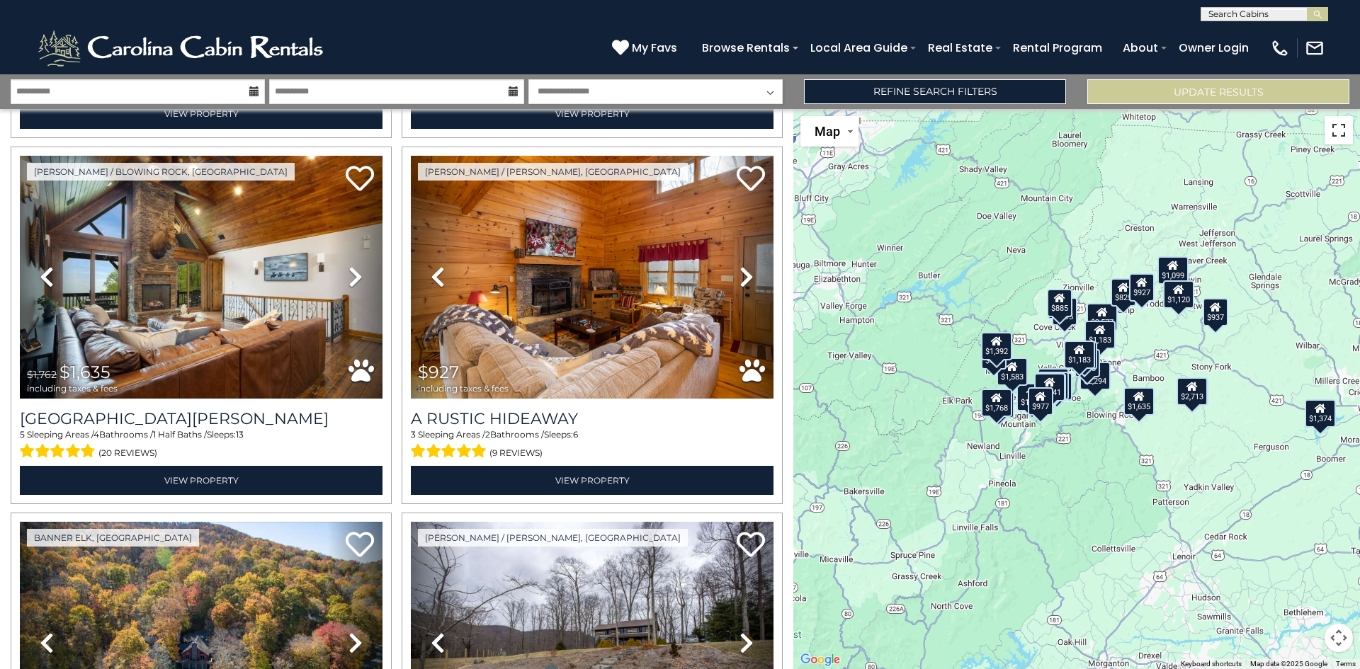
click at [1332, 131] on button "Toggle fullscreen view" at bounding box center [1338, 130] width 28 height 28
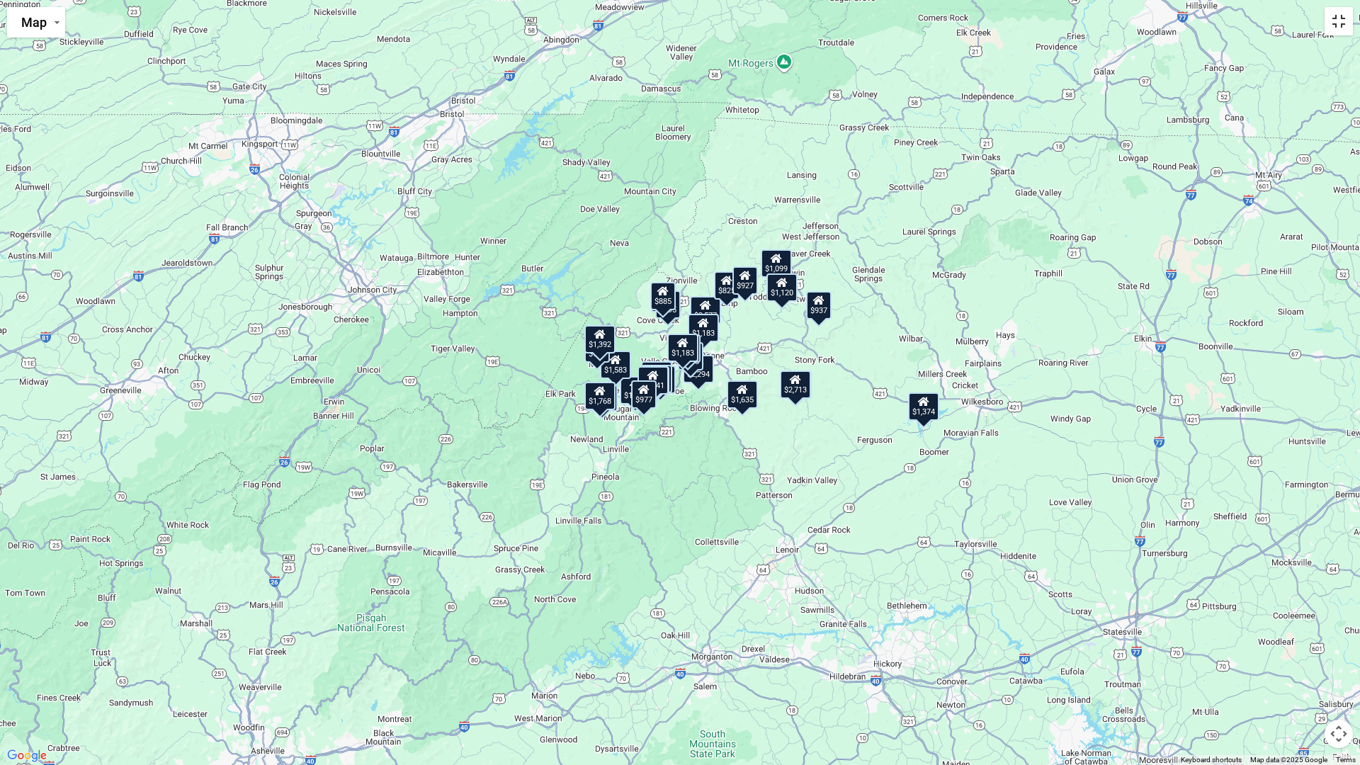
click at [1335, 32] on button "Toggle fullscreen view" at bounding box center [1338, 21] width 28 height 28
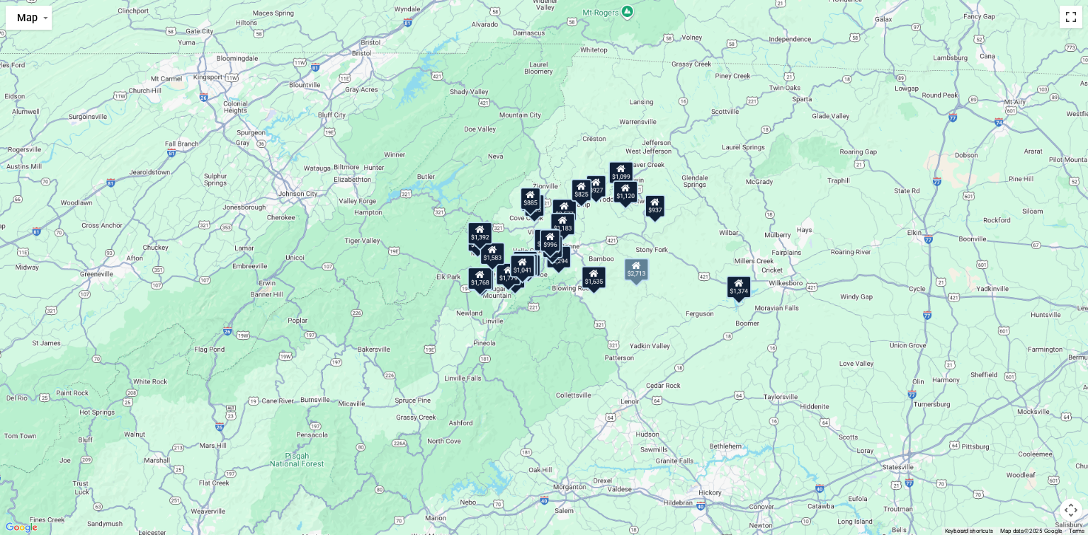
scroll to position [5025, 0]
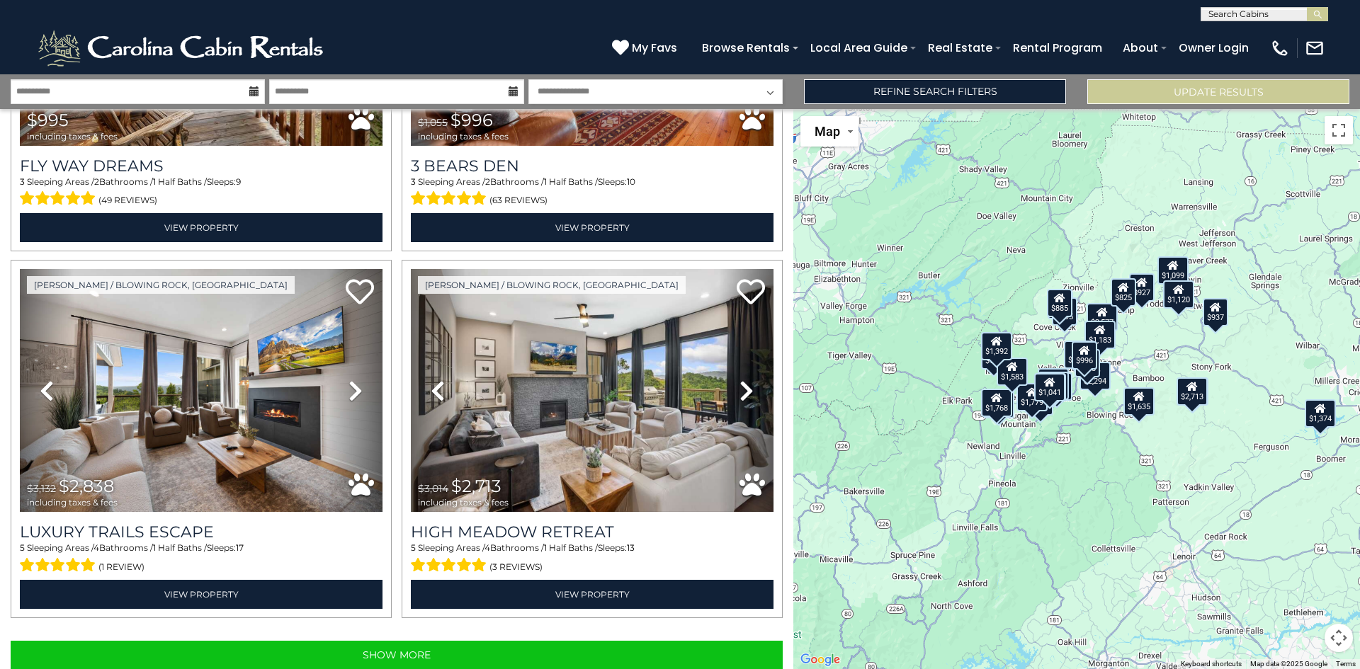
click at [1122, 413] on div "$2,577 $885 $2,294 $1,183 $1,203 $1,779 $1,484 $1,583 $1,327 $1,374 $1,635 $927…" at bounding box center [1076, 389] width 567 height 560
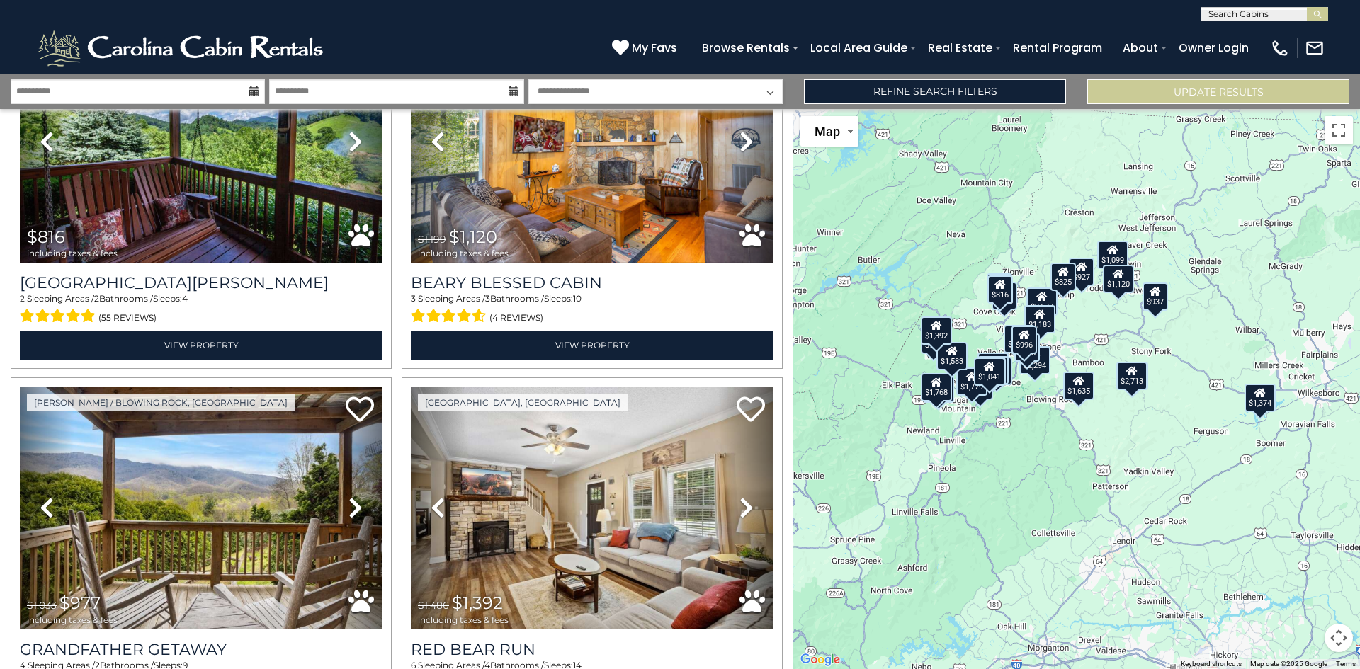
drag, startPoint x: 1231, startPoint y: 497, endPoint x: 1172, endPoint y: 484, distance: 60.3
click at [1172, 484] on div "$2,577 $885 $2,294 $1,183 $1,203 $1,779 $1,484 $1,583 $1,327 $1,374 $1,635 $927…" at bounding box center [1076, 389] width 567 height 560
